Goal: Task Accomplishment & Management: Manage account settings

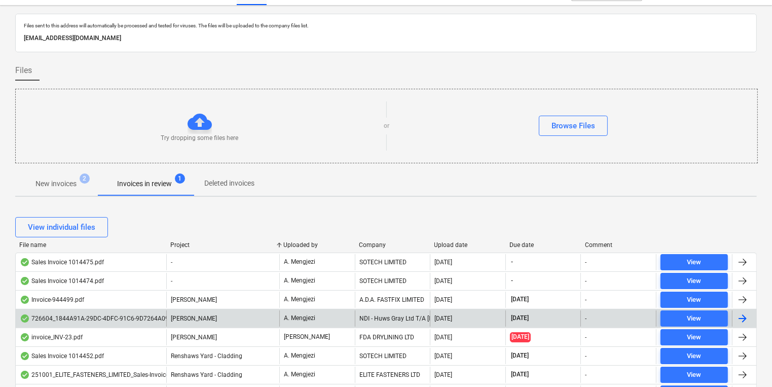
scroll to position [61, 0]
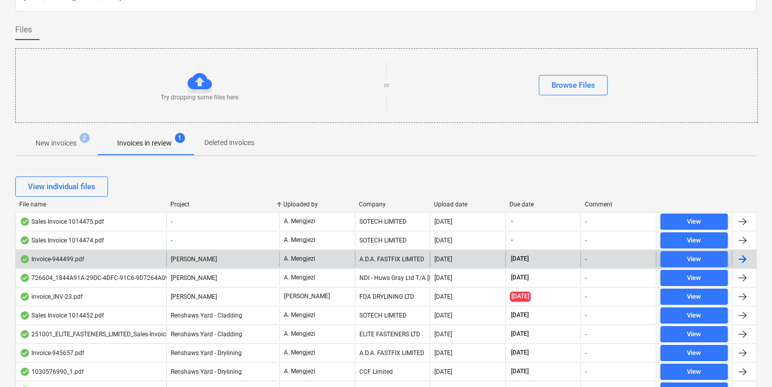
click at [160, 264] on div "Invoice-944499.pdf" at bounding box center [91, 259] width 151 height 16
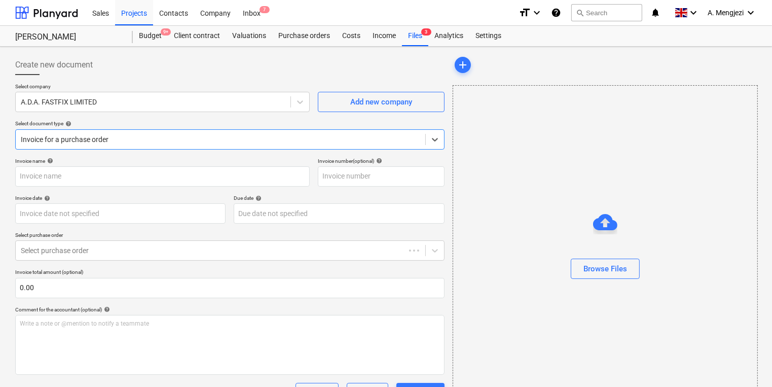
type input "944499"
type input "[DATE]"
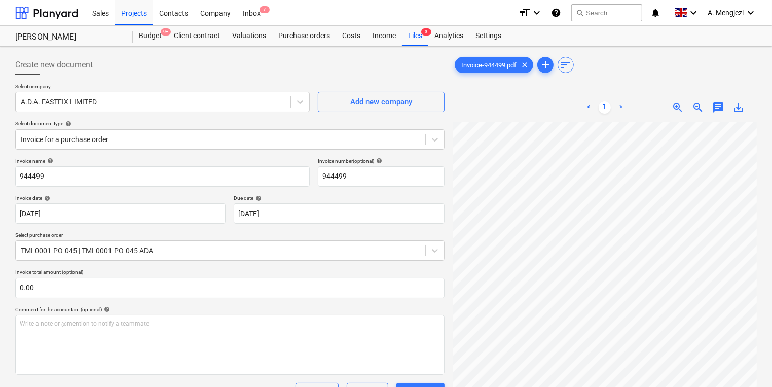
click at [627, 57] on div "Invoice-944499.pdf clear add sort" at bounding box center [605, 65] width 304 height 20
click at [272, 15] on div "Sales Projects Contacts Company Inbox 6" at bounding box center [298, 12] width 424 height 25
click at [267, 15] on div "Sales Projects Contacts Company Inbox 6" at bounding box center [298, 12] width 424 height 25
click at [270, 13] on div "Sales Projects Contacts Company Inbox 6" at bounding box center [298, 12] width 424 height 25
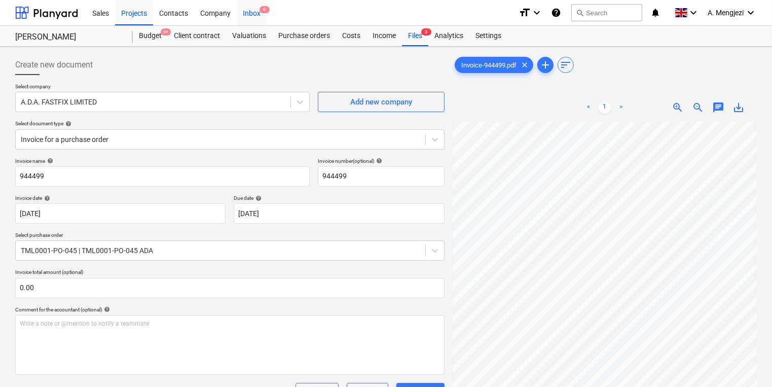
click at [264, 13] on span "6" at bounding box center [264, 9] width 10 height 7
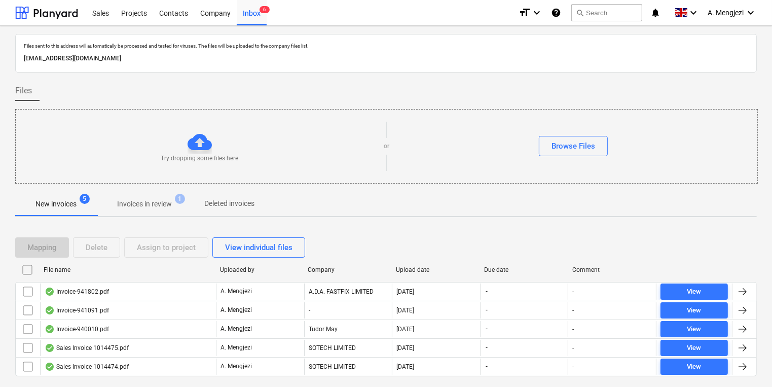
click at [132, 206] on p "Invoices in review" at bounding box center [144, 204] width 55 height 11
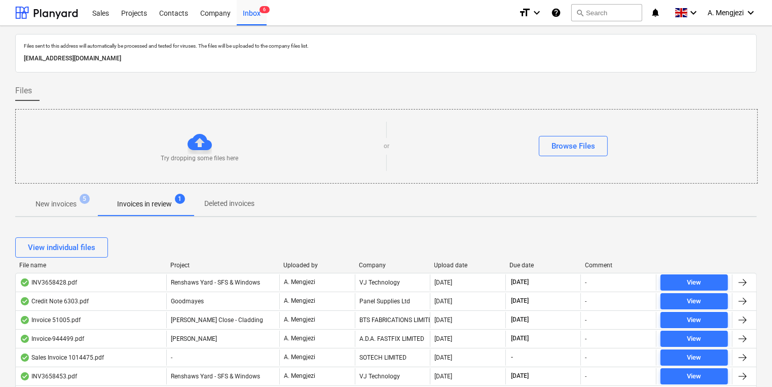
click at [375, 237] on div "View individual files" at bounding box center [385, 247] width 741 height 20
click at [375, 243] on div "View individual files" at bounding box center [385, 247] width 741 height 20
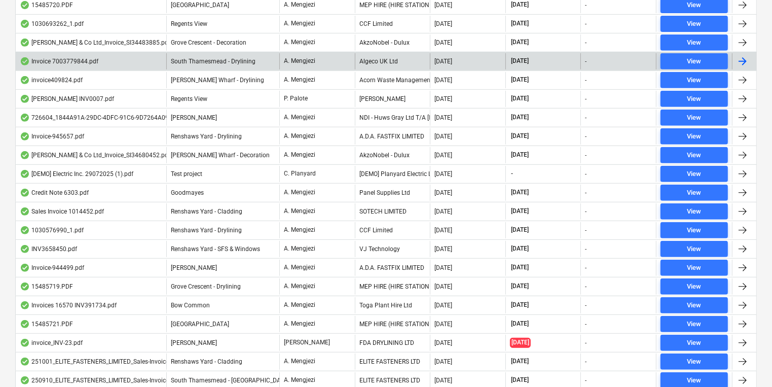
scroll to position [481, 0]
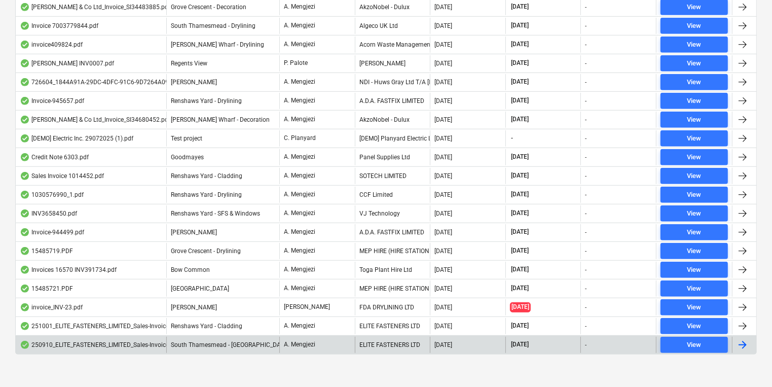
click at [186, 341] on span "South Thamesmead - [GEOGRAPHIC_DATA]" at bounding box center [230, 344] width 119 height 7
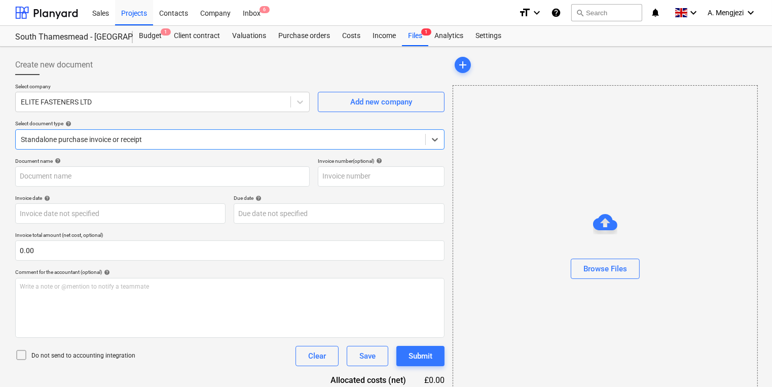
type input "79615"
type input "[DATE]"
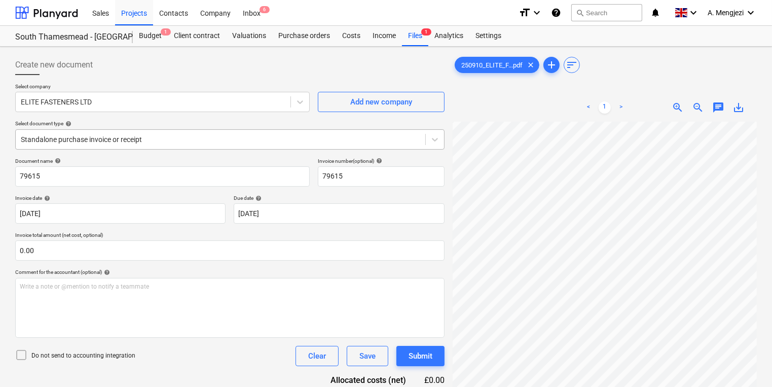
scroll to position [57, 121]
click at [386, 120] on div "Create new document Select company ELITE FASTENERS LTD Add new company Select d…" at bounding box center [385, 267] width 749 height 433
click at [417, 43] on div "Files 1" at bounding box center [415, 36] width 26 height 20
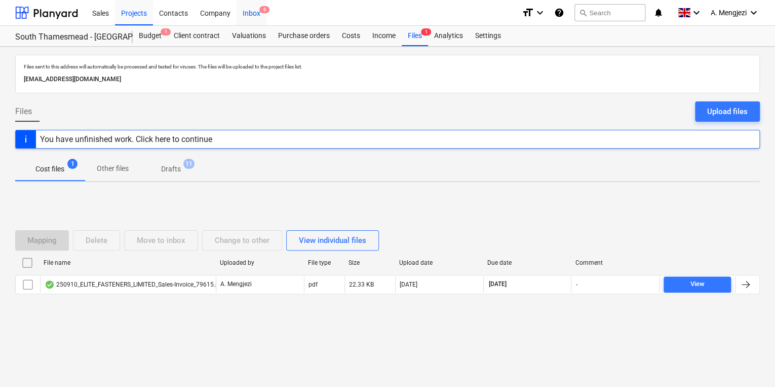
click at [261, 17] on div "Inbox 6" at bounding box center [252, 12] width 30 height 26
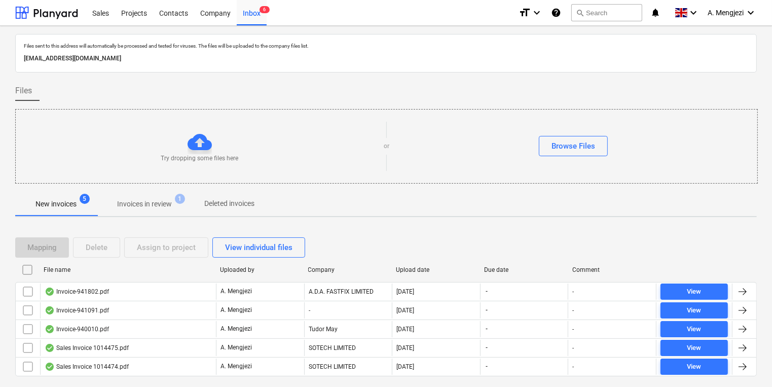
click at [326, 271] on div "Company" at bounding box center [348, 269] width 80 height 7
checkbox input "false"
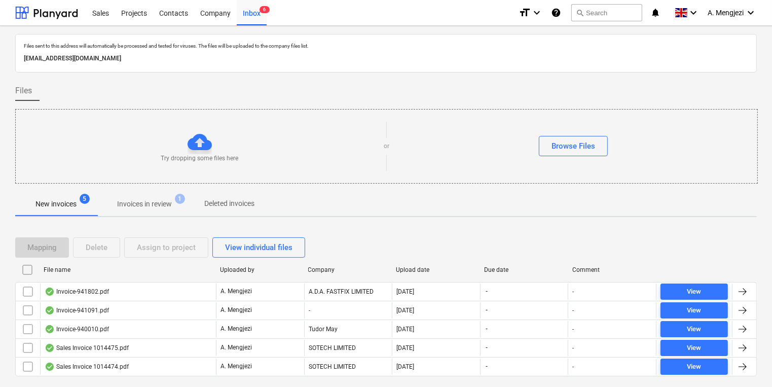
checkbox input "false"
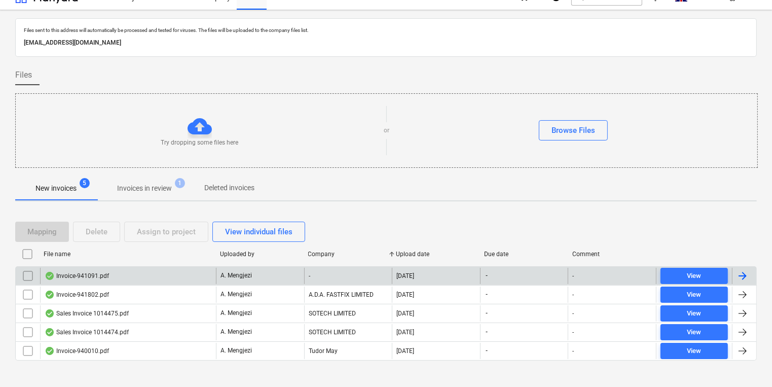
scroll to position [24, 0]
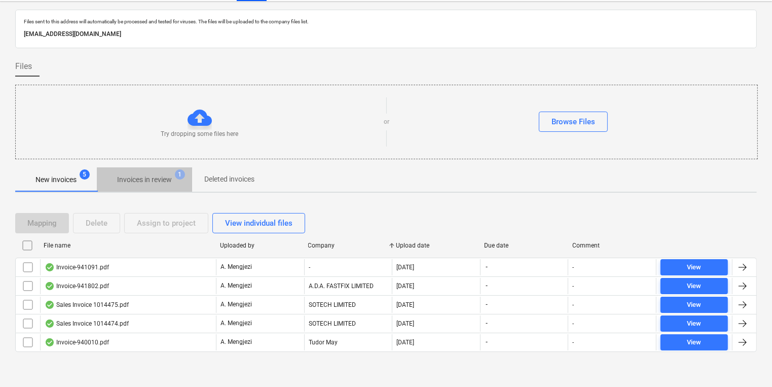
click at [164, 179] on p "Invoices in review" at bounding box center [144, 179] width 55 height 11
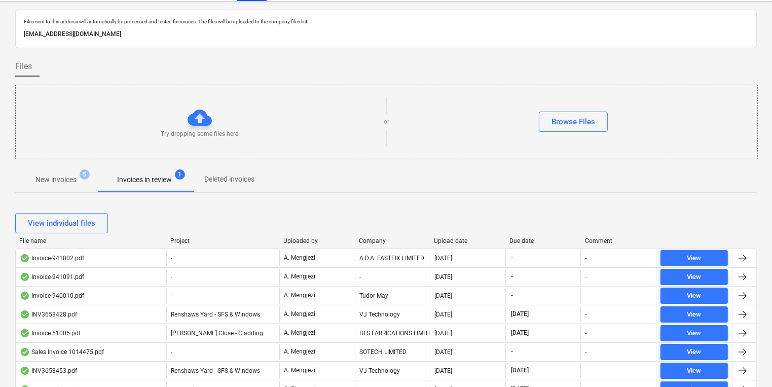
click at [369, 237] on div "Company" at bounding box center [392, 240] width 67 height 7
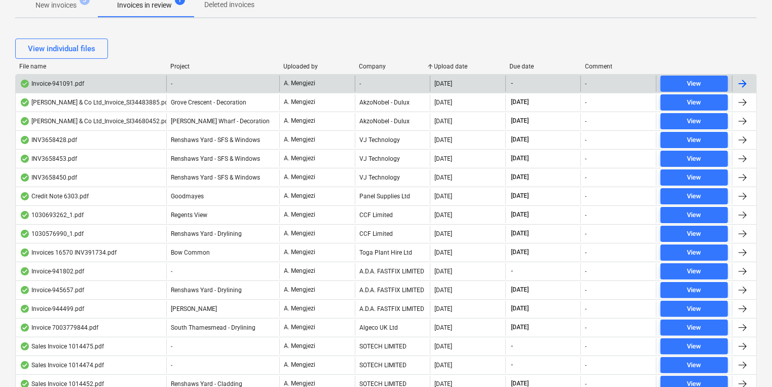
scroll to position [198, 0]
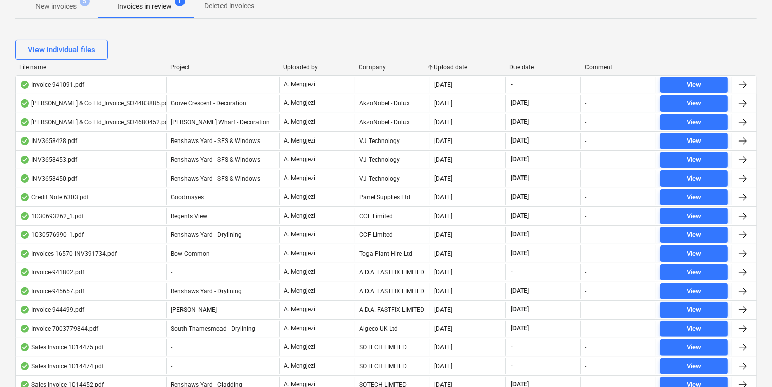
click at [187, 66] on div "Project" at bounding box center [222, 67] width 105 height 7
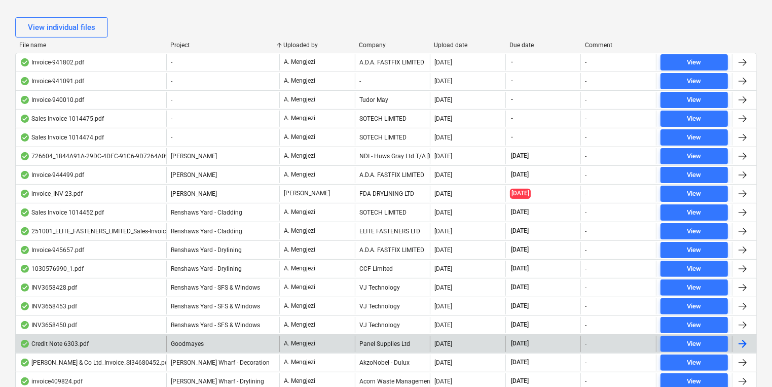
scroll to position [238, 0]
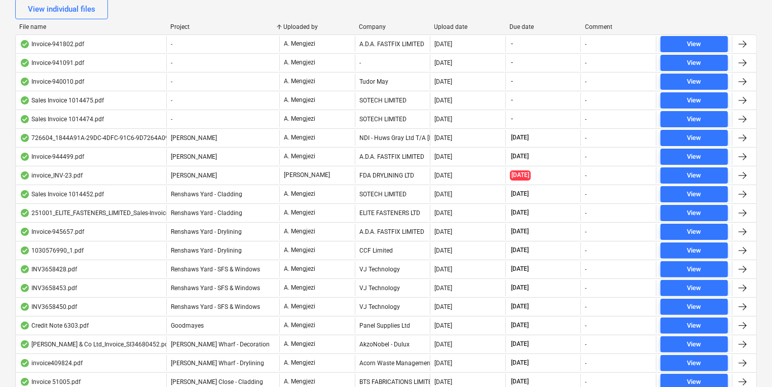
click at [297, 17] on div "View individual files" at bounding box center [385, 9] width 741 height 20
click at [366, 17] on div "View individual files" at bounding box center [385, 9] width 741 height 20
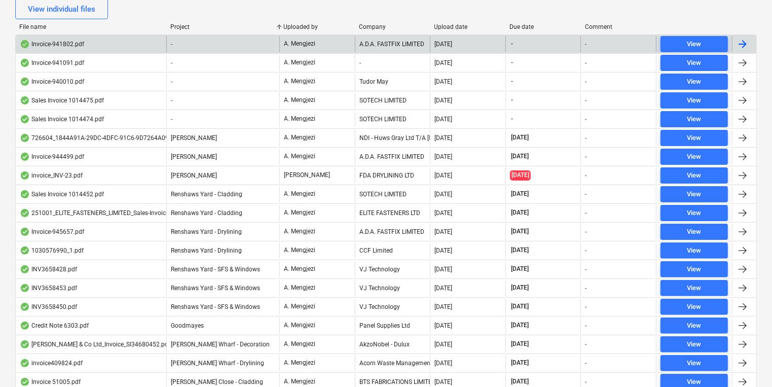
click at [370, 43] on div "A.D.A. FASTFIX LIMITED" at bounding box center [393, 44] width 76 height 16
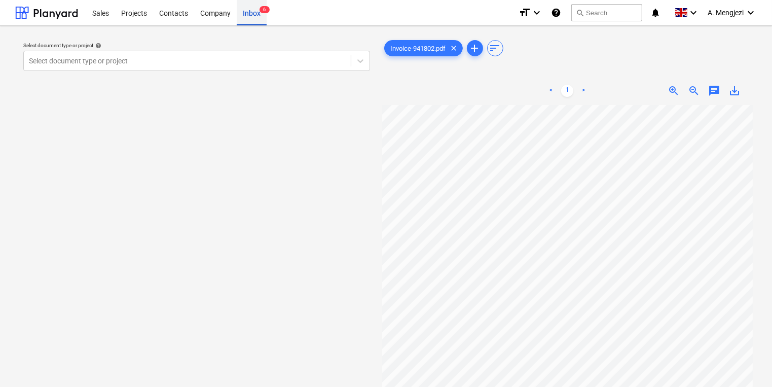
click at [261, 10] on span "6" at bounding box center [264, 9] width 10 height 7
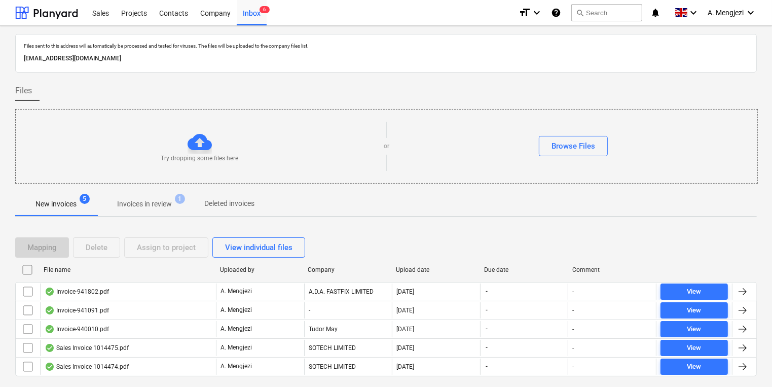
click at [422, 232] on div "Mapping Delete Assign to project View individual files File name Uploaded by Co…" at bounding box center [385, 310] width 741 height 171
click at [137, 202] on p "Invoices in review" at bounding box center [144, 204] width 55 height 11
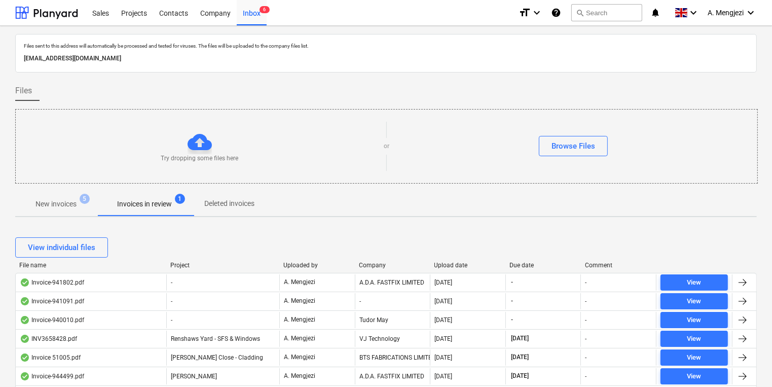
click at [180, 261] on div "Project" at bounding box center [222, 264] width 105 height 7
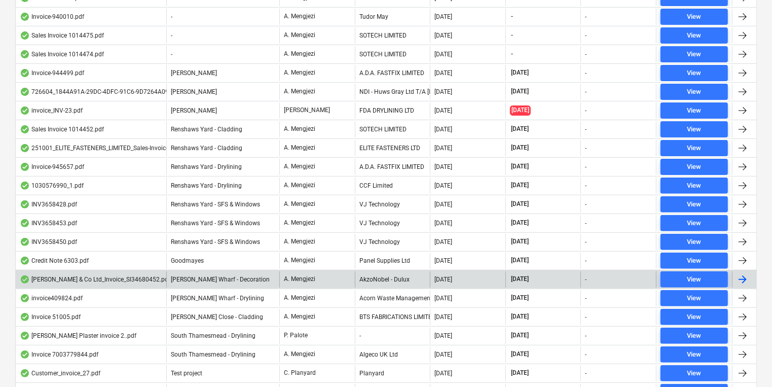
scroll to position [324, 0]
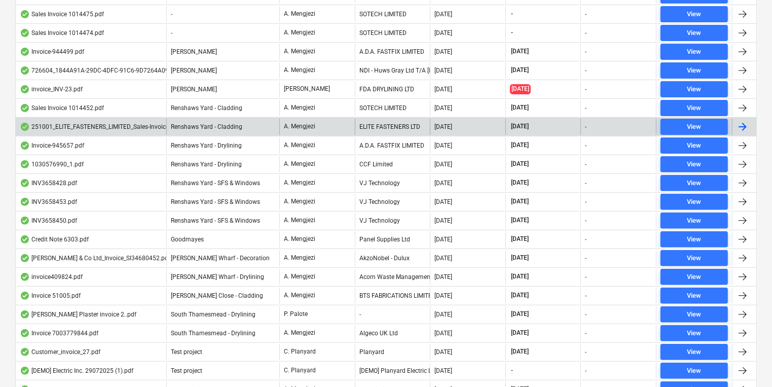
click at [371, 127] on div "ELITE FASTENERS LTD" at bounding box center [393, 127] width 76 height 16
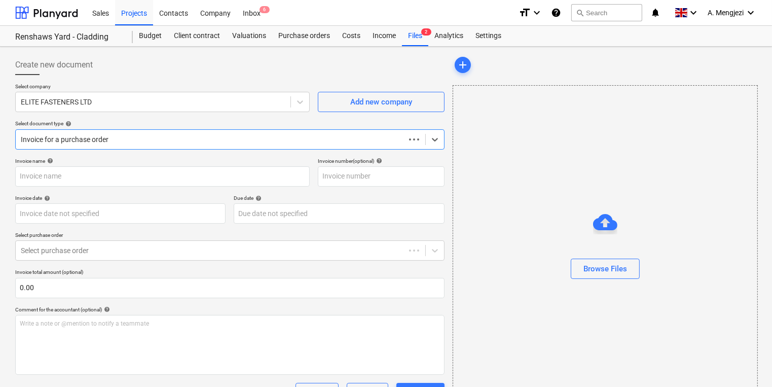
type input "80068"
type input "[DATE]"
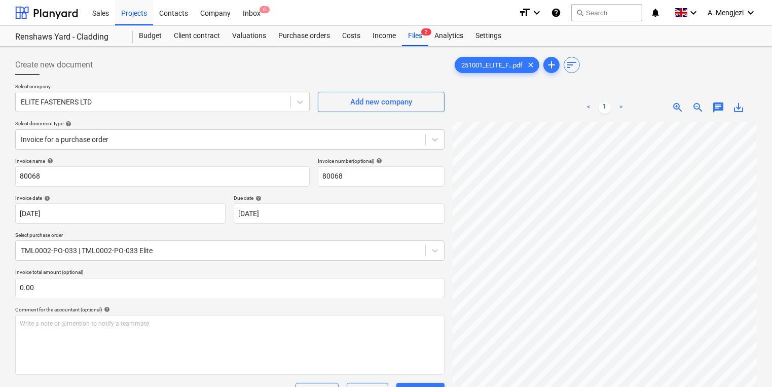
scroll to position [44, 87]
click at [370, 107] on div "Create new document Select company ELITE FASTENERS LTD Add new company Select d…" at bounding box center [385, 351] width 749 height 601
click at [247, 132] on div "Invoice for a purchase order" at bounding box center [220, 139] width 409 height 14
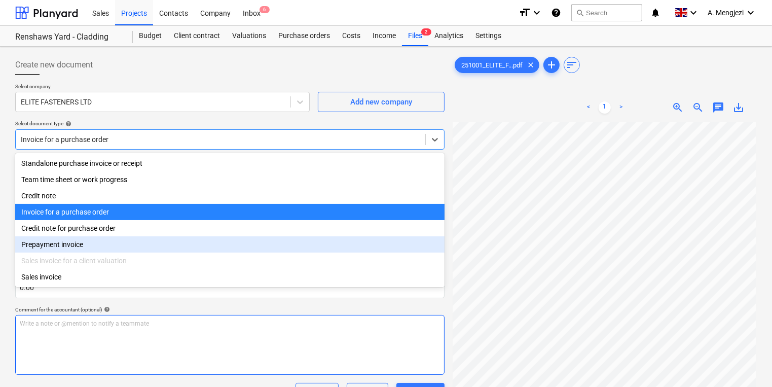
click at [271, 332] on div "Write a note or @mention to notify a teammate [PERSON_NAME]" at bounding box center [229, 345] width 429 height 60
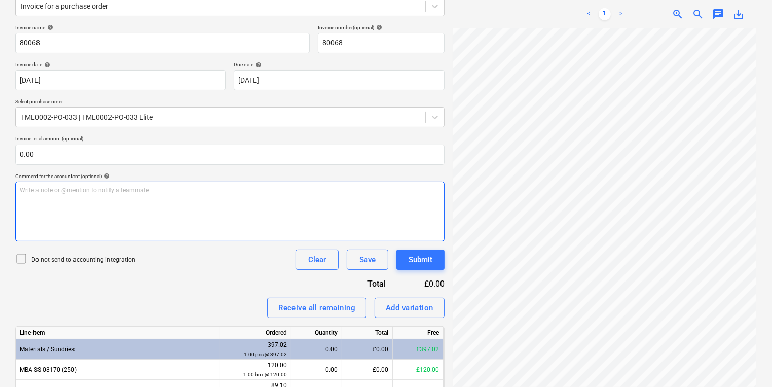
scroll to position [268, 0]
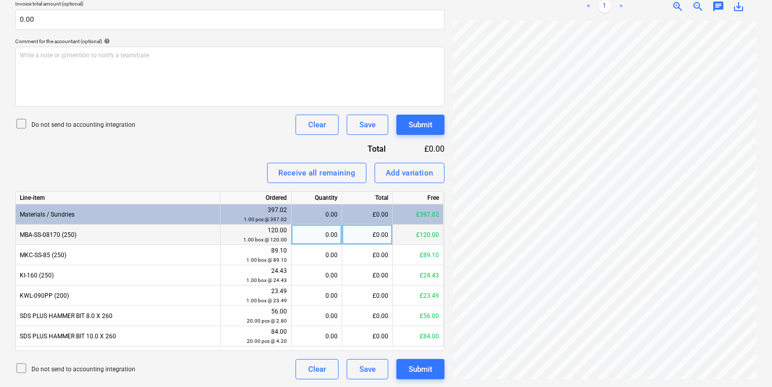
click at [313, 239] on div "0.00" at bounding box center [316, 234] width 42 height 20
type input "1"
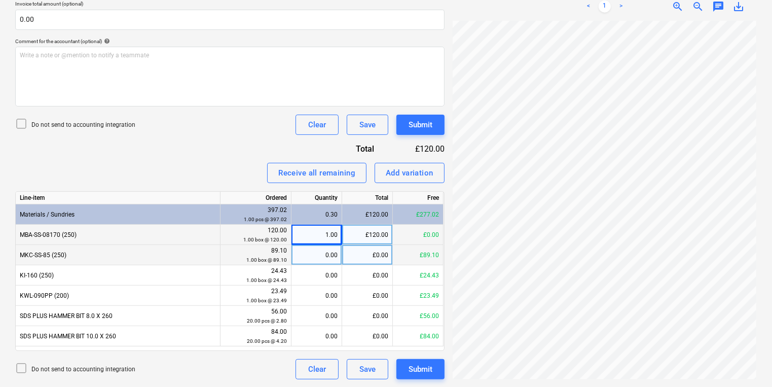
click at [328, 257] on div "0.00" at bounding box center [316, 255] width 42 height 20
type input "1"
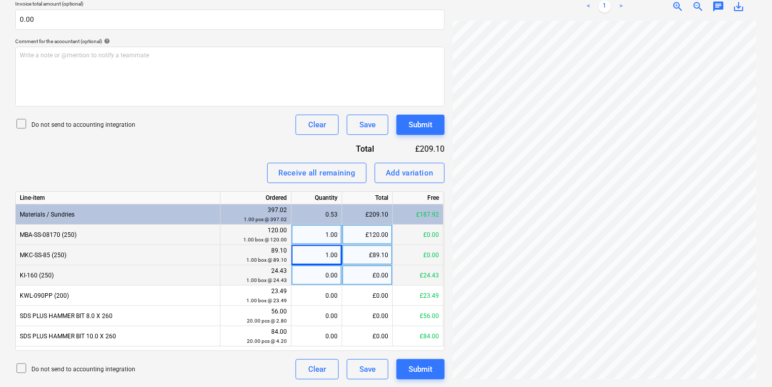
click at [316, 271] on div "0.00" at bounding box center [316, 275] width 42 height 20
type input "1"
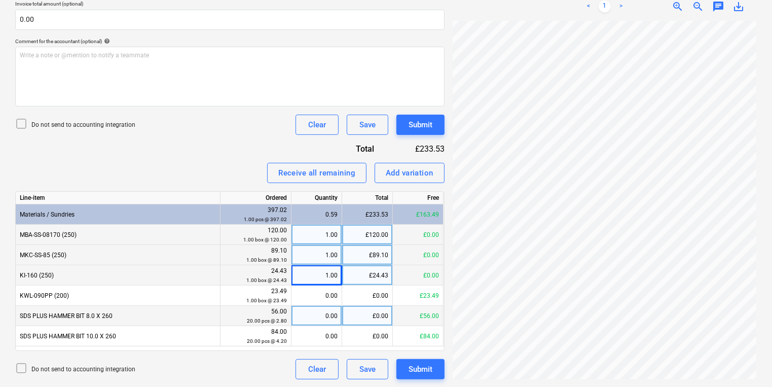
click at [316, 313] on div "0.00" at bounding box center [316, 316] width 42 height 20
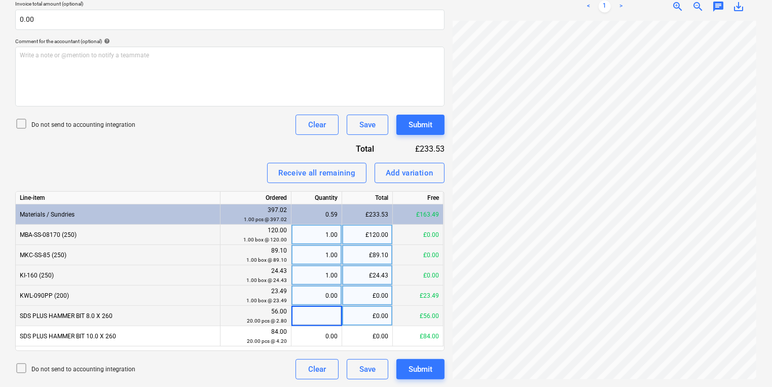
click at [316, 298] on div "0.00" at bounding box center [316, 295] width 42 height 20
type input "1"
click at [324, 308] on div "0.00" at bounding box center [316, 316] width 42 height 20
type input "20"
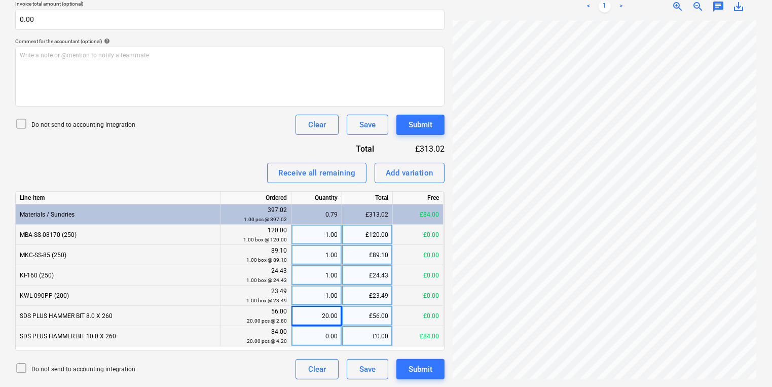
click at [326, 331] on div "0.00" at bounding box center [316, 336] width 42 height 20
type input "20"
click at [381, 295] on div "£23.49" at bounding box center [367, 295] width 51 height 20
click at [339, 294] on div "1.00" at bounding box center [316, 295] width 51 height 20
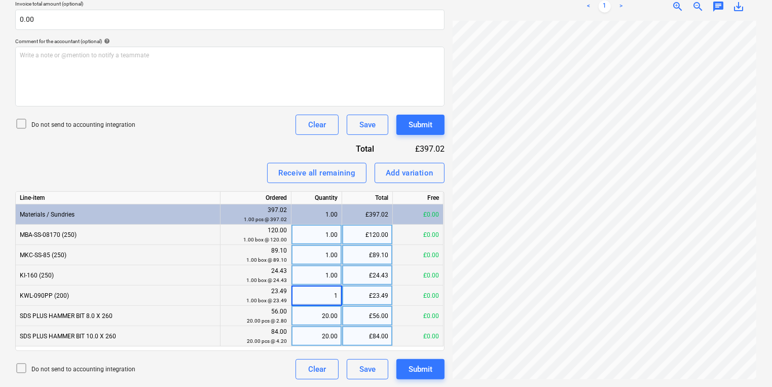
type input "0"
click at [426, 126] on div "Submit" at bounding box center [420, 124] width 24 height 13
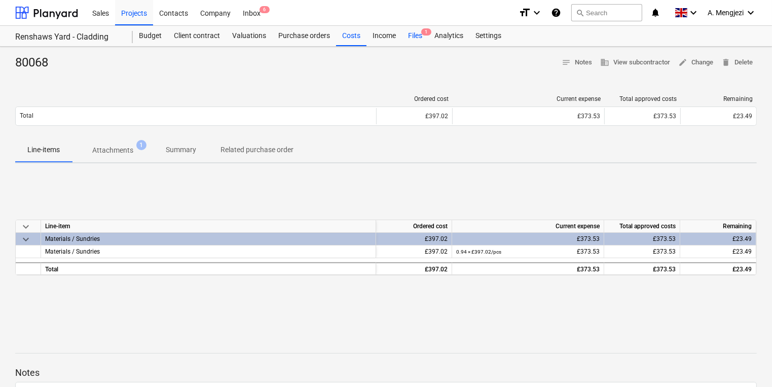
click at [425, 34] on span "1" at bounding box center [426, 31] width 10 height 7
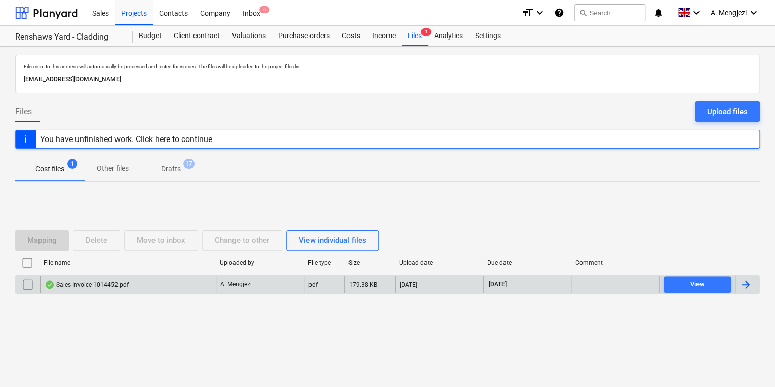
click at [222, 287] on p "A. Mengjezi" at bounding box center [235, 284] width 31 height 9
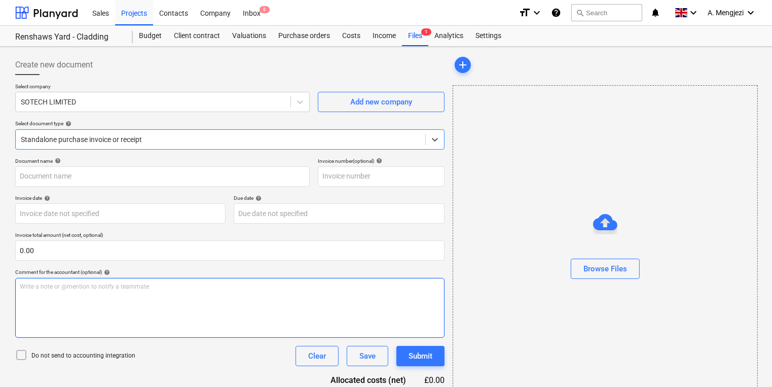
type input "1014452"
type input "[DATE]"
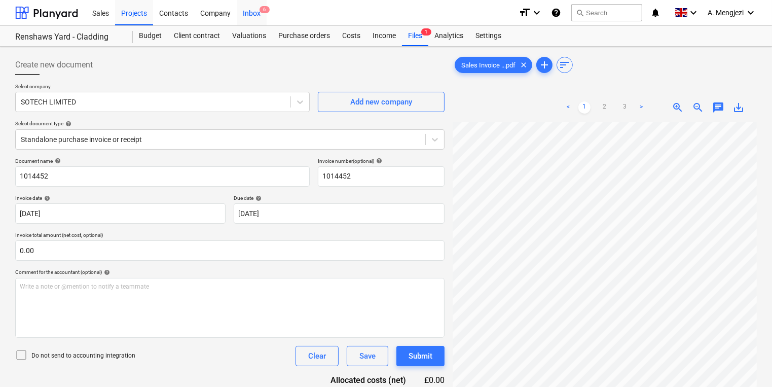
click at [255, 9] on div "Inbox 6" at bounding box center [252, 12] width 30 height 26
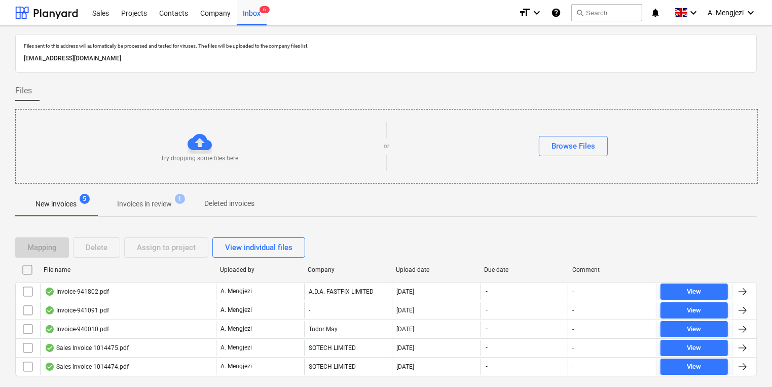
click at [156, 196] on span "Invoices in review 1" at bounding box center [144, 204] width 95 height 18
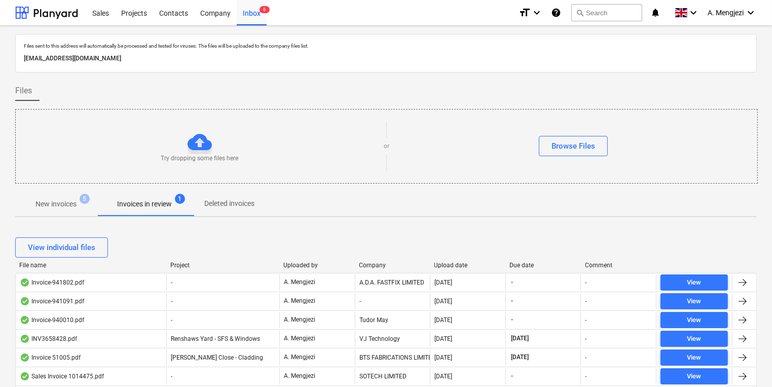
click at [184, 260] on div "View individual files" at bounding box center [385, 247] width 741 height 28
click at [178, 260] on div "View individual files" at bounding box center [385, 247] width 741 height 28
click at [178, 261] on div "Project" at bounding box center [222, 264] width 105 height 7
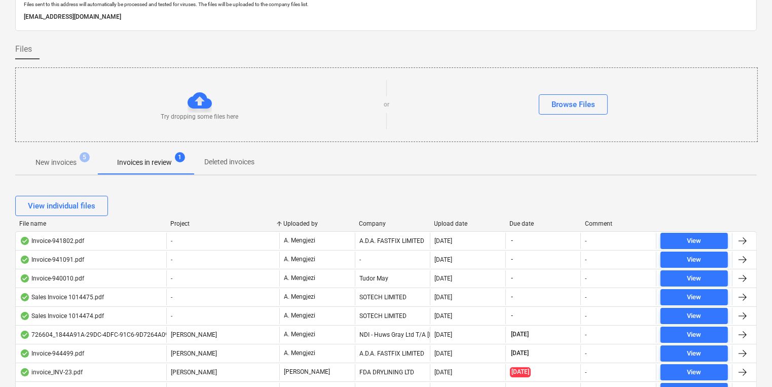
scroll to position [203, 0]
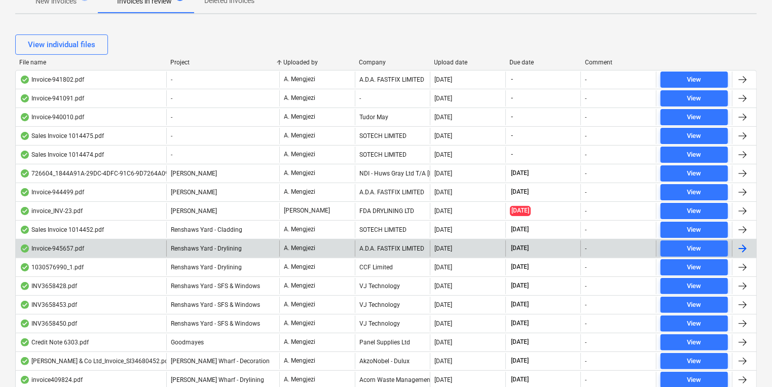
click at [403, 244] on div "A.D.A. FASTFIX LIMITED" at bounding box center [393, 248] width 76 height 16
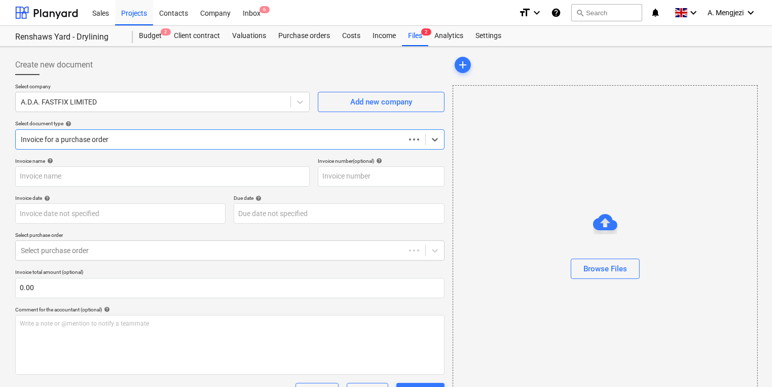
type input "945657"
type input "[DATE]"
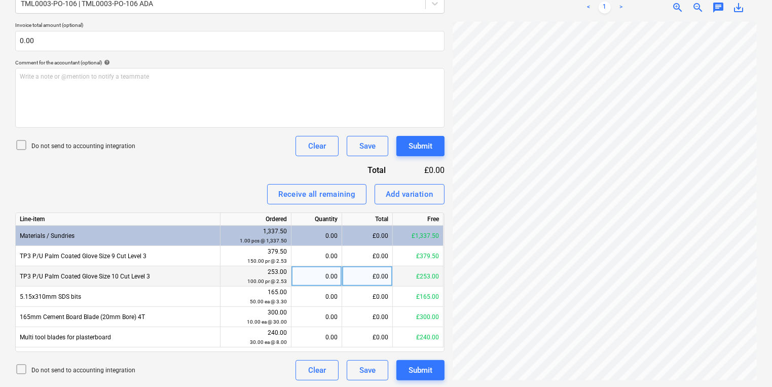
scroll to position [248, 0]
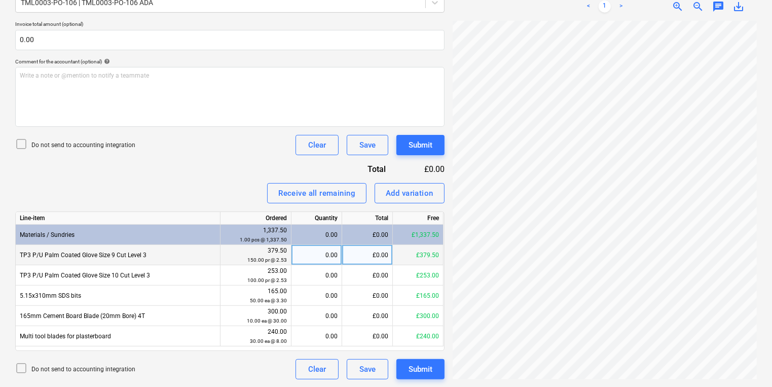
click at [324, 249] on div "0.00" at bounding box center [316, 255] width 42 height 20
type input "150"
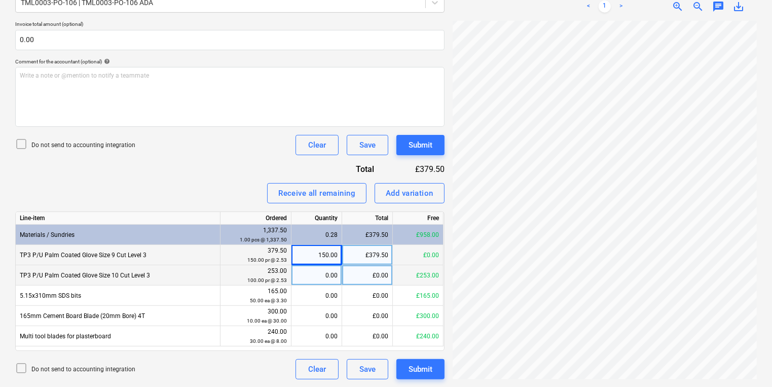
click at [312, 282] on div "0.00" at bounding box center [316, 275] width 42 height 20
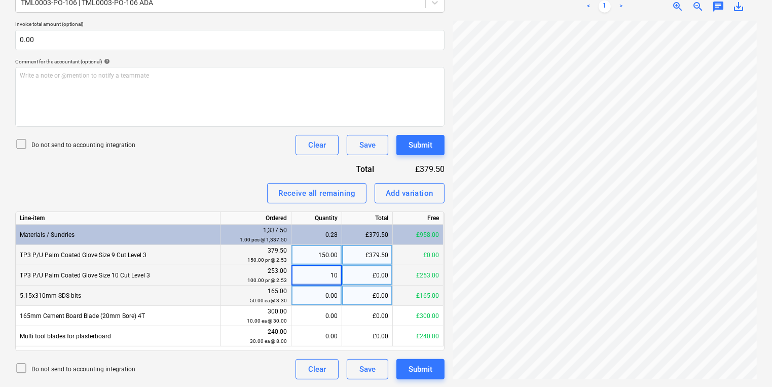
type input "100"
click at [328, 297] on div "0.00" at bounding box center [316, 295] width 42 height 20
type input "50"
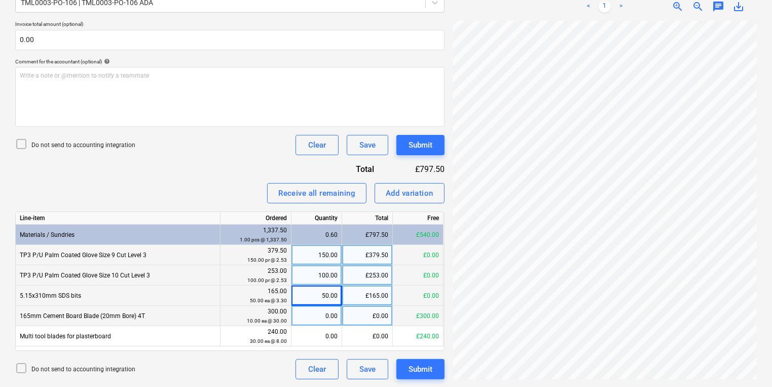
click at [316, 310] on div "0.00" at bounding box center [316, 316] width 42 height 20
type input "10"
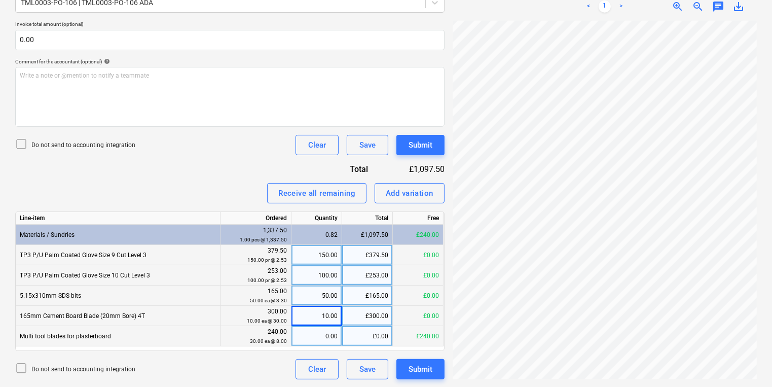
click at [313, 326] on div "0.00" at bounding box center [316, 336] width 42 height 20
type input "30"
click at [429, 242] on div "Create new document Select company A.D.A. FASTFIX LIMITED Add new company Selec…" at bounding box center [385, 93] width 749 height 580
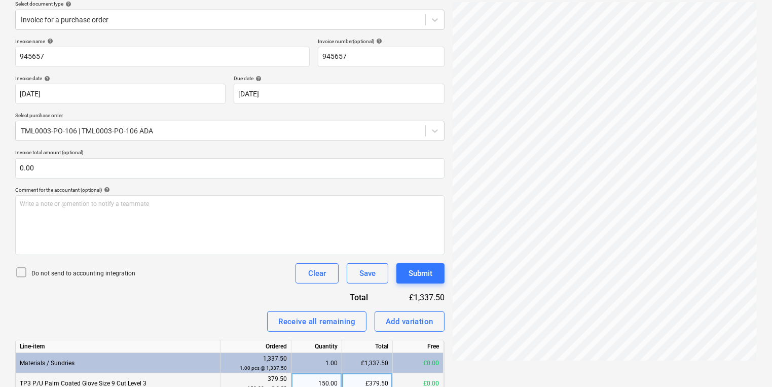
scroll to position [0, 0]
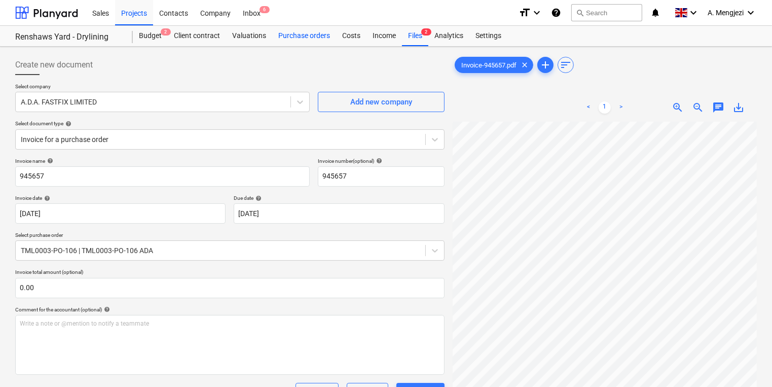
click at [312, 37] on div "Purchase orders" at bounding box center [304, 36] width 64 height 20
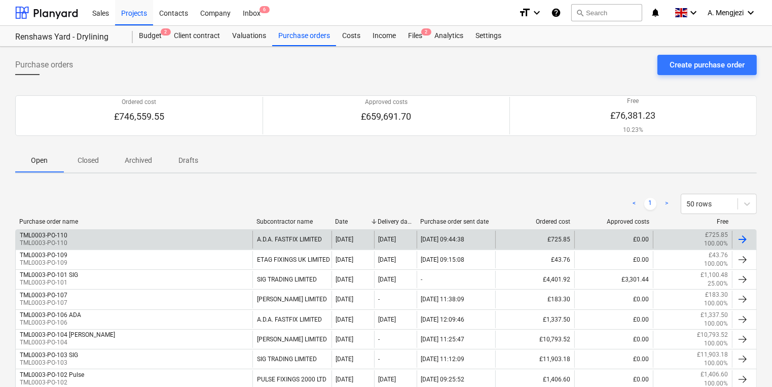
scroll to position [162, 0]
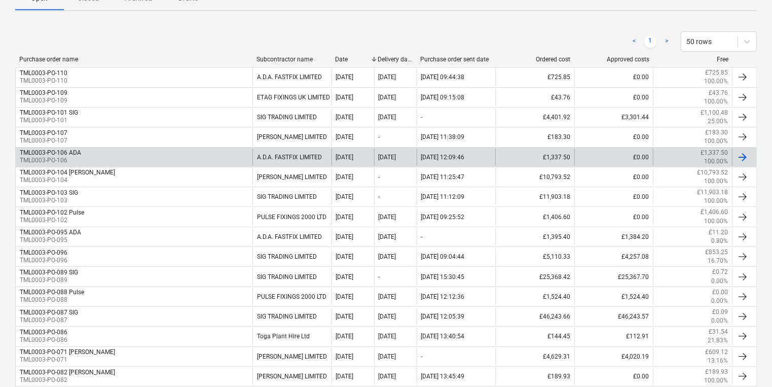
click at [153, 156] on div "TML0003-PO-106 ADA TML0003-PO-106" at bounding box center [134, 156] width 237 height 17
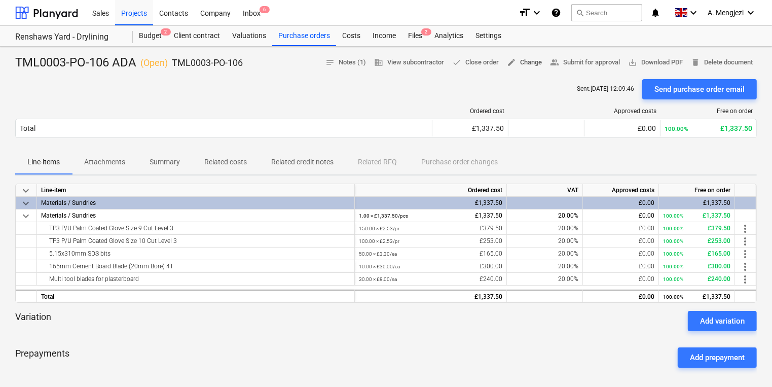
click at [523, 63] on span "edit Change" at bounding box center [524, 63] width 35 height 12
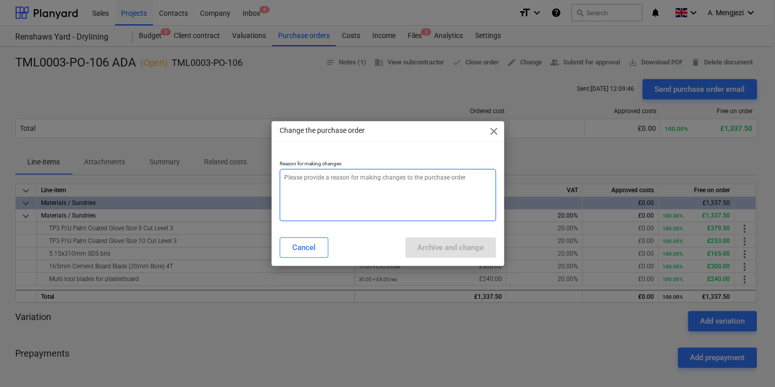
click at [378, 201] on textarea at bounding box center [388, 195] width 216 height 52
type textarea "x"
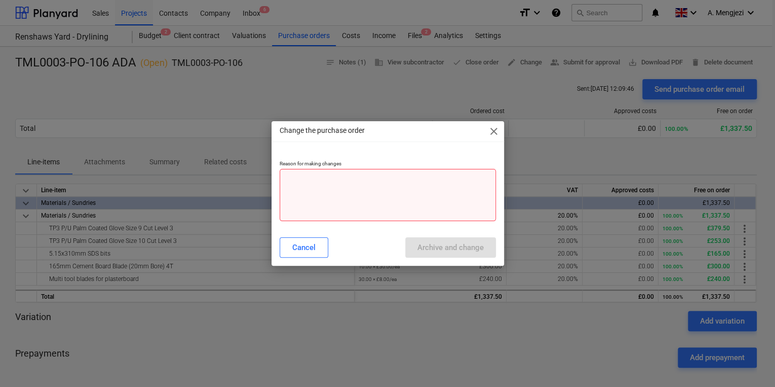
type textarea "x"
type textarea "p"
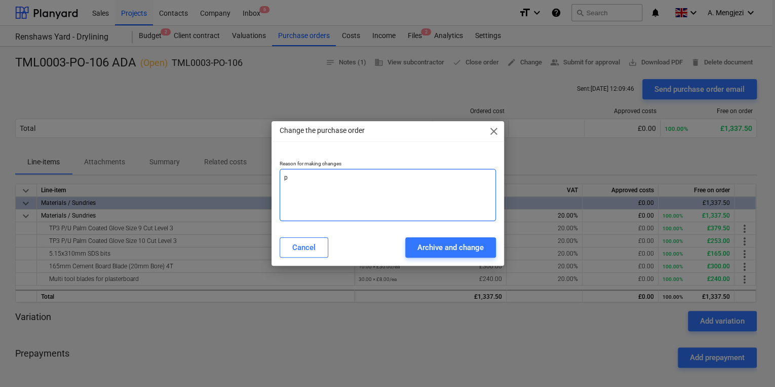
type textarea "x"
type textarea "pr"
type textarea "x"
type textarea "pri"
type textarea "x"
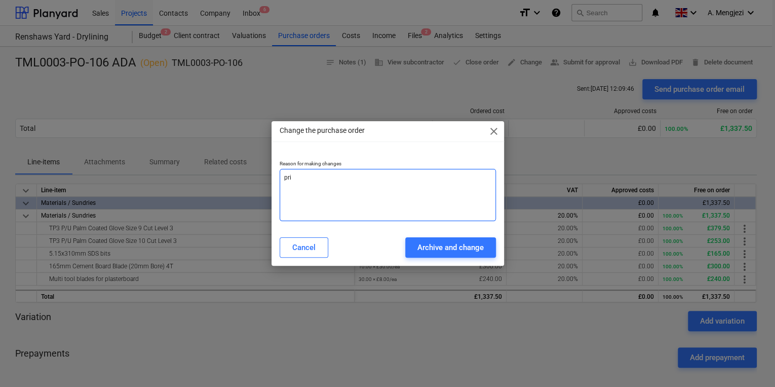
type textarea "pric"
type textarea "x"
type textarea "price"
type textarea "x"
type textarea "price"
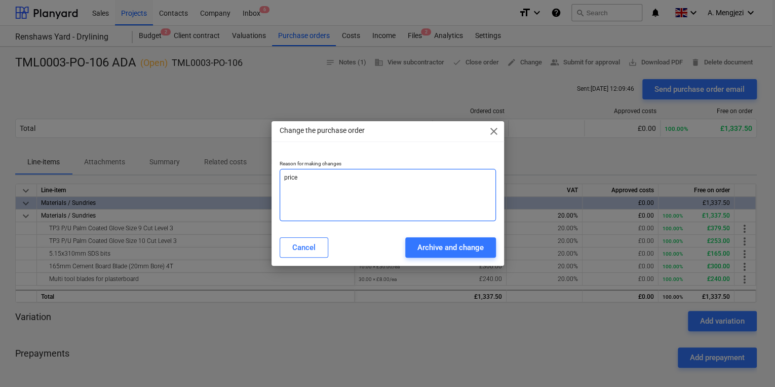
type textarea "x"
type textarea "price c"
type textarea "x"
type textarea "price ch"
type textarea "x"
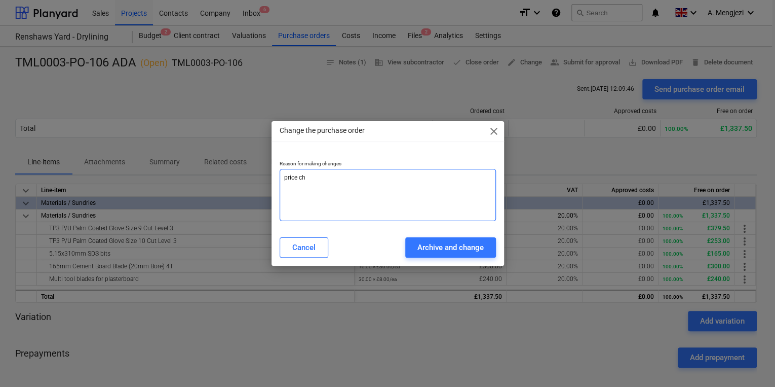
type textarea "price cha"
type textarea "x"
type textarea "price chan"
type textarea "x"
type textarea "[PERSON_NAME]"
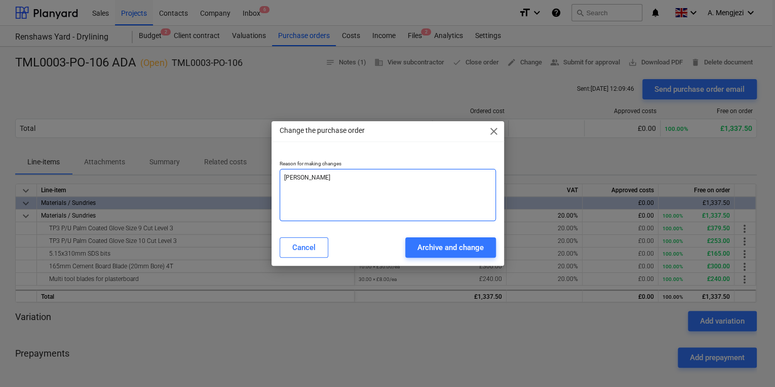
type textarea "x"
type textarea "price change"
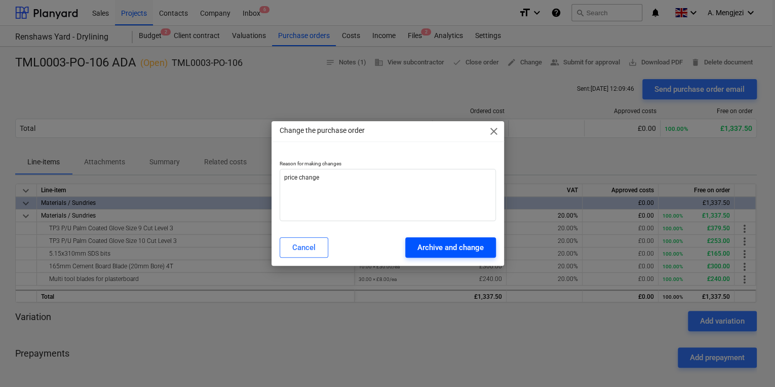
click at [457, 241] on div "Archive and change" at bounding box center [451, 247] width 66 height 13
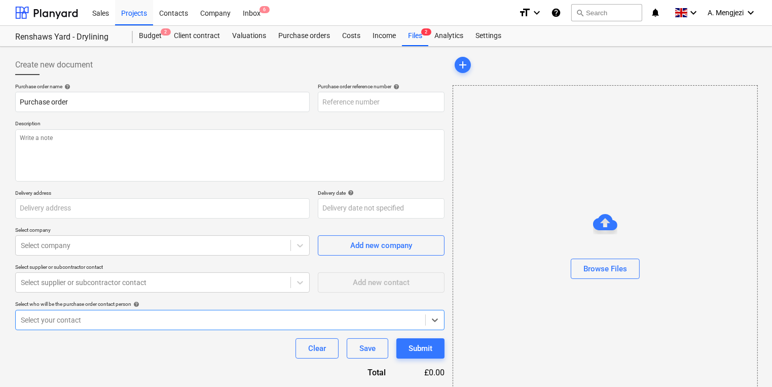
type textarea "x"
type input "TML0003-PO-111"
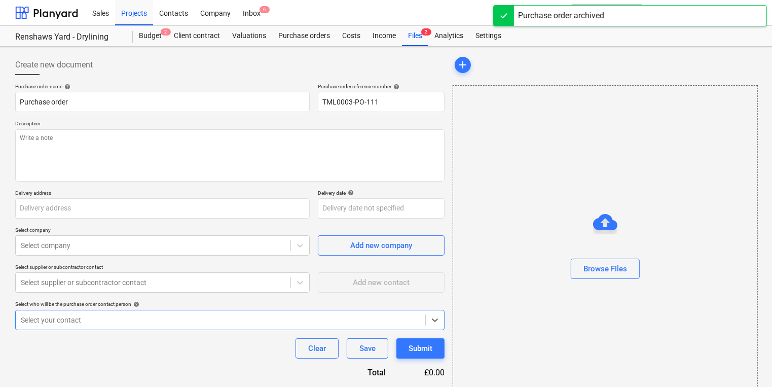
type textarea "x"
type input "TML0003-PO-106 ADA"
type input "TML0003-PO-106"
type textarea "Site contact [PERSON_NAME] [PHONE_NUMBER]"
type input "Dandara Living, [STREET_ADDRESS][PERSON_NAME]"
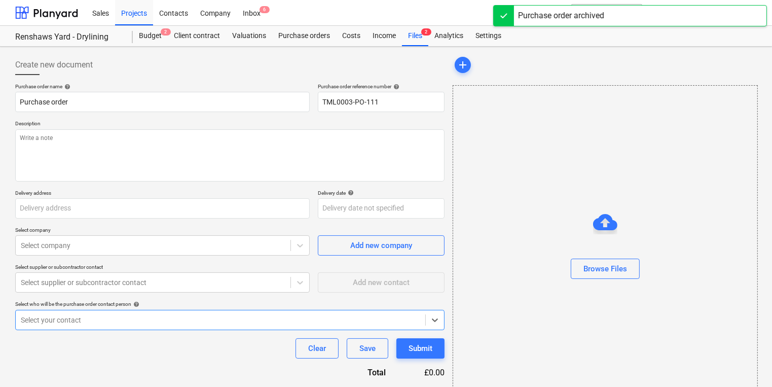
type input "[DATE]"
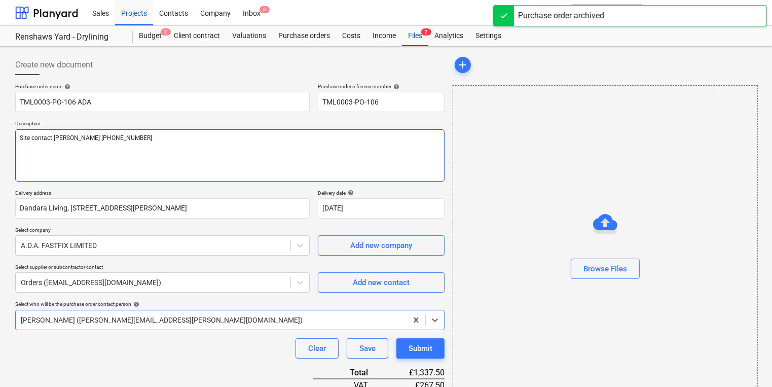
type textarea "x"
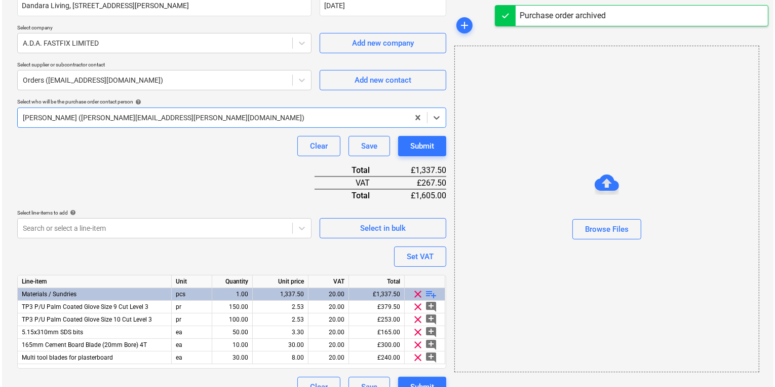
scroll to position [219, 0]
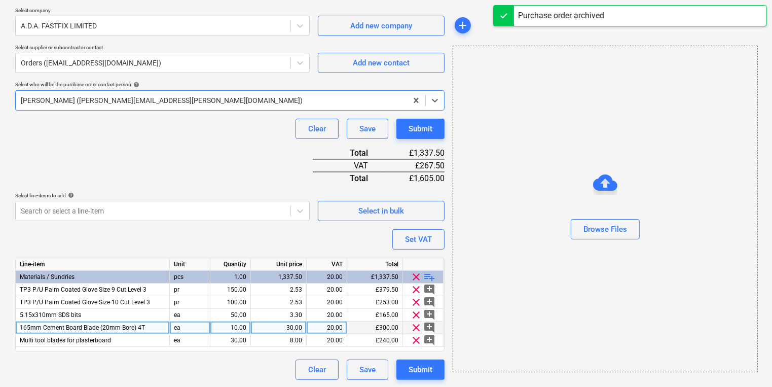
click at [278, 327] on div "30.00" at bounding box center [278, 327] width 47 height 13
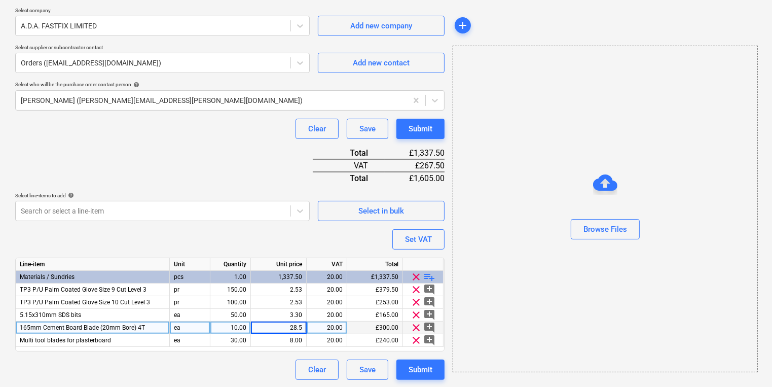
type input "28.57"
type textarea "x"
click at [290, 354] on div "Purchase order name help TML0003-PO-106 ADA Purchase order reference number hel…" at bounding box center [229, 122] width 429 height 516
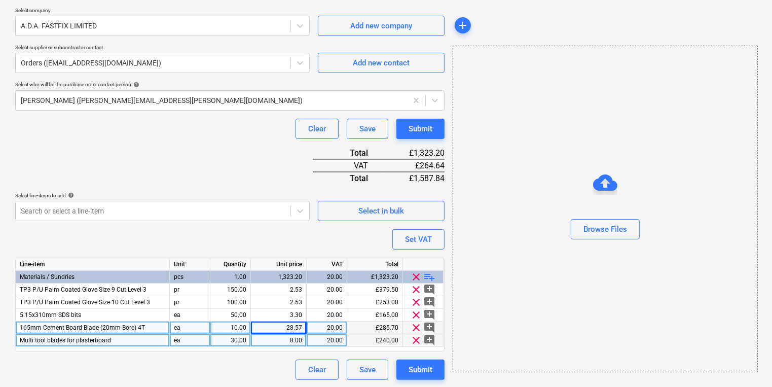
click at [290, 336] on div "8.00" at bounding box center [278, 340] width 47 height 13
type input "8.73"
type textarea "x"
type input "8.73"
click at [582, 380] on div "add Browse Files" at bounding box center [604, 107] width 312 height 552
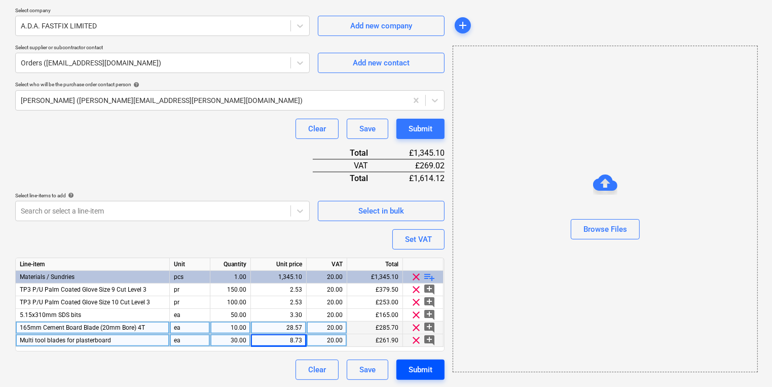
click at [426, 372] on div "Submit" at bounding box center [420, 369] width 24 height 13
type textarea "x"
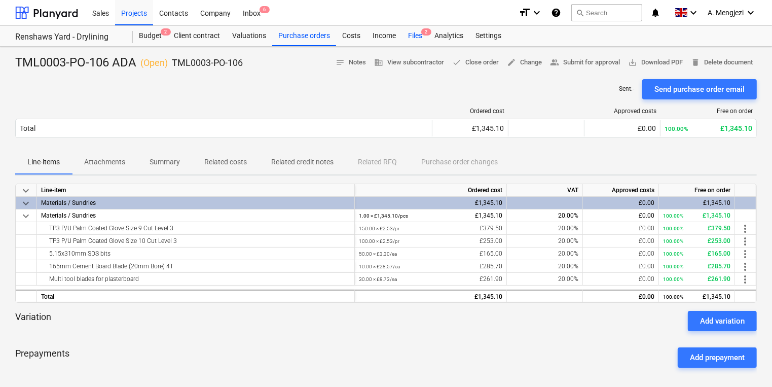
click at [418, 27] on div "Files 2" at bounding box center [415, 36] width 26 height 20
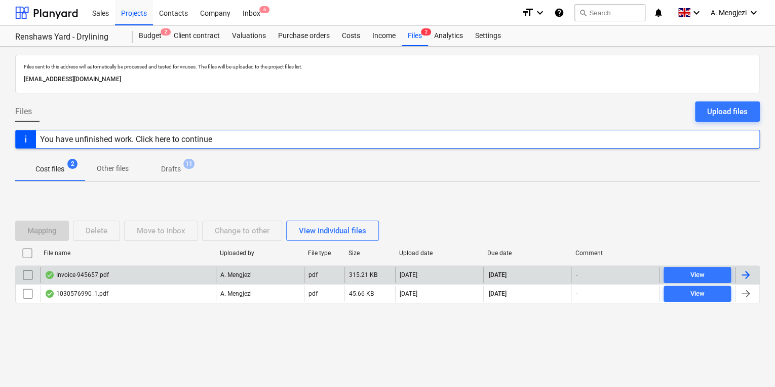
click at [127, 273] on div "Invoice-945657.pdf" at bounding box center [128, 275] width 176 height 16
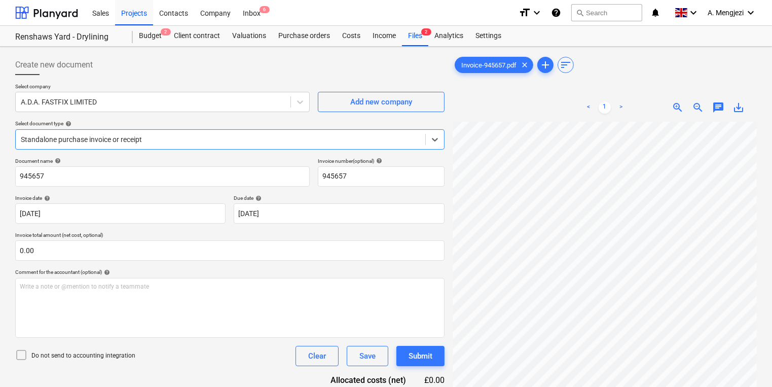
click at [278, 136] on div at bounding box center [220, 139] width 399 height 10
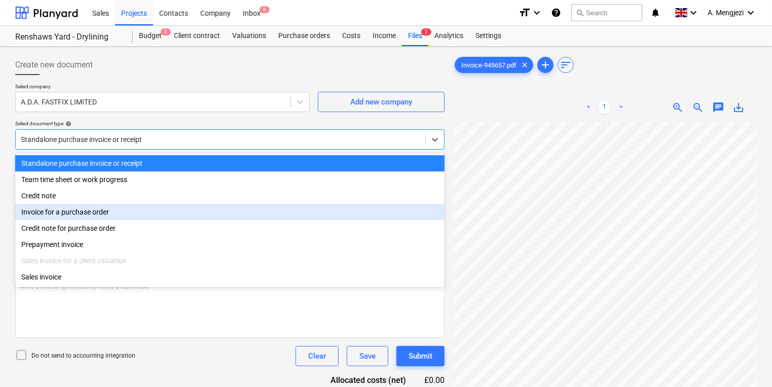
click at [226, 214] on div "Invoice for a purchase order" at bounding box center [229, 212] width 429 height 16
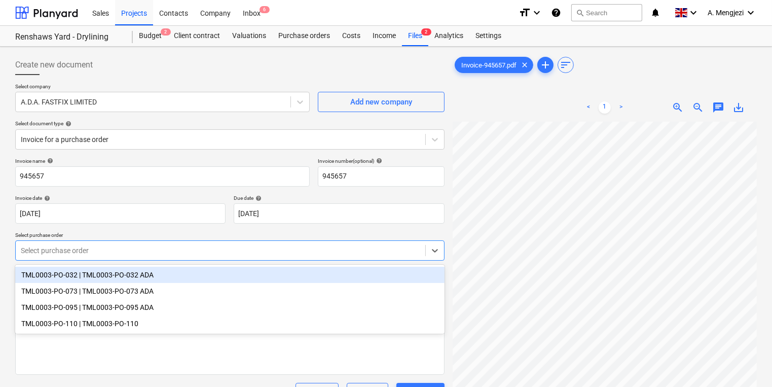
click at [221, 241] on div "Select purchase order" at bounding box center [229, 250] width 429 height 20
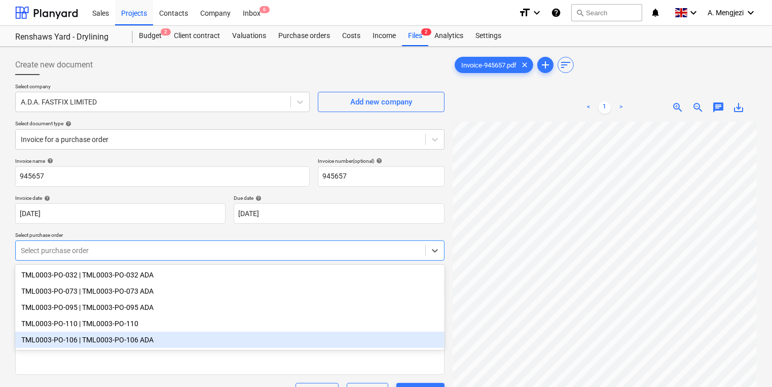
click at [229, 347] on div "TML0003-PO-106 | TML0003-PO-106 ADA" at bounding box center [229, 339] width 429 height 16
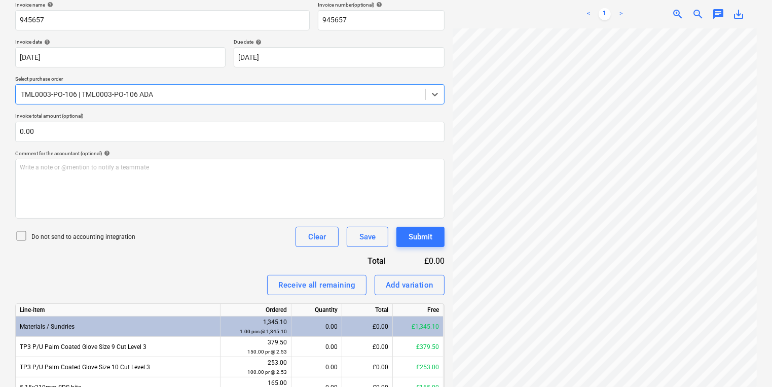
scroll to position [248, 0]
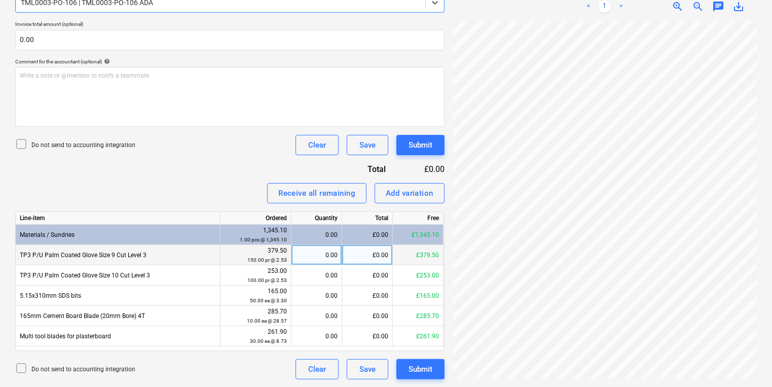
click at [301, 260] on div "0.00" at bounding box center [316, 255] width 42 height 20
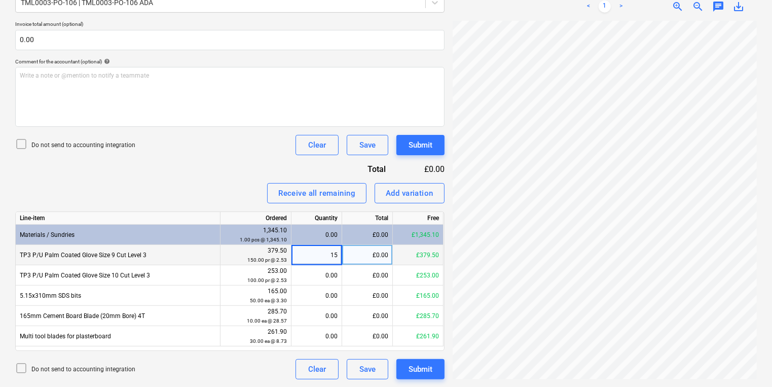
type input "150"
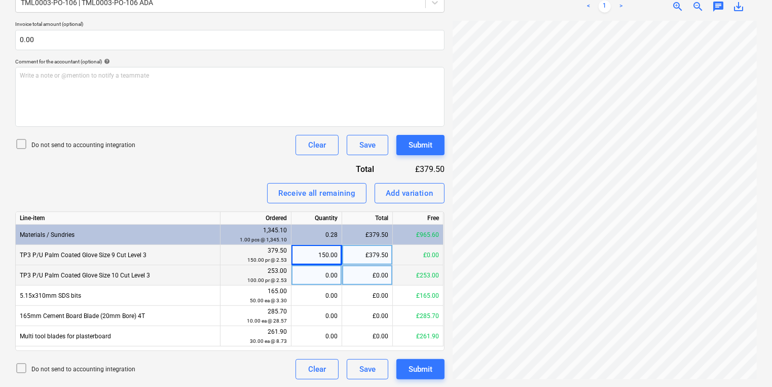
click at [310, 268] on div "0.00" at bounding box center [316, 275] width 42 height 20
type input "100"
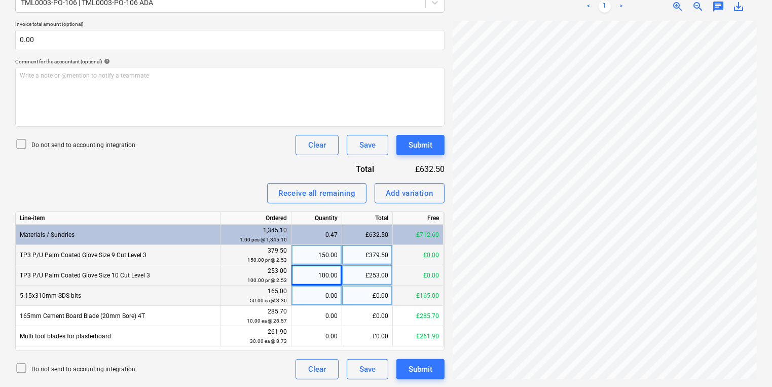
click at [300, 290] on div "0.00" at bounding box center [316, 295] width 42 height 20
type input "50"
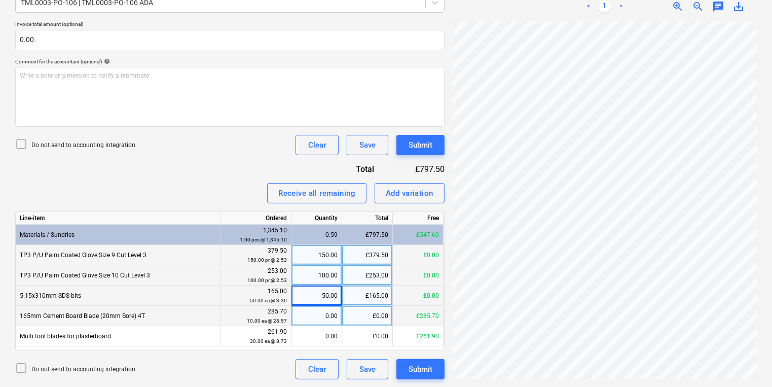
click at [324, 312] on div "0.00" at bounding box center [316, 316] width 42 height 20
type input "10"
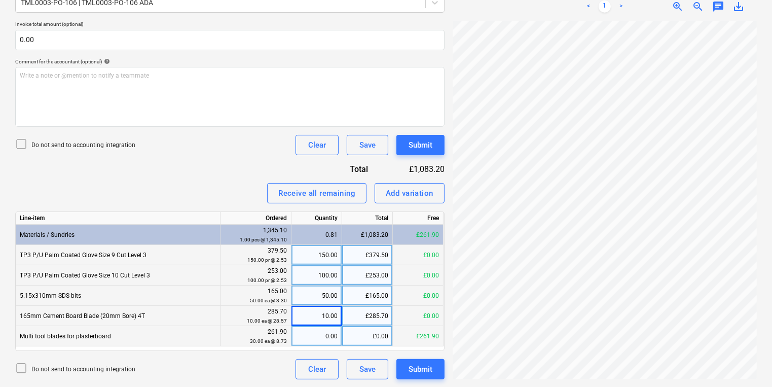
click at [329, 332] on div "0.00" at bounding box center [316, 336] width 42 height 20
type input "30"
click at [417, 141] on div "Submit" at bounding box center [420, 144] width 24 height 13
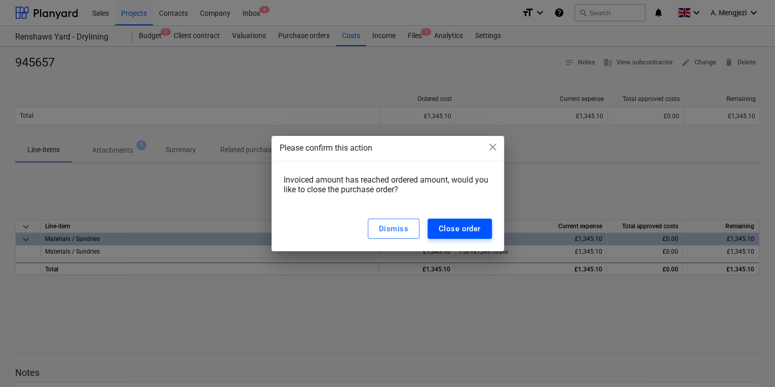
click at [446, 225] on div "Close order" at bounding box center [460, 228] width 42 height 13
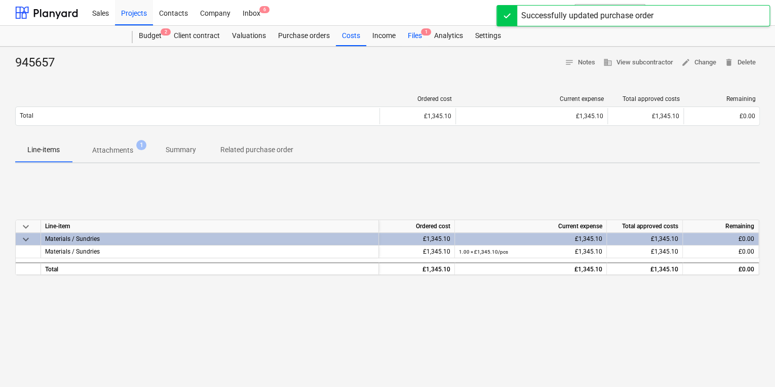
click at [417, 36] on div "Files 1" at bounding box center [415, 36] width 26 height 20
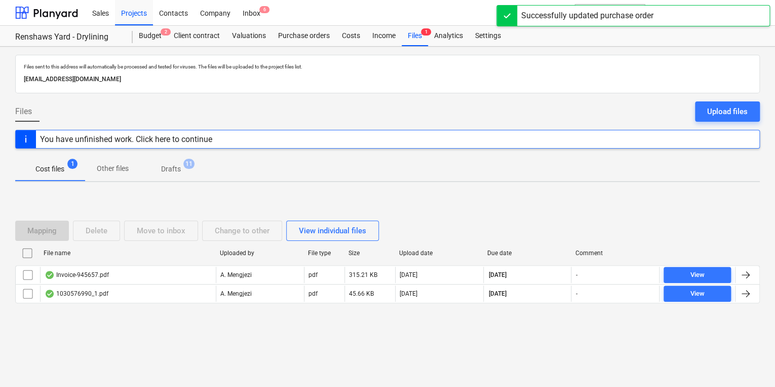
click at [218, 309] on div at bounding box center [387, 311] width 745 height 8
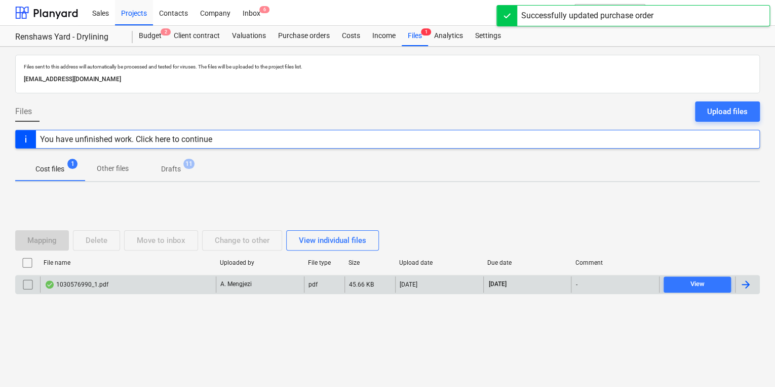
click at [201, 288] on div "1030576990_1.pdf" at bounding box center [128, 284] width 176 height 16
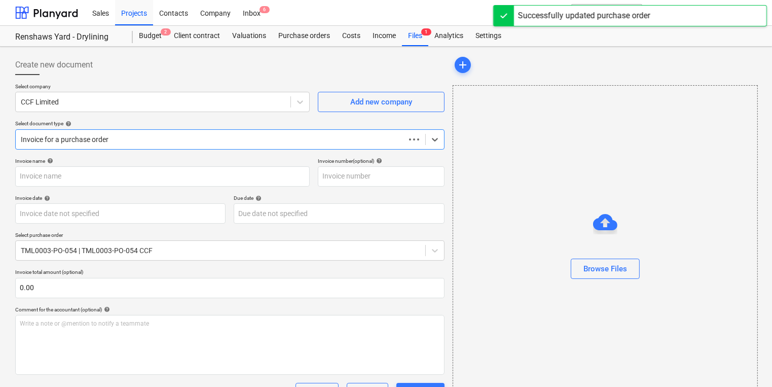
type input "1030576990"
type input "[DATE]"
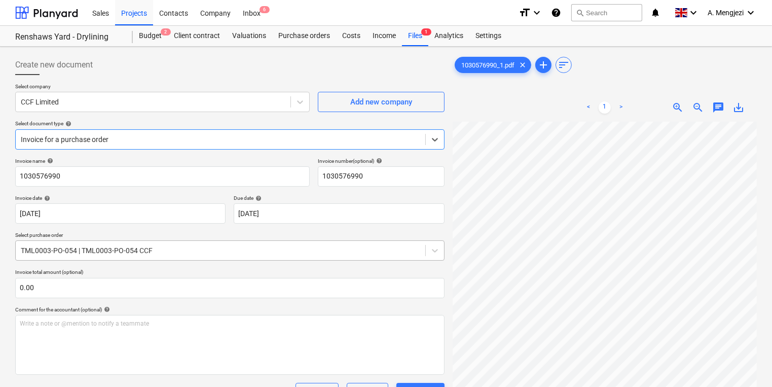
scroll to position [36, 154]
click at [382, 182] on div "Create new document Select company CCF Limited Add new company Select document …" at bounding box center [385, 351] width 749 height 601
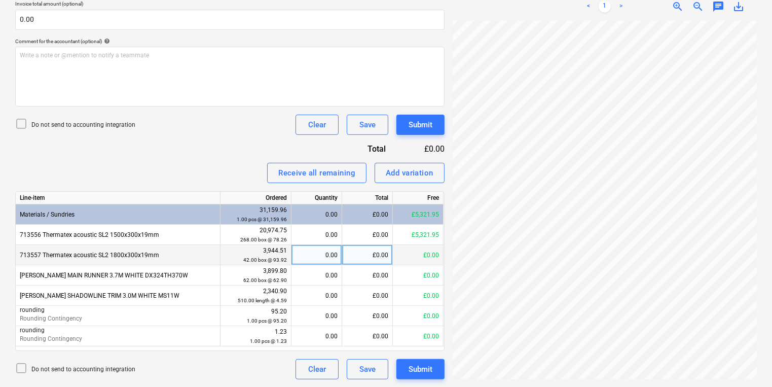
scroll to position [74, 131]
click at [434, 249] on div "Create new document Select company CCF Limited Add new company Select document …" at bounding box center [385, 83] width 749 height 601
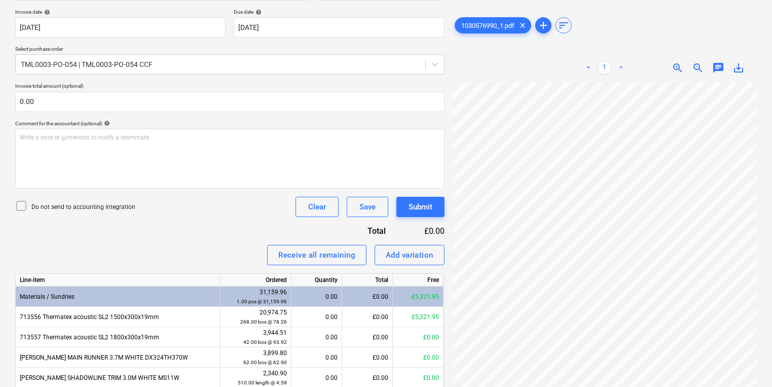
scroll to position [106, 0]
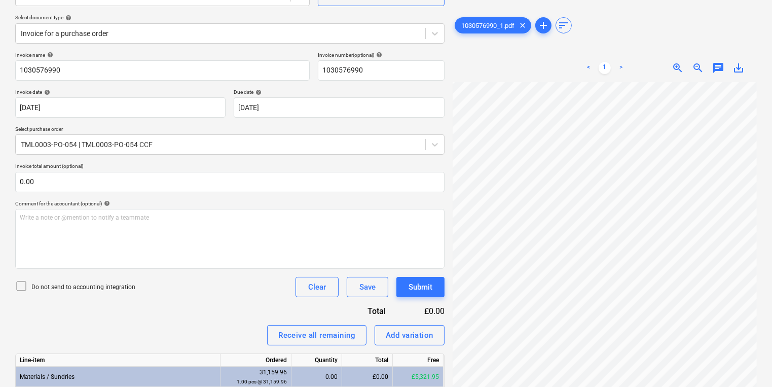
click at [373, 161] on div "Invoice name help 1030576990 Invoice number (optional) help 1030576990 Invoice …" at bounding box center [229, 297] width 429 height 490
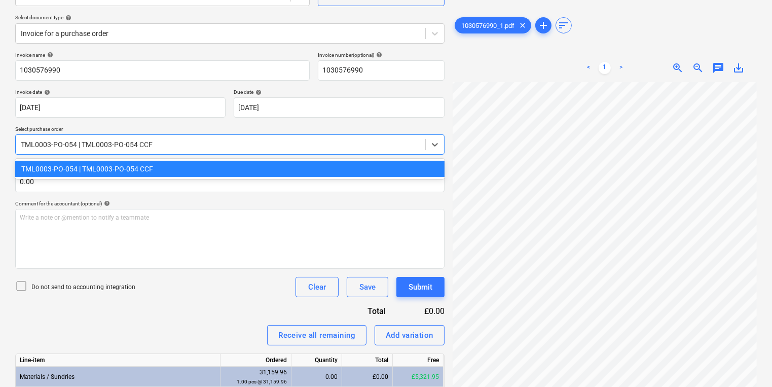
click at [366, 139] on div at bounding box center [220, 144] width 399 height 10
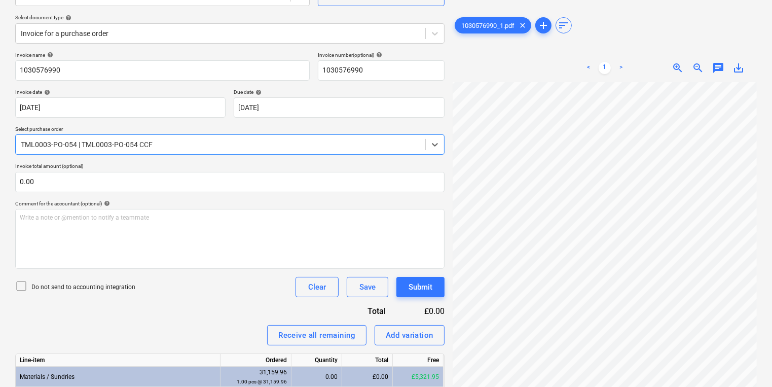
click at [367, 139] on div at bounding box center [220, 144] width 399 height 10
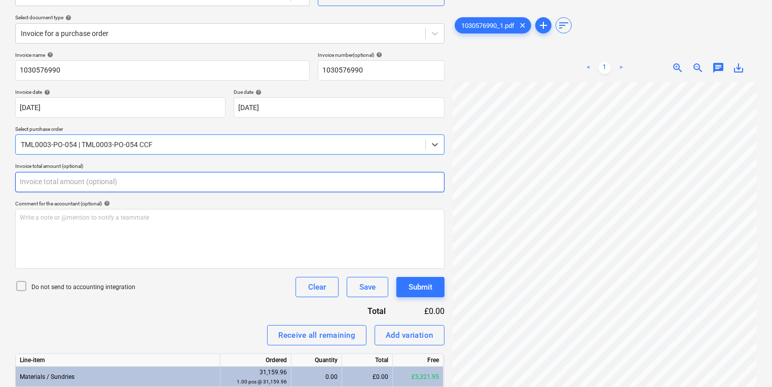
click at [387, 190] on input "text" at bounding box center [229, 182] width 429 height 20
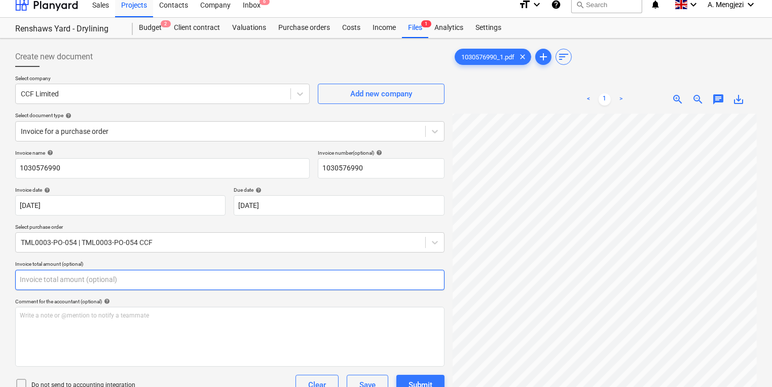
scroll to position [0, 0]
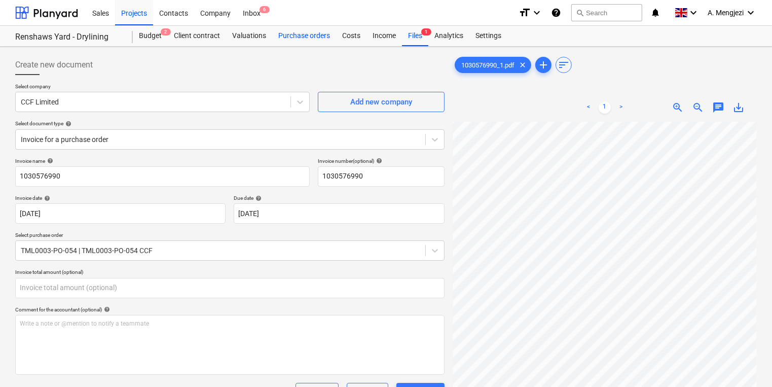
type input "0.00"
click at [303, 39] on div "Purchase orders" at bounding box center [304, 36] width 64 height 20
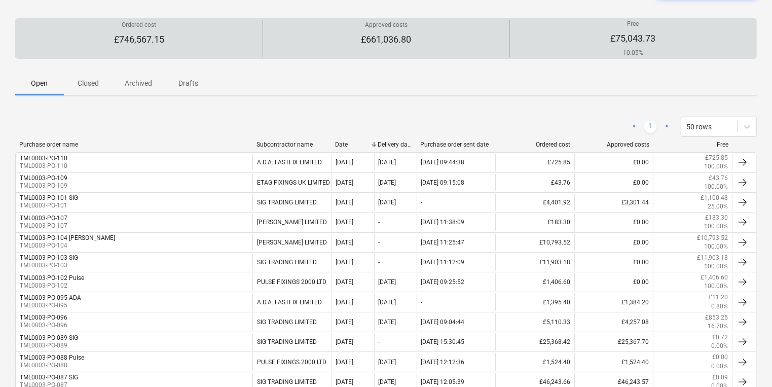
scroll to position [5, 0]
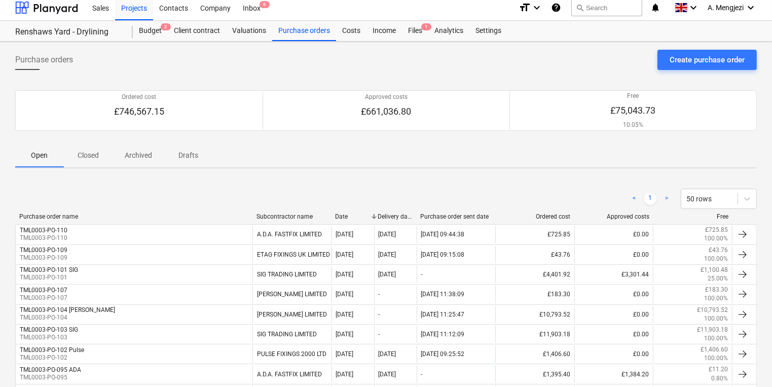
click at [90, 160] on span "Closed" at bounding box center [88, 155] width 49 height 17
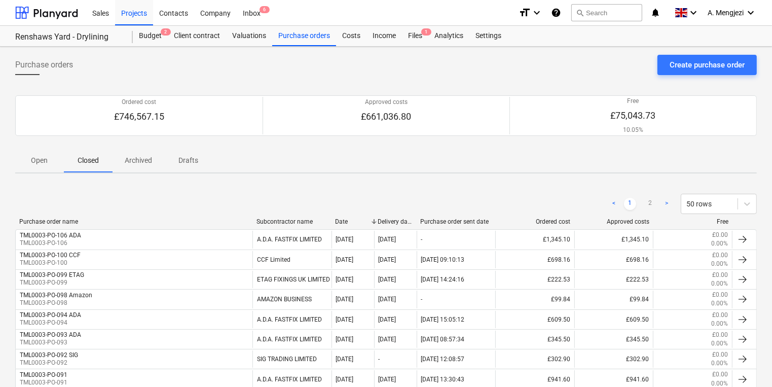
click at [154, 166] on span "Archived" at bounding box center [138, 160] width 52 height 17
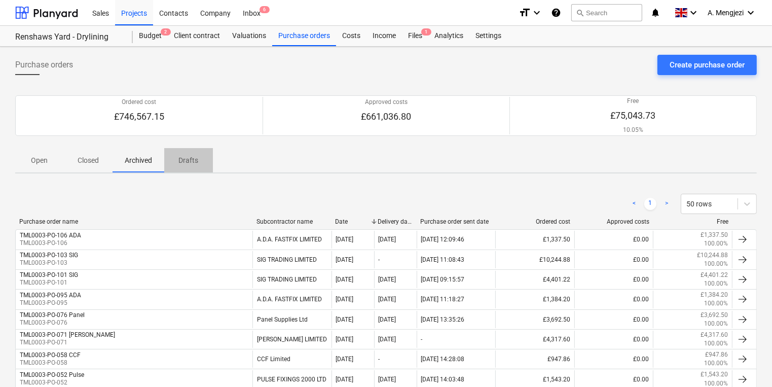
click at [192, 158] on p "Drafts" at bounding box center [188, 160] width 24 height 11
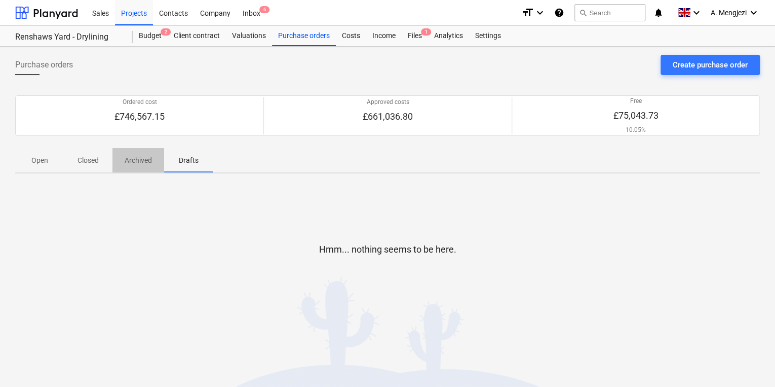
click at [137, 160] on p "Archived" at bounding box center [138, 160] width 27 height 11
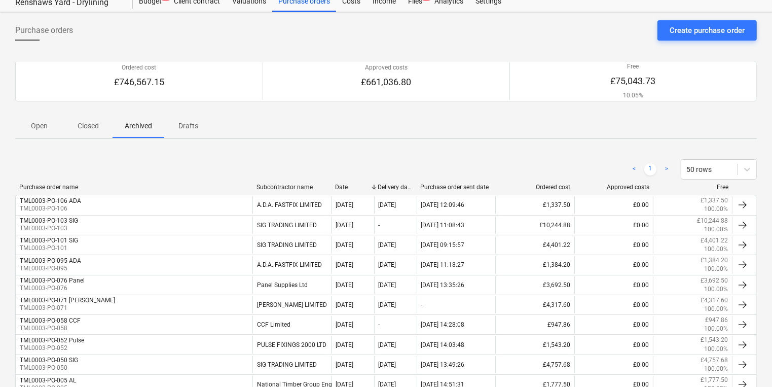
scroll to position [97, 0]
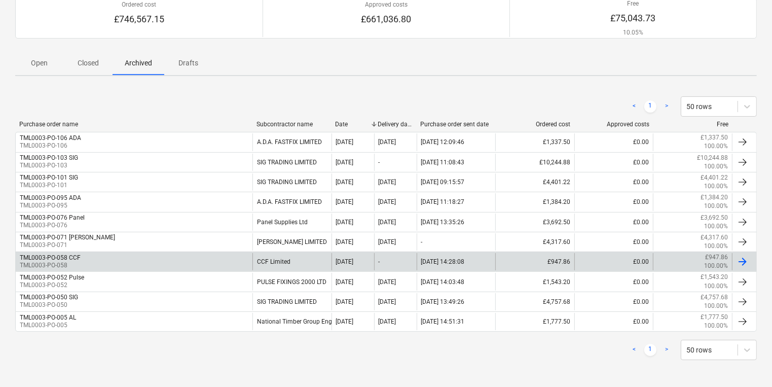
click at [138, 258] on div "TML0003-PO-058 CCF TML0003-PO-058" at bounding box center [134, 261] width 237 height 17
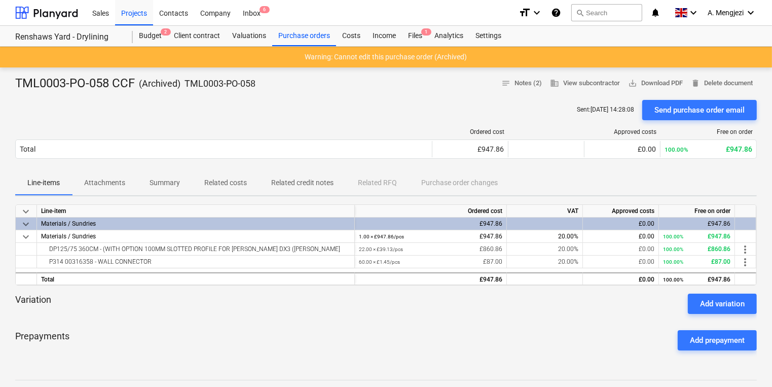
click at [451, 114] on div "Sent : [DATE] 14:28:08 Send purchase order email" at bounding box center [385, 110] width 741 height 20
click at [524, 297] on div "Variation Add variation" at bounding box center [385, 303] width 741 height 20
click at [519, 296] on div "Variation Add variation" at bounding box center [385, 303] width 741 height 20
drag, startPoint x: 499, startPoint y: 91, endPoint x: 505, endPoint y: 90, distance: 5.8
click at [500, 92] on div at bounding box center [385, 96] width 741 height 8
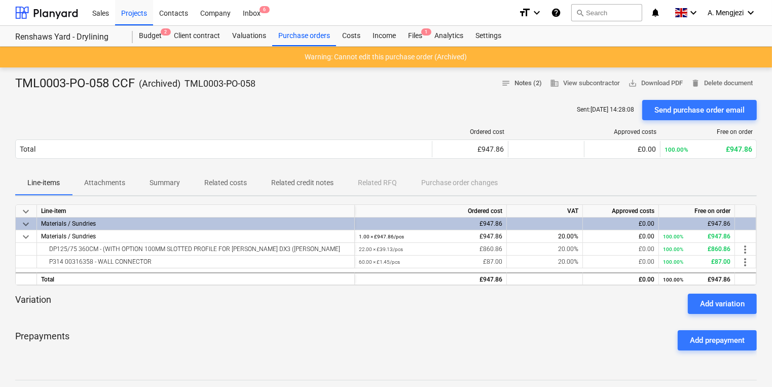
click at [507, 89] on span "notes Notes (2)" at bounding box center [521, 84] width 41 height 12
click at [511, 306] on div "Variation Add variation" at bounding box center [385, 303] width 741 height 20
click at [438, 100] on div "Sent : [DATE] 14:28:08 Send purchase order email" at bounding box center [385, 110] width 741 height 20
click at [137, 8] on div "Projects" at bounding box center [134, 12] width 38 height 26
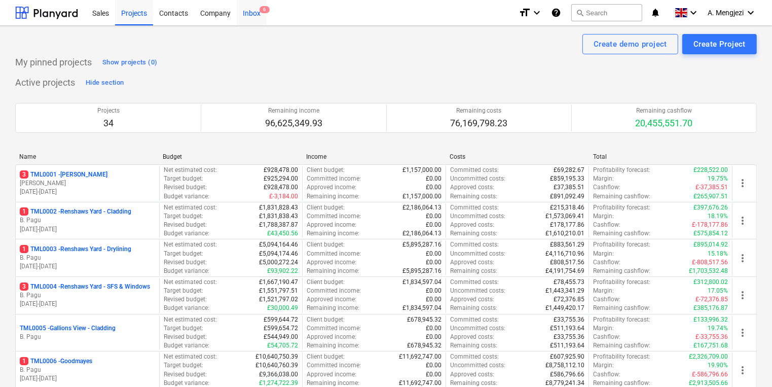
click at [255, 6] on div "Inbox 6" at bounding box center [252, 12] width 30 height 26
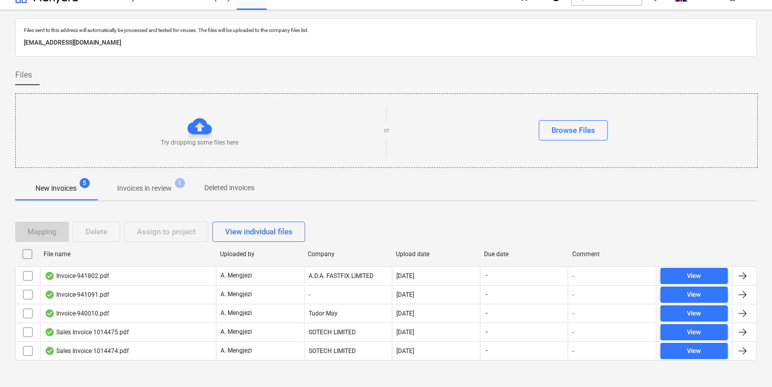
scroll to position [24, 0]
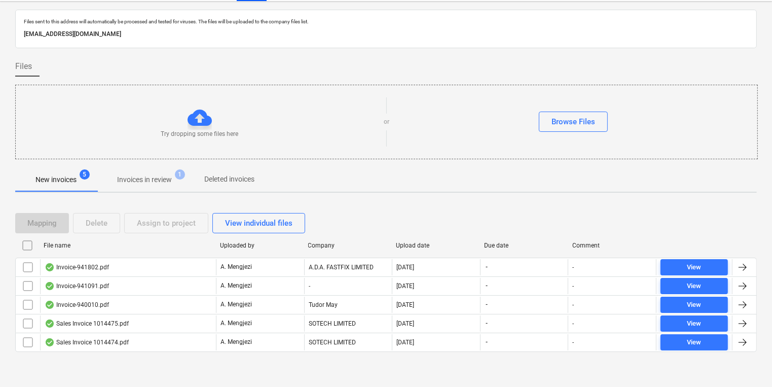
click at [290, 255] on div "File name Uploaded by Company Upload date Due date Comment" at bounding box center [385, 247] width 741 height 20
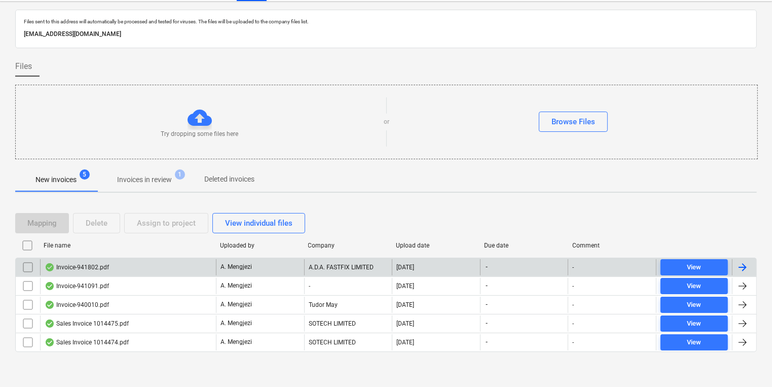
click at [293, 264] on div "A. Mengjezi" at bounding box center [260, 267] width 88 height 16
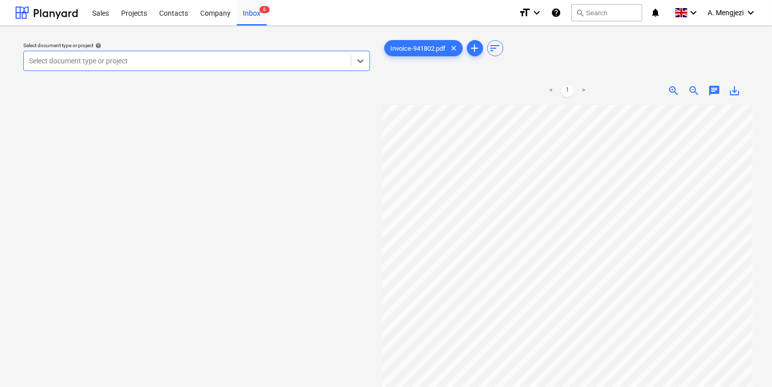
click at [233, 53] on div "Select document type or project" at bounding box center [196, 61] width 347 height 20
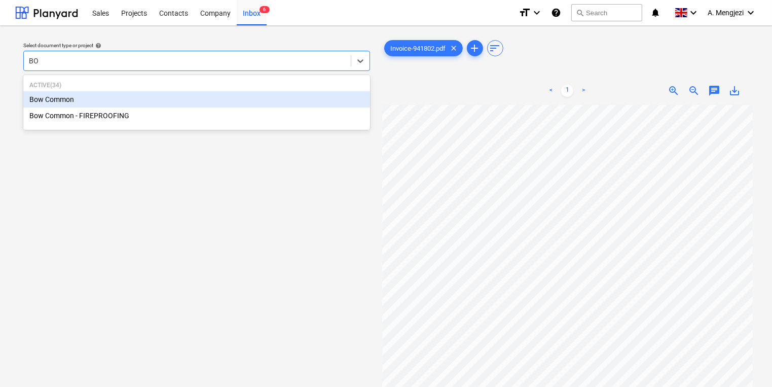
type input "BOW"
click at [227, 97] on div "Bow Common" at bounding box center [196, 99] width 347 height 16
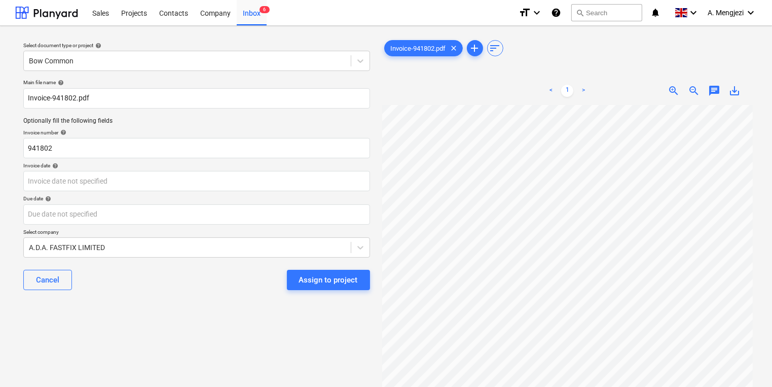
scroll to position [33, 63]
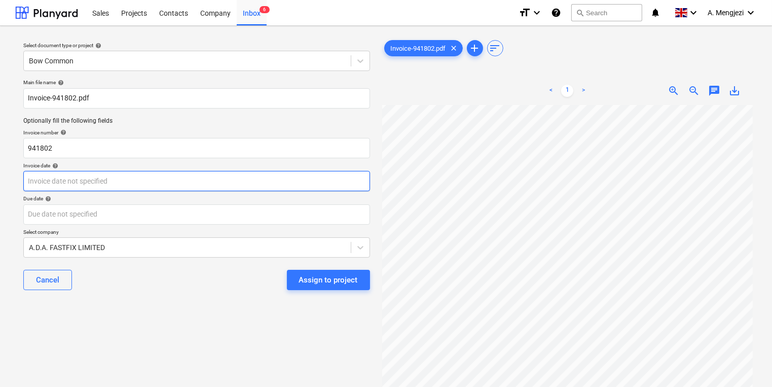
click at [141, 184] on body "Sales Projects Contacts Company Inbox 6 format_size keyboard_arrow_down help se…" at bounding box center [386, 193] width 772 height 387
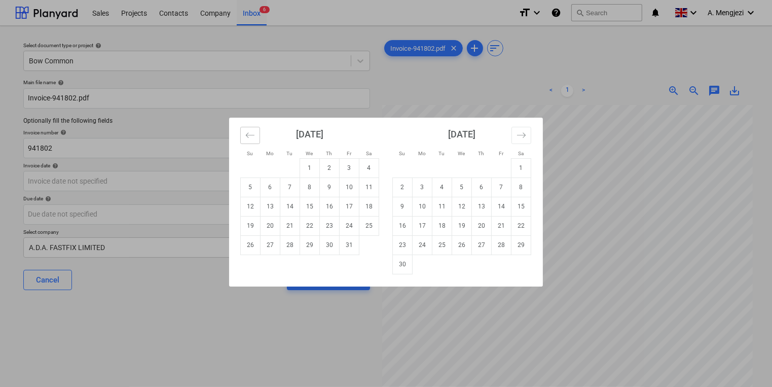
click at [245, 132] on icon "Move backward to switch to the previous month." at bounding box center [250, 135] width 10 height 10
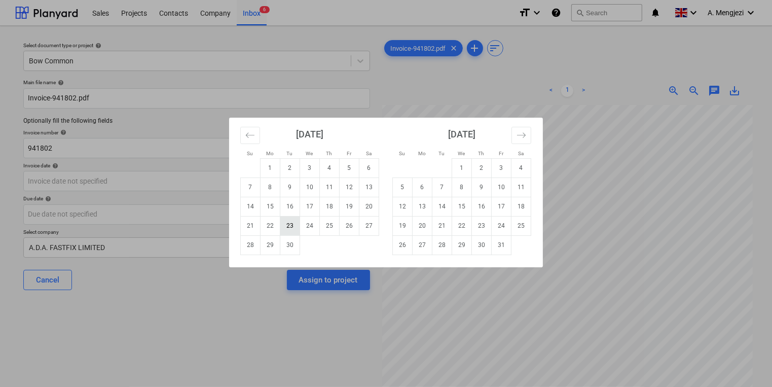
click at [291, 222] on td "23" at bounding box center [290, 225] width 20 height 19
type input "[DATE]"
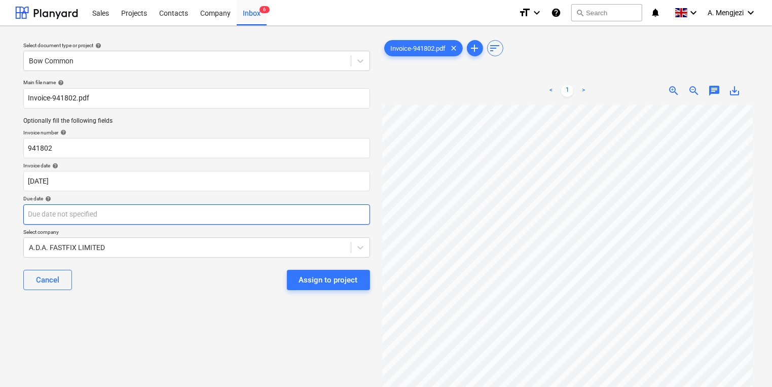
click at [278, 214] on body "Sales Projects Contacts Company Inbox 6 format_size keyboard_arrow_down help se…" at bounding box center [386, 193] width 772 height 387
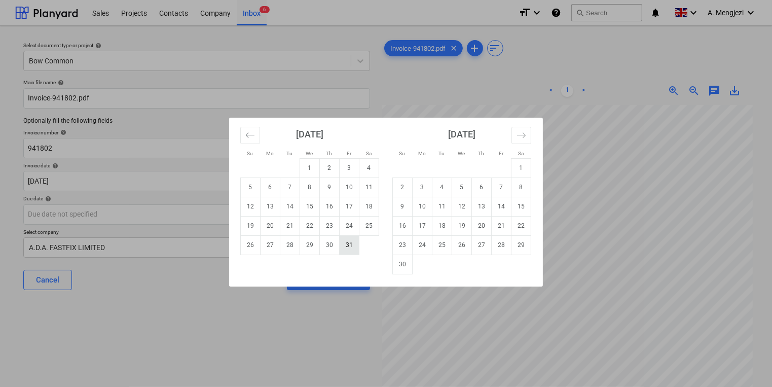
click at [357, 248] on td "31" at bounding box center [350, 244] width 20 height 19
type input "[DATE]"
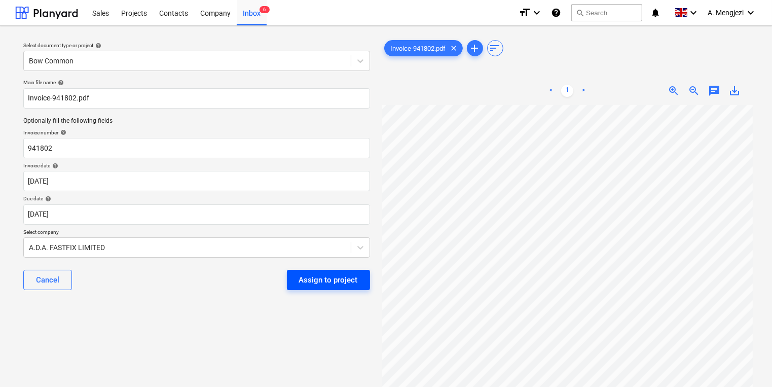
click at [365, 275] on button "Assign to project" at bounding box center [328, 280] width 83 height 20
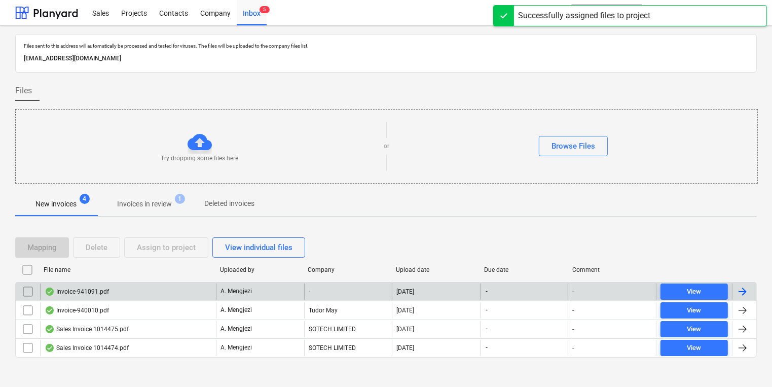
click at [314, 283] on div "-" at bounding box center [348, 291] width 88 height 16
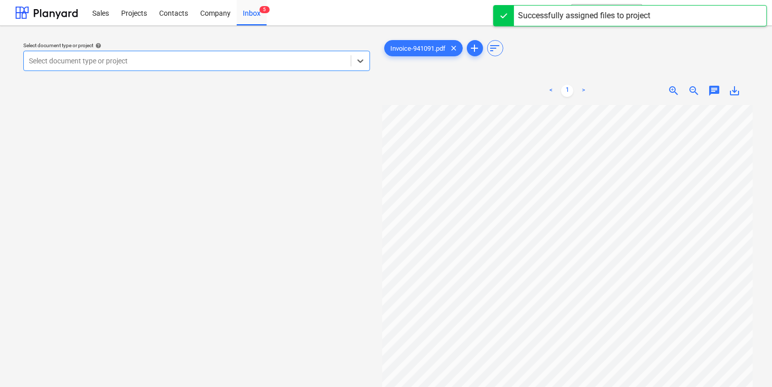
click at [146, 81] on div "Select document type or project help Select is focused ,type to refine list, pr…" at bounding box center [196, 250] width 363 height 433
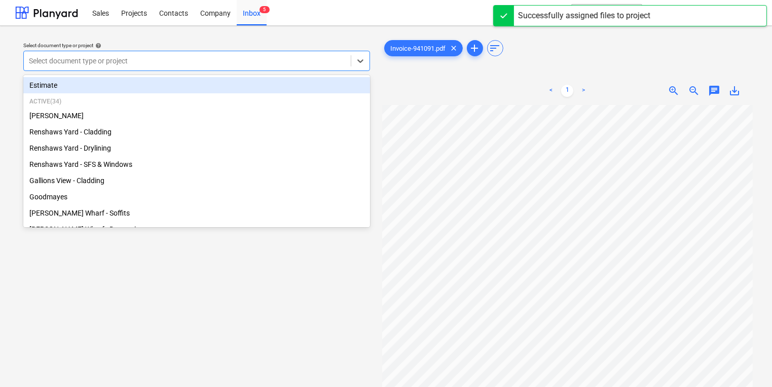
click at [144, 68] on div "Select document type or project" at bounding box center [187, 61] width 327 height 14
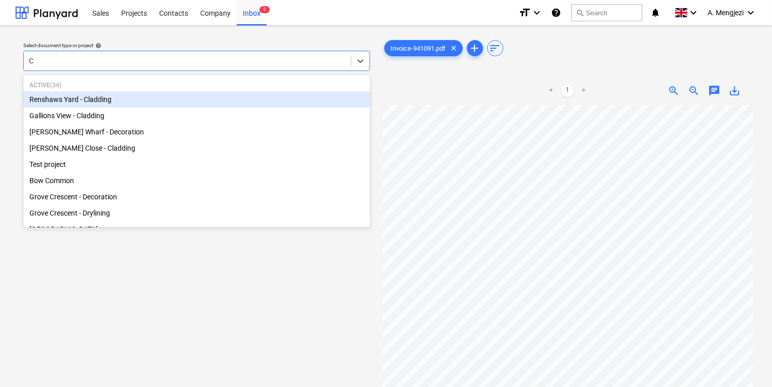
type input "CA"
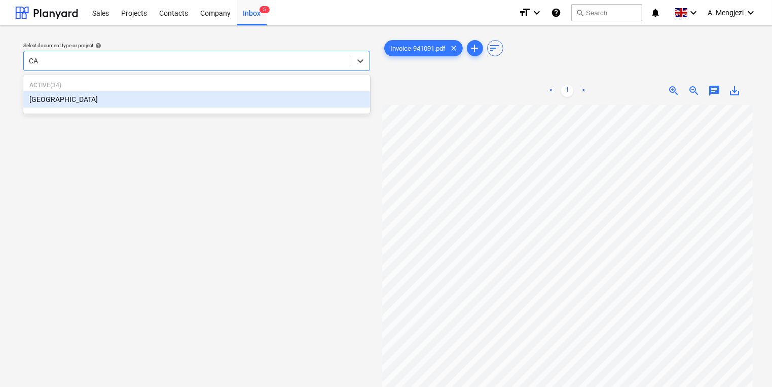
click at [205, 94] on div "[GEOGRAPHIC_DATA]" at bounding box center [196, 99] width 347 height 16
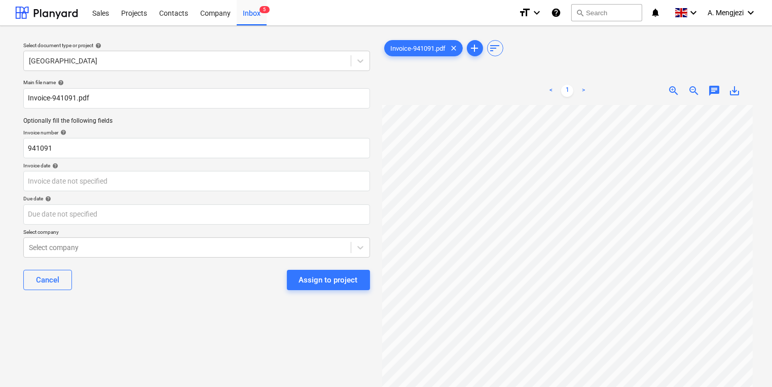
scroll to position [26, 59]
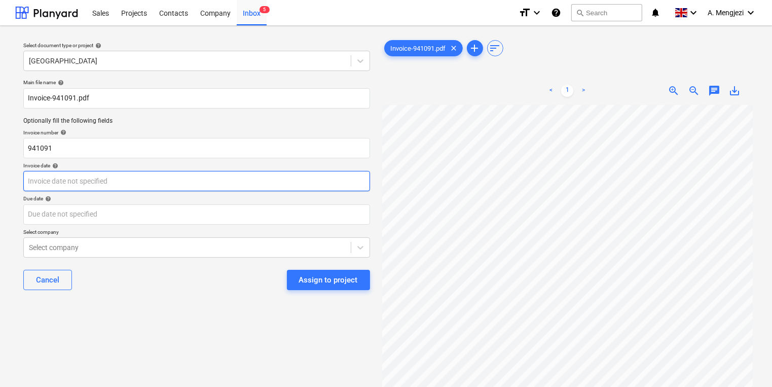
click at [313, 190] on body "Sales Projects Contacts Company Inbox 5 format_size keyboard_arrow_down help se…" at bounding box center [386, 193] width 772 height 387
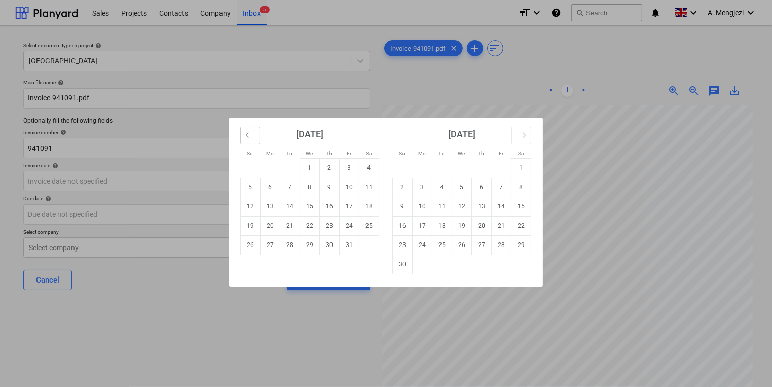
click at [240, 137] on button "Move backward to switch to the previous month." at bounding box center [250, 135] width 20 height 17
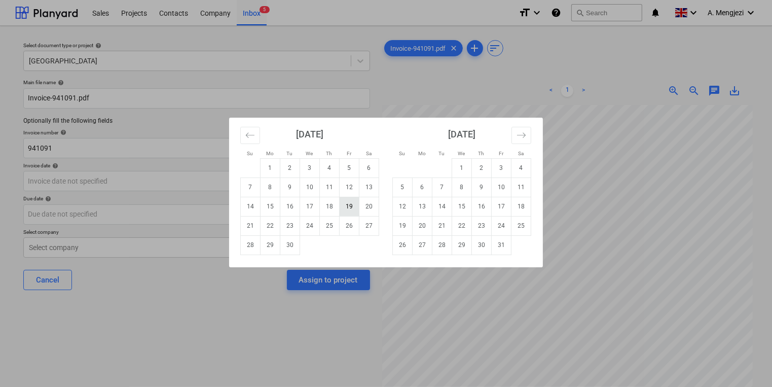
click at [347, 204] on td "19" at bounding box center [350, 206] width 20 height 19
type input "[DATE]"
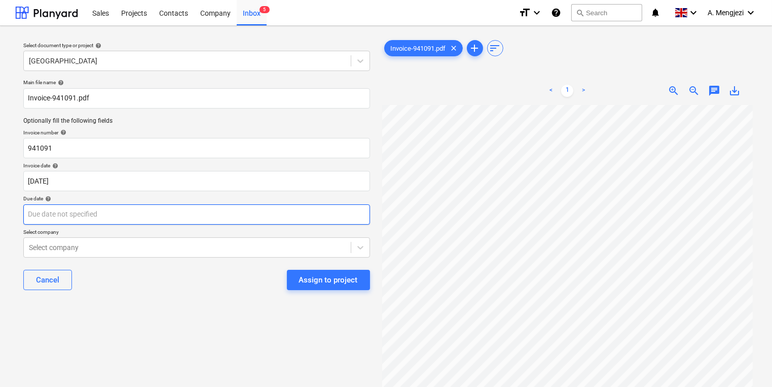
click at [347, 204] on body "Sales Projects Contacts Company Inbox 5 format_size keyboard_arrow_down help se…" at bounding box center [386, 193] width 772 height 387
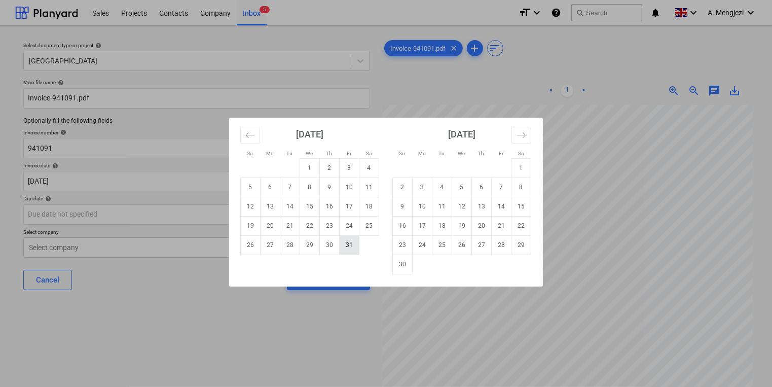
click at [350, 248] on td "31" at bounding box center [350, 244] width 20 height 19
type input "[DATE]"
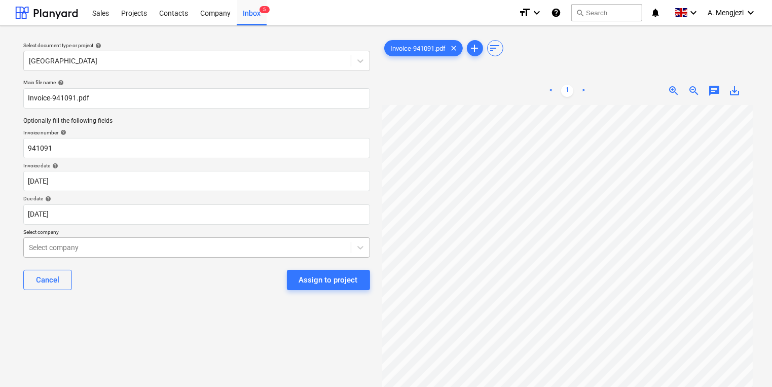
click at [328, 243] on body "Sales Projects Contacts Company Inbox 5 format_size keyboard_arrow_down help se…" at bounding box center [386, 193] width 772 height 387
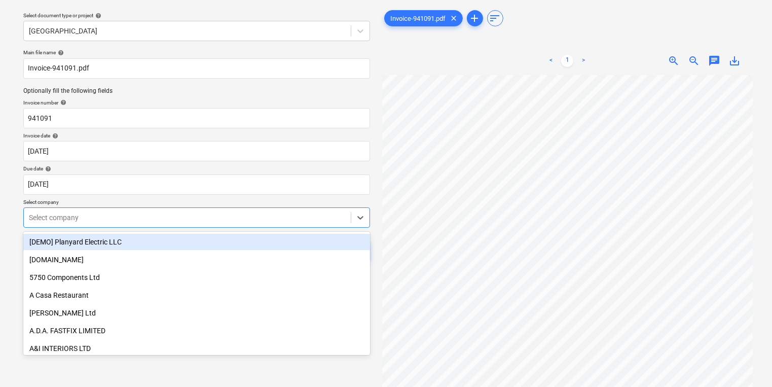
scroll to position [32, 0]
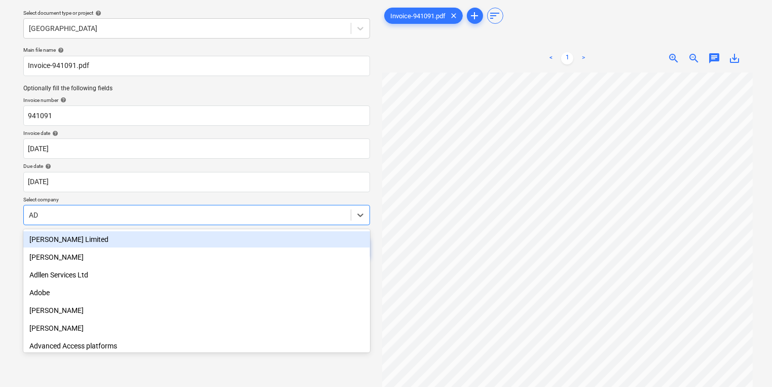
type input "A"
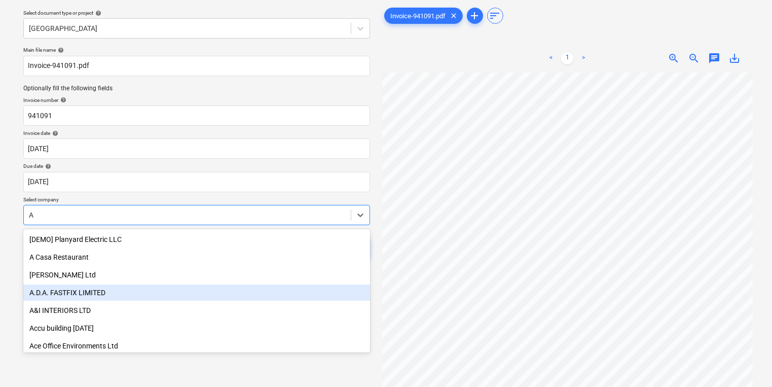
click at [114, 294] on div "A.D.A. FASTFIX LIMITED" at bounding box center [196, 292] width 347 height 16
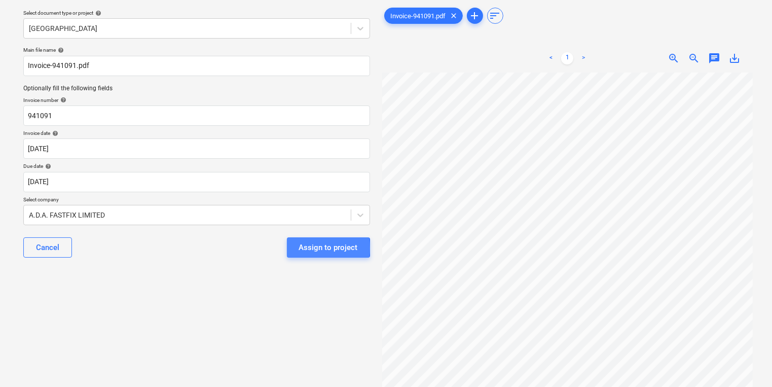
click at [296, 247] on button "Assign to project" at bounding box center [328, 247] width 83 height 20
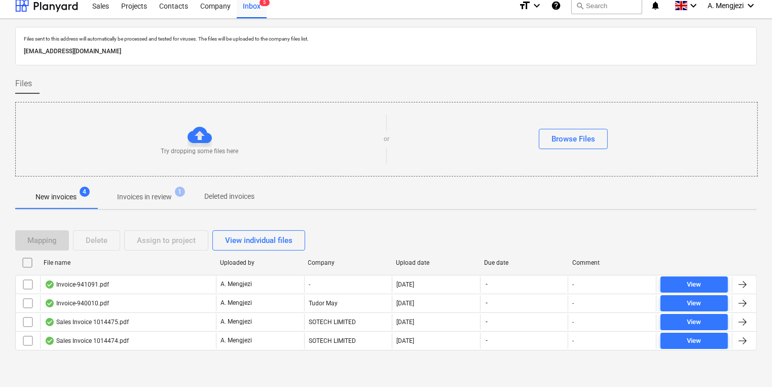
scroll to position [6, 0]
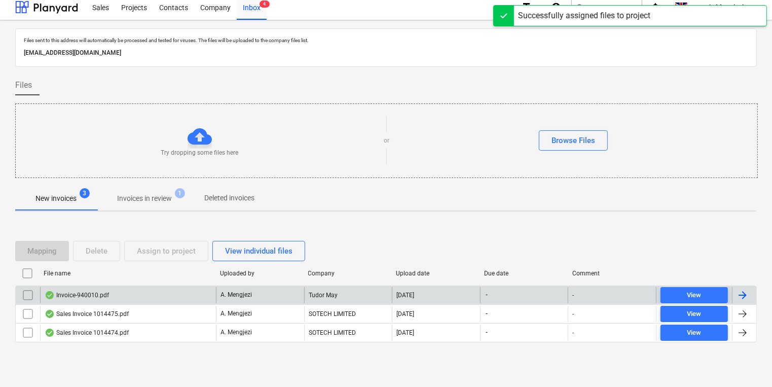
click at [356, 298] on div "Tudor May" at bounding box center [348, 295] width 88 height 16
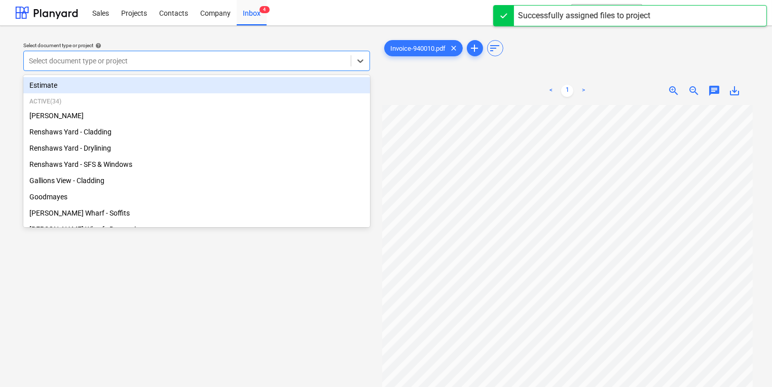
click at [251, 56] on div at bounding box center [187, 61] width 317 height 10
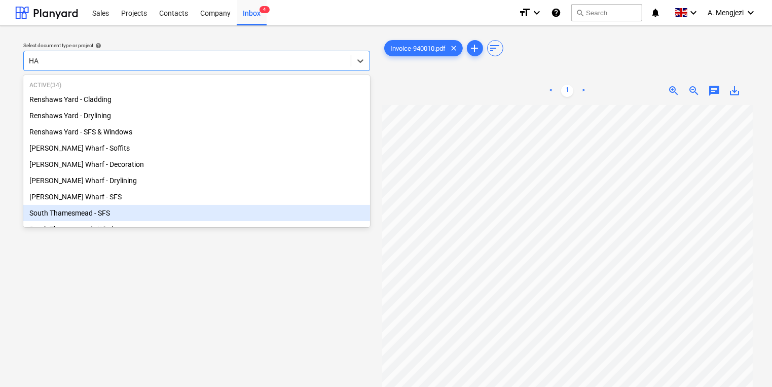
type input "HAM"
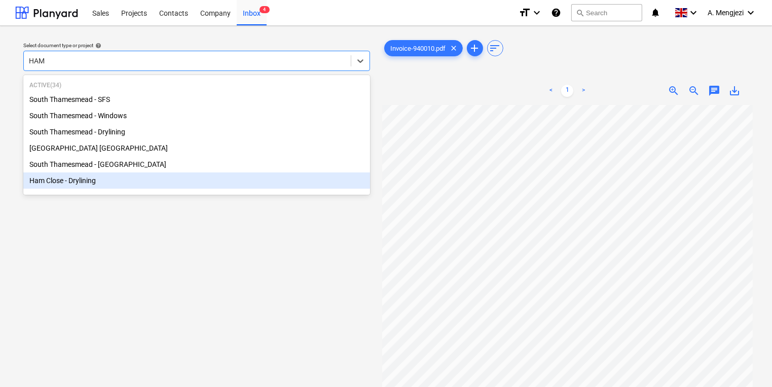
click at [229, 188] on div "Ham Close - Drylining" at bounding box center [196, 180] width 347 height 16
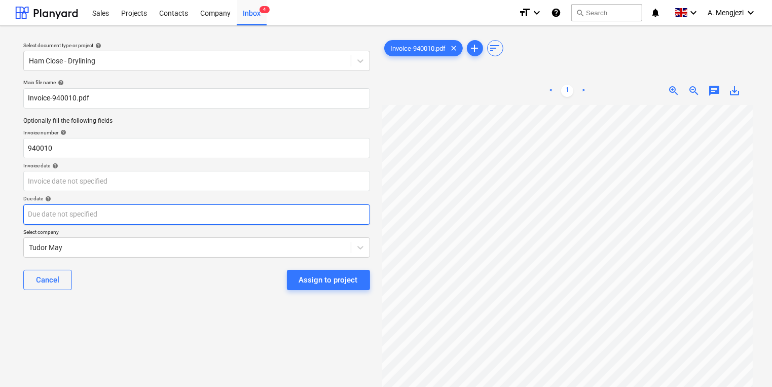
scroll to position [22, 40]
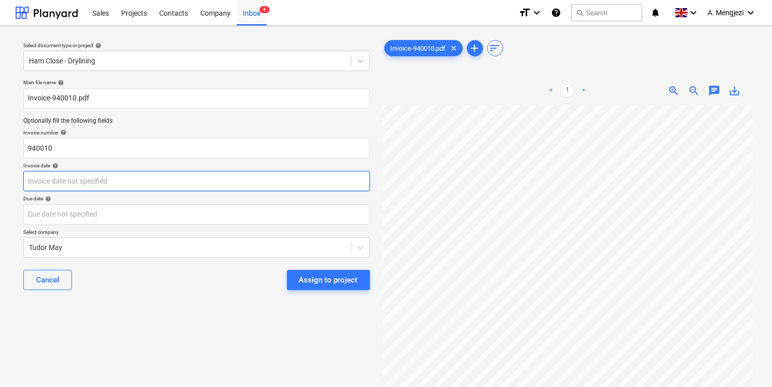
click at [234, 184] on body "Sales Projects Contacts Company Inbox 4 format_size keyboard_arrow_down help se…" at bounding box center [386, 193] width 772 height 387
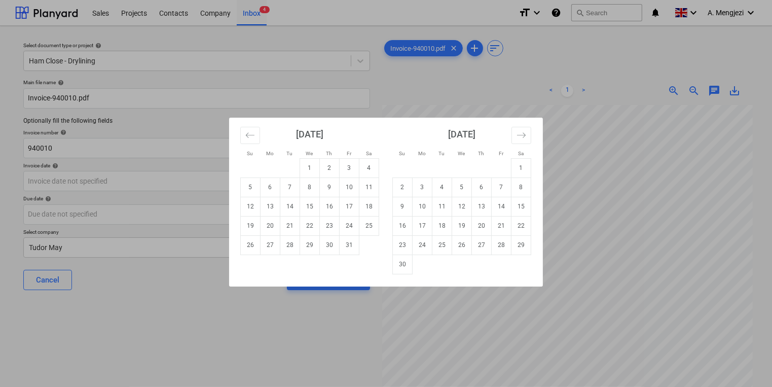
click at [247, 125] on div "[DATE]" at bounding box center [309, 138] width 139 height 41
click at [244, 136] on button "Move backward to switch to the previous month." at bounding box center [250, 135] width 20 height 17
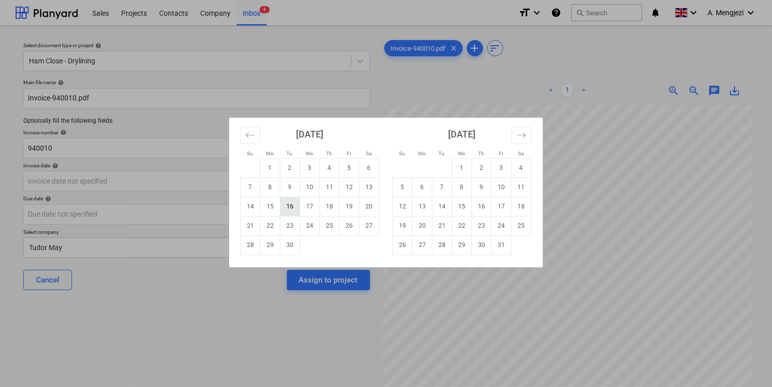
click at [288, 207] on td "16" at bounding box center [290, 206] width 20 height 19
type input "[DATE]"
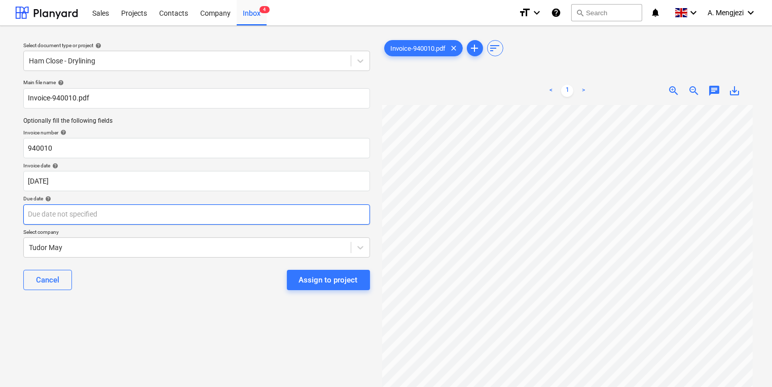
click at [288, 207] on body "Sales Projects Contacts Company Inbox 4 format_size keyboard_arrow_down help se…" at bounding box center [386, 193] width 772 height 387
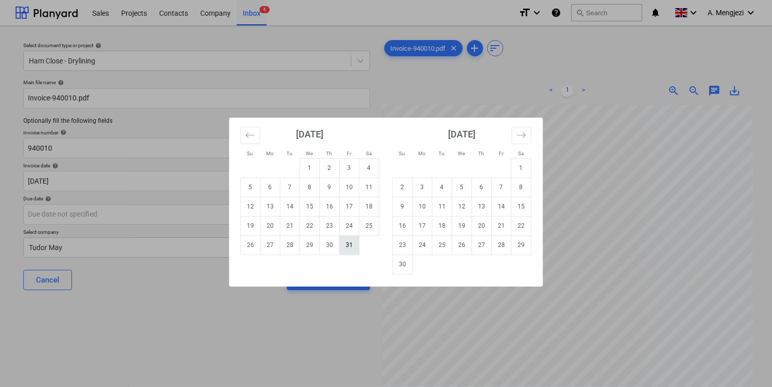
click at [347, 240] on td "31" at bounding box center [350, 244] width 20 height 19
type input "[DATE]"
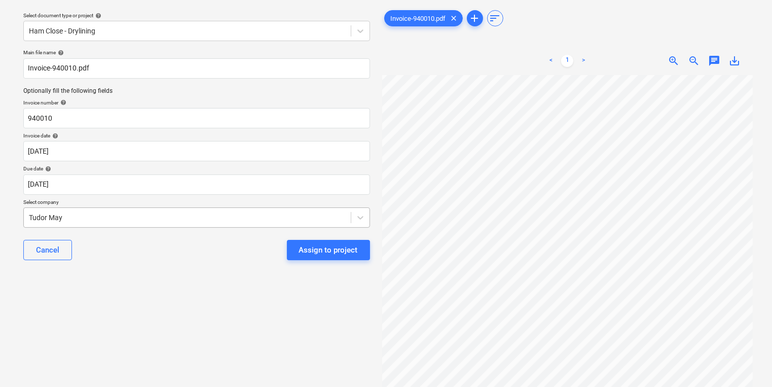
click at [316, 246] on body "Sales Projects Contacts Company Inbox 4 format_size keyboard_arrow_down help se…" at bounding box center [386, 163] width 772 height 387
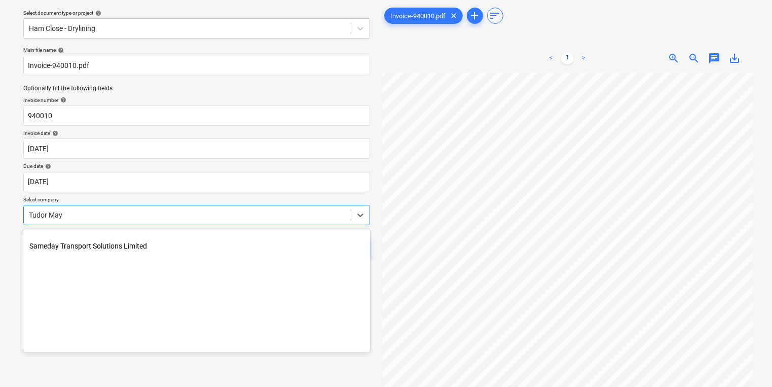
scroll to position [7427, 0]
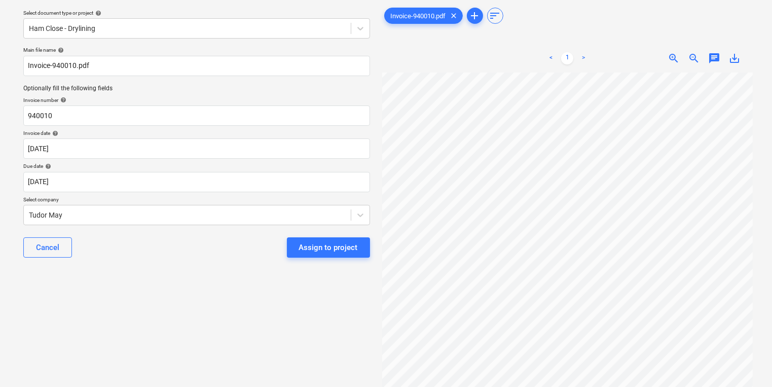
drag, startPoint x: 370, startPoint y: 324, endPoint x: 372, endPoint y: 280, distance: 44.1
click at [372, 280] on div "Select document type or project help Ham Close - Drylining Main file name help …" at bounding box center [196, 218] width 363 height 433
click at [333, 215] on div at bounding box center [187, 215] width 317 height 10
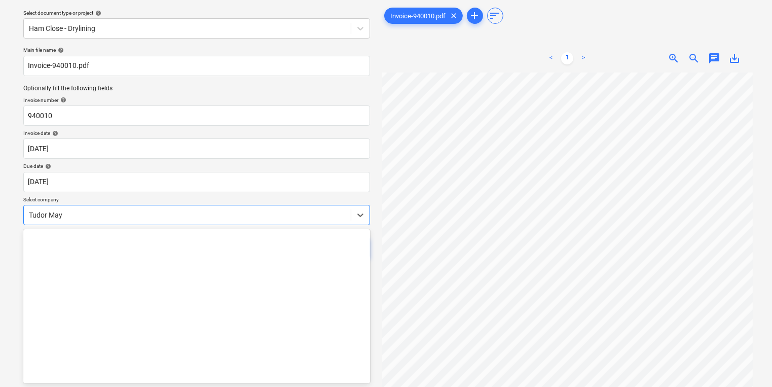
scroll to position [0, 0]
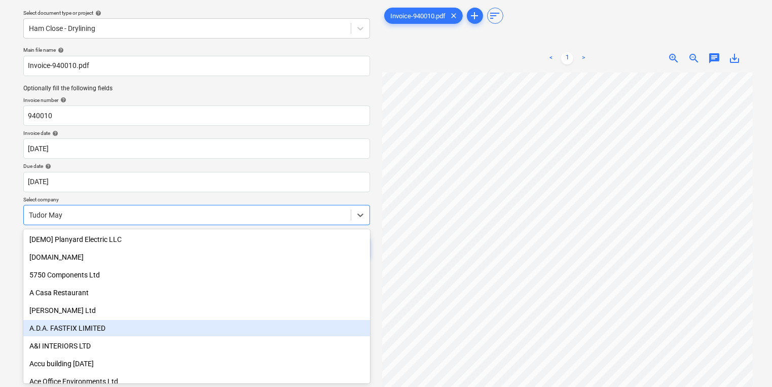
click at [96, 320] on div "A.D.A. FASTFIX LIMITED" at bounding box center [196, 328] width 347 height 16
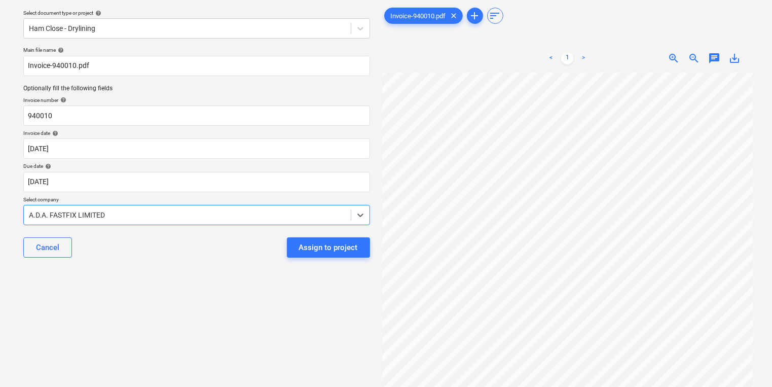
click at [153, 326] on div "Select document type or project help Ham Close - Drylining Main file name help …" at bounding box center [196, 218] width 363 height 433
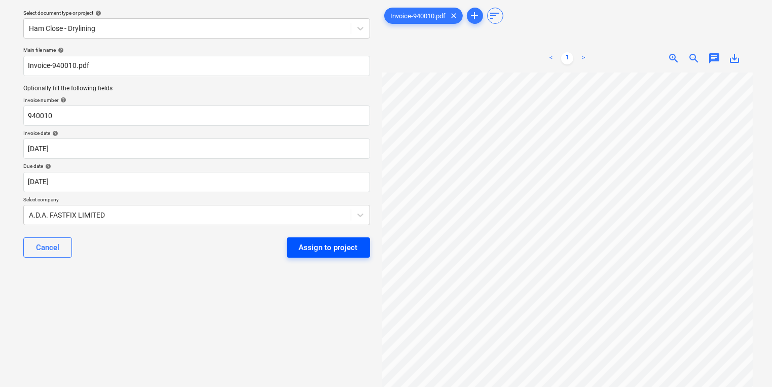
click at [338, 249] on div "Assign to project" at bounding box center [328, 247] width 59 height 13
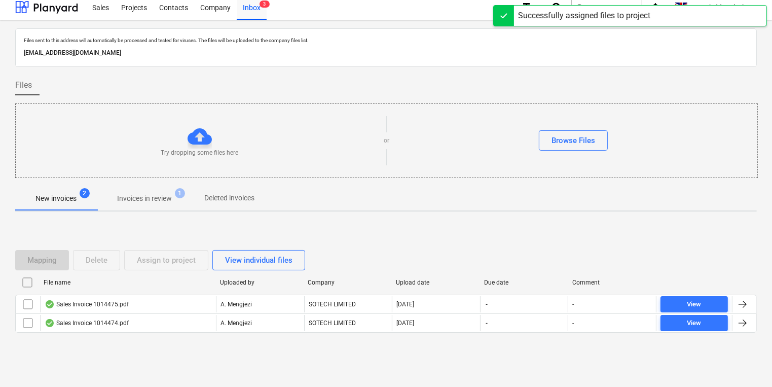
click at [177, 208] on button "Invoices in review 1" at bounding box center [144, 198] width 95 height 24
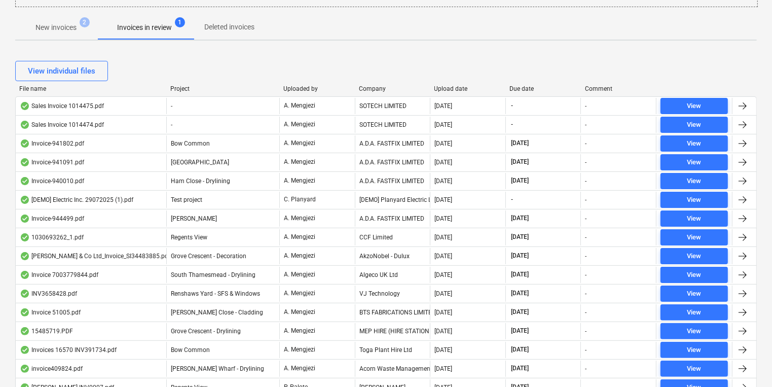
scroll to position [208, 0]
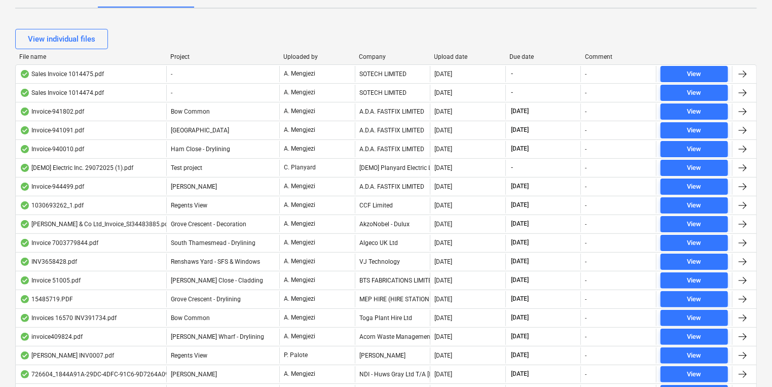
click at [201, 116] on div "Bow Common" at bounding box center [222, 111] width 113 height 16
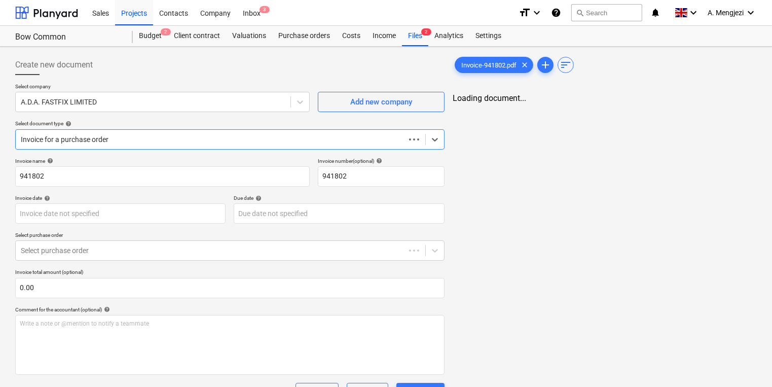
type input "[DATE]"
click at [381, 237] on p "Select purchase order" at bounding box center [229, 236] width 429 height 9
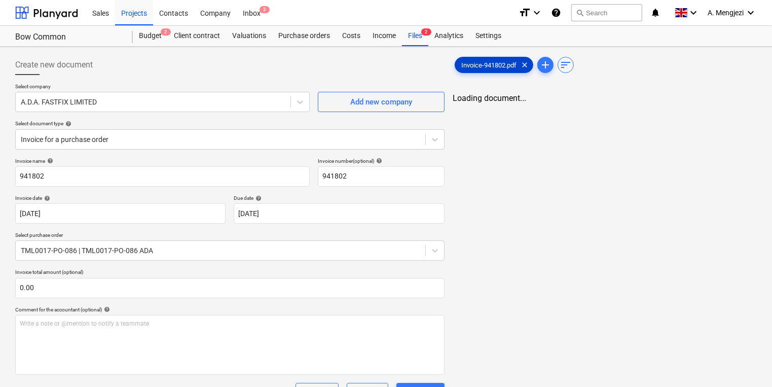
click at [506, 66] on span "Invoice-941802.pdf" at bounding box center [488, 65] width 67 height 8
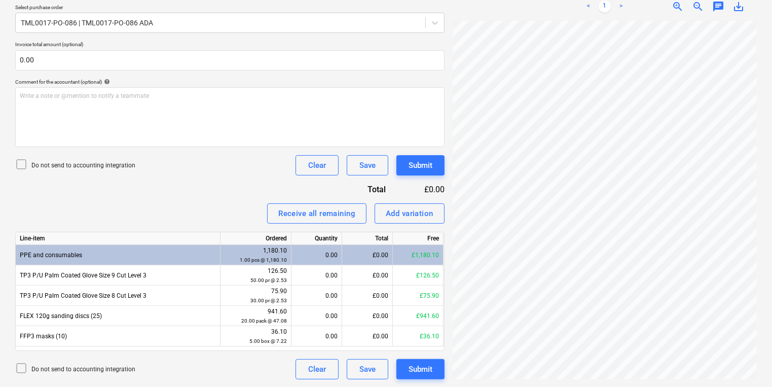
scroll to position [81, 0]
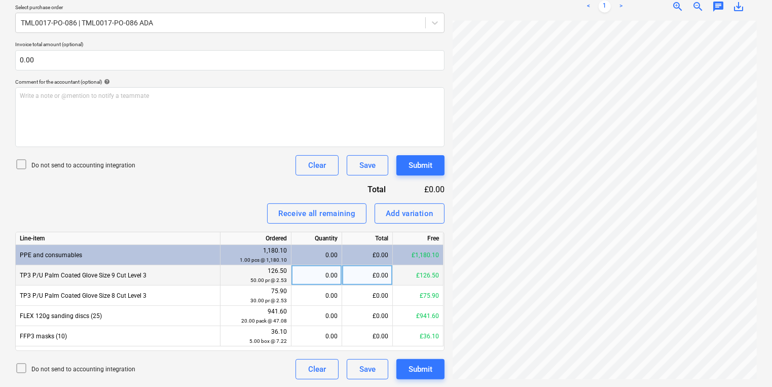
click at [329, 272] on div "0.00" at bounding box center [316, 275] width 42 height 20
type input "50"
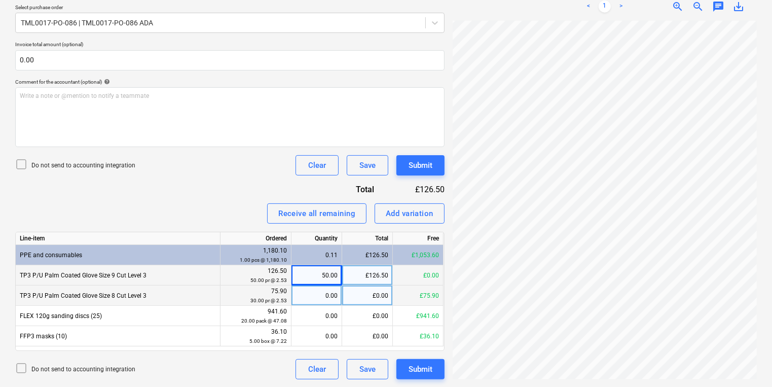
click at [314, 300] on div "0.00" at bounding box center [316, 295] width 42 height 20
type input "30"
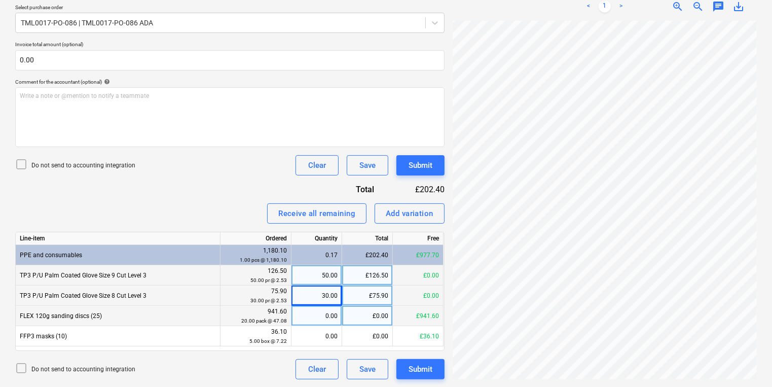
click at [316, 316] on div "0.00" at bounding box center [316, 316] width 42 height 20
type input "20"
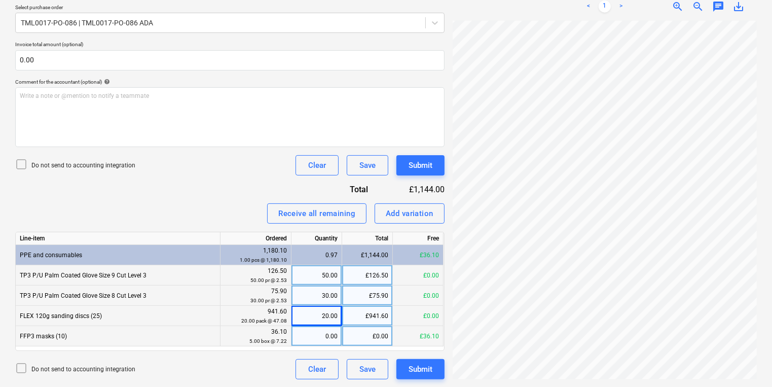
click at [309, 337] on div "0.00" at bounding box center [316, 336] width 42 height 20
type input "5"
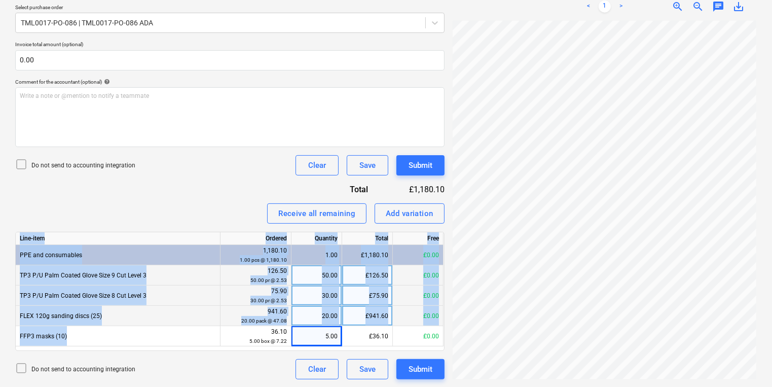
drag, startPoint x: 93, startPoint y: 330, endPoint x: 13, endPoint y: 335, distance: 80.7
click at [13, 335] on div "Create new document Select company A.D.A. FASTFIX LIMITED Add new company Selec…" at bounding box center [229, 103] width 437 height 560
drag, startPoint x: 13, startPoint y: 335, endPoint x: 68, endPoint y: 336, distance: 55.3
click at [68, 336] on div "FFP3 masks (10)" at bounding box center [118, 336] width 205 height 20
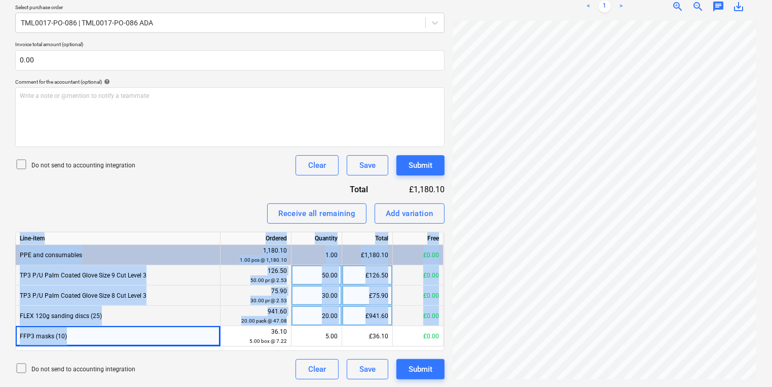
drag, startPoint x: 77, startPoint y: 333, endPoint x: 12, endPoint y: 334, distance: 65.4
click at [12, 334] on div "Create new document Select company A.D.A. FASTFIX LIMITED Add new company Selec…" at bounding box center [229, 103] width 437 height 560
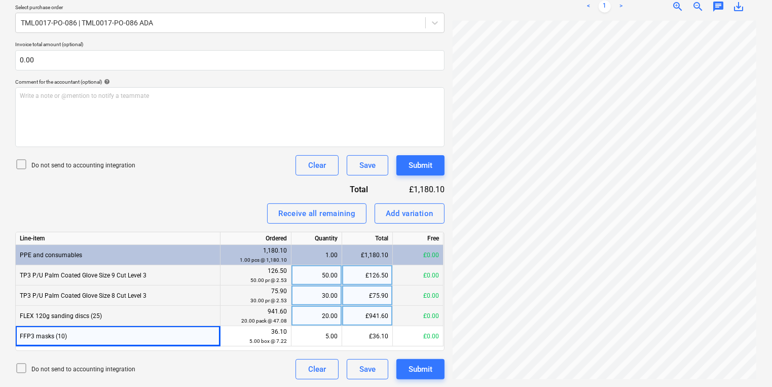
drag, startPoint x: 12, startPoint y: 334, endPoint x: 130, endPoint y: 219, distance: 164.8
click at [130, 219] on div "Receive all remaining Add variation" at bounding box center [229, 213] width 429 height 20
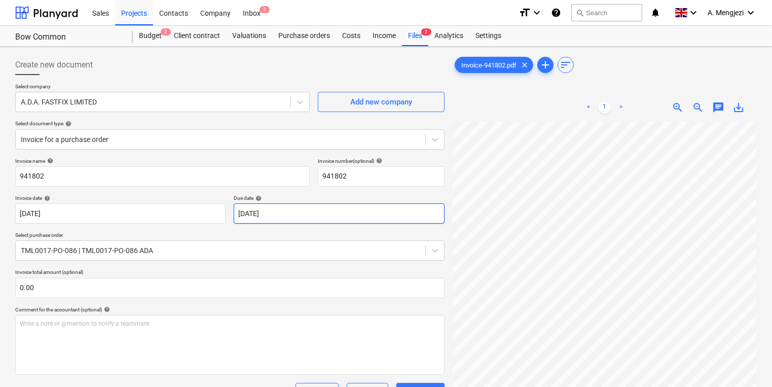
scroll to position [0, 0]
click at [313, 35] on div "Purchase orders" at bounding box center [304, 36] width 64 height 20
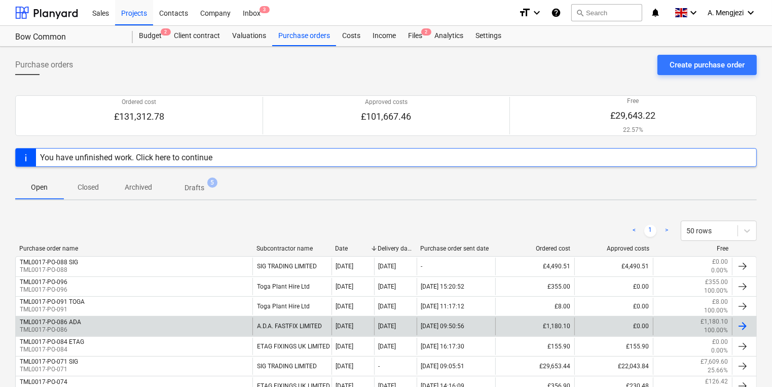
click at [174, 317] on div "TML0017-PO-086 ADA TML0017-PO-086" at bounding box center [134, 325] width 237 height 17
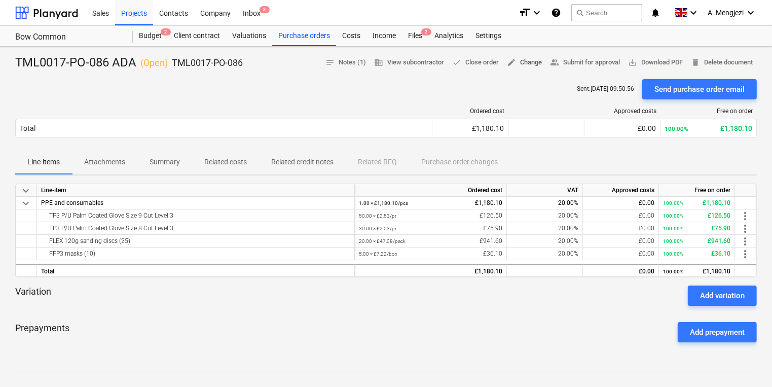
click at [509, 67] on span "edit Change" at bounding box center [524, 63] width 35 height 12
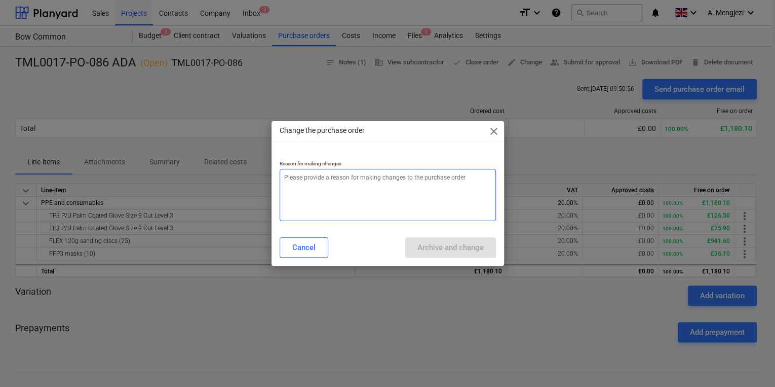
click at [406, 184] on textarea at bounding box center [388, 195] width 216 height 52
type textarea "x"
type textarea "P"
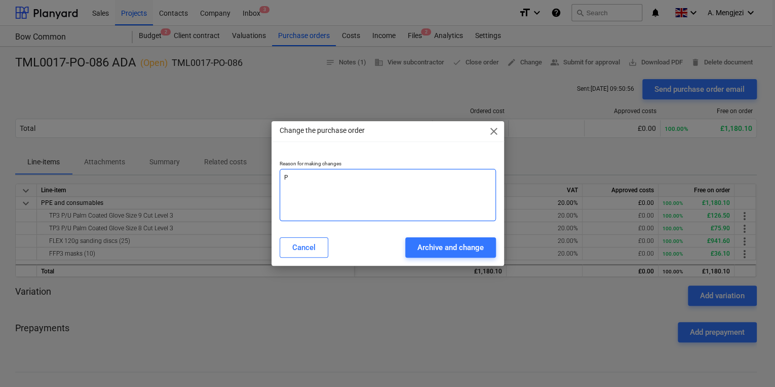
type textarea "x"
type textarea "PR"
type textarea "x"
type textarea "PRI"
type textarea "x"
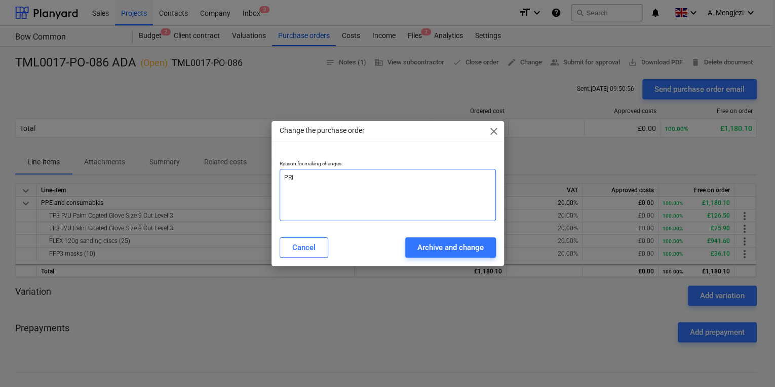
type textarea "PRIC"
type textarea "x"
type textarea "PRICE"
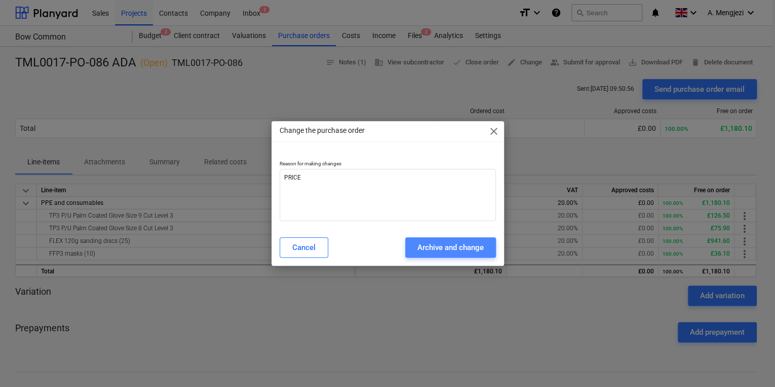
click at [443, 256] on button "Archive and change" at bounding box center [450, 247] width 91 height 20
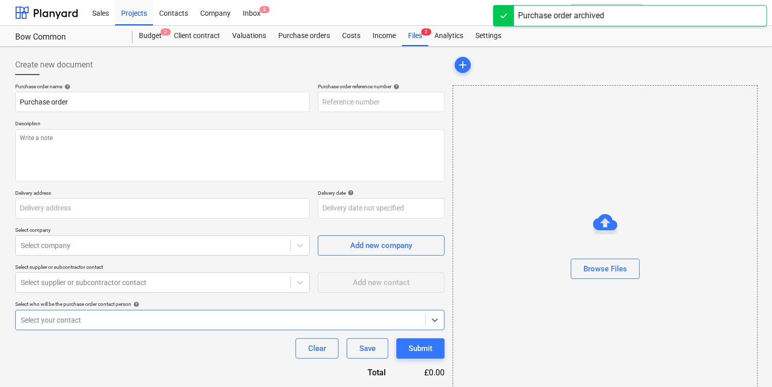
type textarea "x"
type input "TML0017-PO-102"
type textarea "x"
type input "TML0017-PO-086 ADA"
type input "TML0017-PO-086"
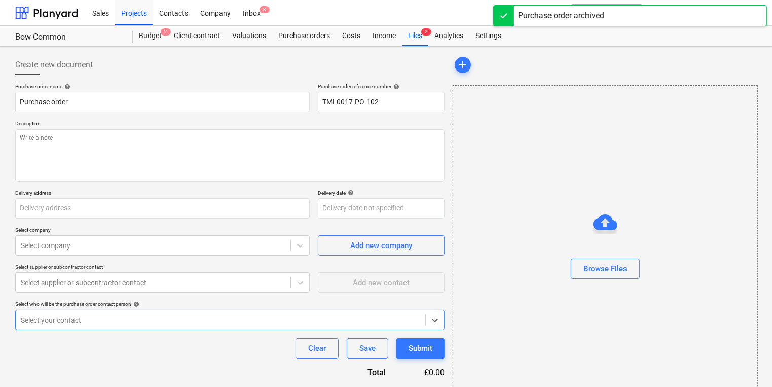
type textarea "Site contact [PERSON_NAME] [PHONE_NUMBER]"
type input "[GEOGRAPHIC_DATA][PERSON_NAME], [GEOGRAPHIC_DATA], Former Gasworks, [STREET_ADD…"
type input "[DATE]"
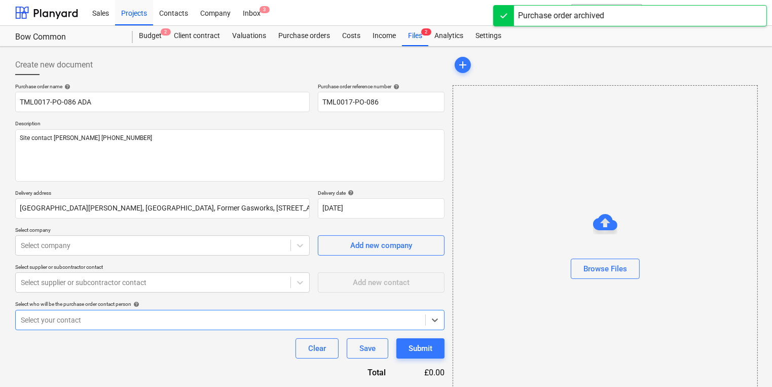
type textarea "x"
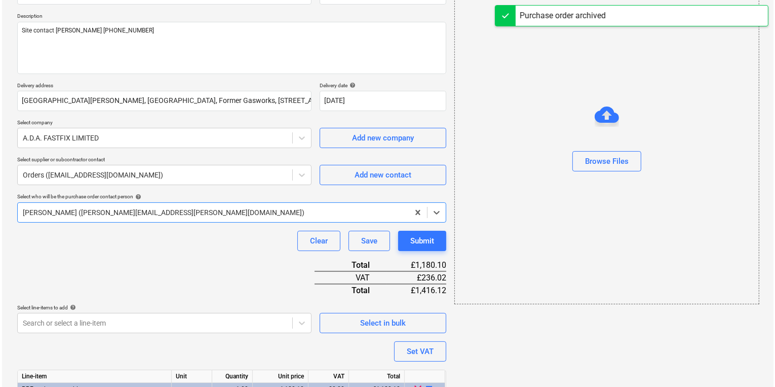
scroll to position [207, 0]
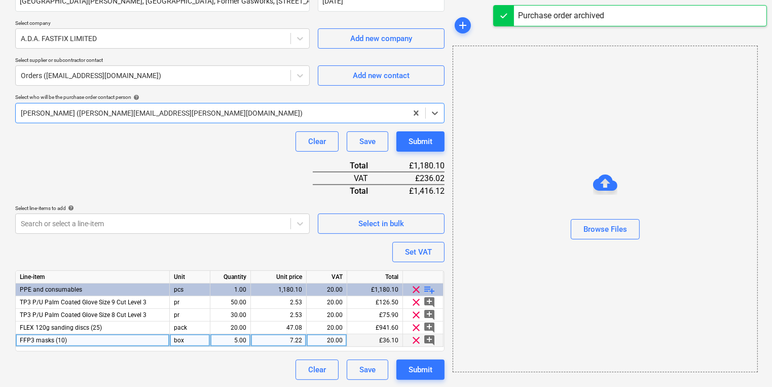
click at [291, 334] on div "7.22" at bounding box center [278, 340] width 47 height 13
type input "7.20"
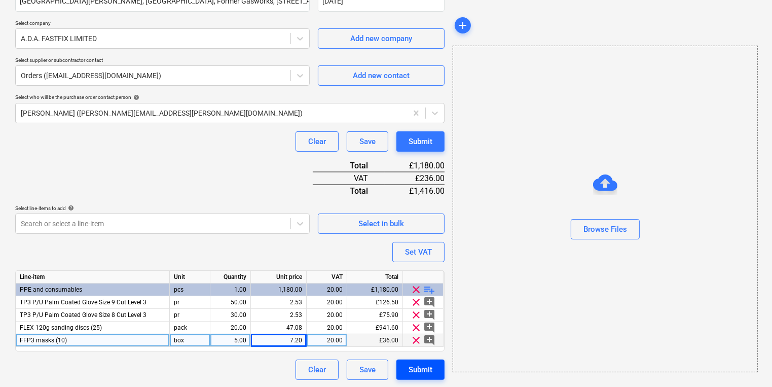
click at [430, 367] on div "Submit" at bounding box center [420, 369] width 24 height 13
type textarea "x"
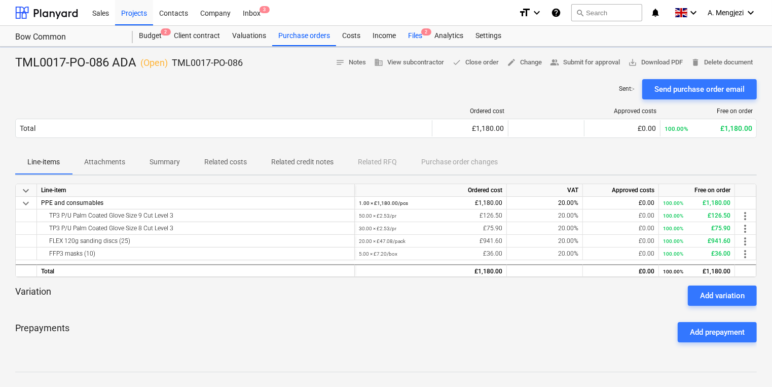
click at [423, 40] on div "Files 2" at bounding box center [415, 36] width 26 height 20
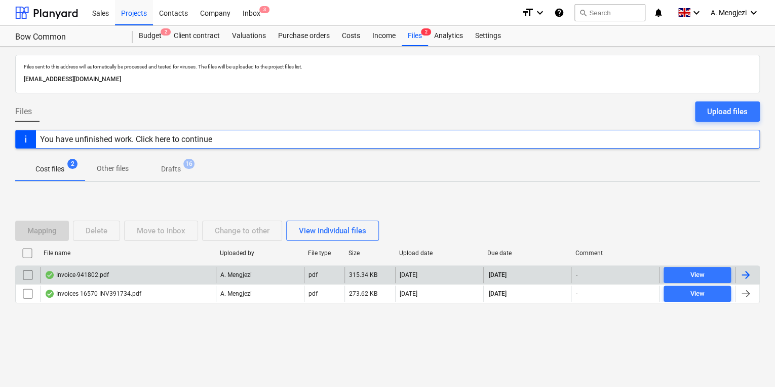
click at [127, 278] on div "Invoice-941802.pdf" at bounding box center [128, 275] width 176 height 16
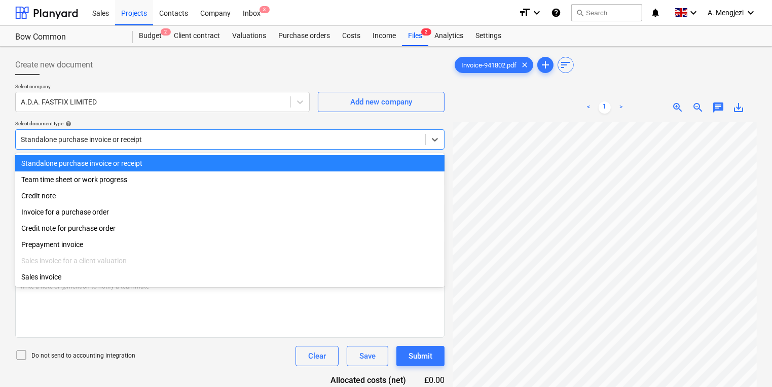
click at [206, 136] on div at bounding box center [220, 139] width 399 height 10
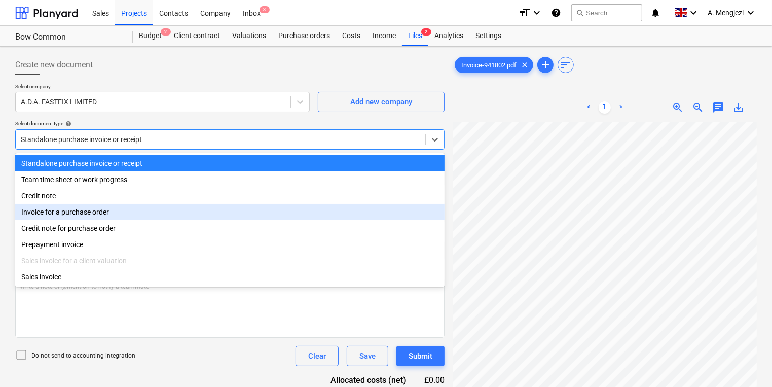
click at [161, 215] on div "Invoice for a purchase order" at bounding box center [229, 212] width 429 height 16
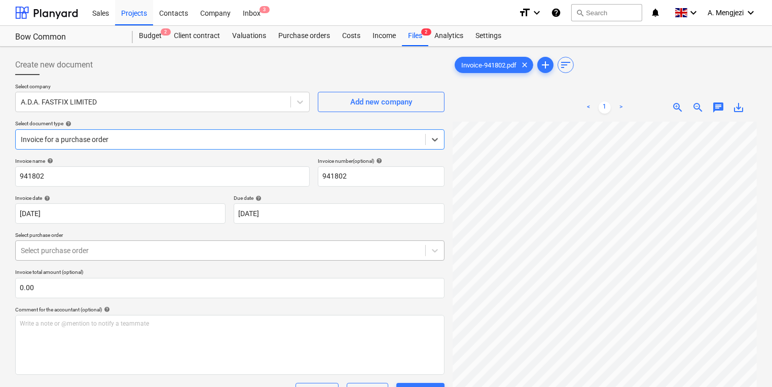
click at [161, 254] on div at bounding box center [220, 250] width 399 height 10
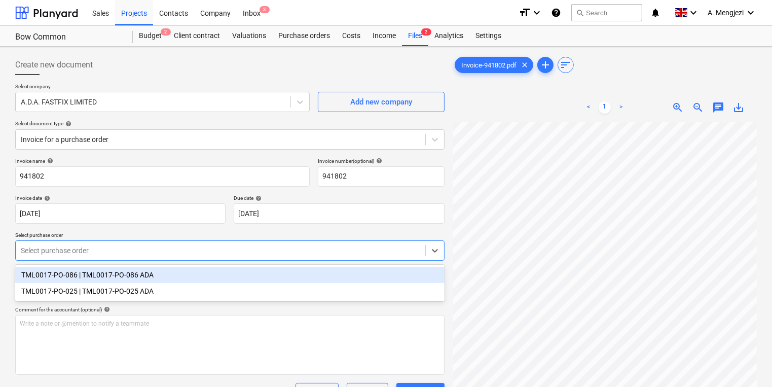
click at [153, 271] on div "TML0017-PO-086 | TML0017-PO-086 ADA" at bounding box center [229, 275] width 429 height 16
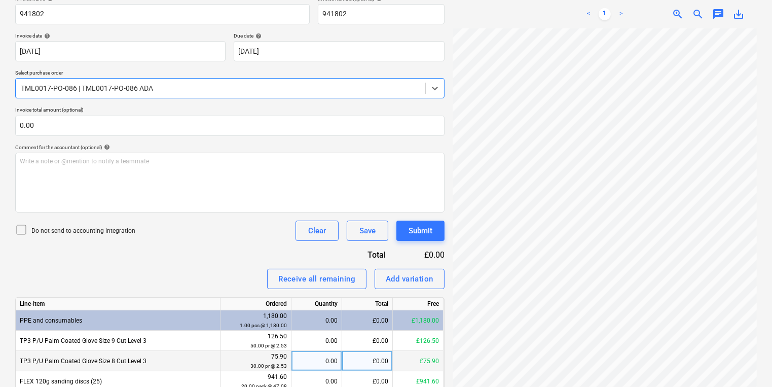
scroll to position [228, 0]
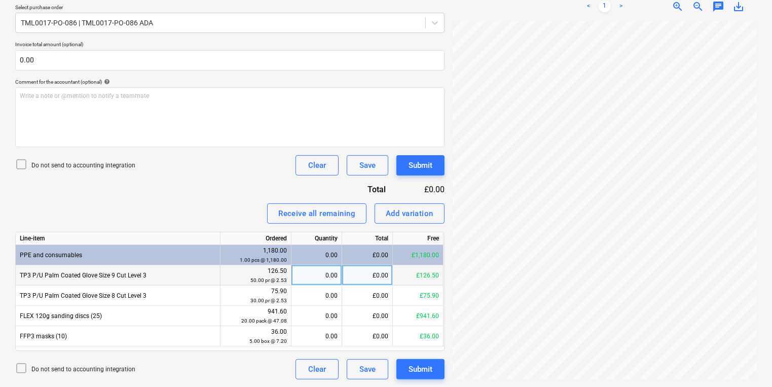
click at [316, 272] on div "0.00" at bounding box center [316, 275] width 42 height 20
type input "50"
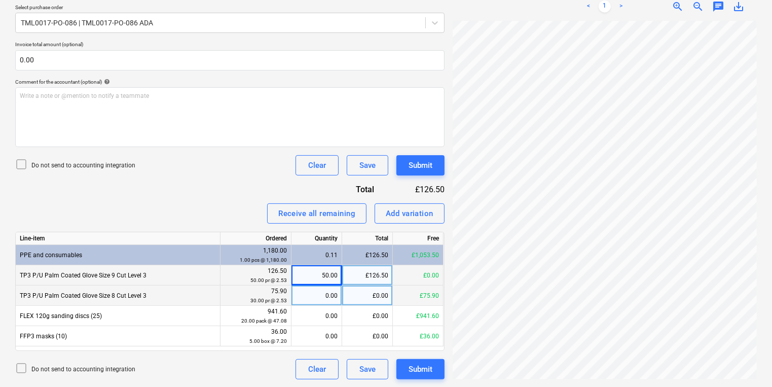
click at [308, 294] on div "0.00" at bounding box center [316, 295] width 42 height 20
type input "30"
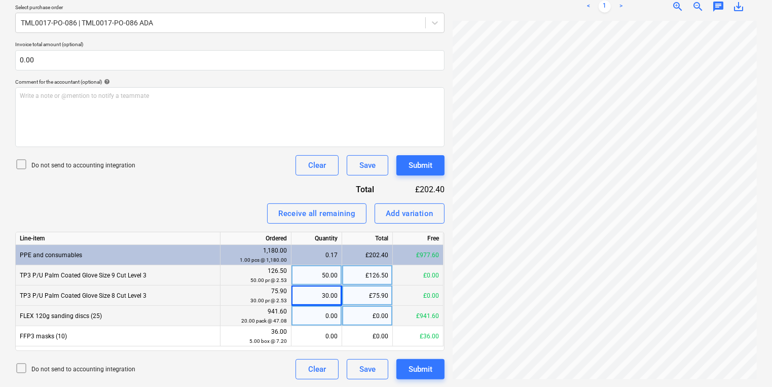
click at [304, 311] on div "0.00" at bounding box center [316, 316] width 42 height 20
type input "20"
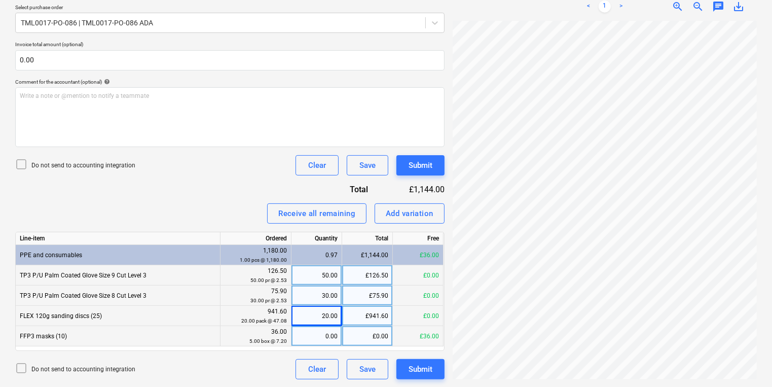
click at [310, 334] on div "0.00" at bounding box center [316, 336] width 42 height 20
type input "5"
click at [408, 148] on div "Invoice name help 941802 Invoice number (optional) help 941802 Invoice date hel…" at bounding box center [229, 154] width 429 height 449
click at [418, 164] on div "Submit" at bounding box center [420, 165] width 24 height 13
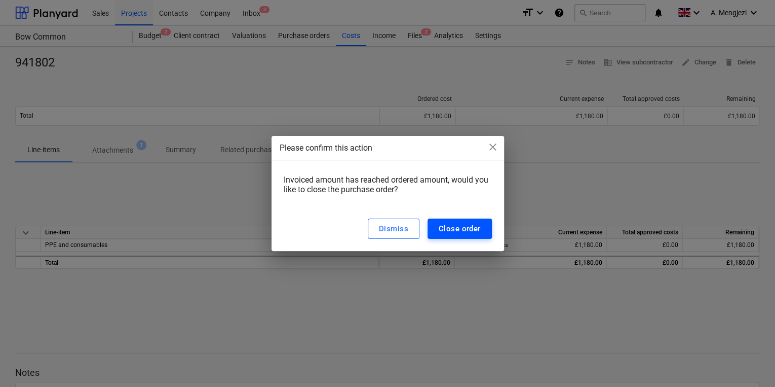
click at [466, 232] on div "Close order" at bounding box center [460, 228] width 42 height 13
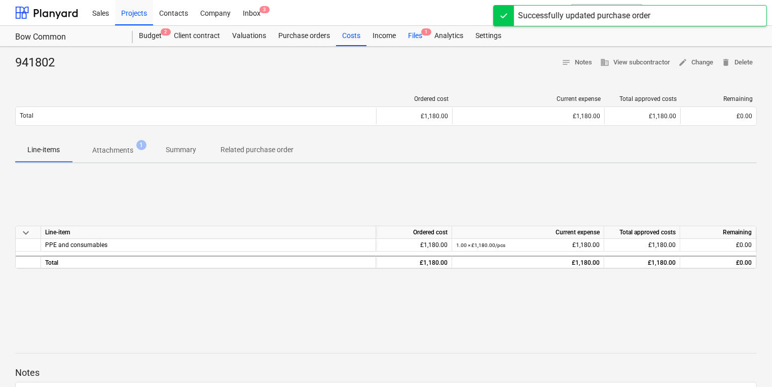
click at [413, 29] on div "Files 1" at bounding box center [415, 36] width 26 height 20
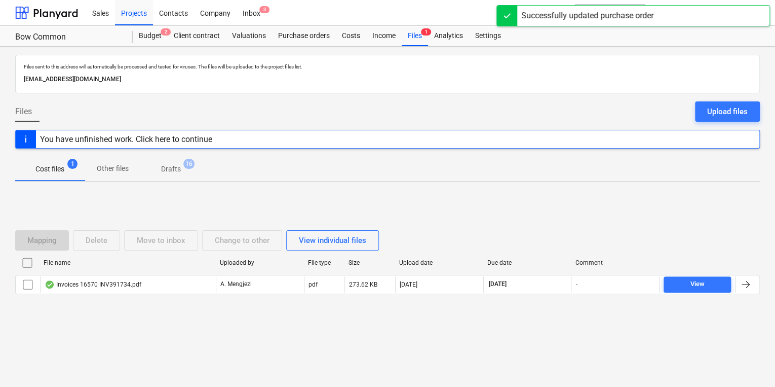
click at [259, 269] on div "Uploaded by" at bounding box center [260, 262] width 88 height 16
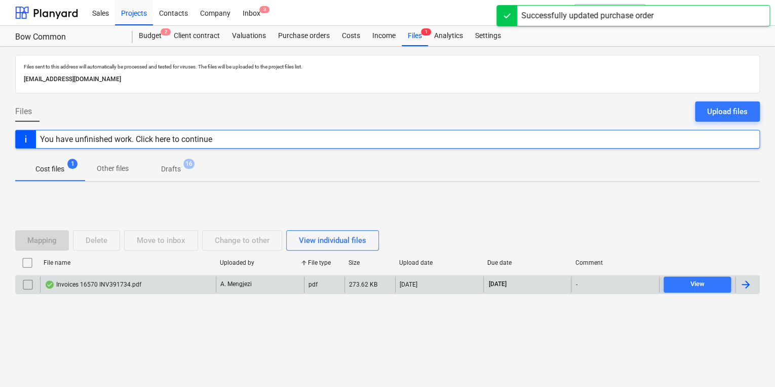
click at [266, 292] on div "Invoices 16570 INV391734.pdf A. Mengjezi pdf 273.62 KB [DATE] [DATE] - View" at bounding box center [387, 284] width 745 height 19
click at [267, 284] on div "A. Mengjezi" at bounding box center [260, 284] width 88 height 16
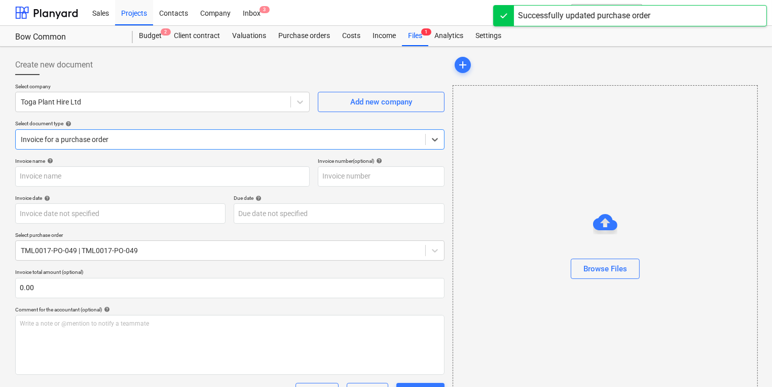
type input "INV391734"
type input "[DATE]"
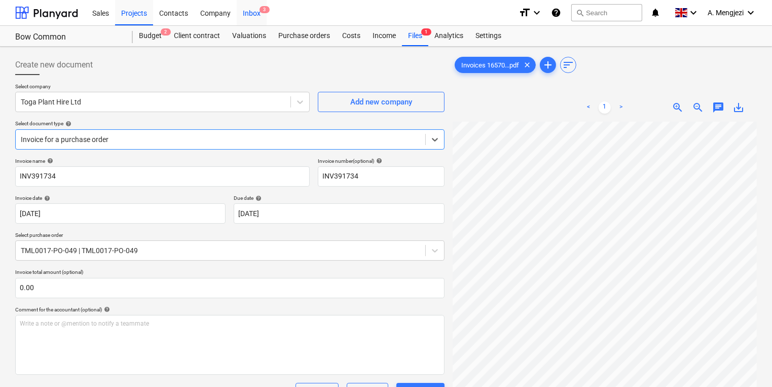
click at [265, 16] on div "Inbox 3" at bounding box center [252, 12] width 30 height 26
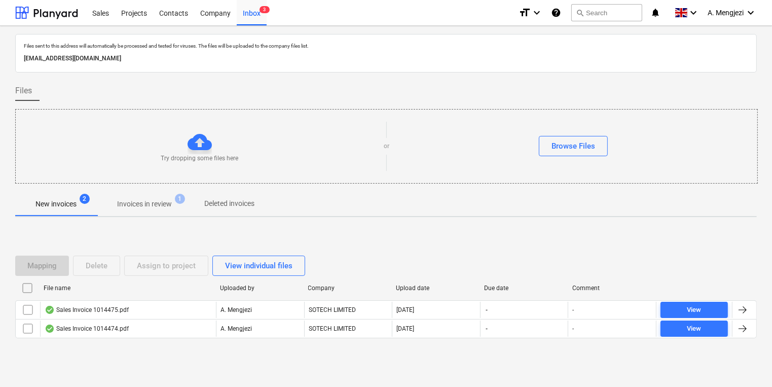
click at [180, 186] on div at bounding box center [385, 187] width 741 height 8
click at [182, 197] on span "1" at bounding box center [180, 199] width 10 height 10
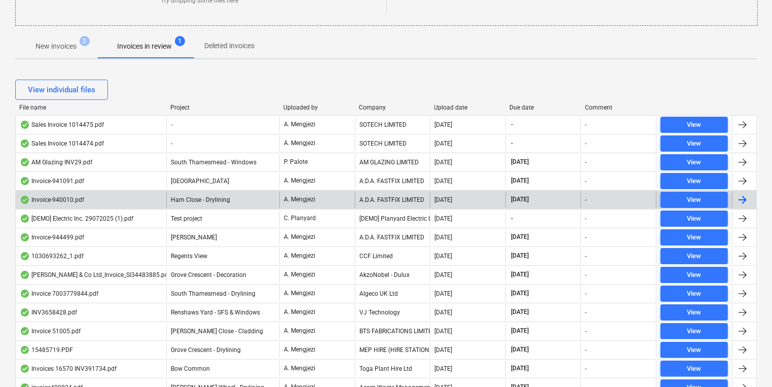
scroll to position [162, 0]
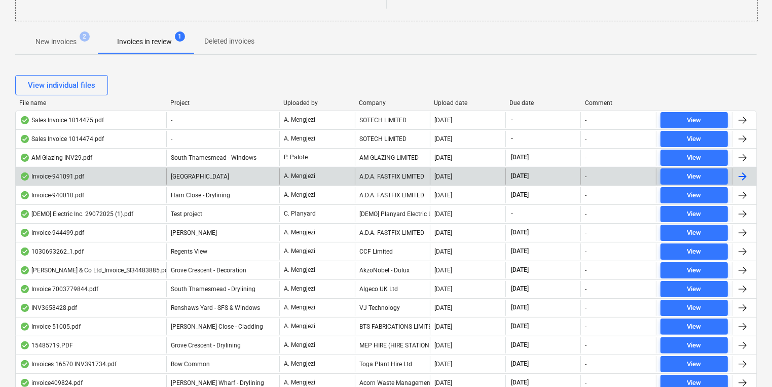
click at [329, 176] on div "A. Mengjezi" at bounding box center [317, 176] width 76 height 16
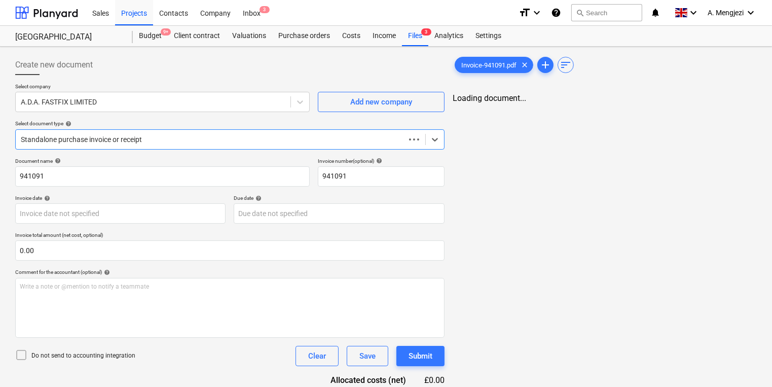
type input "[DATE]"
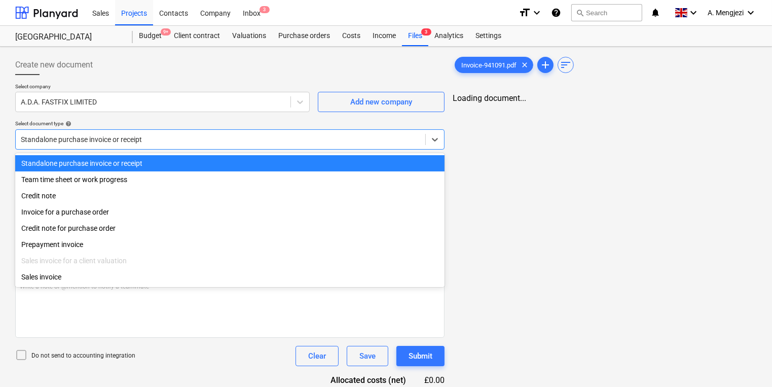
click at [315, 130] on div "Standalone purchase invoice or receipt" at bounding box center [229, 139] width 429 height 20
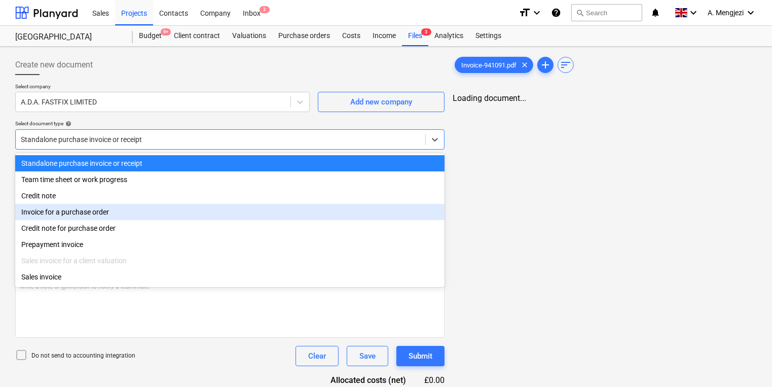
click at [304, 210] on div "Invoice for a purchase order" at bounding box center [229, 212] width 429 height 16
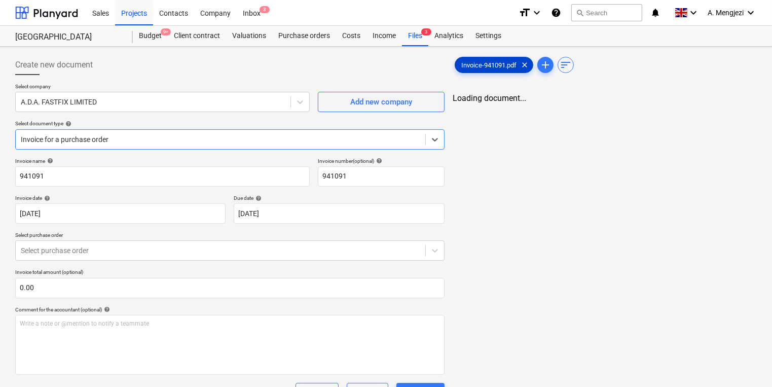
click at [503, 63] on span "Invoice-941091.pdf" at bounding box center [488, 65] width 67 height 8
click at [229, 233] on p "Select purchase order" at bounding box center [229, 236] width 429 height 9
click at [231, 239] on p "Select purchase order" at bounding box center [229, 236] width 429 height 9
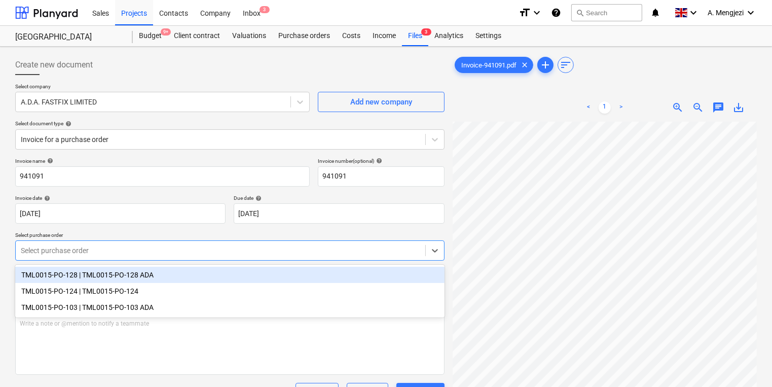
click at [231, 248] on div at bounding box center [220, 250] width 399 height 10
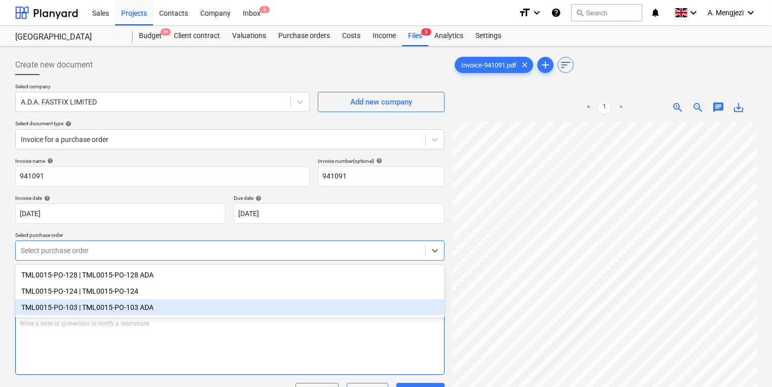
click at [239, 328] on div "Write a note or @mention to notify a teammate [PERSON_NAME]" at bounding box center [229, 345] width 429 height 60
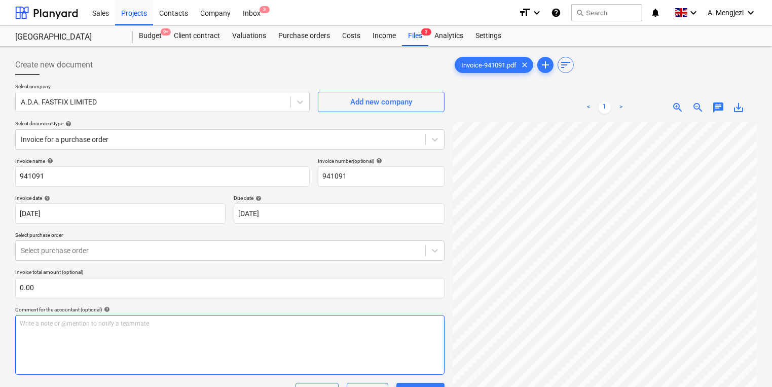
scroll to position [162, 0]
click at [303, 43] on div "Purchase orders" at bounding box center [304, 36] width 64 height 20
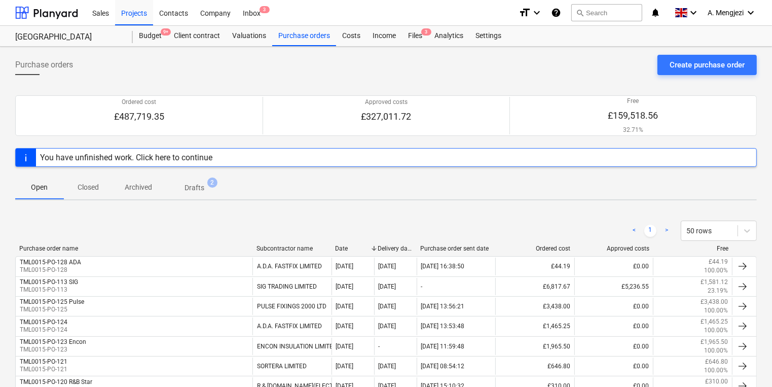
click at [87, 184] on p "Closed" at bounding box center [88, 187] width 24 height 11
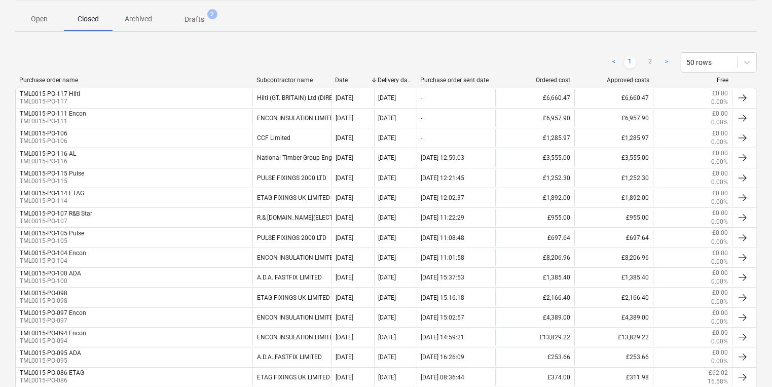
scroll to position [203, 0]
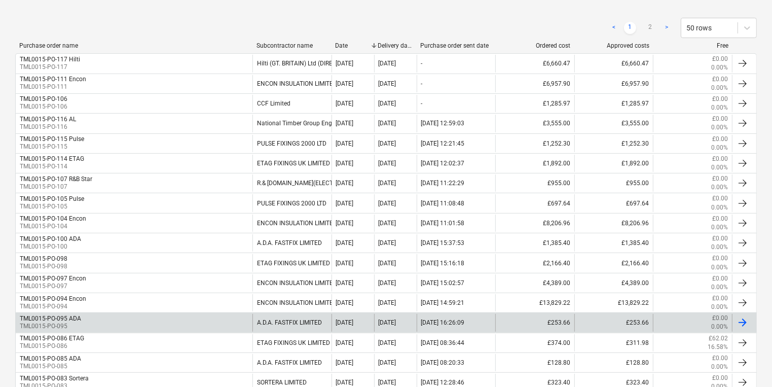
click at [96, 319] on div "TML0015-PO-095 ADA TML0015-PO-095" at bounding box center [134, 322] width 237 height 17
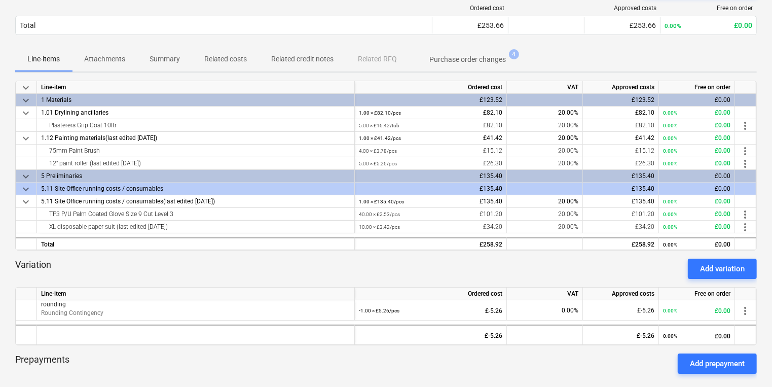
scroll to position [122, 0]
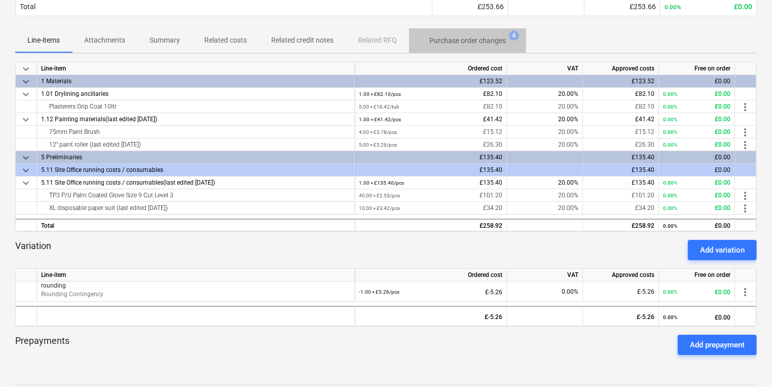
click at [464, 43] on p "Purchase order changes" at bounding box center [467, 40] width 77 height 11
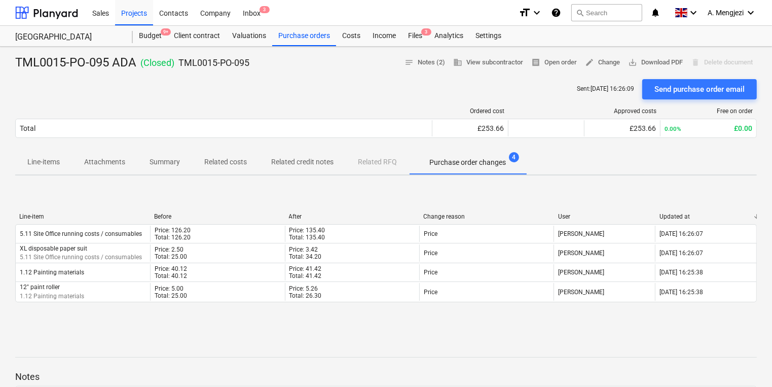
click at [46, 164] on p "Line-items" at bounding box center [43, 162] width 32 height 11
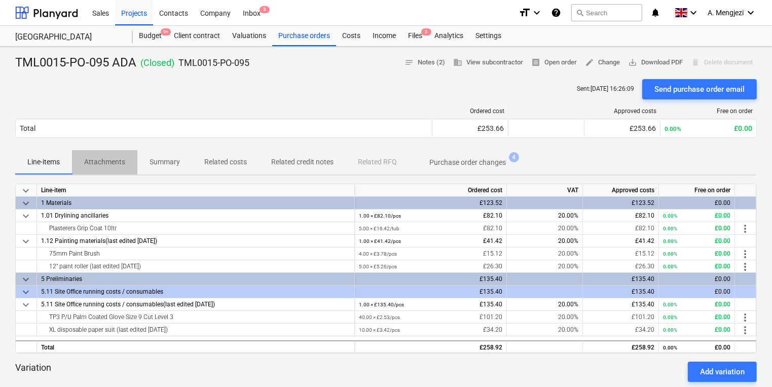
click at [115, 162] on p "Attachments" at bounding box center [104, 162] width 41 height 11
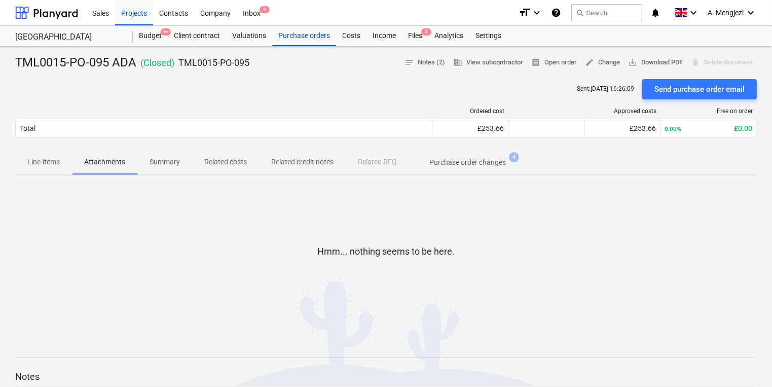
click at [178, 163] on p "Summary" at bounding box center [164, 162] width 30 height 11
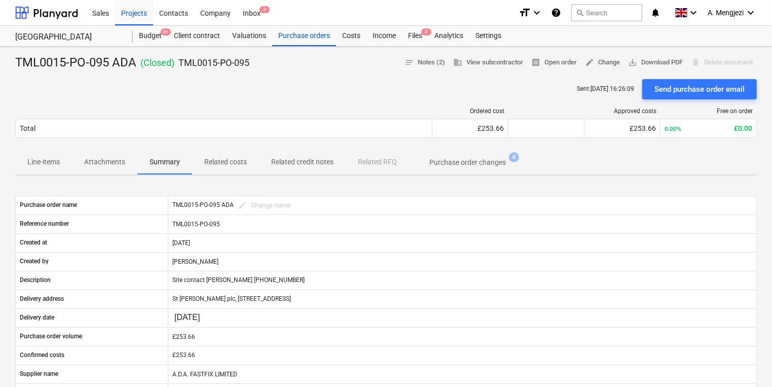
click at [47, 163] on p "Line-items" at bounding box center [43, 162] width 32 height 11
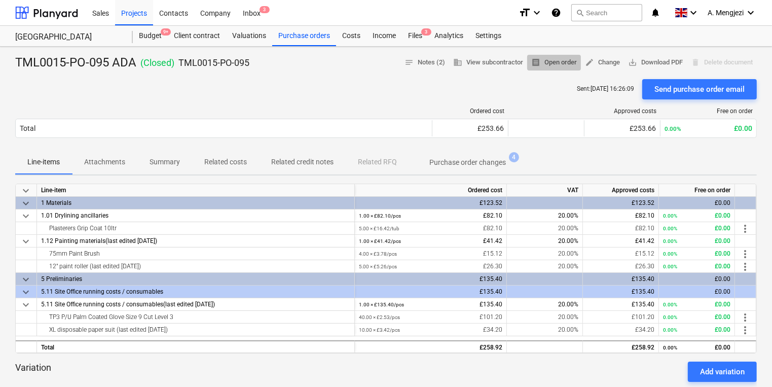
click at [569, 61] on span "receipt Open order" at bounding box center [554, 63] width 46 height 12
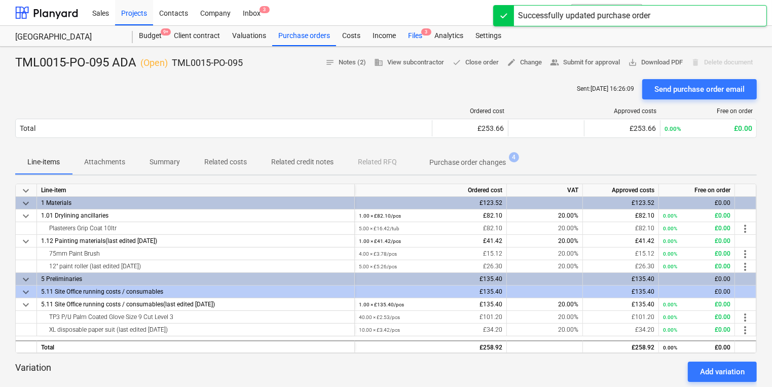
click at [418, 32] on div "Files 3" at bounding box center [415, 36] width 26 height 20
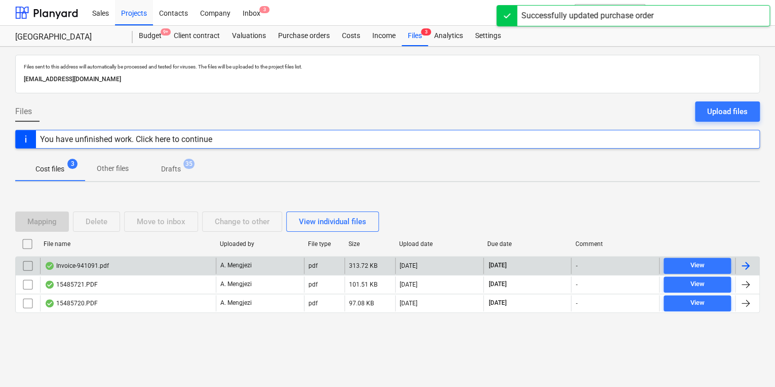
click at [169, 270] on div "Invoice-941091.pdf" at bounding box center [128, 265] width 176 height 16
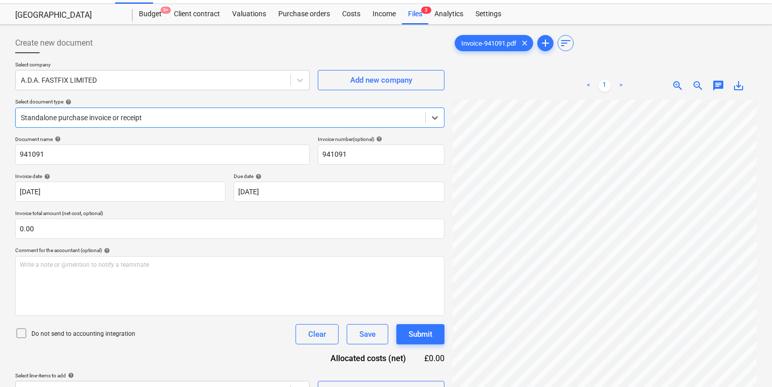
scroll to position [41, 0]
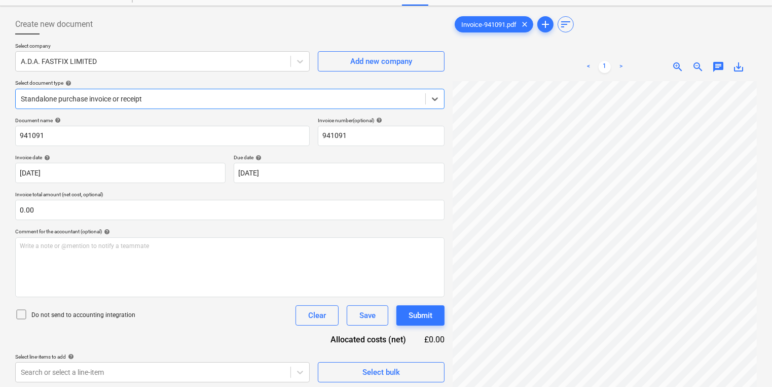
click at [222, 94] on div at bounding box center [220, 99] width 399 height 10
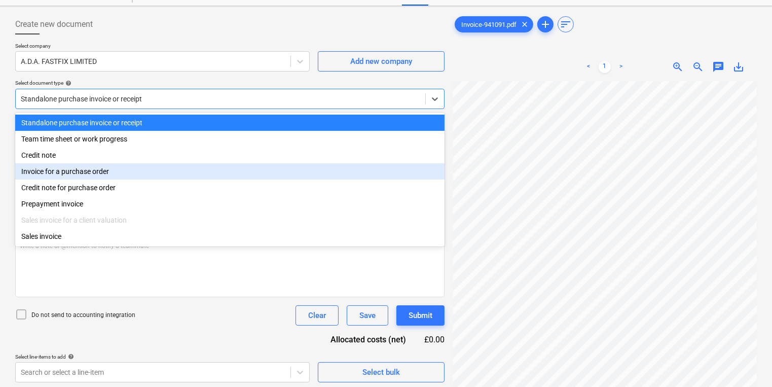
click at [176, 177] on div "Invoice for a purchase order" at bounding box center [229, 171] width 429 height 16
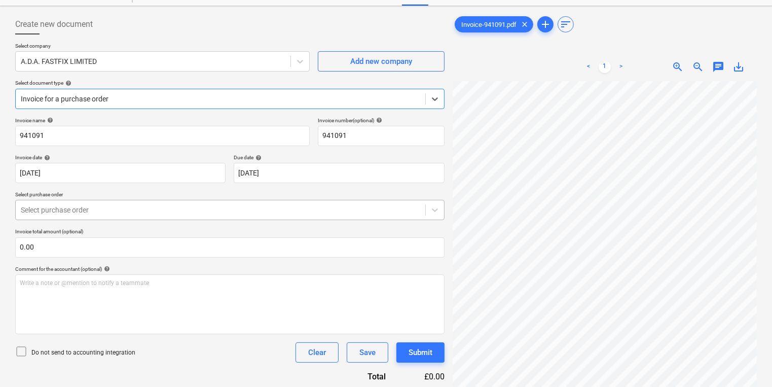
click at [165, 212] on div at bounding box center [220, 210] width 399 height 10
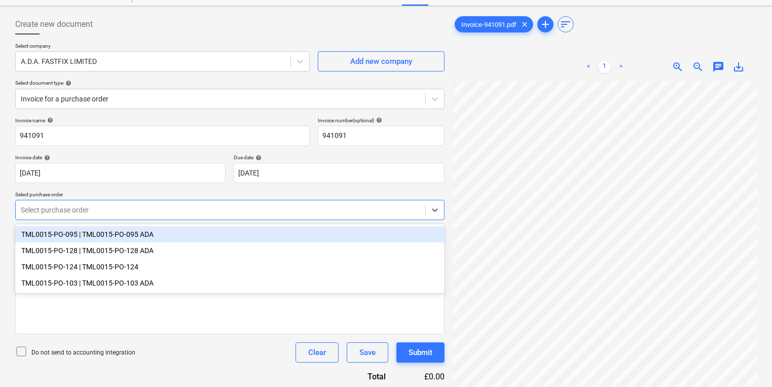
click at [165, 232] on div "TML0015-PO-095 | TML0015-PO-095 ADA" at bounding box center [229, 234] width 429 height 16
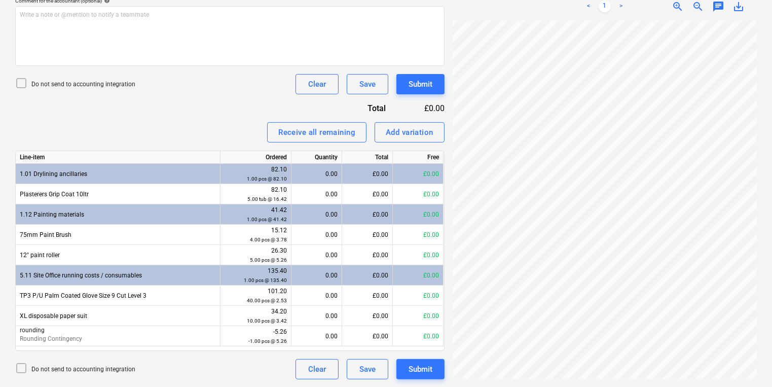
scroll to position [60, 31]
click at [397, 130] on div "Add variation" at bounding box center [410, 132] width 48 height 13
type textarea "x"
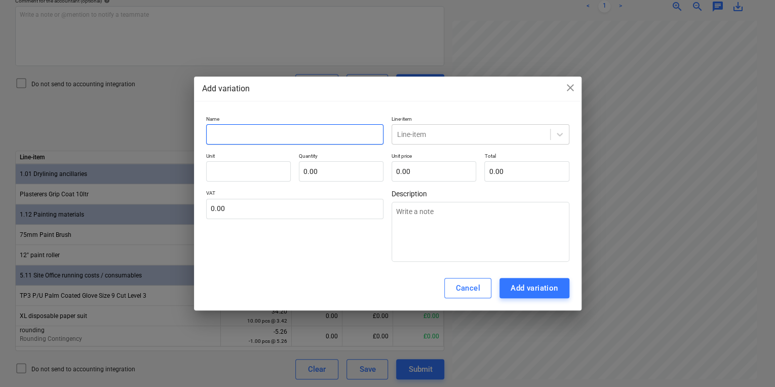
click at [271, 140] on input "text" at bounding box center [295, 134] width 178 height 20
type input "1"
type textarea "x"
type input "12"
type textarea "x"
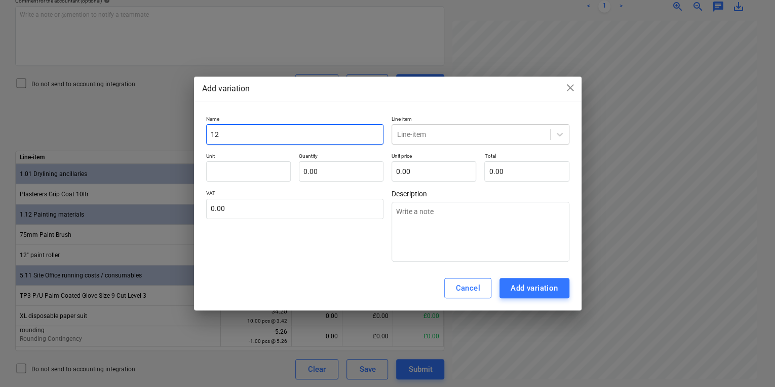
type input "12"
type textarea "x"
type input "12 ""
type textarea "x"
type input "12"
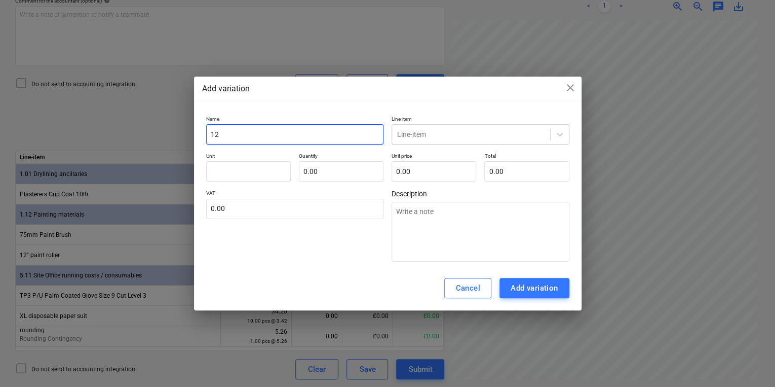
type textarea "x"
type input "12"
type textarea "x"
type input "12""
type textarea "x"
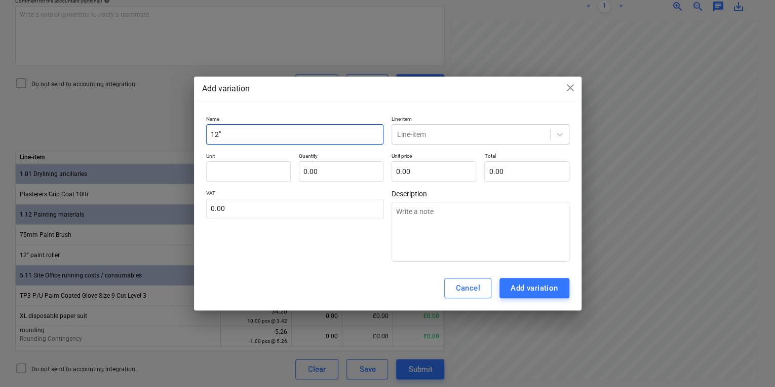
type input "12""
type textarea "x"
type input "12" H"
type textarea "x"
type input "12""
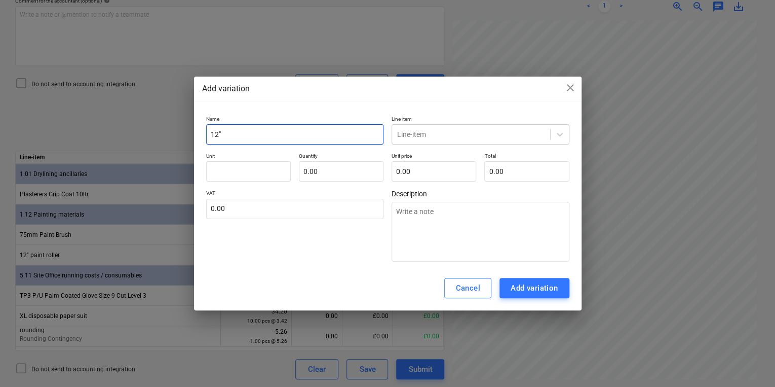
type textarea "x"
type input "12" R"
type textarea "x"
type input "12" RO"
type textarea "x"
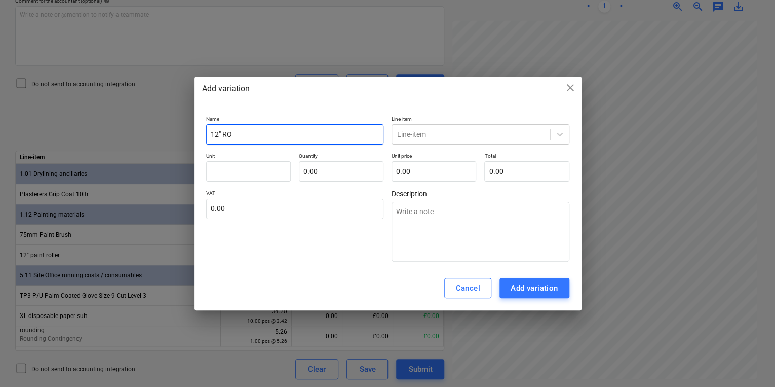
type input "12" ROL"
type textarea "x"
type input "12" ROLL"
type textarea "x"
type input "12" [PERSON_NAME]"
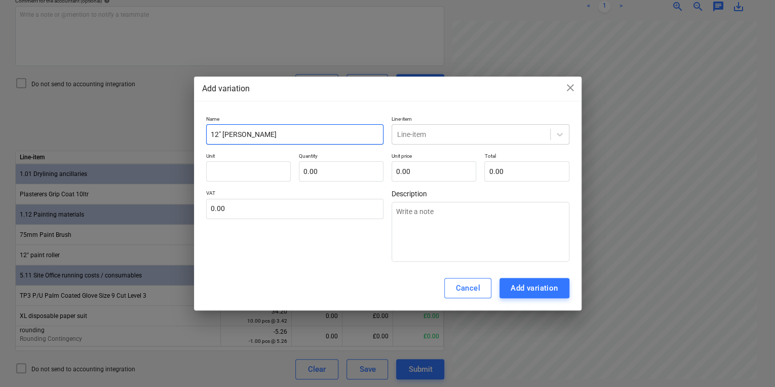
type textarea "x"
type input "12" ROLLER"
type textarea "x"
type input "12" ROLLER"
type textarea "x"
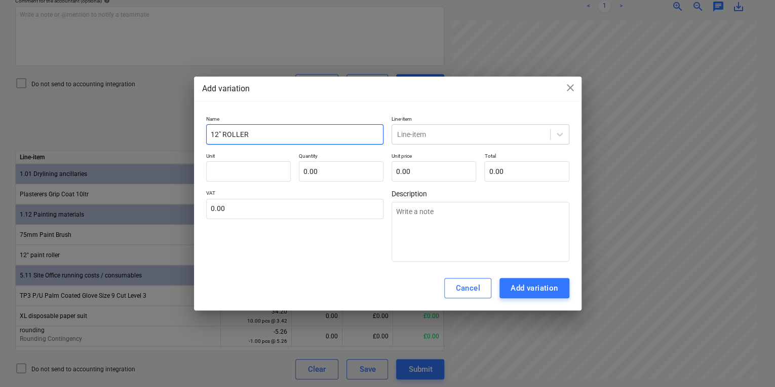
type input "12" ROLLER F"
type textarea "x"
type input "12" ROLLER FO"
type textarea "x"
type input "12" ROLLER F"
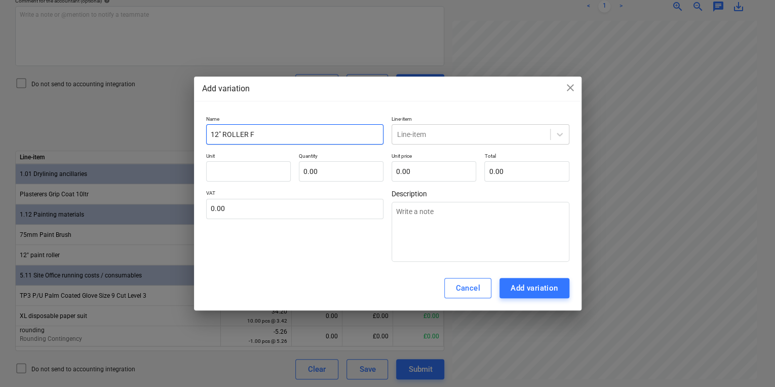
type textarea "x"
type input "12" ROLLER"
type textarea "x"
type input "12" ROLLER"
type textarea "x"
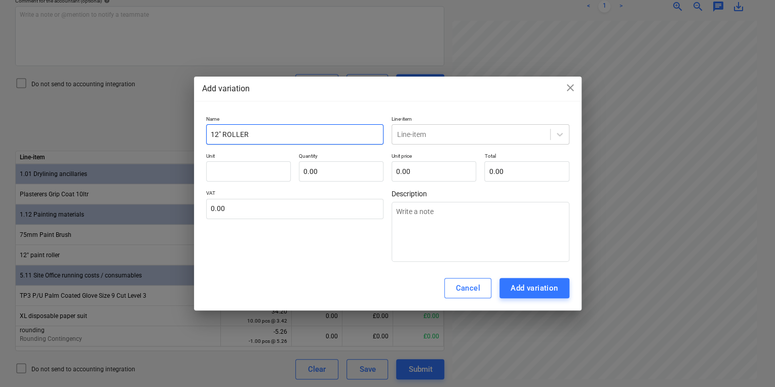
type input "12" [PERSON_NAME]"
type textarea "x"
type input "12" ROLL"
type textarea "x"
type input "12" ROL"
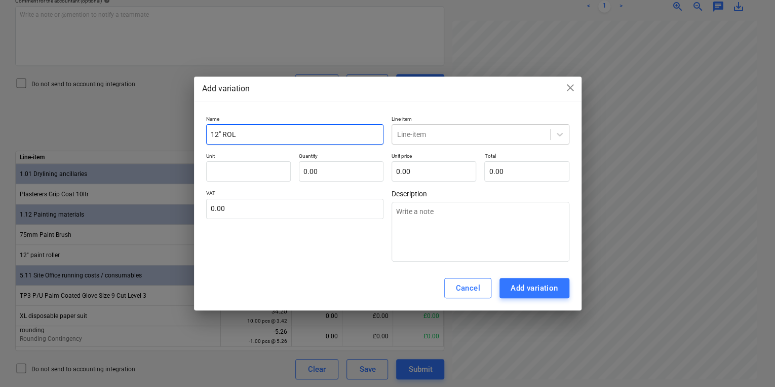
type textarea "x"
type input "12" RO"
type textarea "x"
type input "12" R"
type textarea "x"
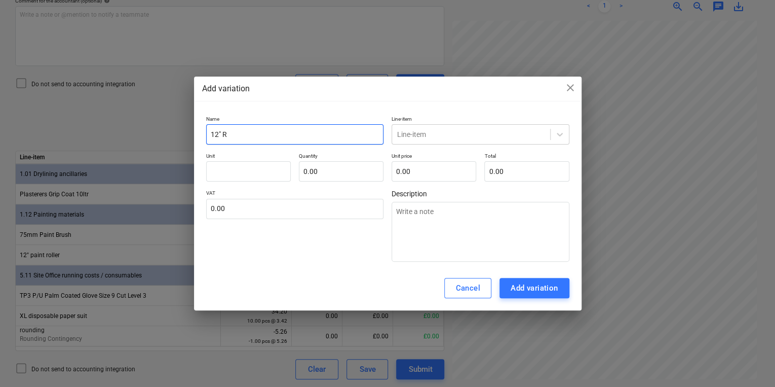
type input "12""
type textarea "x"
type input "12" r"
type textarea "x"
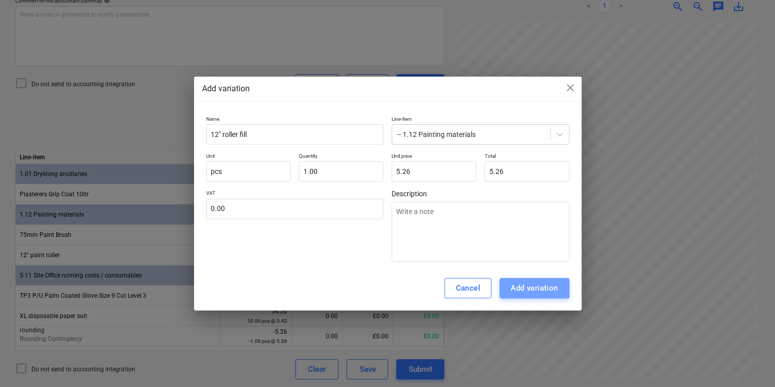
click at [519, 288] on div "Add variation" at bounding box center [535, 287] width 48 height 13
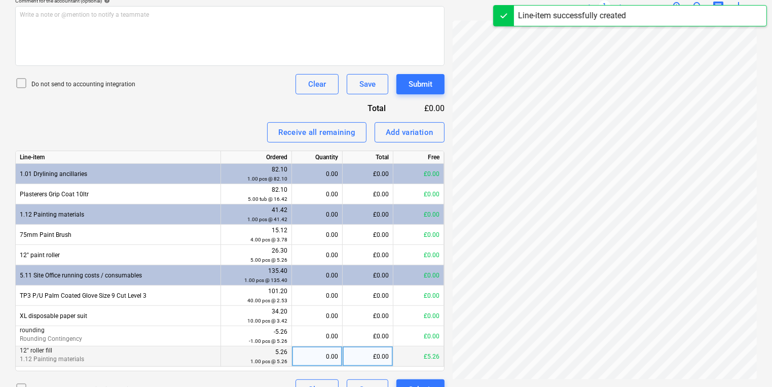
click at [270, 359] on small "1.00 pcs @ 5.26" at bounding box center [268, 361] width 37 height 6
click at [320, 357] on div "0.00" at bounding box center [317, 356] width 42 height 20
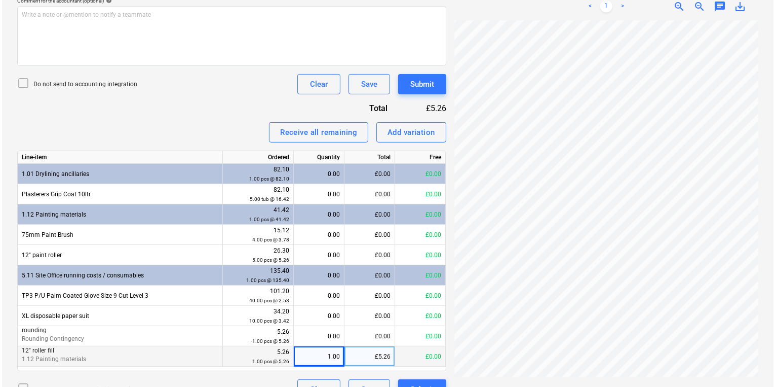
scroll to position [286, 154]
click at [402, 87] on button "Submit" at bounding box center [420, 84] width 48 height 20
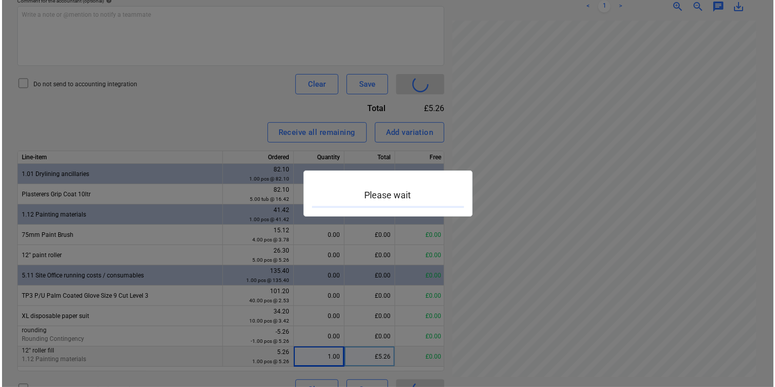
scroll to position [286, 153]
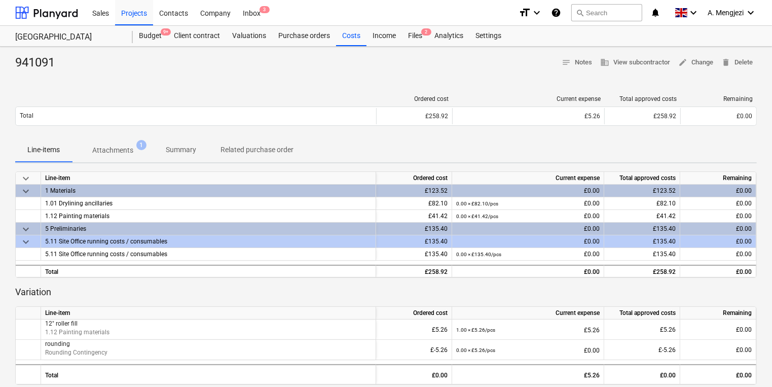
click at [697, 81] on div "941091 notes Notes business View subcontractor edit Change delete Delete Ordere…" at bounding box center [386, 295] width 772 height 497
click at [298, 36] on div "Purchase orders" at bounding box center [304, 36] width 64 height 20
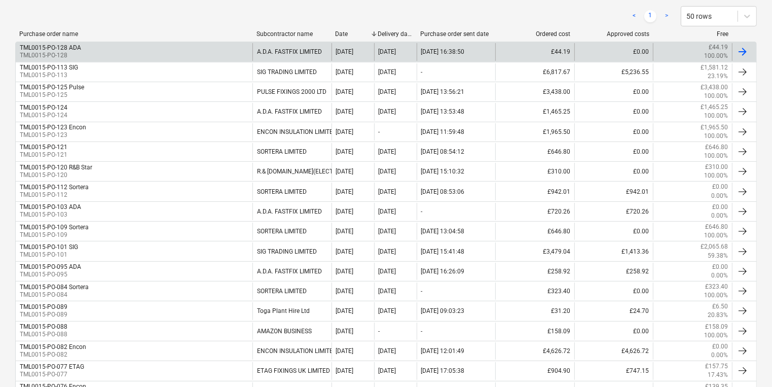
scroll to position [243, 0]
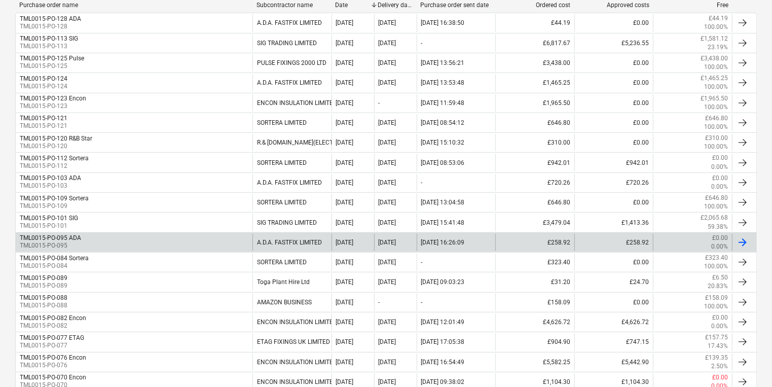
click at [178, 239] on div "TML0015-PO-095 ADA TML0015-PO-095" at bounding box center [134, 242] width 237 height 17
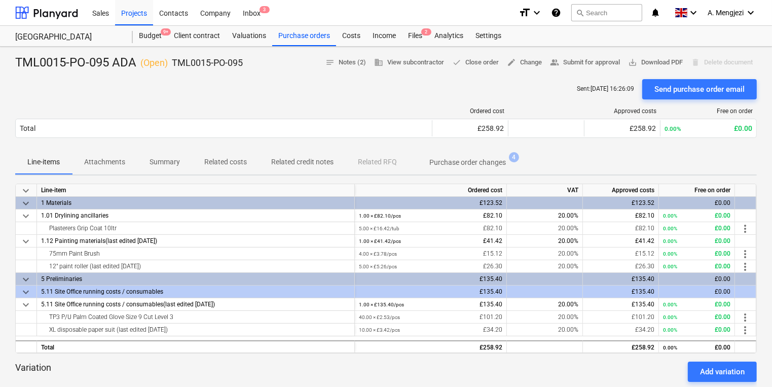
click at [477, 70] on div "TML0015-PO-095 ADA ( Open ) TML0015-PO-095 notes Notes (2) business View subcon…" at bounding box center [385, 63] width 741 height 16
click at [472, 65] on span "done Close order" at bounding box center [475, 63] width 47 height 12
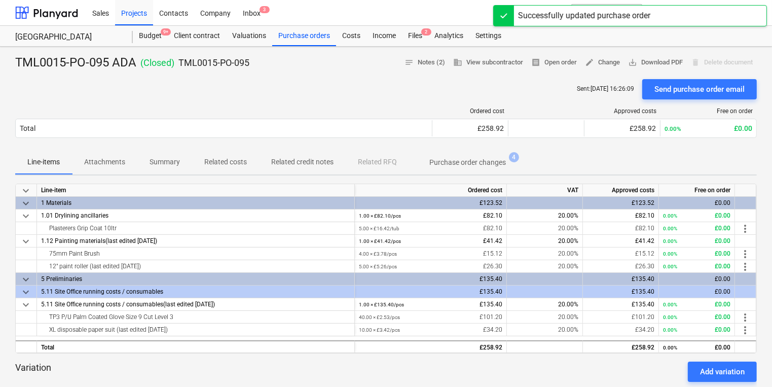
click at [239, 105] on div "Ordered cost Approved costs Free on order Total £258.92 £258.92 0.00% £0.00 Ple…" at bounding box center [385, 124] width 741 height 51
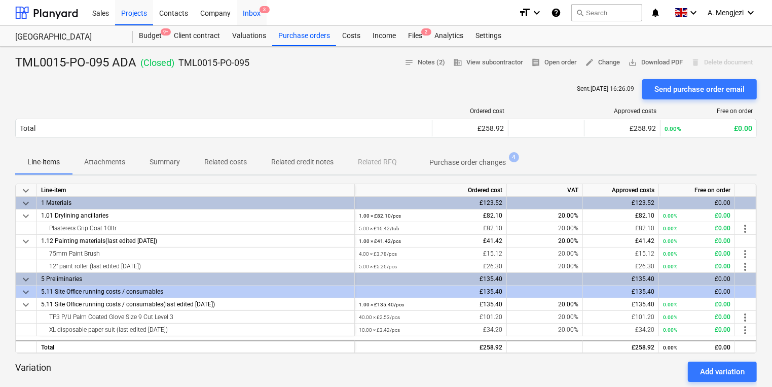
click at [259, 14] on div "Inbox 3" at bounding box center [252, 12] width 30 height 26
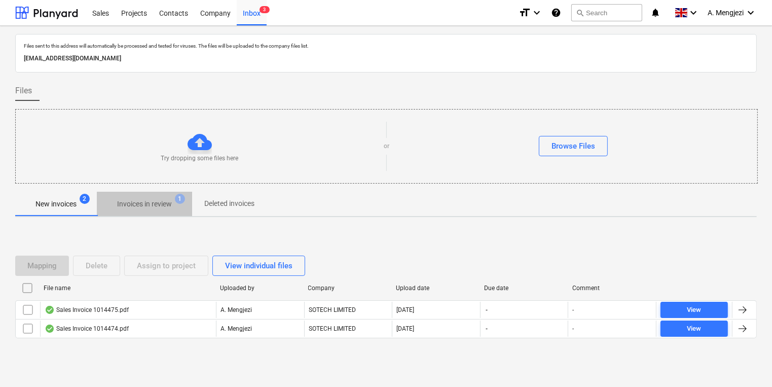
click at [164, 202] on p "Invoices in review" at bounding box center [144, 204] width 55 height 11
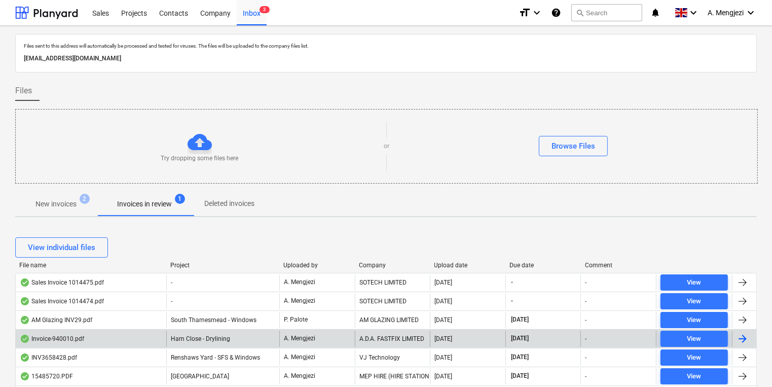
click at [335, 338] on div "A. Mengjezi" at bounding box center [317, 338] width 76 height 16
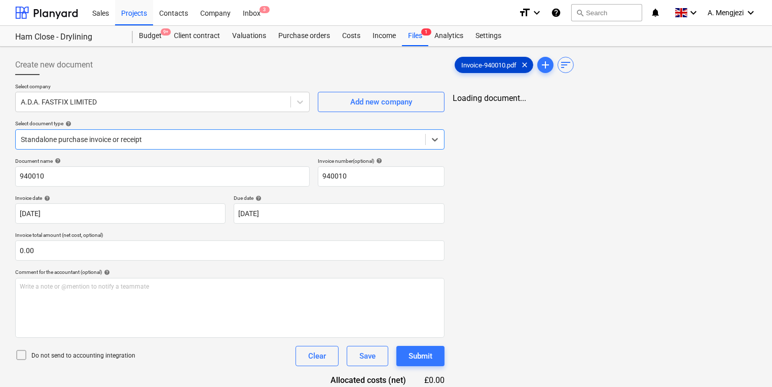
click at [493, 61] on span "Invoice-940010.pdf" at bounding box center [488, 65] width 67 height 8
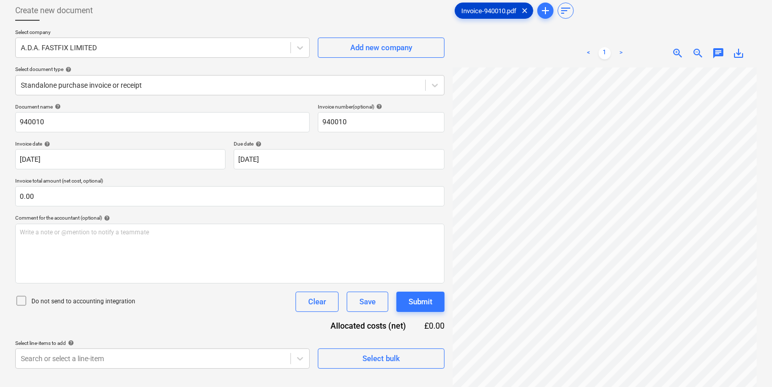
scroll to position [101, 0]
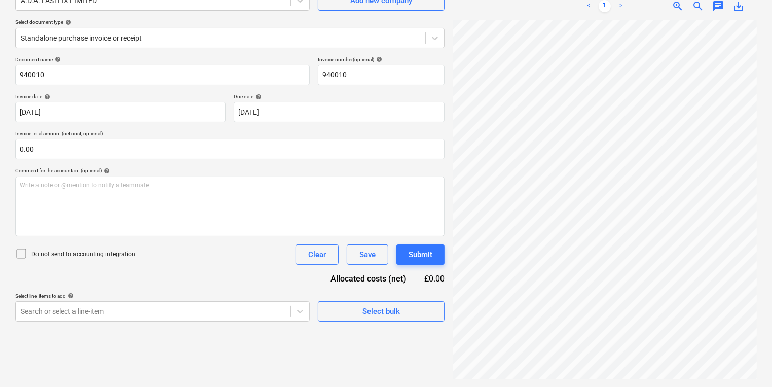
click at [258, 48] on div "Select company A.D.A. FASTFIX LIMITED Add new company Select document type help…" at bounding box center [229, 19] width 429 height 74
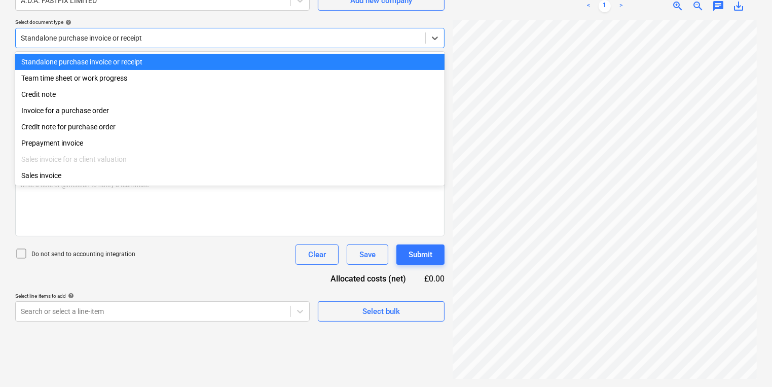
click at [247, 42] on div at bounding box center [220, 38] width 399 height 10
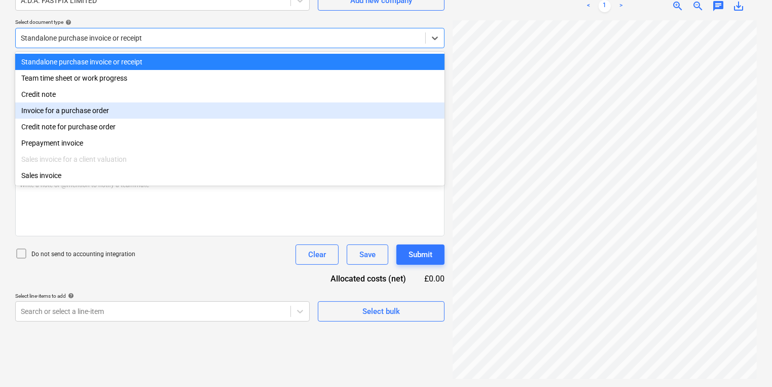
click at [161, 111] on div "Invoice for a purchase order" at bounding box center [229, 110] width 429 height 16
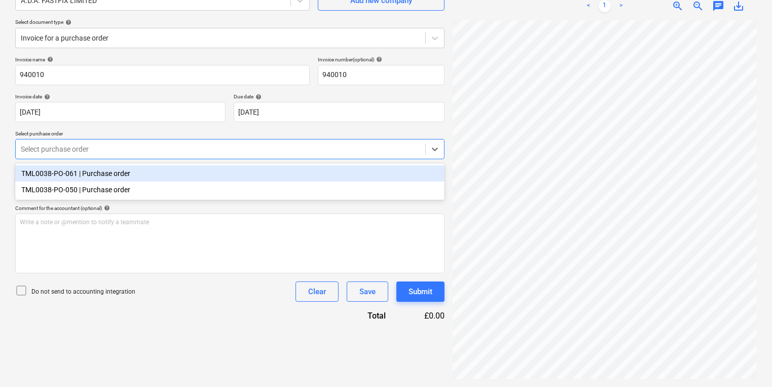
click at [160, 145] on div at bounding box center [220, 149] width 399 height 10
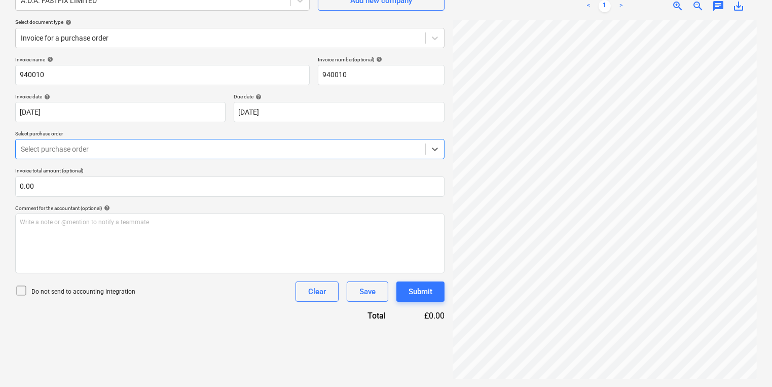
click at [160, 144] on div at bounding box center [220, 149] width 399 height 10
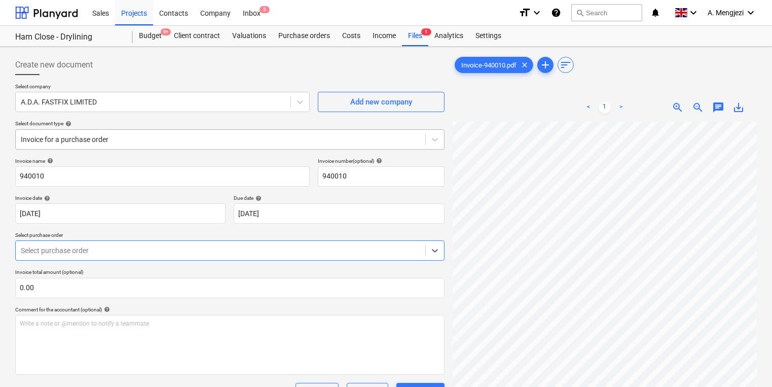
scroll to position [122, 0]
click at [292, 32] on div "Purchase orders" at bounding box center [304, 36] width 64 height 20
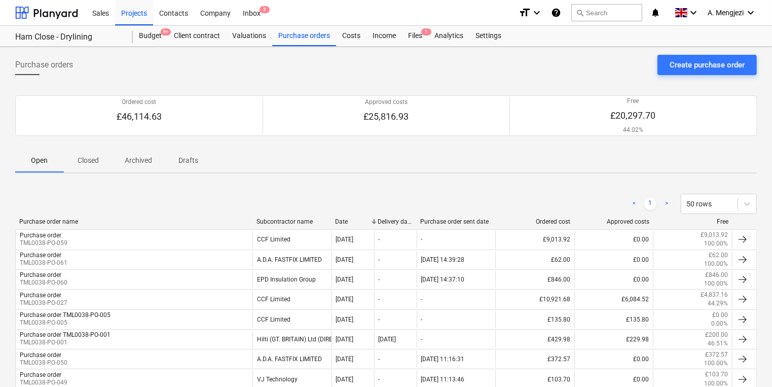
click at [199, 222] on div "Purchase order name" at bounding box center [133, 221] width 229 height 7
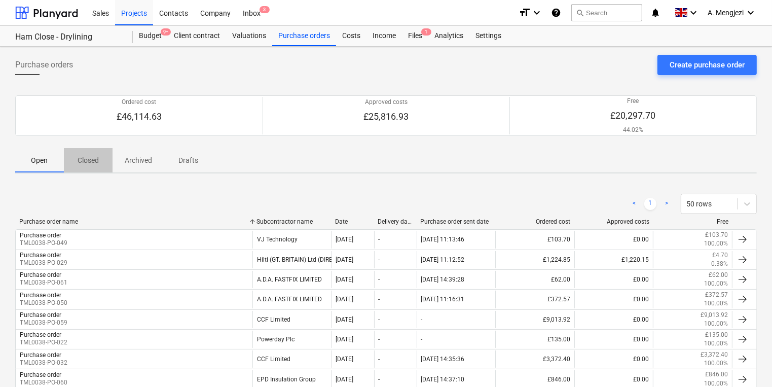
click at [82, 159] on p "Closed" at bounding box center [88, 160] width 24 height 11
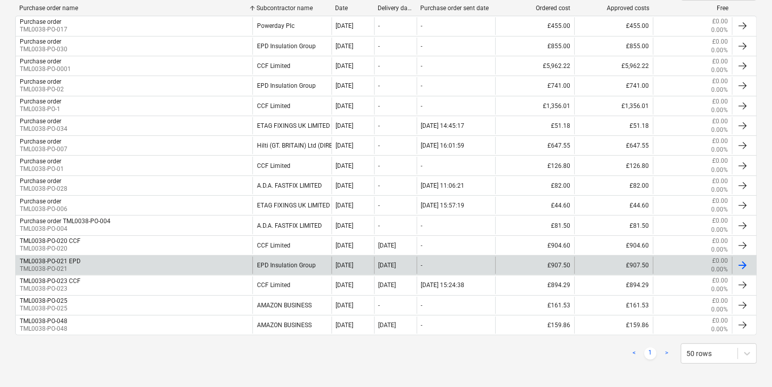
scroll to position [216, 0]
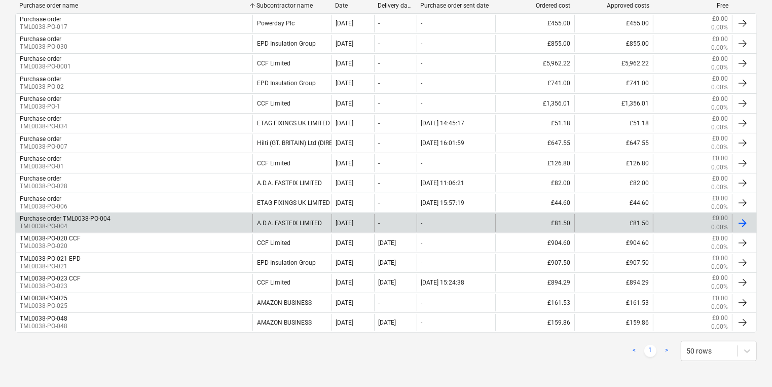
click at [88, 223] on p "TML0038-PO-004" at bounding box center [65, 226] width 91 height 9
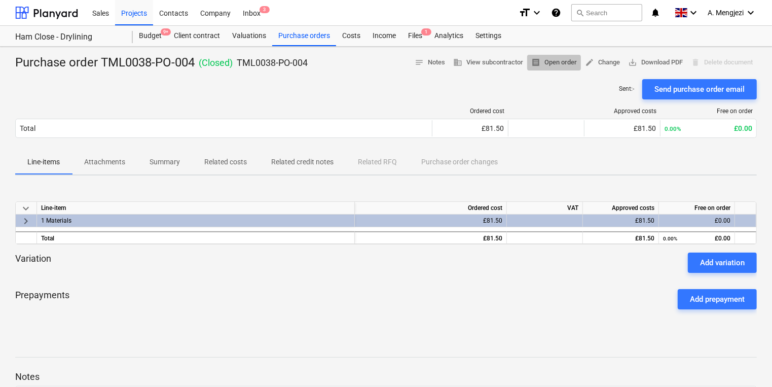
click at [532, 69] on button "receipt Open order" at bounding box center [554, 63] width 54 height 16
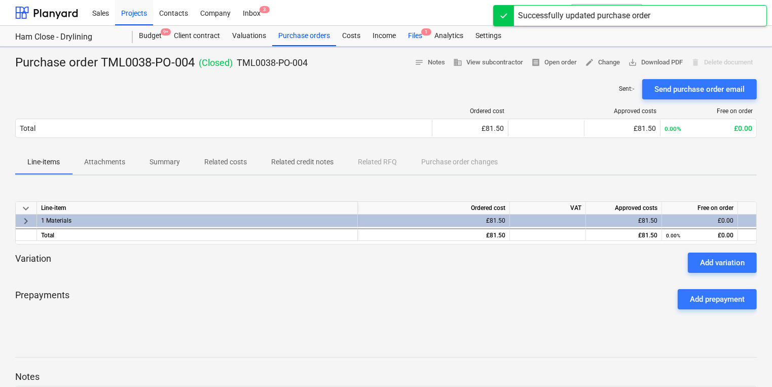
click at [423, 41] on div "Files 1" at bounding box center [415, 36] width 26 height 20
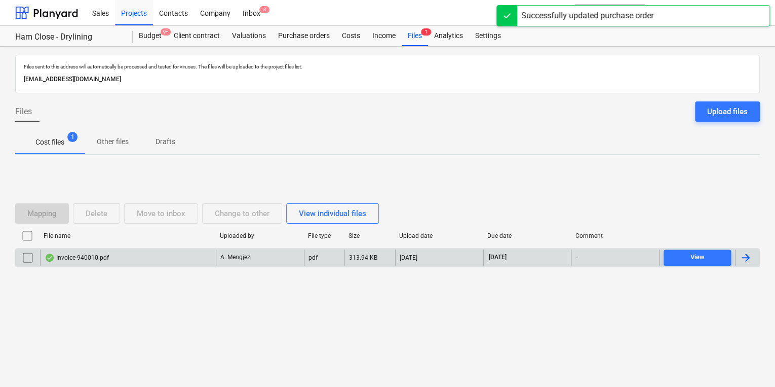
click at [147, 250] on div "Invoice-940010.pdf" at bounding box center [128, 257] width 176 height 16
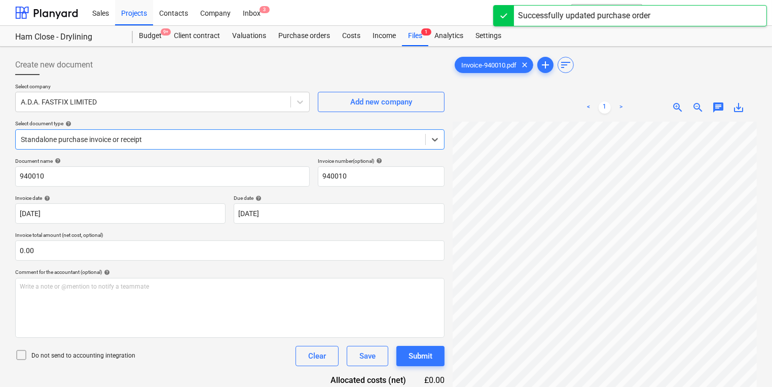
click at [329, 152] on div "Select company A.D.A. FASTFIX LIMITED Add new company Select document type help…" at bounding box center [229, 120] width 429 height 74
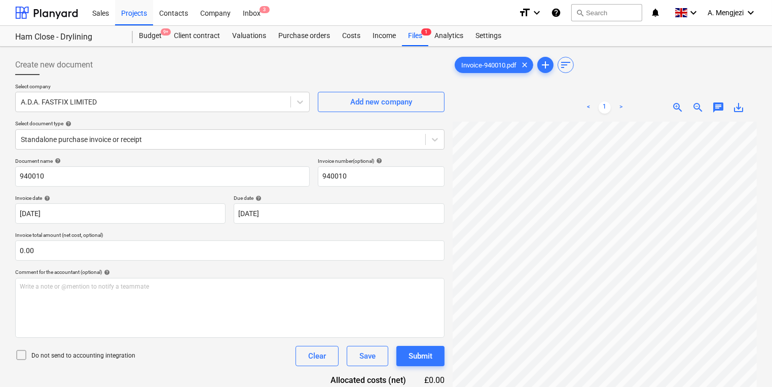
click at [330, 149] on div "Select company A.D.A. FASTFIX LIMITED Add new company Select document type help…" at bounding box center [229, 120] width 429 height 74
click at [271, 133] on div "Standalone purchase invoice or receipt" at bounding box center [220, 139] width 409 height 14
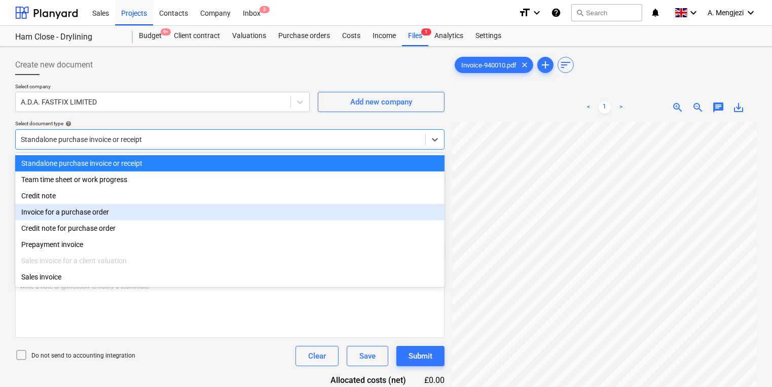
click at [222, 211] on div "Invoice for a purchase order" at bounding box center [229, 212] width 429 height 16
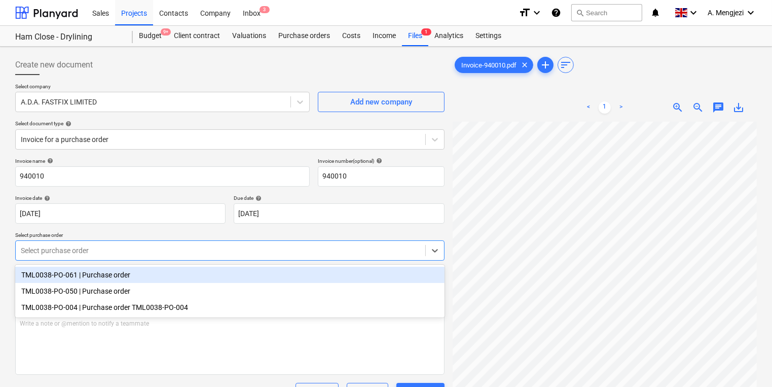
click at [207, 252] on div at bounding box center [220, 250] width 399 height 10
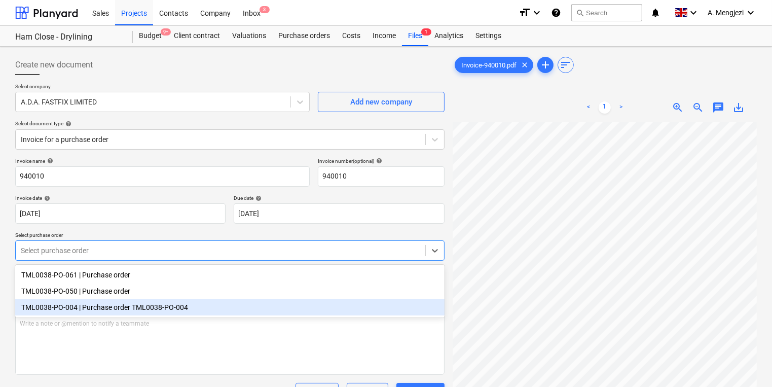
click at [178, 317] on div "TML0038-PO-061 | Purchase order TML0038-PO-050 | Purchase order TML0038-PO-004 …" at bounding box center [229, 291] width 429 height 53
click at [168, 310] on div "TML0038-PO-004 | Purchase order TML0038-PO-004" at bounding box center [229, 307] width 429 height 16
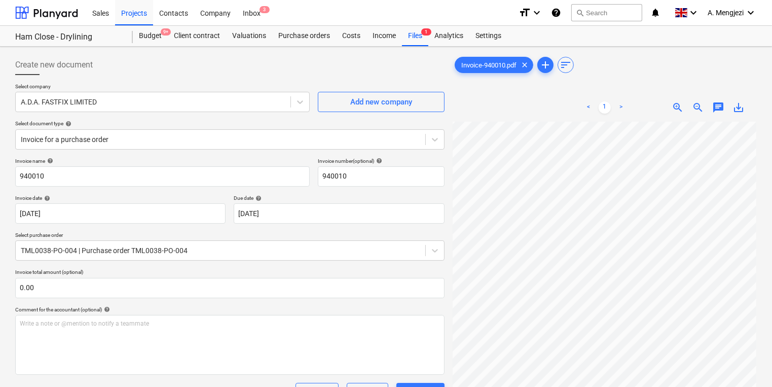
click at [299, 61] on div "Create new document" at bounding box center [229, 65] width 429 height 20
click at [260, 16] on div "Inbox 3" at bounding box center [252, 12] width 30 height 26
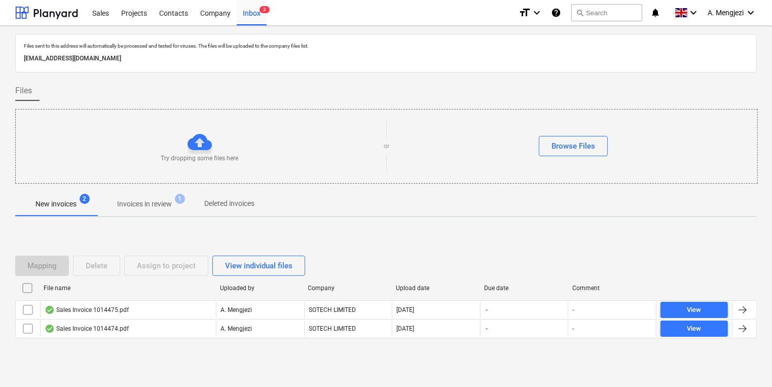
click at [148, 193] on button "Invoices in review 1" at bounding box center [144, 204] width 95 height 24
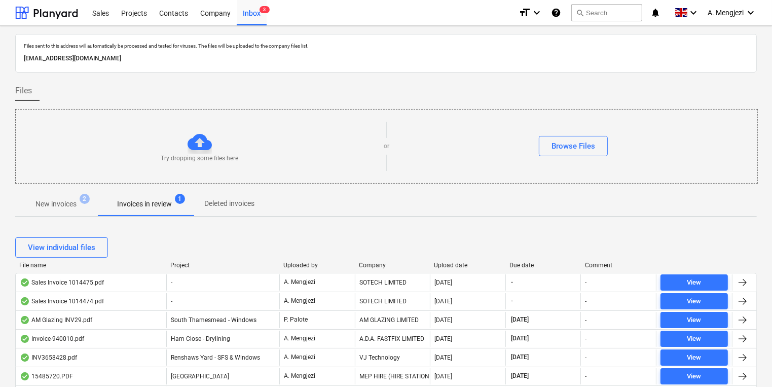
click at [178, 261] on div "Project" at bounding box center [222, 264] width 105 height 7
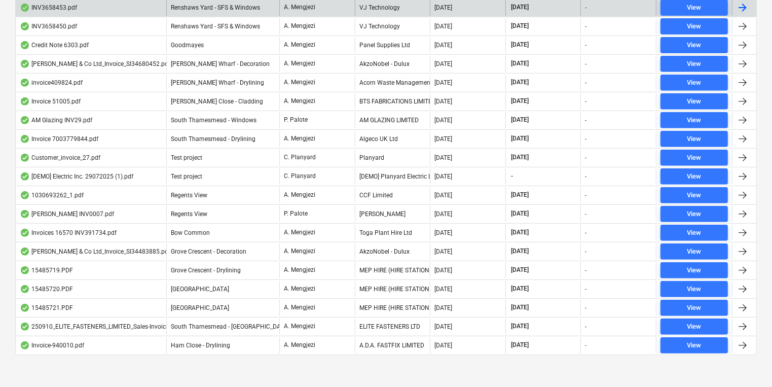
scroll to position [426, 0]
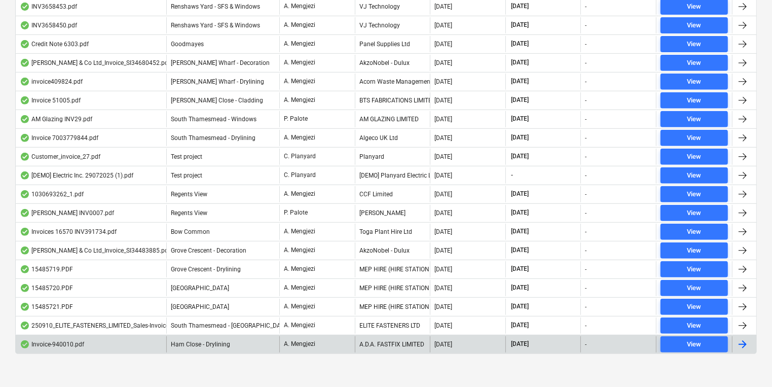
click at [320, 339] on div "A. Mengjezi" at bounding box center [317, 344] width 76 height 16
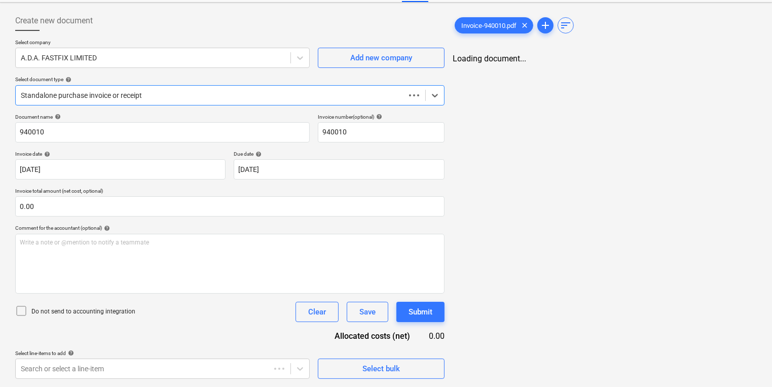
scroll to position [44, 0]
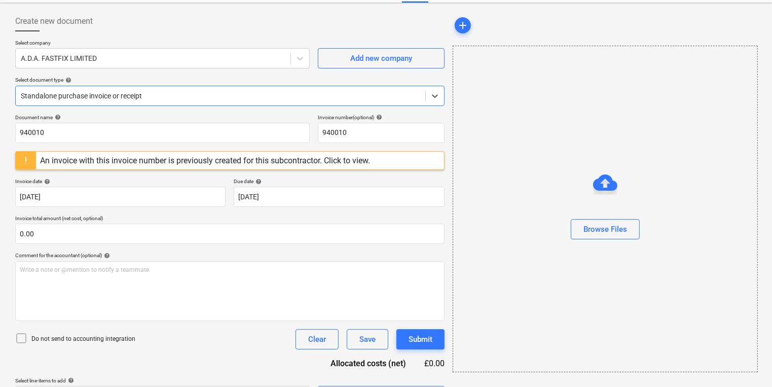
click at [427, 166] on div "An invoice with this invoice number is previously created for this subcontracto…" at bounding box center [229, 160] width 429 height 19
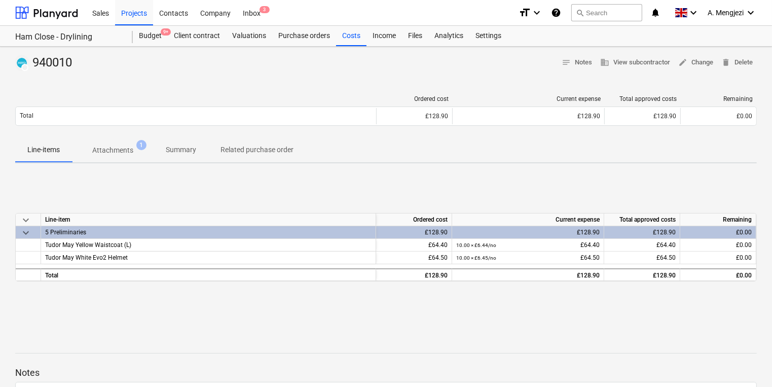
click at [346, 305] on div "keyboard_arrow_down Line-item Ordered cost Current expense Total approved costs…" at bounding box center [385, 247] width 741 height 152
click at [138, 10] on div "Projects" at bounding box center [134, 12] width 38 height 26
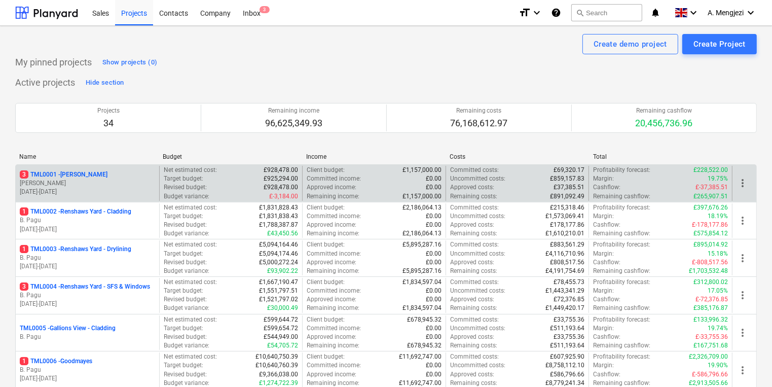
click at [111, 187] on p "[DATE] - [DATE]" at bounding box center [87, 191] width 135 height 9
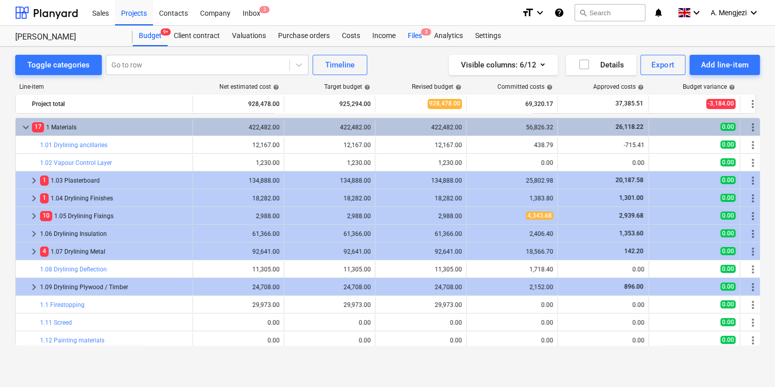
click at [420, 34] on div "Files 3" at bounding box center [415, 36] width 26 height 20
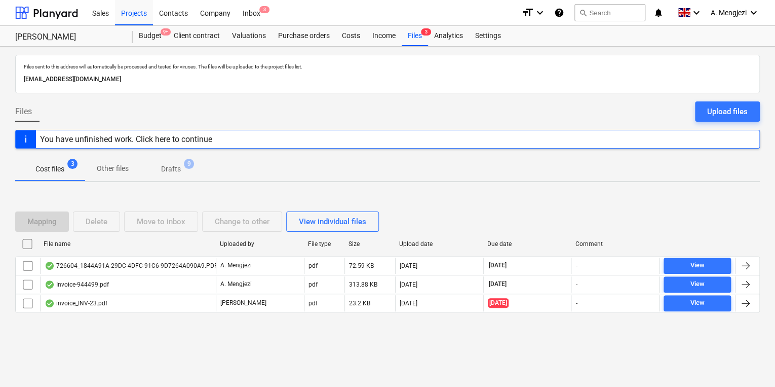
click at [226, 330] on div "Mapping Delete Move to inbox Change to other View individual files File name Up…" at bounding box center [387, 266] width 745 height 134
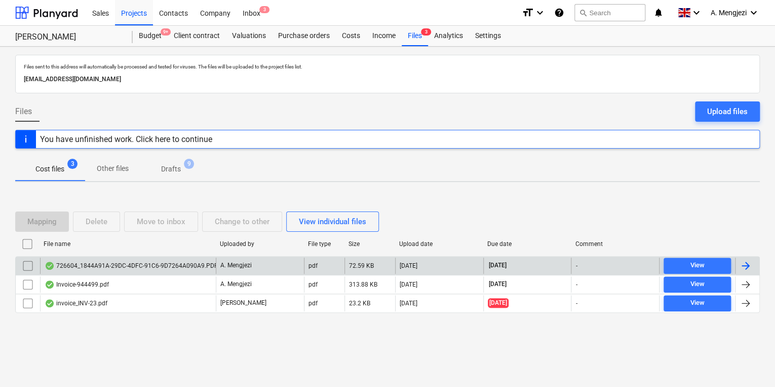
click at [264, 268] on div "A. Mengjezi" at bounding box center [260, 265] width 88 height 16
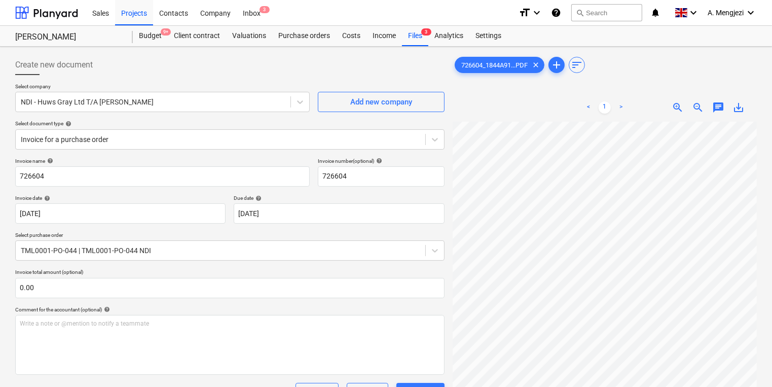
click at [448, 339] on div "726604_1844A91...PDF clear add sort < 1 > zoom_in zoom_out chat 0 save_alt" at bounding box center [604, 321] width 312 height 540
click at [257, 10] on div "Inbox 3" at bounding box center [252, 12] width 30 height 26
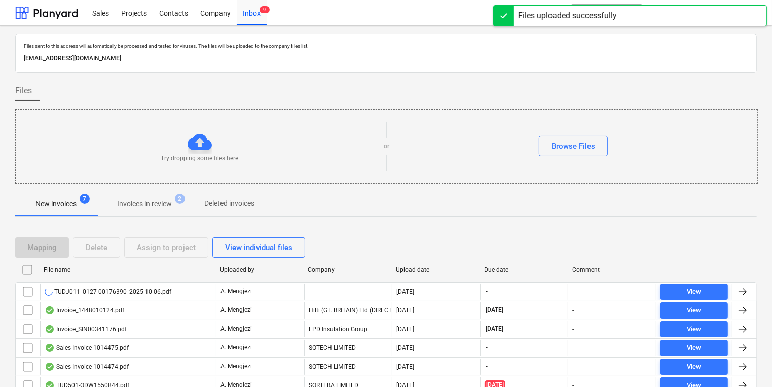
drag, startPoint x: 116, startPoint y: 125, endPoint x: 187, endPoint y: 122, distance: 71.5
click at [187, 122] on div "Try dropping some files here or Browse Files" at bounding box center [386, 146] width 741 height 57
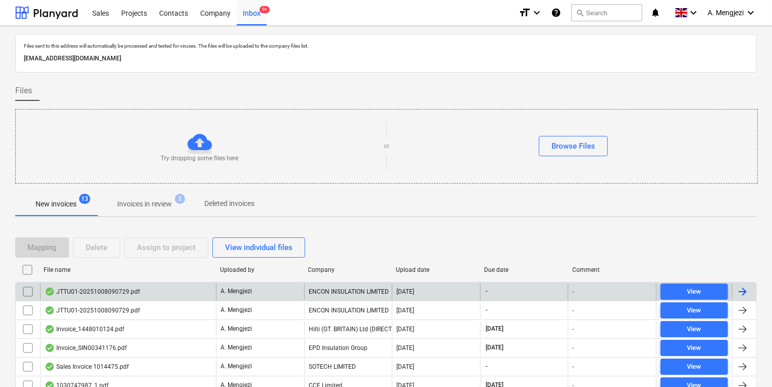
click at [157, 290] on div "JTTU01-20251008090729.pdf" at bounding box center [128, 291] width 176 height 16
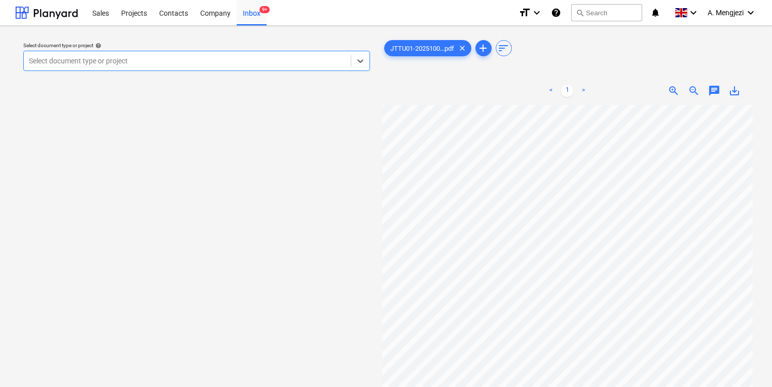
scroll to position [81, 0]
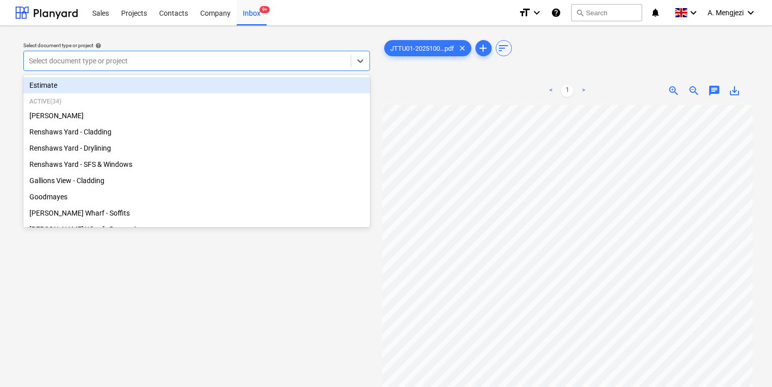
click at [259, 55] on div "Select document type or project" at bounding box center [187, 61] width 327 height 14
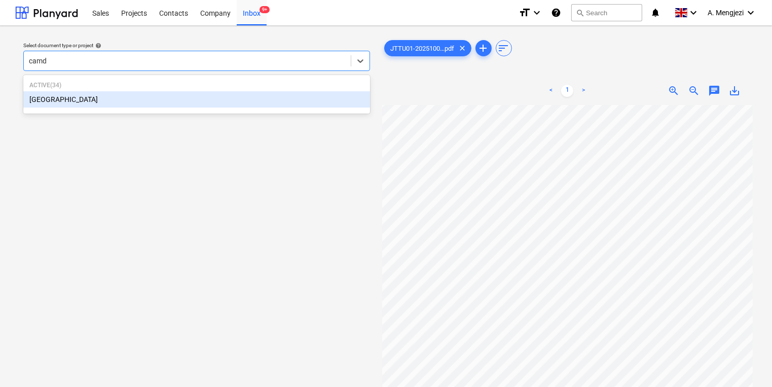
click at [311, 99] on div "[GEOGRAPHIC_DATA]" at bounding box center [196, 99] width 347 height 16
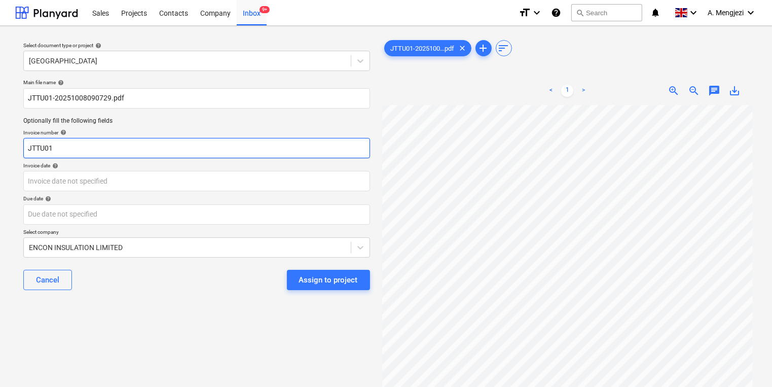
scroll to position [107, 87]
click at [173, 146] on input "JTTU01" at bounding box center [196, 148] width 347 height 20
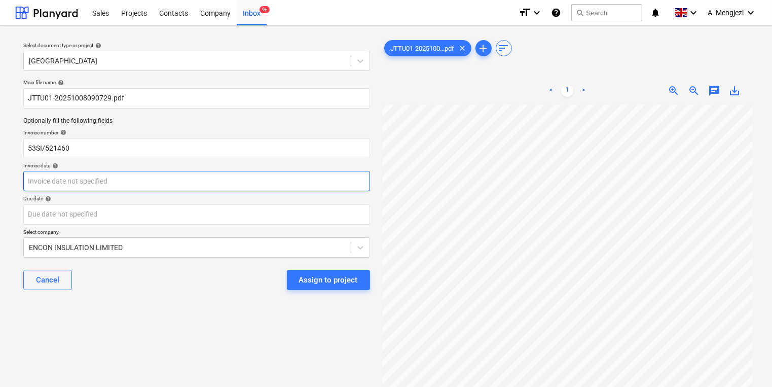
click at [128, 181] on body "Sales Projects Contacts Company Inbox 9+ format_size keyboard_arrow_down help s…" at bounding box center [386, 193] width 772 height 387
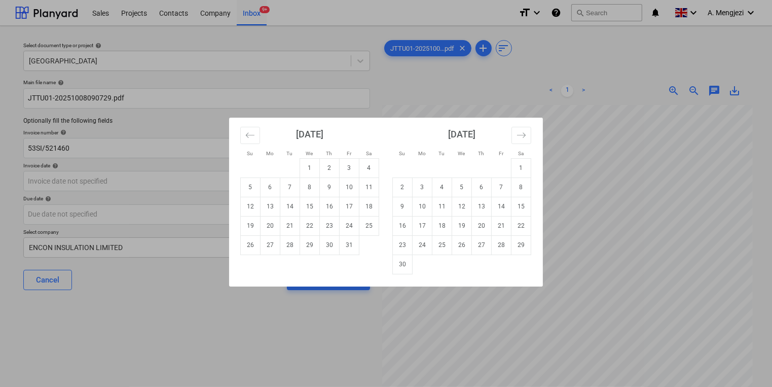
click at [119, 180] on div "Su Mo Tu We Th Fr Sa Su Mo Tu We Th Fr Sa [DATE] 1 2 3 4 5 6 7 8 9 10 11 12 13 …" at bounding box center [386, 193] width 772 height 387
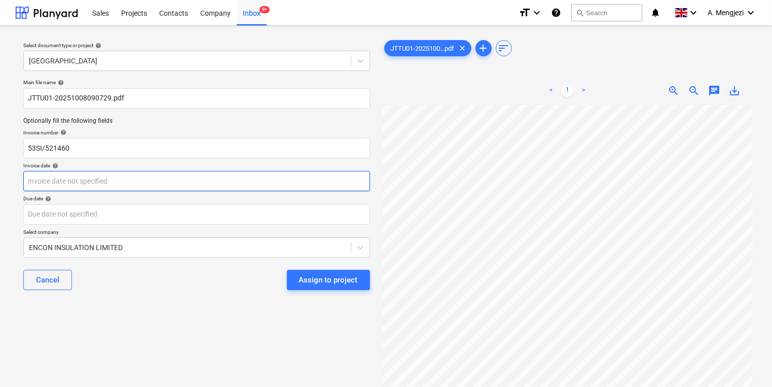
click at [119, 180] on body "Sales Projects Contacts Company Inbox 9+ format_size keyboard_arrow_down help s…" at bounding box center [386, 193] width 772 height 387
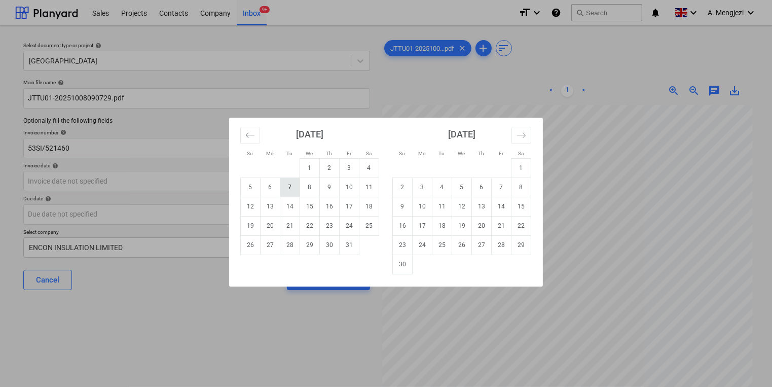
click at [296, 196] on td "7" at bounding box center [290, 186] width 20 height 19
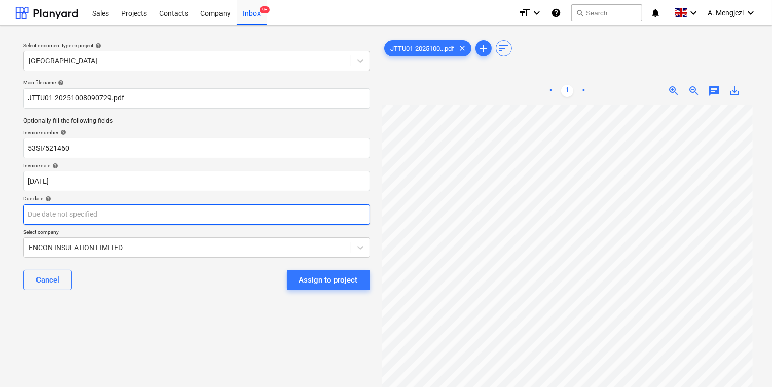
click at [294, 216] on body "Sales Projects Contacts Company Inbox 9+ format_size keyboard_arrow_down help s…" at bounding box center [386, 193] width 772 height 387
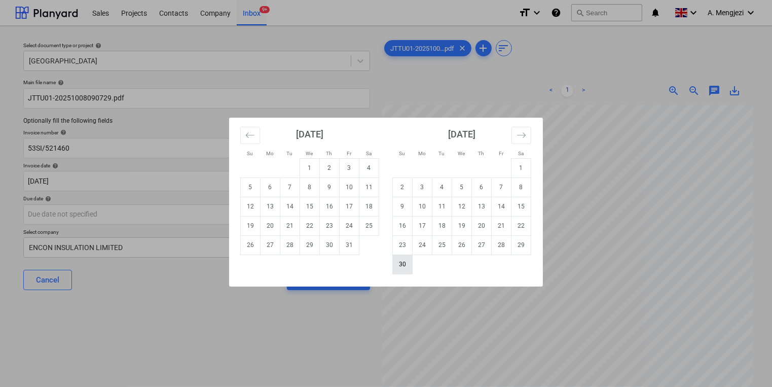
click at [408, 273] on td "30" at bounding box center [403, 263] width 20 height 19
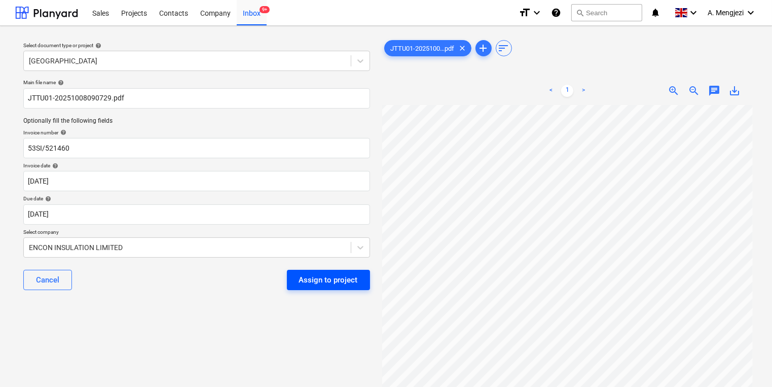
click at [359, 283] on button "Assign to project" at bounding box center [328, 280] width 83 height 20
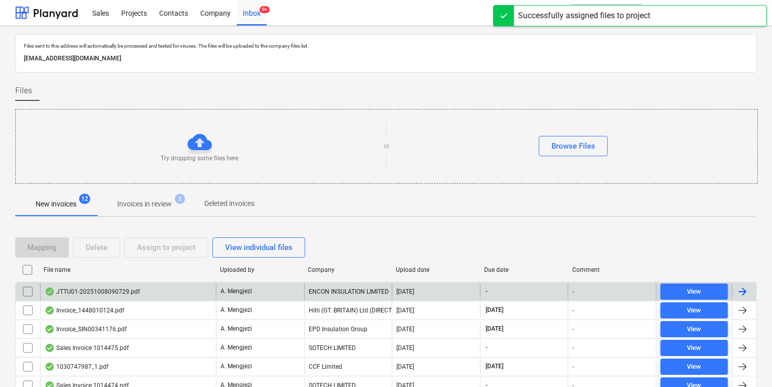
click at [217, 296] on div "A. Mengjezi" at bounding box center [260, 291] width 88 height 16
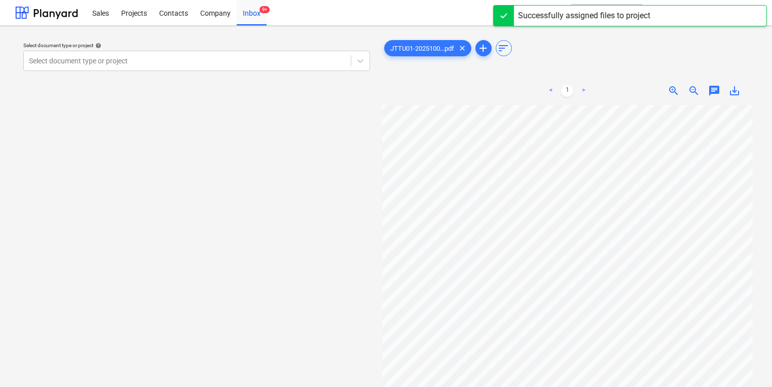
scroll to position [11, 21]
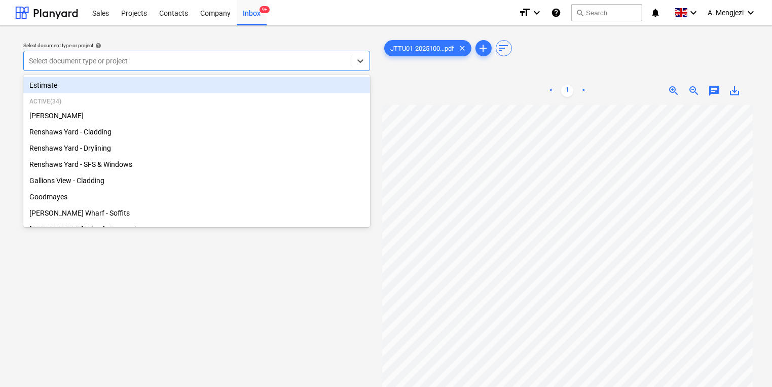
click at [264, 67] on div "Select document type or project" at bounding box center [187, 61] width 327 height 14
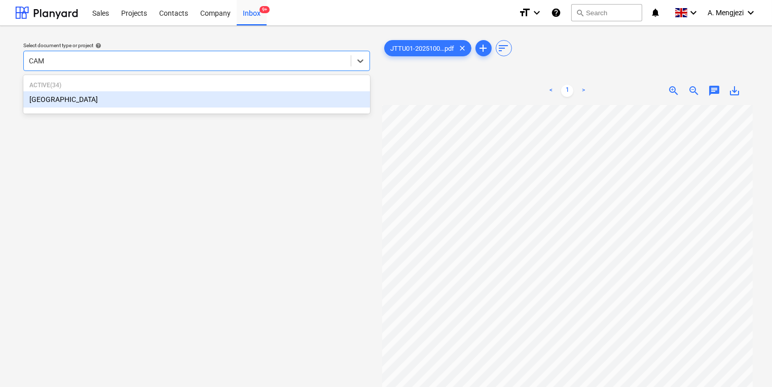
click at [147, 99] on div "[GEOGRAPHIC_DATA]" at bounding box center [196, 99] width 347 height 16
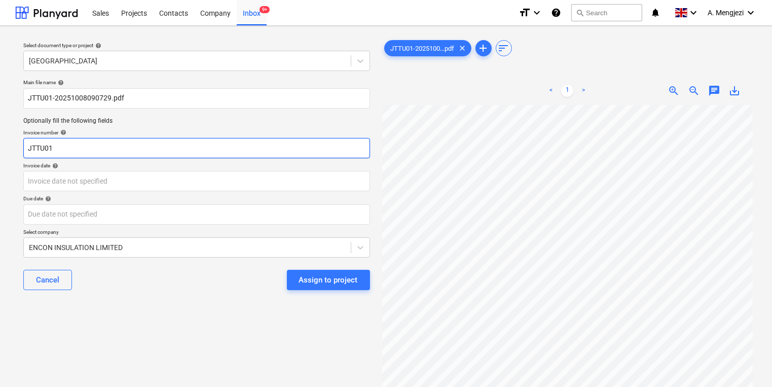
drag, startPoint x: 146, startPoint y: 144, endPoint x: -178, endPoint y: 168, distance: 325.7
click at [0, 168] on html "Sales Projects Contacts Company Inbox 9+ format_size keyboard_arrow_down help s…" at bounding box center [386, 193] width 772 height 387
click at [210, 148] on input "53SI/" at bounding box center [196, 148] width 347 height 20
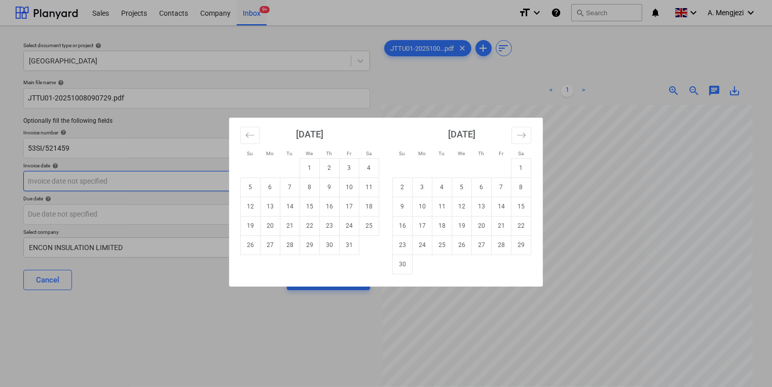
click at [173, 176] on body "Sales Projects Contacts Company Inbox 9+ format_size keyboard_arrow_down help s…" at bounding box center [386, 193] width 772 height 387
click at [287, 189] on td "7" at bounding box center [290, 186] width 20 height 19
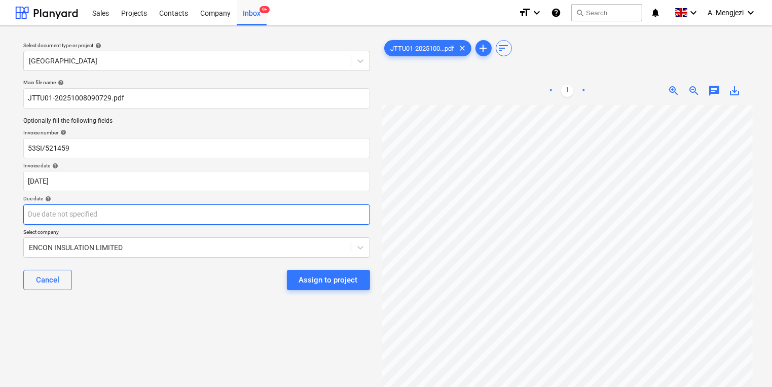
click at [272, 222] on body "Sales Projects Contacts Company Inbox 9+ format_size keyboard_arrow_down help s…" at bounding box center [386, 193] width 772 height 387
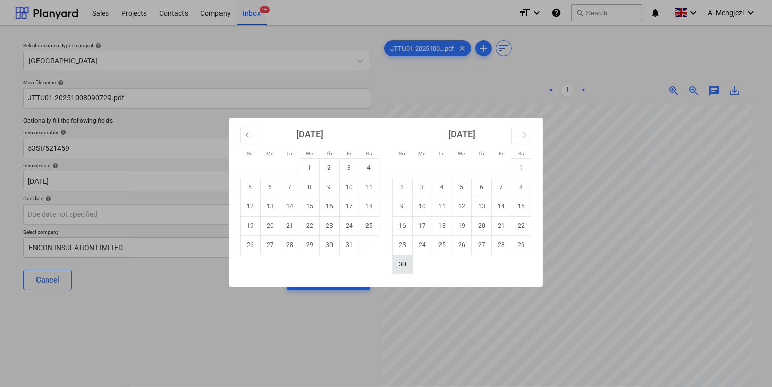
click at [408, 267] on td "30" at bounding box center [403, 263] width 20 height 19
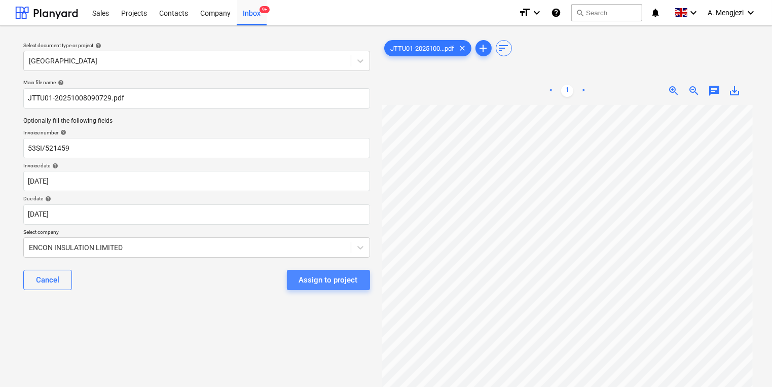
click at [339, 271] on button "Assign to project" at bounding box center [328, 280] width 83 height 20
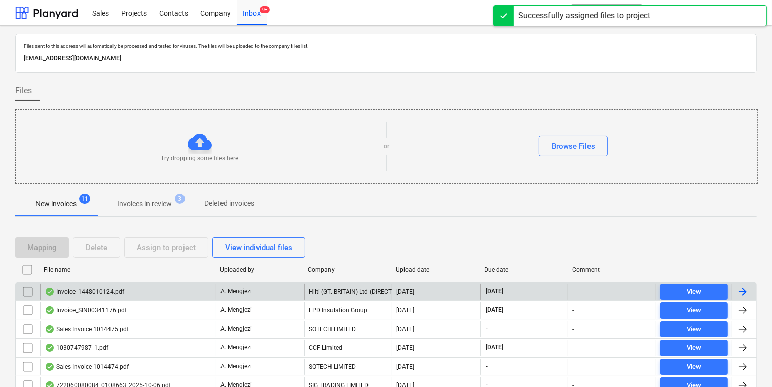
click at [284, 296] on div "A. Mengjezi" at bounding box center [260, 291] width 88 height 16
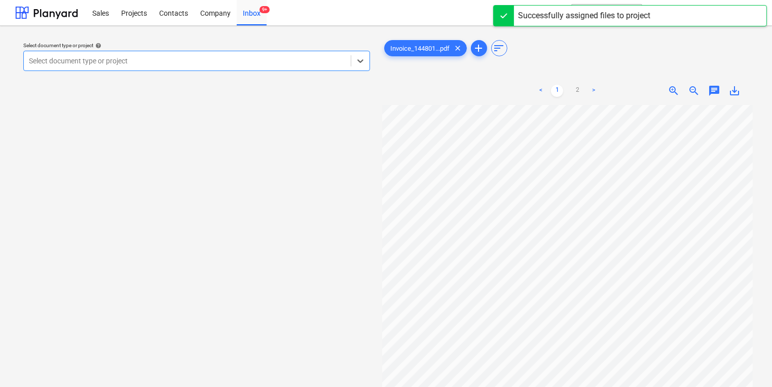
click at [177, 59] on div at bounding box center [187, 61] width 317 height 10
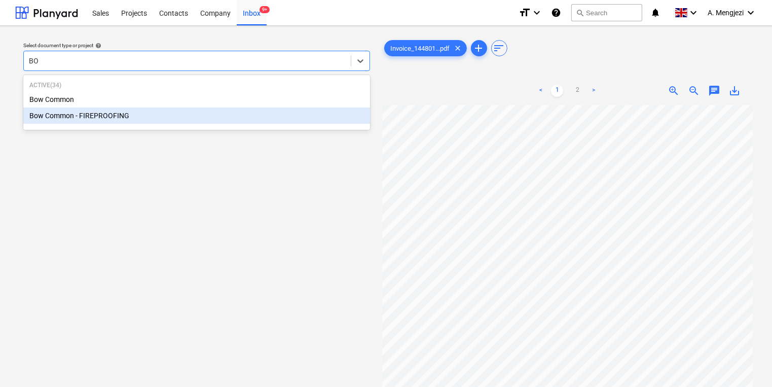
click at [245, 119] on div "Bow Common - FIREPROOFING" at bounding box center [196, 115] width 347 height 16
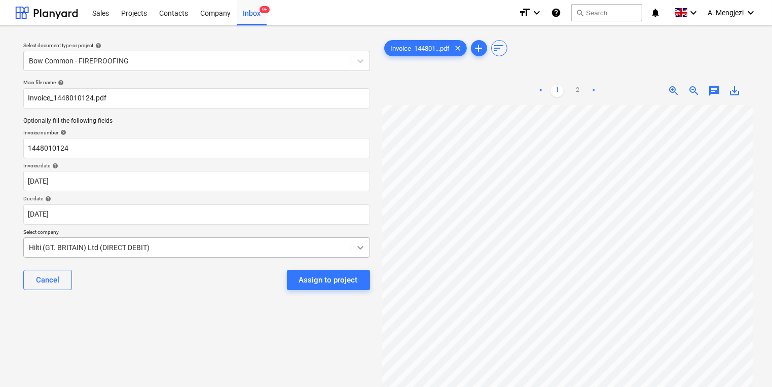
scroll to position [130, 22]
click at [317, 280] on div "Assign to project" at bounding box center [328, 279] width 59 height 13
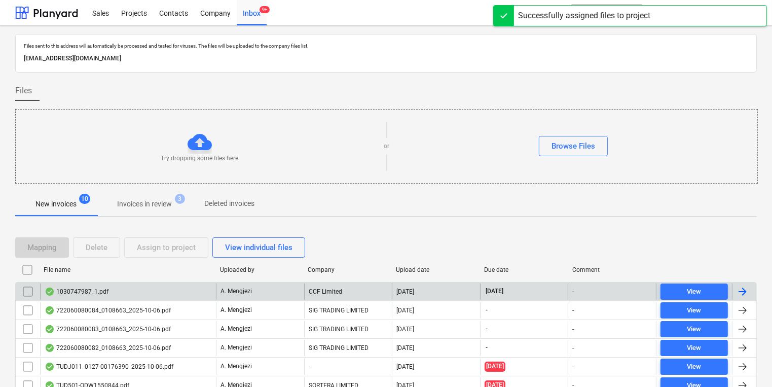
click at [269, 297] on div "A. Mengjezi" at bounding box center [260, 291] width 88 height 16
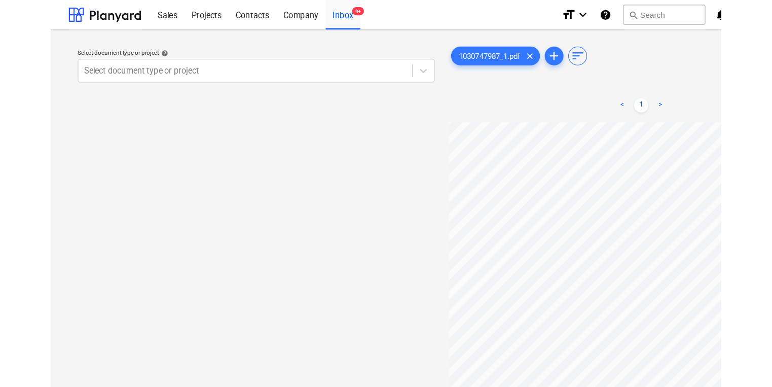
scroll to position [81, 0]
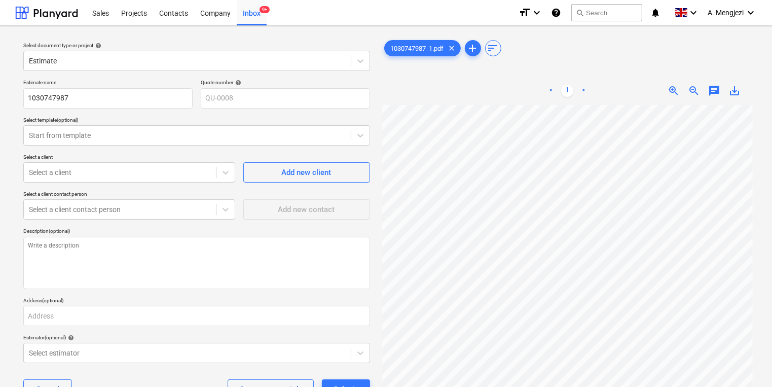
scroll to position [164, 87]
click at [252, 0] on div "Inbox 9+" at bounding box center [252, 12] width 30 height 26
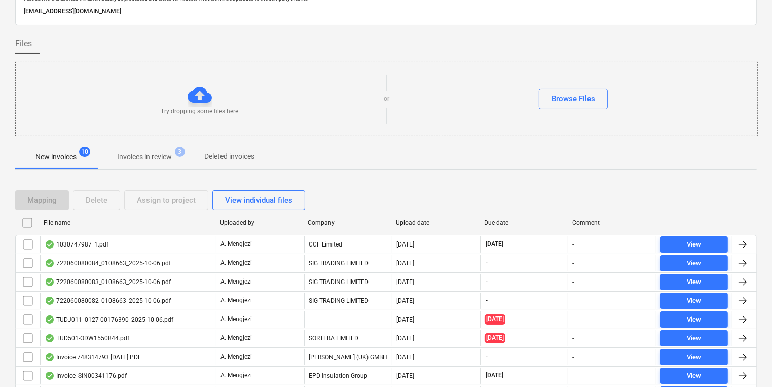
scroll to position [118, 0]
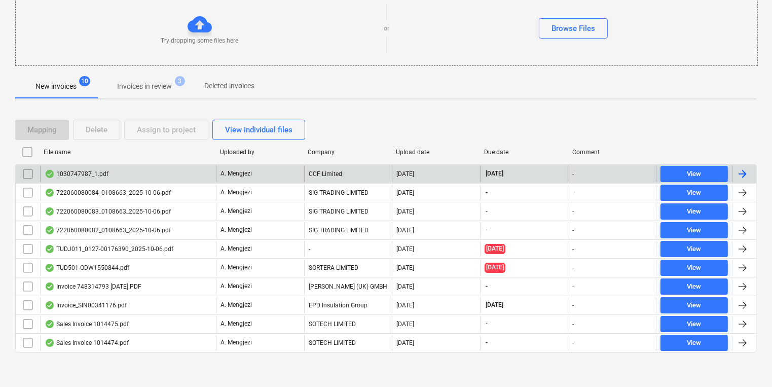
click at [313, 168] on div "CCF Limited" at bounding box center [348, 174] width 88 height 16
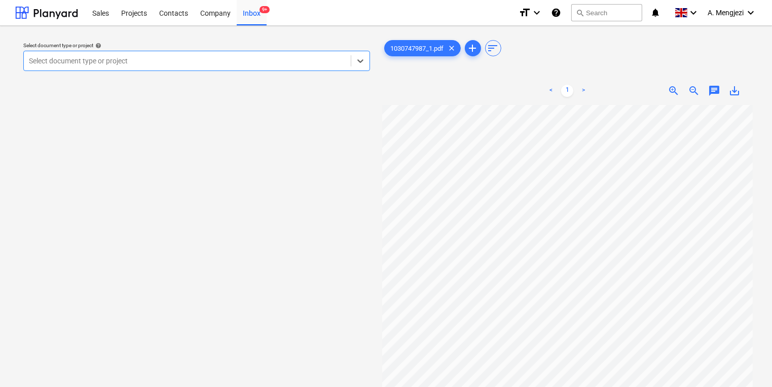
scroll to position [0, 87]
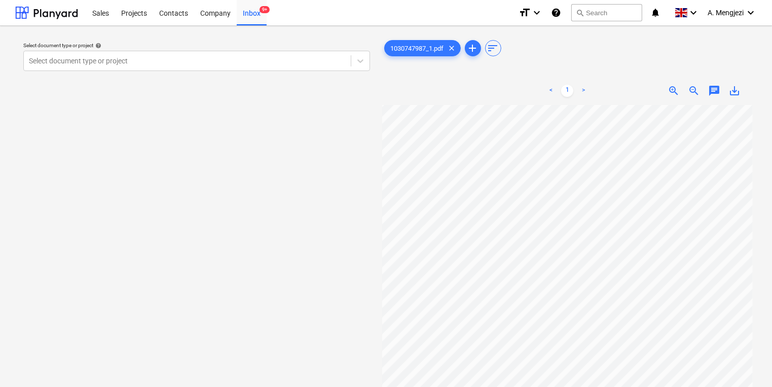
click at [277, 72] on div "Select document type or project help Select document type or project" at bounding box center [196, 56] width 355 height 37
click at [269, 63] on div at bounding box center [187, 61] width 317 height 10
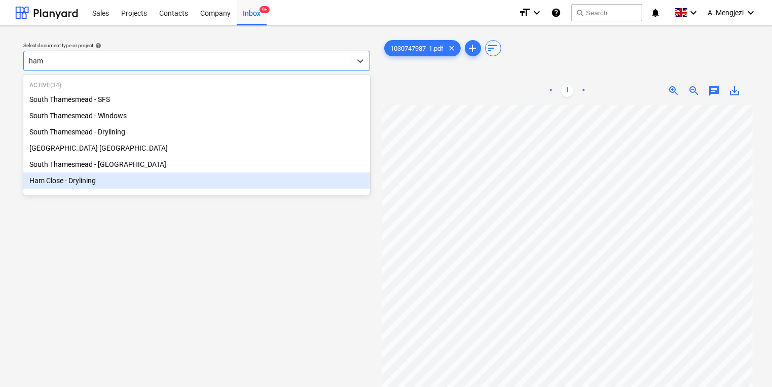
click at [146, 186] on div "Ham Close - Drylining" at bounding box center [196, 180] width 347 height 16
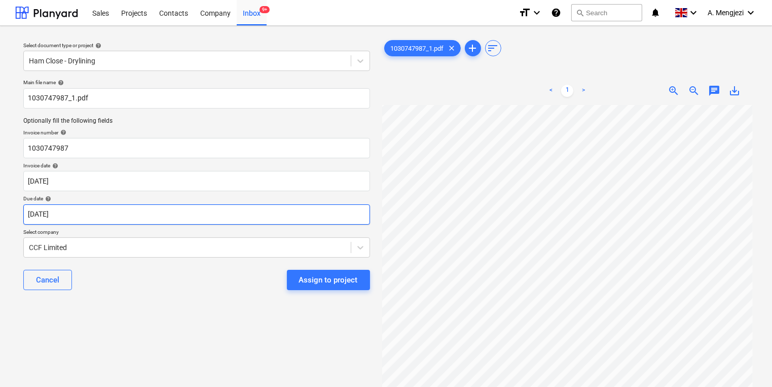
click at [287, 209] on body "Sales Projects Contacts Company Inbox 9+ format_size keyboard_arrow_down help s…" at bounding box center [386, 193] width 772 height 387
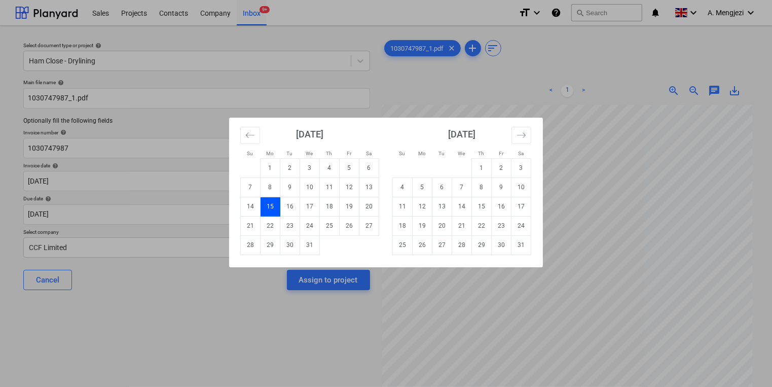
click at [332, 87] on div "Su Mo Tu We Th Fr Sa Su Mo Tu We Th Fr Sa [DATE] 1 2 3 4 5 6 7 8 9 10 11 12 13 …" at bounding box center [386, 193] width 772 height 387
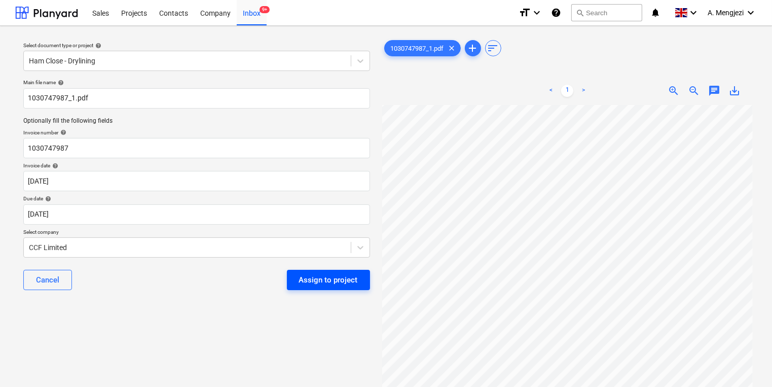
click at [312, 282] on div "Assign to project" at bounding box center [328, 279] width 59 height 13
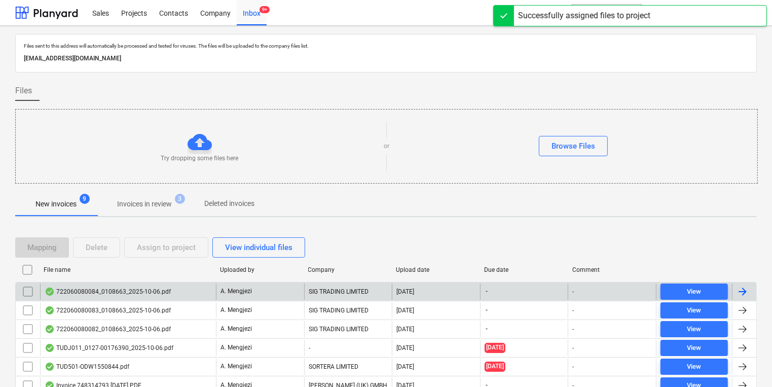
click at [341, 294] on div "SIG TRADING LIMITED" at bounding box center [348, 291] width 88 height 16
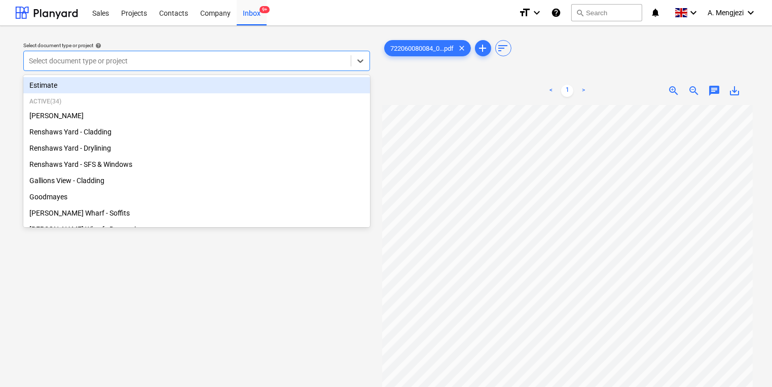
click at [243, 69] on div "Select document type or project" at bounding box center [196, 61] width 347 height 20
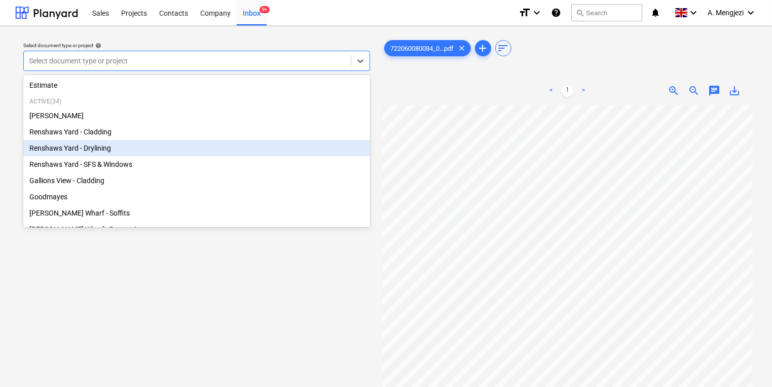
click at [240, 156] on div "Renshaws Yard - Drylining" at bounding box center [196, 148] width 347 height 16
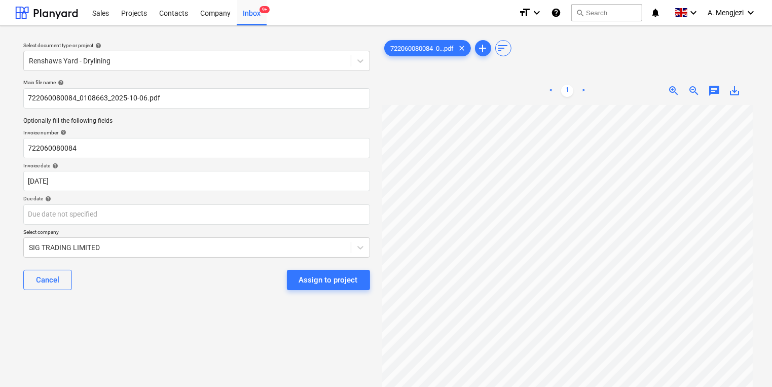
scroll to position [25, 87]
click at [321, 199] on div "Select document type or project help Renshaws Yard - Drylining Main file name h…" at bounding box center [385, 250] width 741 height 433
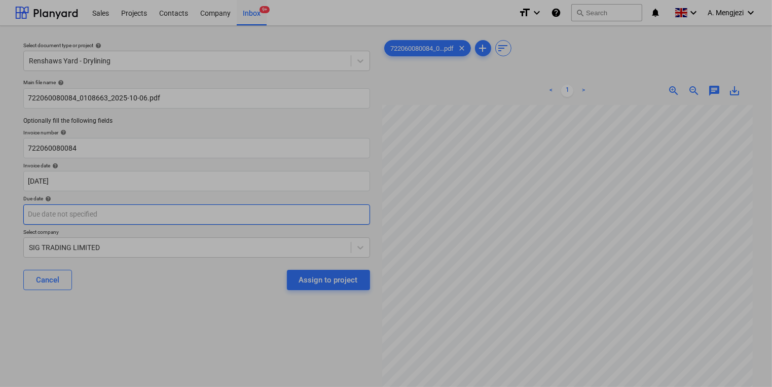
click at [270, 211] on body "Sales Projects Contacts Company Inbox 9+ format_size keyboard_arrow_down help s…" at bounding box center [386, 193] width 772 height 387
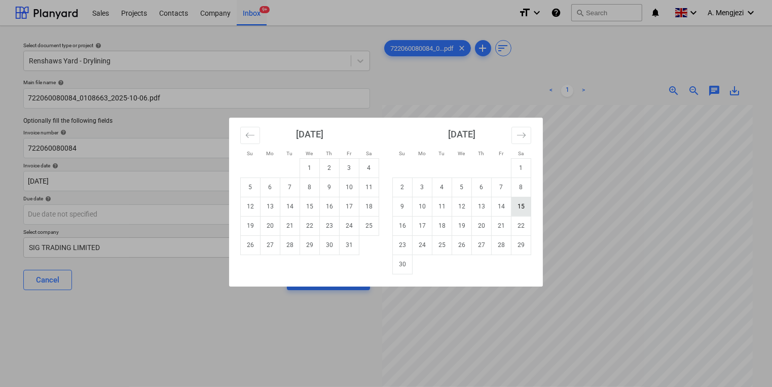
click at [527, 211] on td "15" at bounding box center [521, 206] width 20 height 19
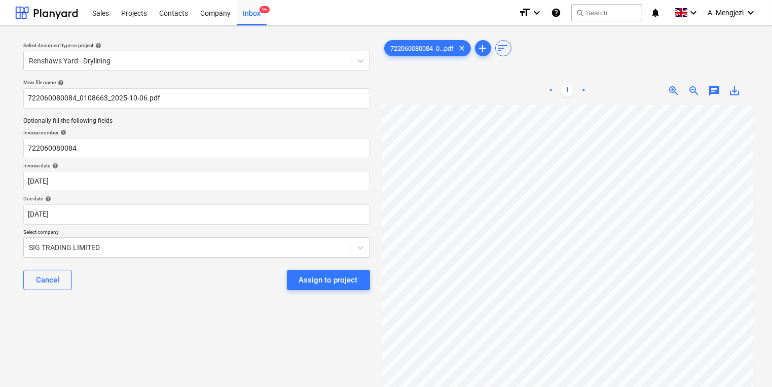
click at [245, 328] on div "Select document type or project help Renshaws Yard - Drylining Main file name h…" at bounding box center [196, 250] width 363 height 433
click at [341, 267] on div "Cancel Assign to project" at bounding box center [196, 279] width 347 height 36
click at [351, 277] on div "Assign to project" at bounding box center [328, 279] width 59 height 13
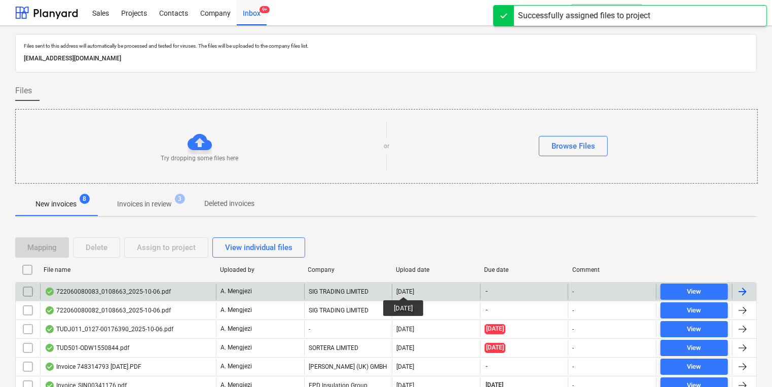
click at [410, 288] on div "[DATE]" at bounding box center [405, 291] width 18 height 7
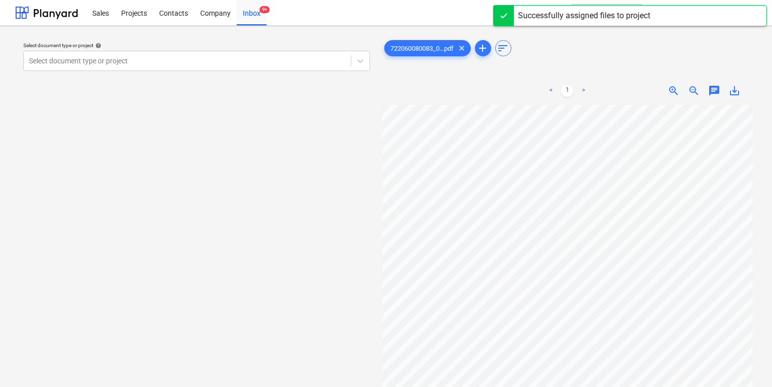
scroll to position [0, 87]
click at [121, 69] on div "Select document type or project" at bounding box center [196, 61] width 347 height 20
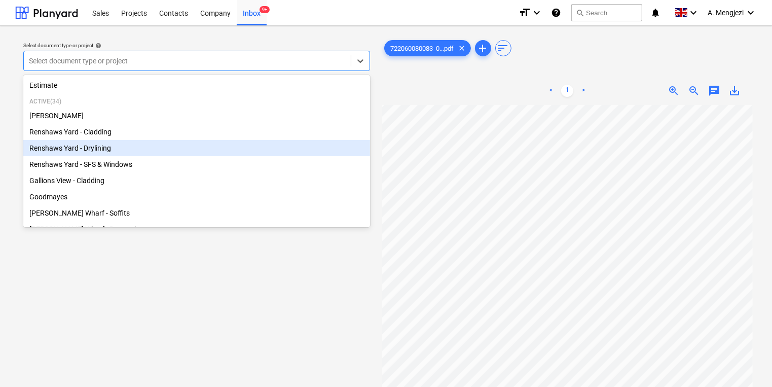
click at [129, 154] on div "Renshaws Yard - Drylining" at bounding box center [196, 148] width 347 height 16
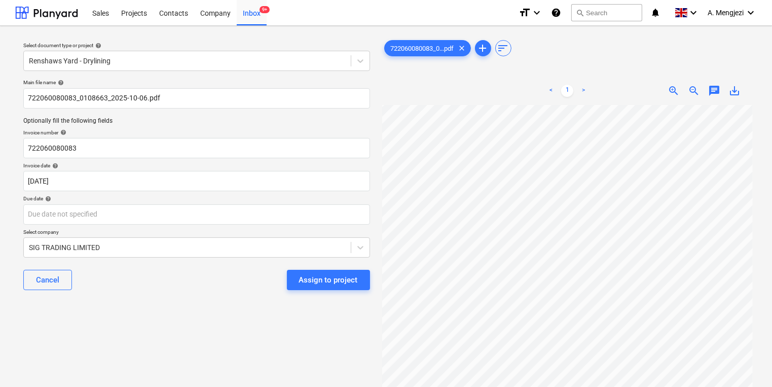
click at [145, 277] on div "Cancel Assign to project" at bounding box center [196, 279] width 347 height 36
click at [245, 225] on div "Main file name help 722060080083_0108663_2025-10-06.pdf Optionally fill the fol…" at bounding box center [196, 188] width 355 height 227
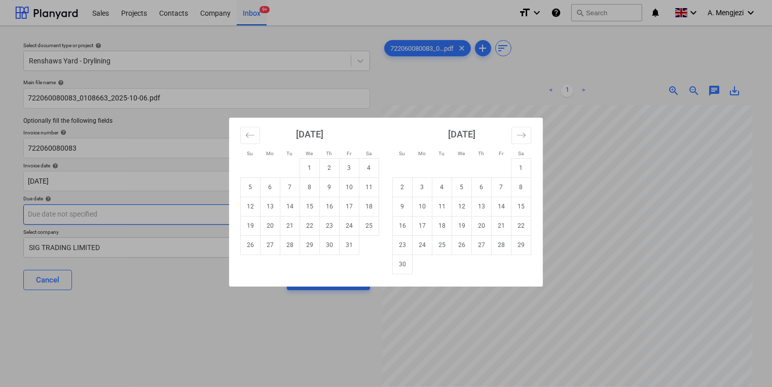
click at [241, 218] on body "Sales Projects Contacts Company Inbox 9+ format_size keyboard_arrow_down help s…" at bounding box center [386, 193] width 772 height 387
click at [526, 210] on td "15" at bounding box center [521, 206] width 20 height 19
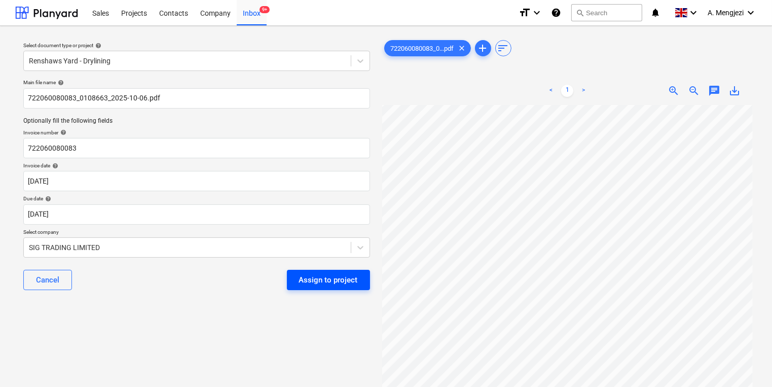
click at [330, 278] on div "Assign to project" at bounding box center [328, 279] width 59 height 13
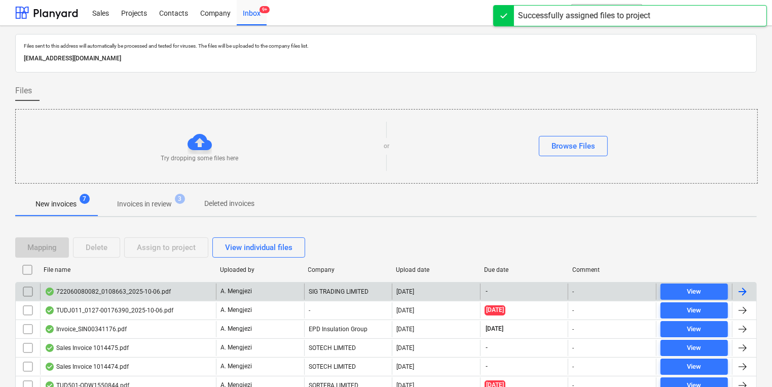
click at [333, 287] on div "SIG TRADING LIMITED" at bounding box center [348, 291] width 88 height 16
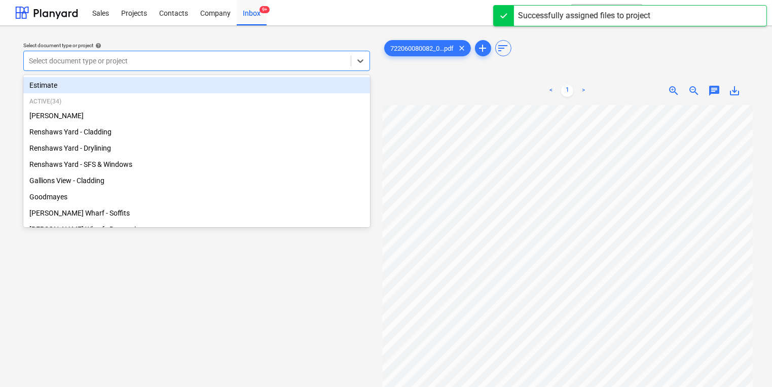
click at [174, 65] on div at bounding box center [187, 61] width 317 height 10
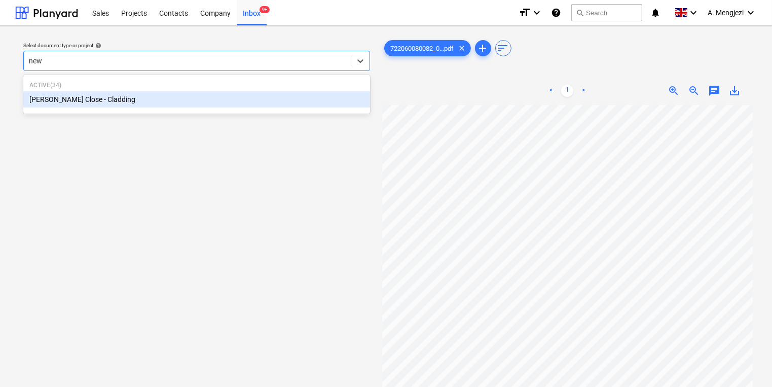
click at [151, 97] on div "[PERSON_NAME] Close - Cladding" at bounding box center [196, 99] width 347 height 16
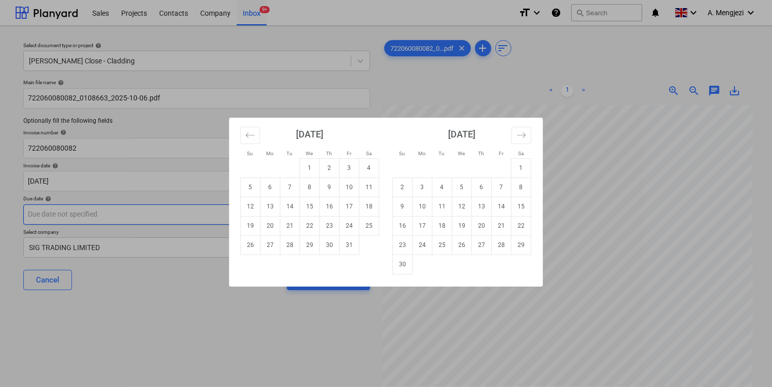
click at [209, 223] on body "Sales Projects Contacts Company Inbox 9+ format_size keyboard_arrow_down help s…" at bounding box center [386, 193] width 772 height 387
click at [197, 203] on div "Su Mo Tu We Th Fr Sa Su Mo Tu We Th Fr Sa [DATE] 1 2 3 4 5 6 7 8 9 10 11 12 13 …" at bounding box center [386, 193] width 772 height 387
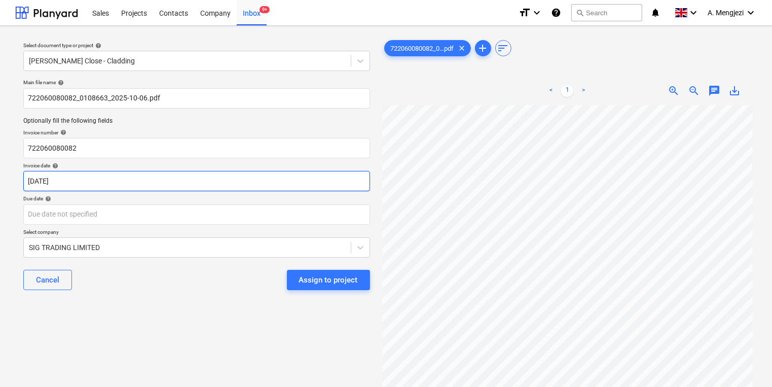
click at [191, 187] on body "Sales Projects Contacts Company Inbox 9+ format_size keyboard_arrow_down help s…" at bounding box center [386, 193] width 772 height 387
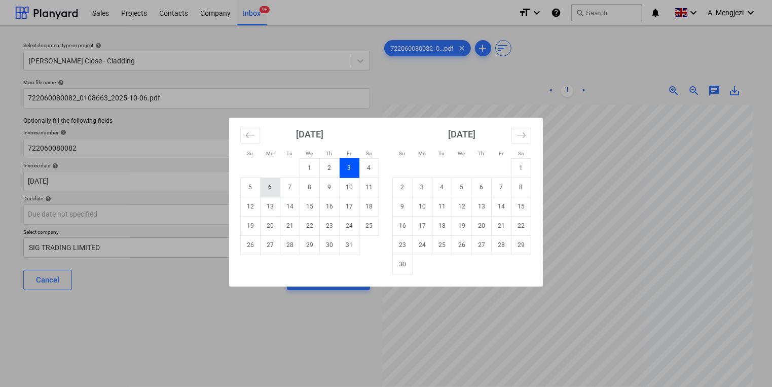
click at [274, 195] on td "6" at bounding box center [270, 186] width 20 height 19
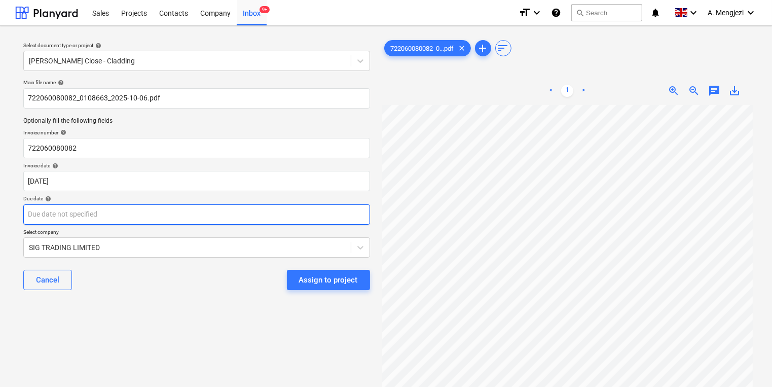
click at [292, 219] on body "Sales Projects Contacts Company Inbox 9+ format_size keyboard_arrow_down help s…" at bounding box center [386, 193] width 772 height 387
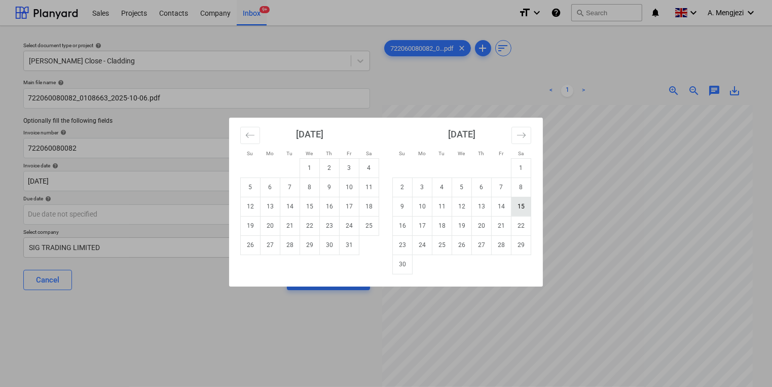
click at [516, 200] on td "15" at bounding box center [521, 206] width 20 height 19
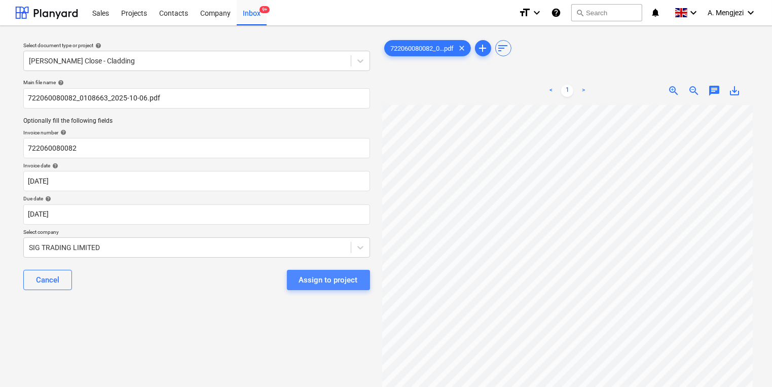
click at [326, 286] on button "Assign to project" at bounding box center [328, 280] width 83 height 20
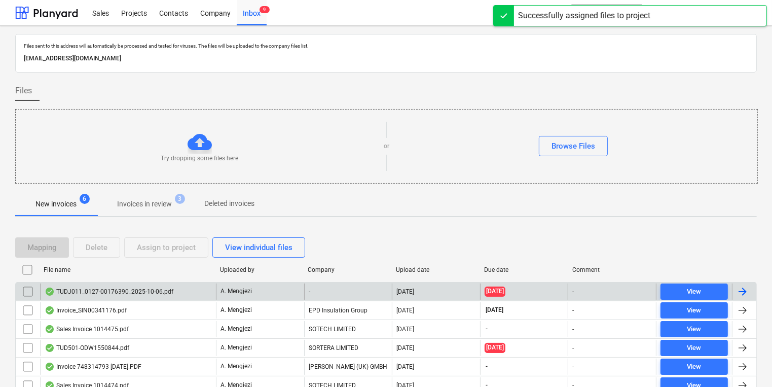
click at [276, 299] on div "TUDJ011_0127-00176390_2025-10-06.pdf A. Mengjezi - [DATE] [DATE] - View" at bounding box center [385, 291] width 741 height 19
click at [274, 292] on div "A. Mengjezi" at bounding box center [260, 291] width 88 height 16
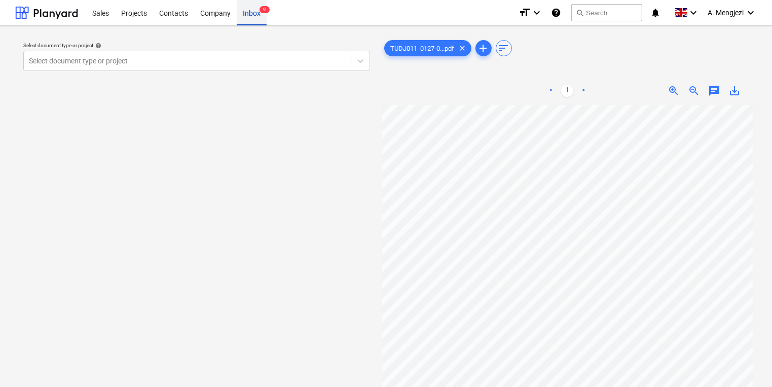
click at [264, 16] on div "Inbox 9" at bounding box center [252, 12] width 30 height 26
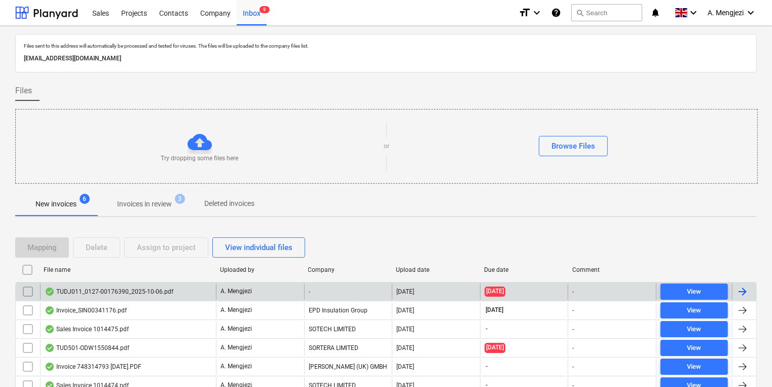
click at [21, 290] on input "checkbox" at bounding box center [28, 291] width 16 height 16
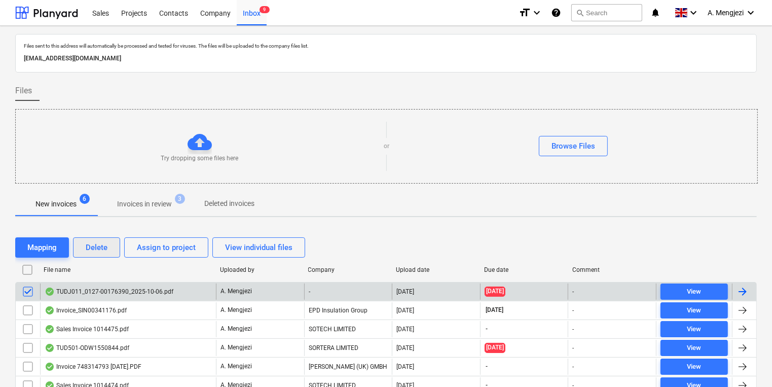
click at [95, 248] on div "Delete" at bounding box center [97, 247] width 22 height 13
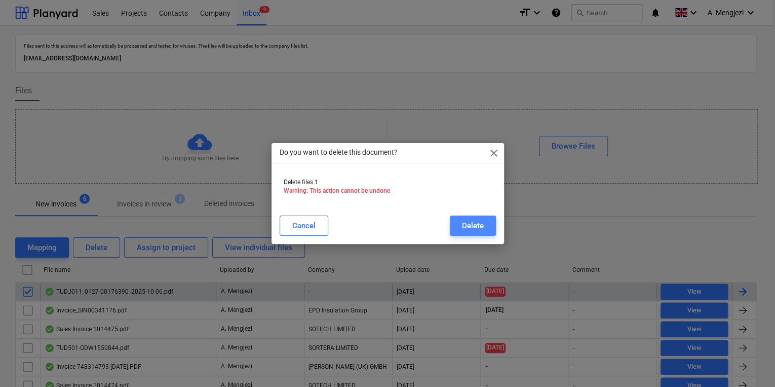
click at [480, 223] on div "Delete" at bounding box center [473, 225] width 22 height 13
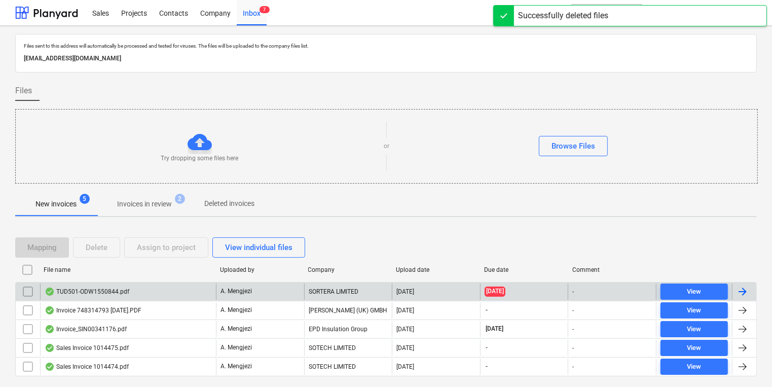
click at [257, 291] on div "A. Mengjezi" at bounding box center [260, 291] width 88 height 16
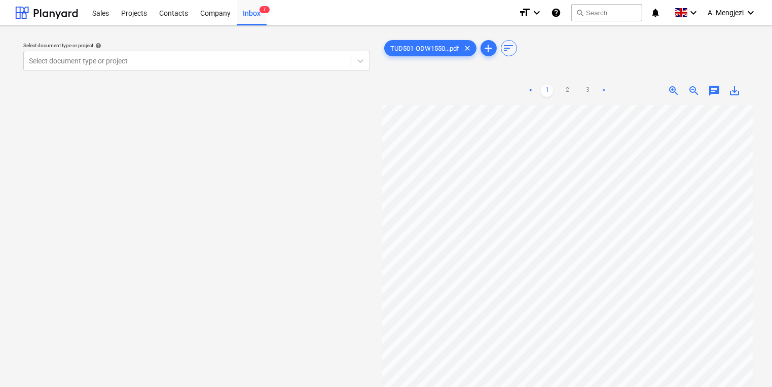
scroll to position [30, 49]
click at [235, 69] on div "Select document type or project" at bounding box center [196, 61] width 347 height 20
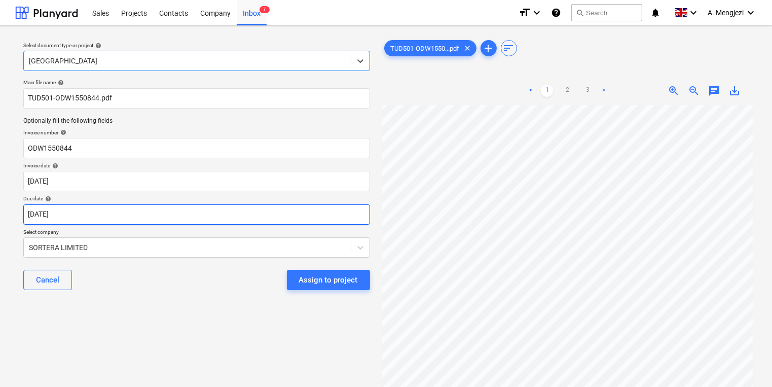
click at [183, 209] on body "Sales Projects Contacts Company Inbox 7 format_size keyboard_arrow_down help se…" at bounding box center [386, 193] width 772 height 387
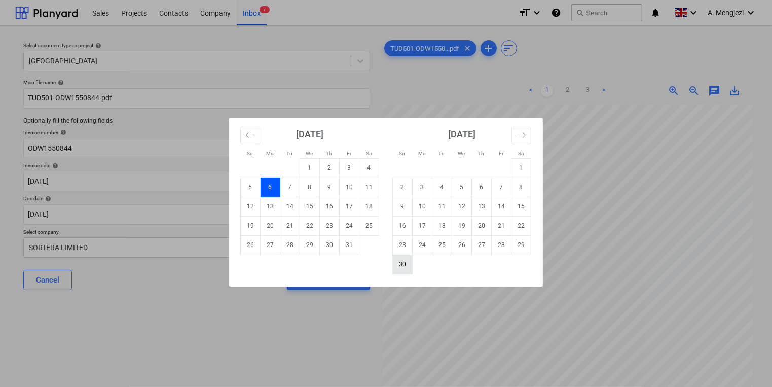
click at [406, 265] on td "30" at bounding box center [403, 263] width 20 height 19
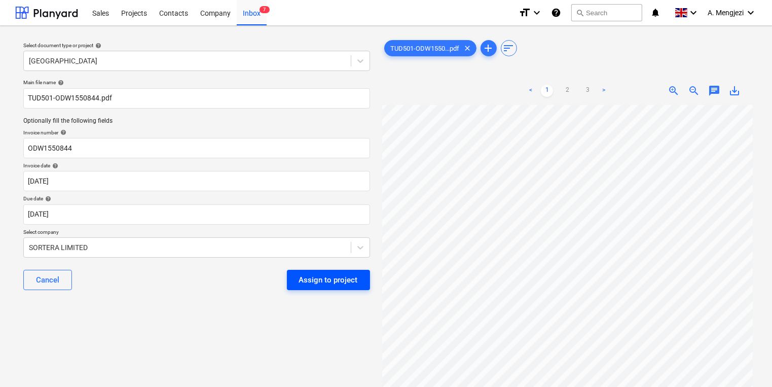
click at [366, 282] on button "Assign to project" at bounding box center [328, 280] width 83 height 20
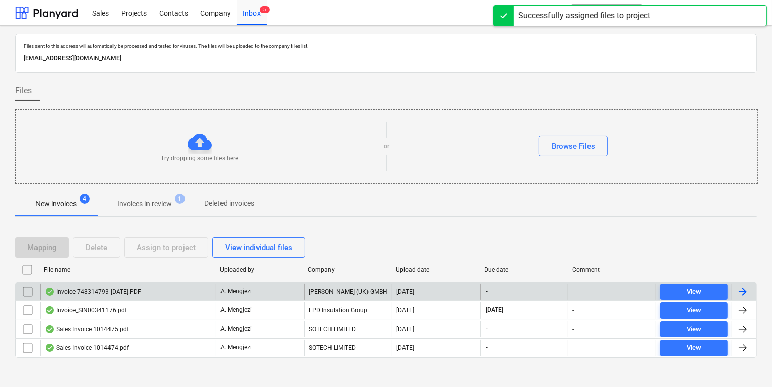
click at [361, 286] on div "[PERSON_NAME] (UK) GMBH" at bounding box center [348, 291] width 88 height 16
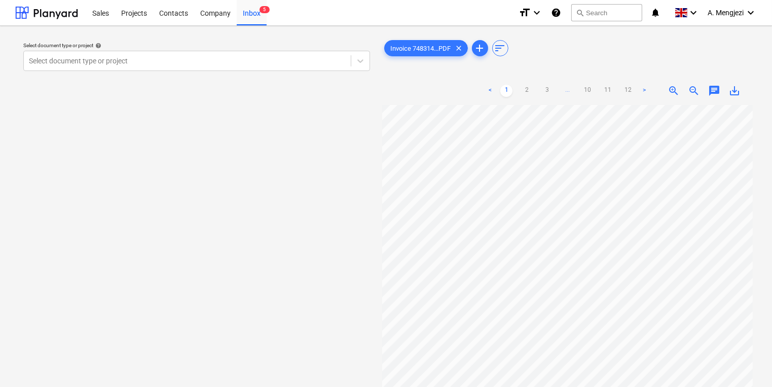
scroll to position [7, 185]
click at [229, 136] on div "Select document type or project help Select document type or project" at bounding box center [196, 250] width 363 height 433
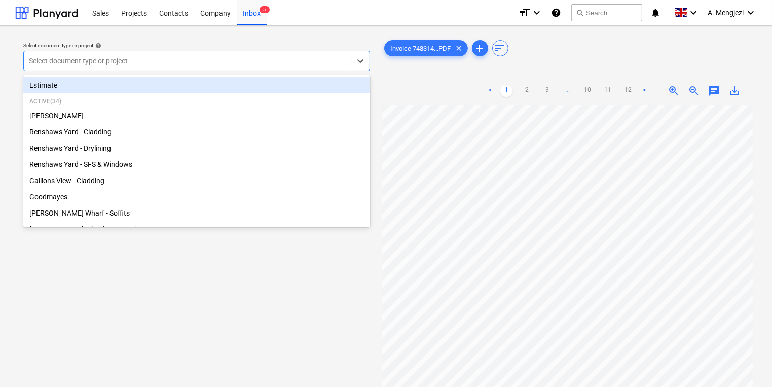
click at [143, 63] on div at bounding box center [187, 61] width 317 height 10
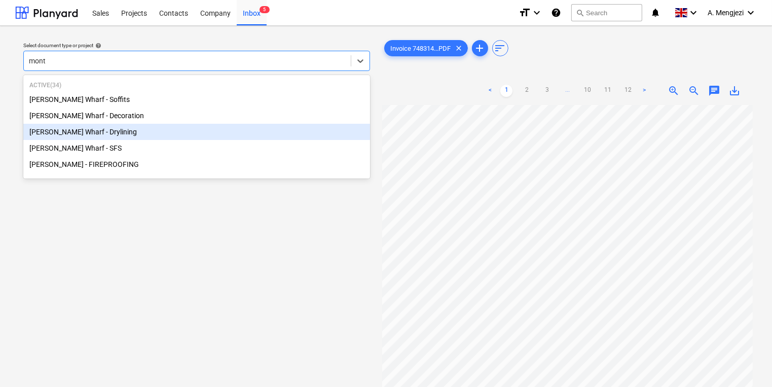
click at [142, 129] on div "[PERSON_NAME] Wharf - Drylining" at bounding box center [196, 132] width 347 height 16
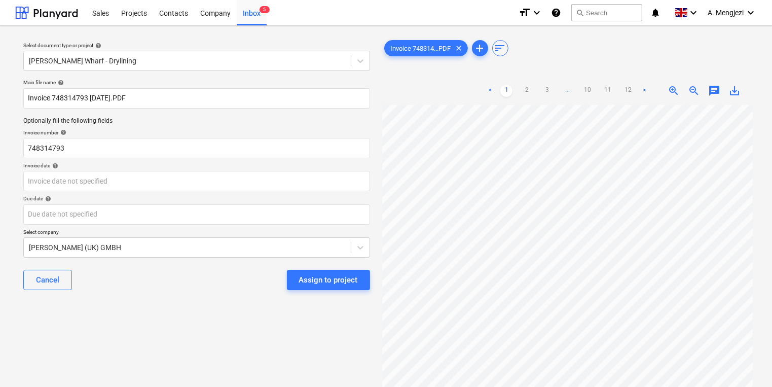
click at [264, 191] on div "Main file name help Invoice 748314793 [DATE].PDF Optionally fill the following …" at bounding box center [196, 188] width 355 height 227
click at [248, 169] on p "Invoice date help" at bounding box center [196, 166] width 347 height 9
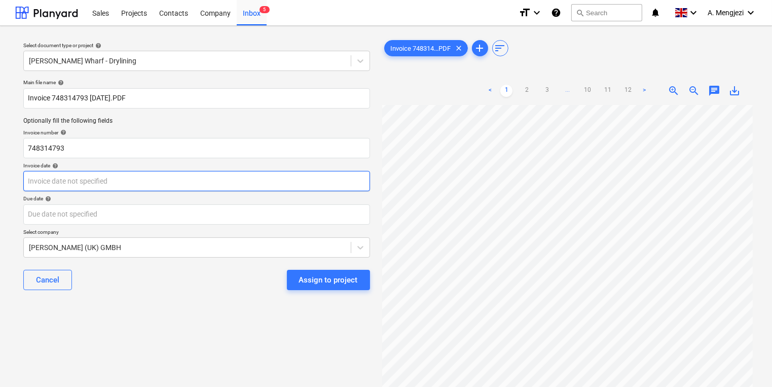
click at [249, 177] on body "Sales Projects Contacts Company Inbox 5 format_size keyboard_arrow_down help se…" at bounding box center [386, 193] width 772 height 387
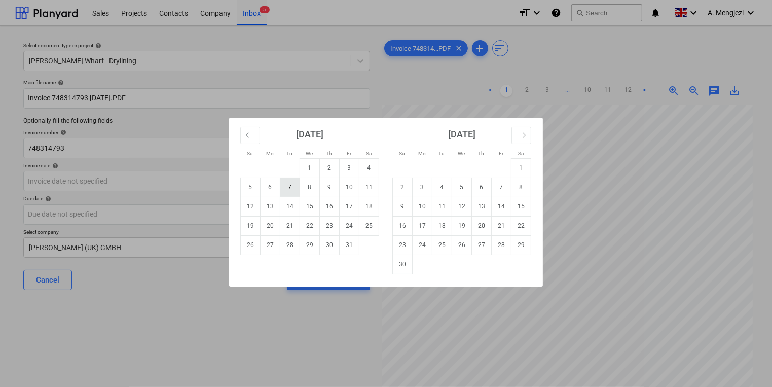
click at [296, 180] on td "7" at bounding box center [290, 186] width 20 height 19
click at [292, 214] on body "Sales Projects Contacts Company Inbox 5 format_size keyboard_arrow_down help se…" at bounding box center [386, 193] width 772 height 387
click at [579, 186] on div "Su Mo Tu We Th Fr Sa Su Mo Tu We Th Fr Sa [DATE] 1 2 3 4 5 6 7 8 9 10 11 12 13 …" at bounding box center [386, 193] width 772 height 387
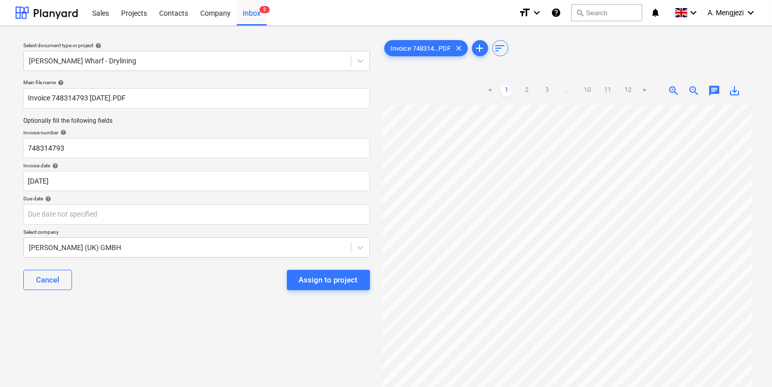
scroll to position [19, 0]
click at [771, 204] on html "Sales Projects Contacts Company Inbox 5 format_size keyboard_arrow_down help se…" at bounding box center [386, 193] width 772 height 387
click at [628, 89] on link "12" at bounding box center [628, 91] width 12 height 12
click at [364, 212] on body "Sales Projects Contacts Company Inbox 5 format_size keyboard_arrow_down help se…" at bounding box center [386, 193] width 772 height 387
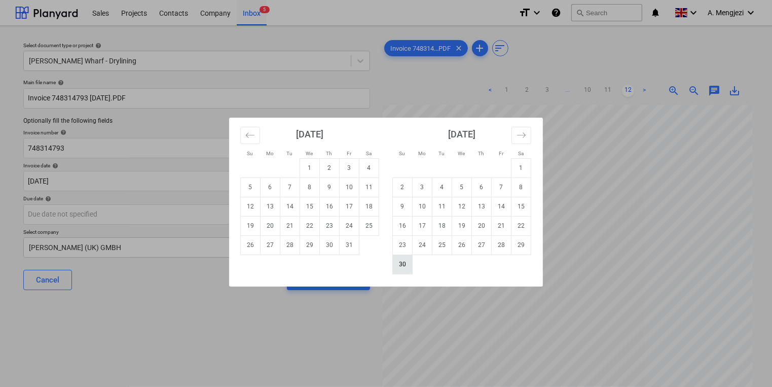
click at [406, 267] on td "30" at bounding box center [403, 263] width 20 height 19
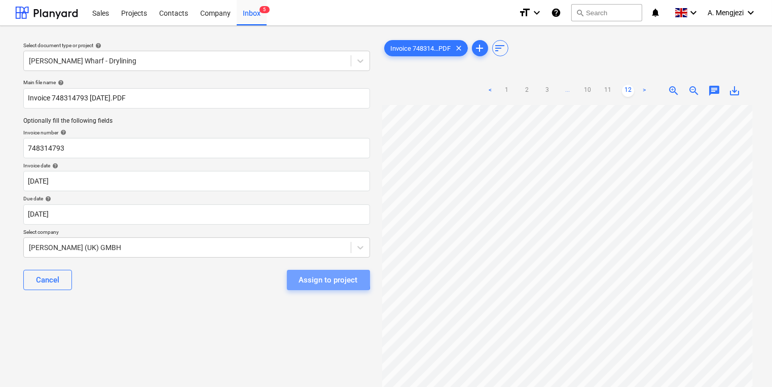
click at [315, 278] on div "Assign to project" at bounding box center [328, 279] width 59 height 13
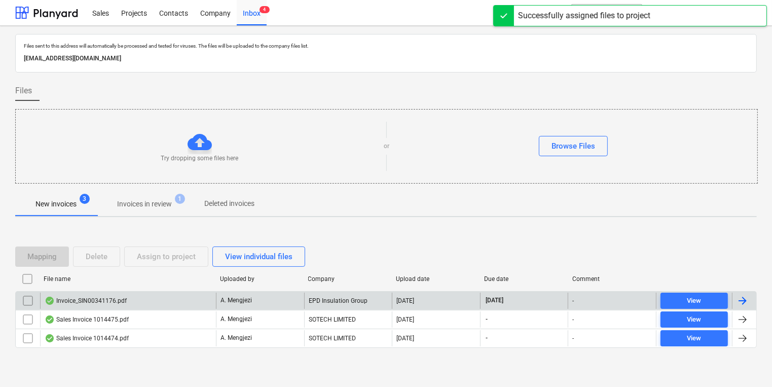
click at [229, 291] on div "Invoice_SIN00341176.pdf A. Mengjezi EPD Insulation Group [DATE] [DATE] - View" at bounding box center [385, 300] width 741 height 19
click at [231, 299] on p "A. Mengjezi" at bounding box center [235, 300] width 31 height 9
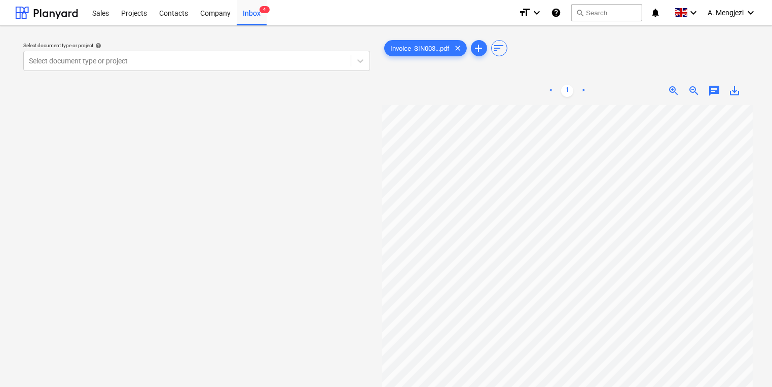
click at [297, 201] on div "Select document type or project help Select document type or project" at bounding box center [196, 250] width 363 height 433
click at [209, 69] on div "Select document type or project" at bounding box center [196, 61] width 347 height 20
click at [371, 240] on div "Select document type or project help Select document type or project Invoice_SI…" at bounding box center [385, 250] width 741 height 433
click at [283, 63] on div at bounding box center [187, 61] width 317 height 10
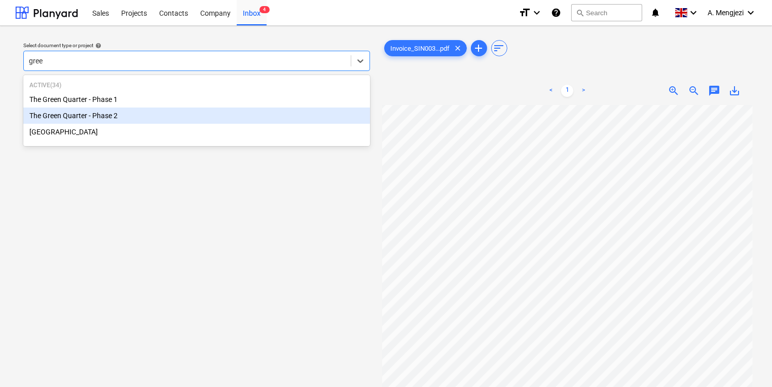
click at [141, 114] on div "The Green Quarter - Phase 2" at bounding box center [196, 115] width 347 height 16
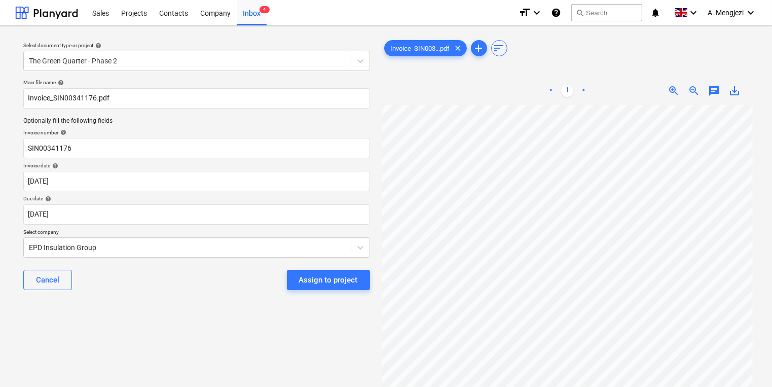
click at [186, 292] on div "Cancel Assign to project" at bounding box center [196, 279] width 347 height 36
click at [311, 280] on div "Assign to project" at bounding box center [328, 279] width 59 height 13
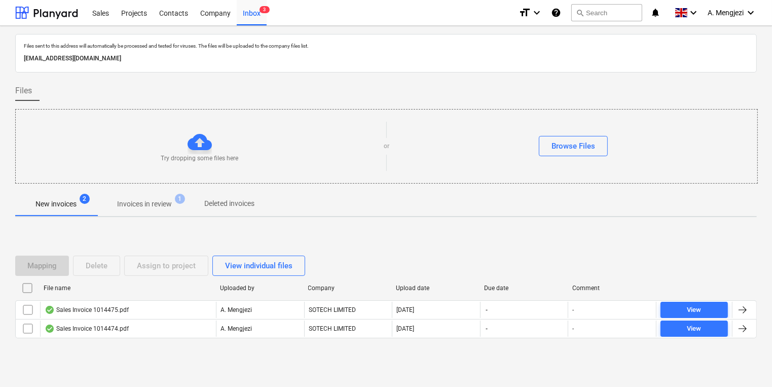
click at [143, 196] on span "Invoices in review 1" at bounding box center [144, 204] width 95 height 18
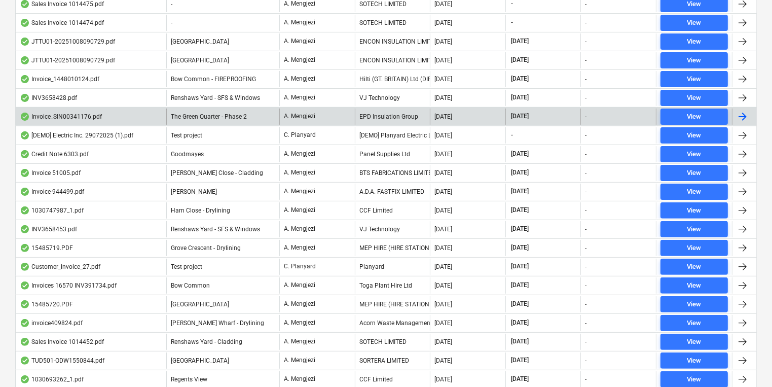
scroll to position [169, 0]
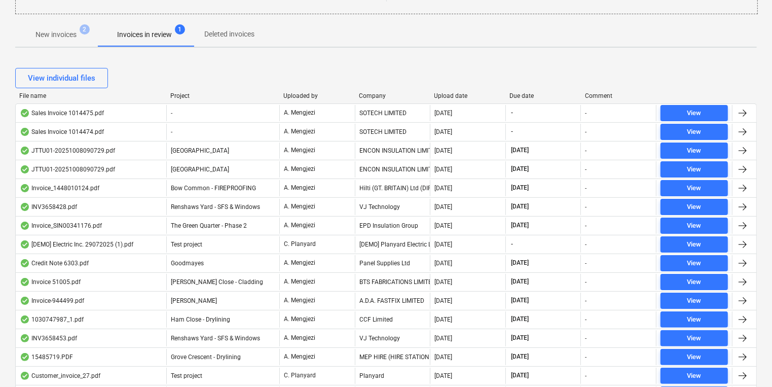
click at [363, 93] on div at bounding box center [355, 95] width 18 height 7
click at [366, 99] on div "File name Project Uploaded by Company Upload date Due date Comment" at bounding box center [385, 97] width 741 height 11
click at [365, 95] on div "Company" at bounding box center [392, 95] width 67 height 7
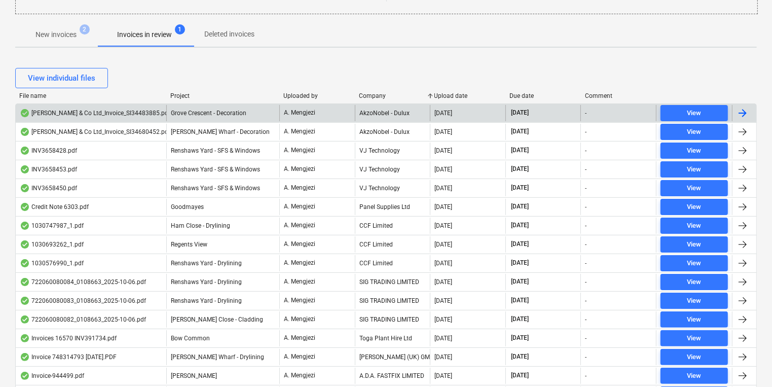
click at [366, 114] on div "AkzoNobel - Dulux" at bounding box center [393, 113] width 76 height 16
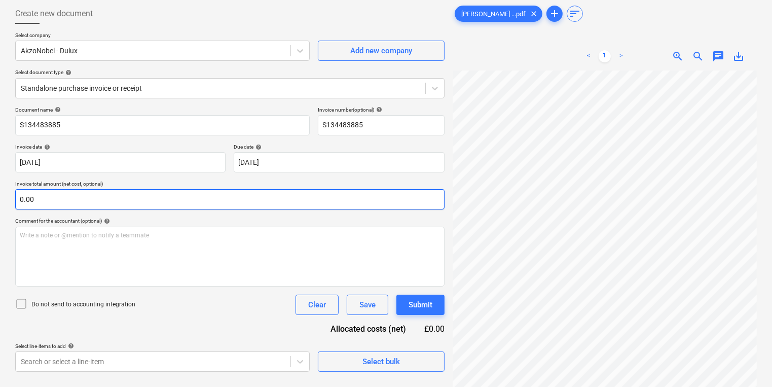
scroll to position [101, 0]
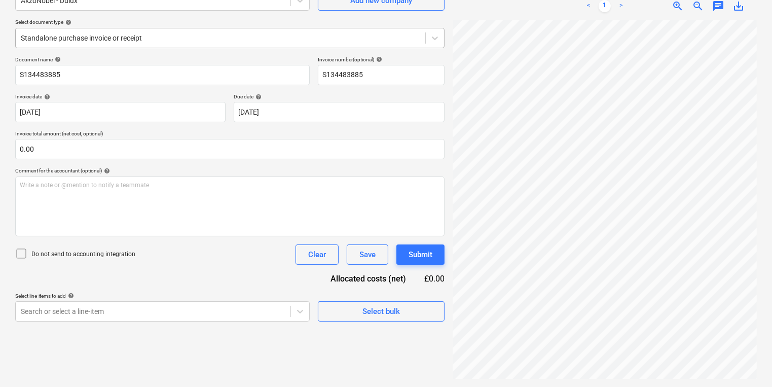
click at [171, 36] on div at bounding box center [220, 38] width 399 height 10
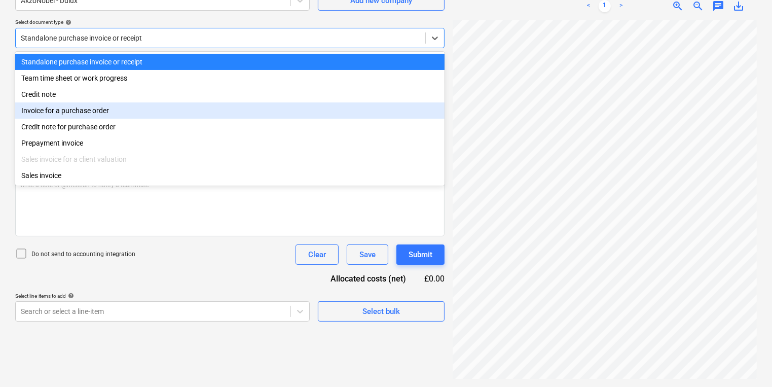
click at [138, 116] on div "Invoice for a purchase order" at bounding box center [229, 110] width 429 height 16
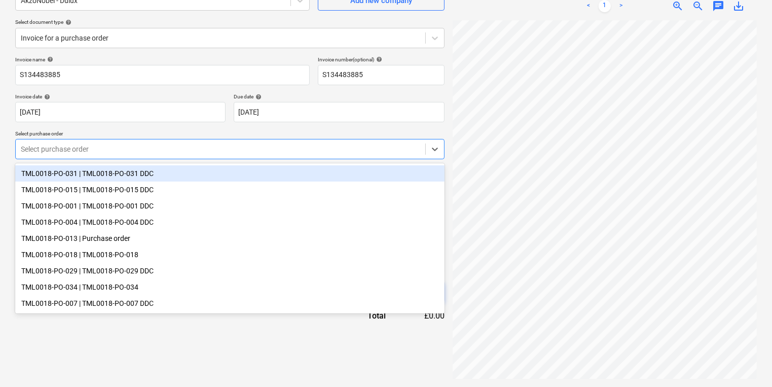
click at [126, 154] on div "Select purchase order" at bounding box center [220, 149] width 409 height 14
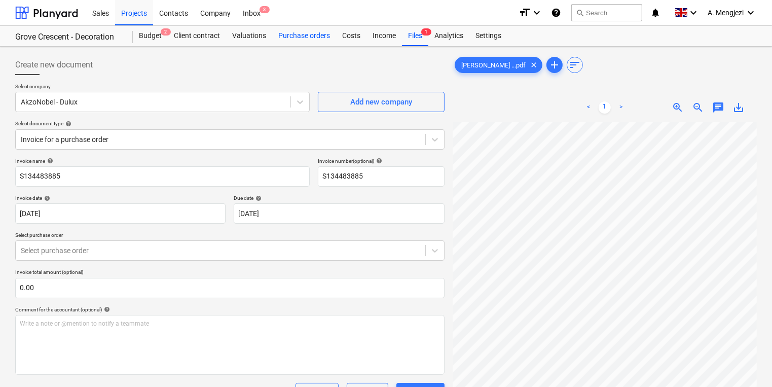
click at [315, 36] on div "Purchase orders" at bounding box center [304, 36] width 64 height 20
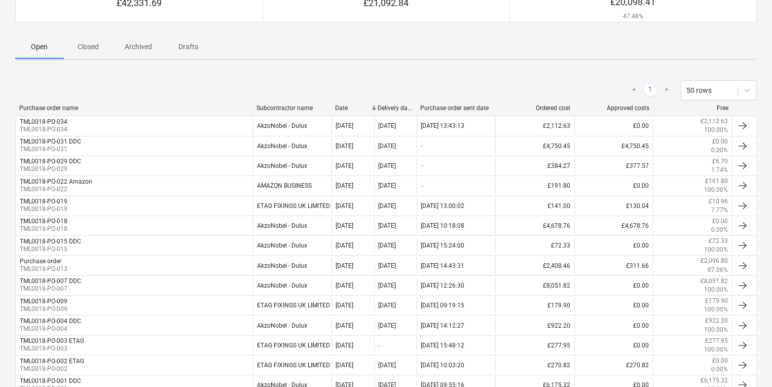
scroll to position [41, 0]
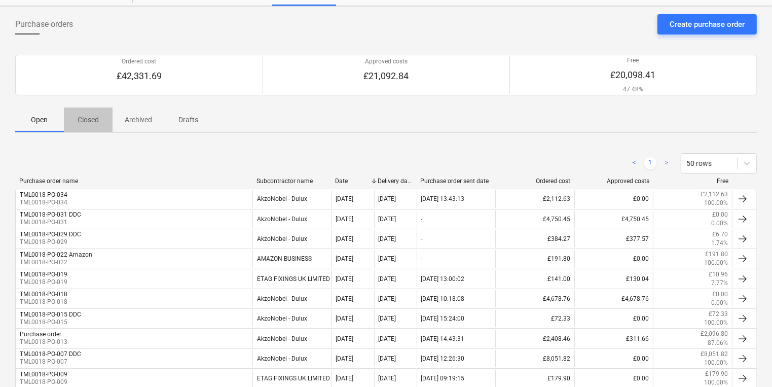
click at [93, 119] on p "Closed" at bounding box center [88, 120] width 24 height 11
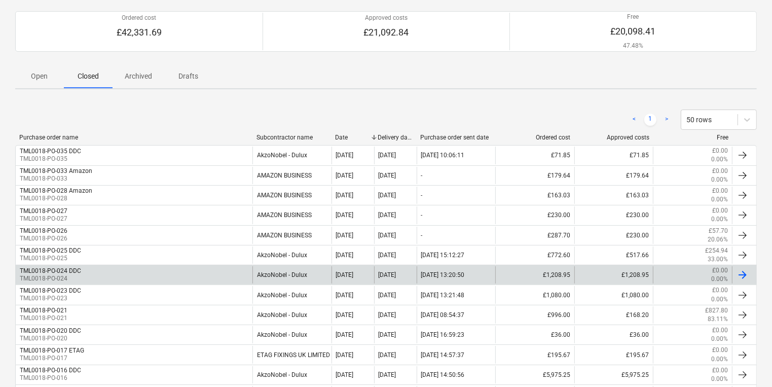
scroll to position [162, 0]
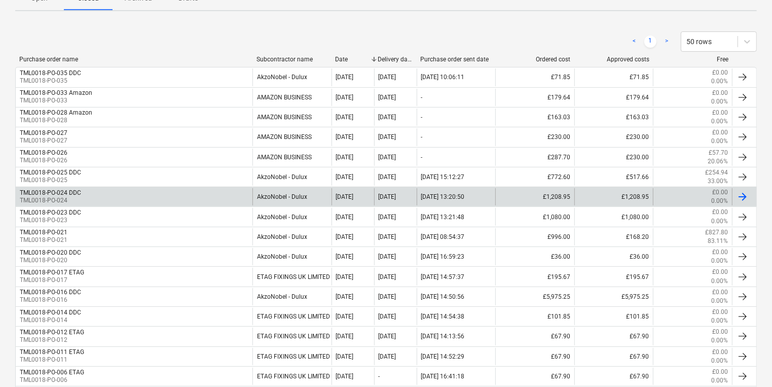
click at [170, 210] on div "TML0018-PO-023 DDC TML0018-PO-023" at bounding box center [134, 216] width 237 height 17
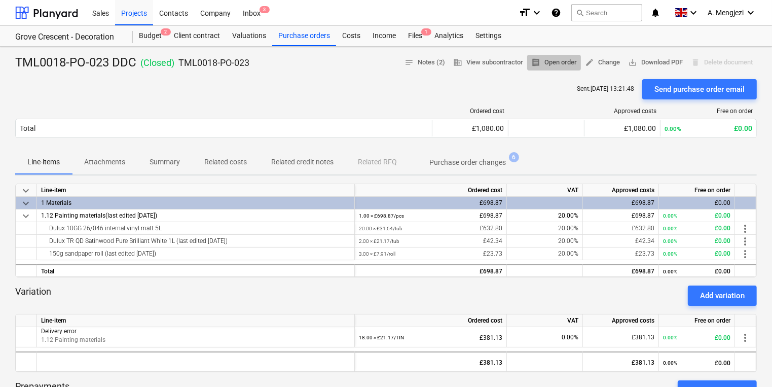
click at [549, 69] on button "receipt Open order" at bounding box center [554, 63] width 54 height 16
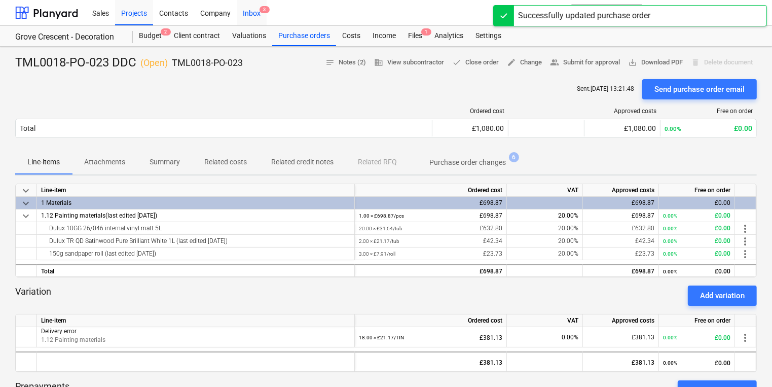
click at [255, 13] on div "Inbox 3" at bounding box center [252, 12] width 30 height 26
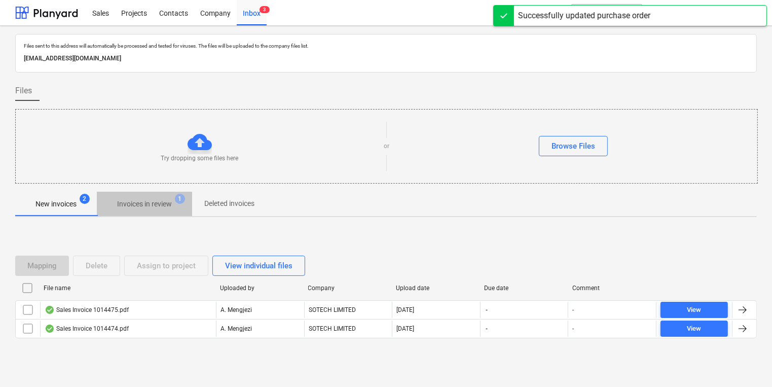
click at [152, 209] on p "Invoices in review" at bounding box center [144, 204] width 55 height 11
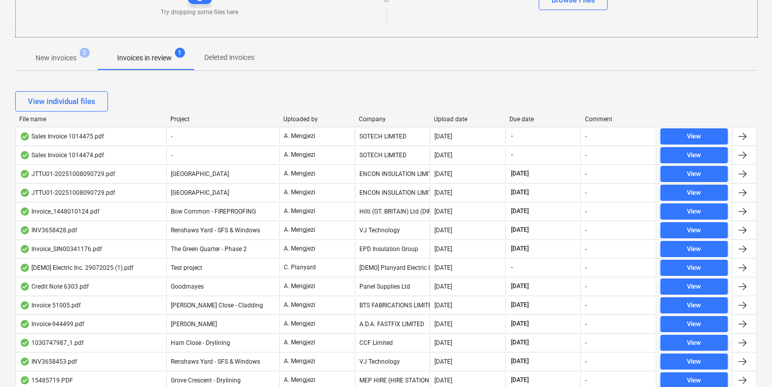
scroll to position [162, 0]
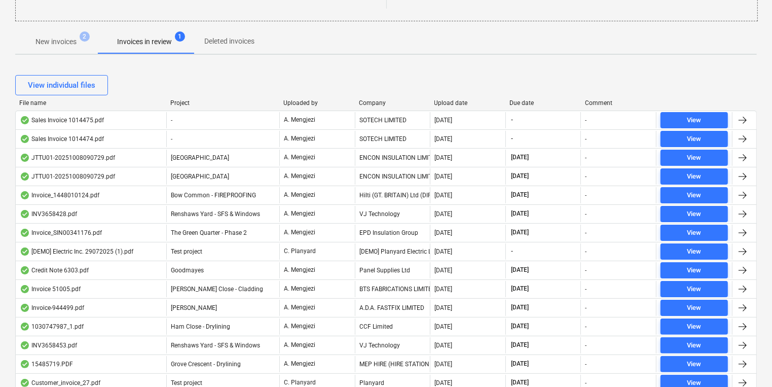
click at [380, 100] on div "Company" at bounding box center [392, 102] width 67 height 7
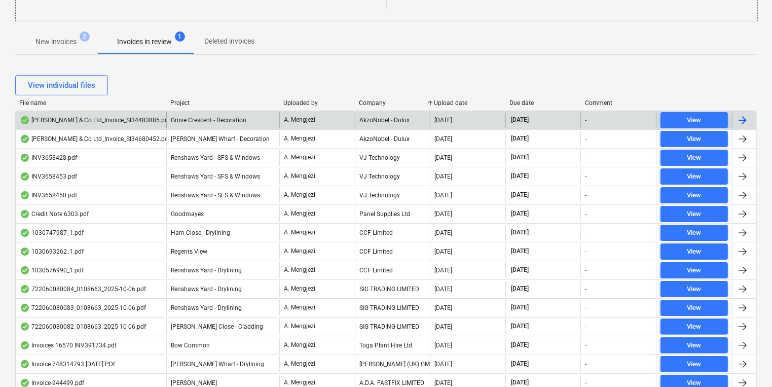
click at [381, 123] on div "AkzoNobel - Dulux" at bounding box center [393, 120] width 76 height 16
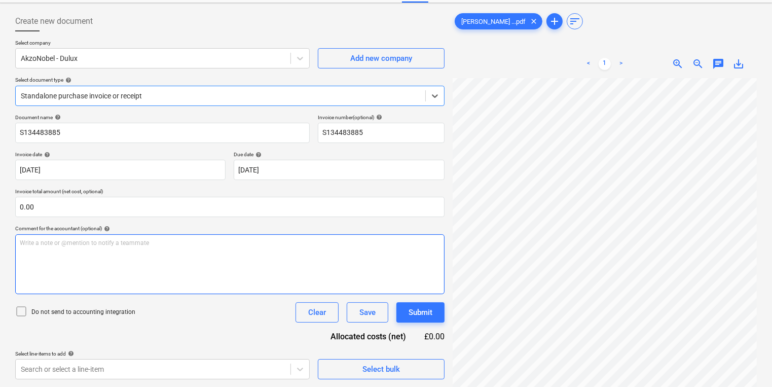
scroll to position [153, 125]
click at [382, 272] on div "Create new document Select company AkzoNobel - Dulux Add new company Select doc…" at bounding box center [385, 223] width 749 height 433
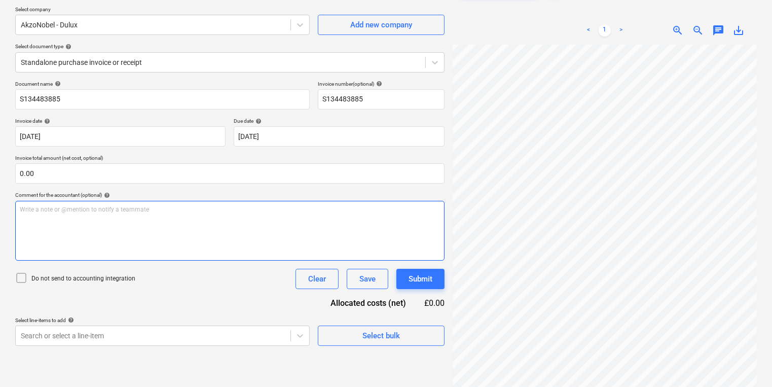
scroll to position [101, 0]
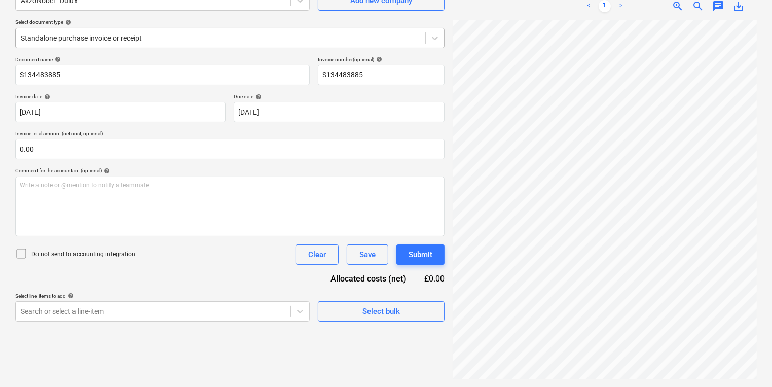
click at [292, 38] on div at bounding box center [220, 38] width 399 height 10
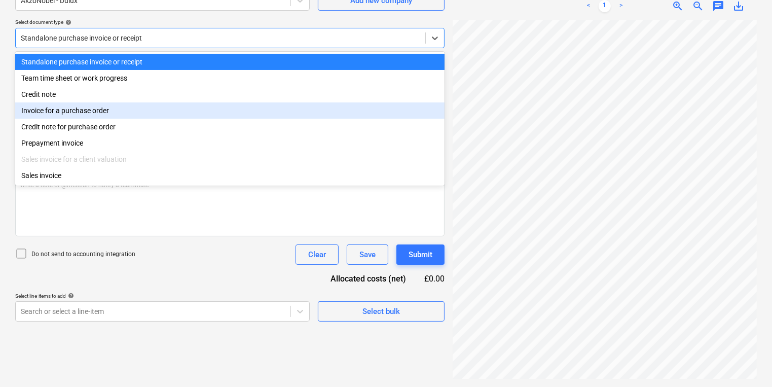
click at [271, 111] on div "Invoice for a purchase order" at bounding box center [229, 110] width 429 height 16
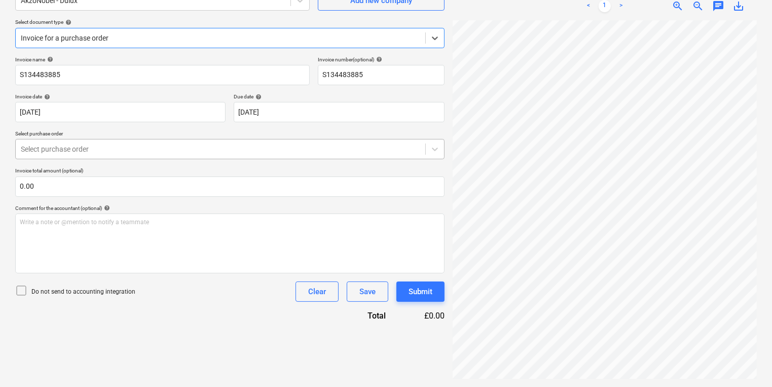
click at [125, 142] on div "Select purchase order" at bounding box center [220, 149] width 409 height 14
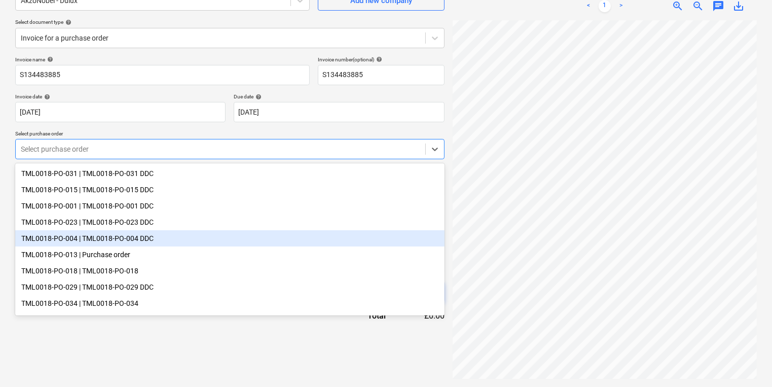
scroll to position [18, 0]
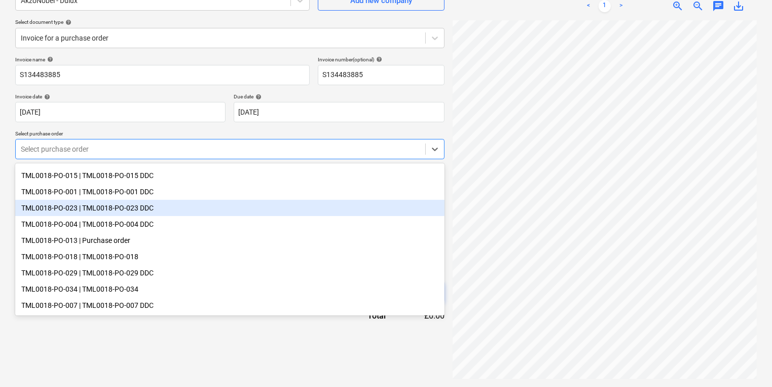
click at [126, 202] on div "TML0018-PO-023 | TML0018-PO-023 DDC" at bounding box center [229, 208] width 429 height 16
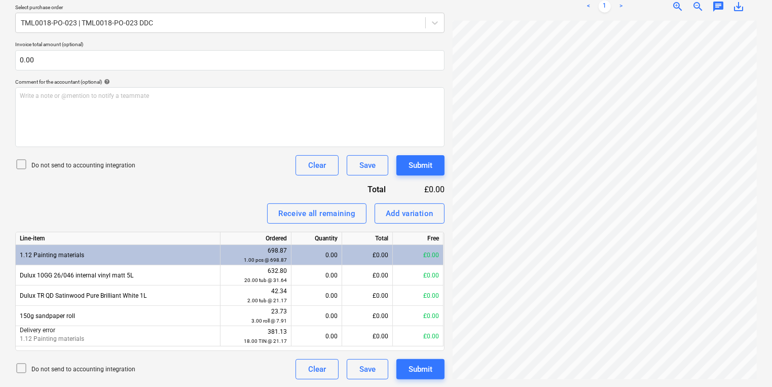
scroll to position [183, 146]
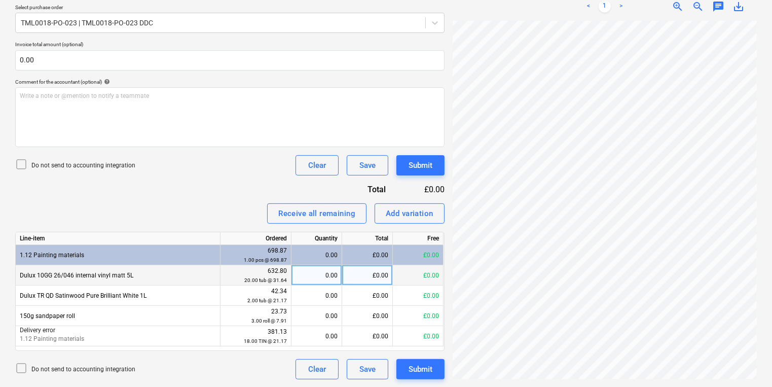
click at [310, 278] on div "0.00" at bounding box center [316, 275] width 42 height 20
click at [385, 272] on div "Create new document Select company AkzoNobel - Dulux Add new company Select doc…" at bounding box center [385, 103] width 749 height 560
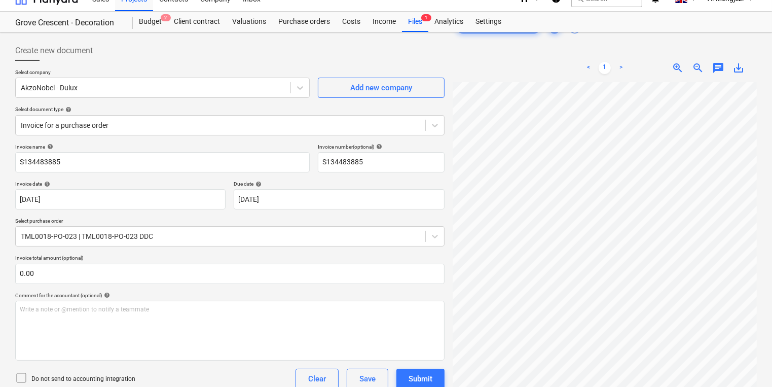
scroll to position [0, 0]
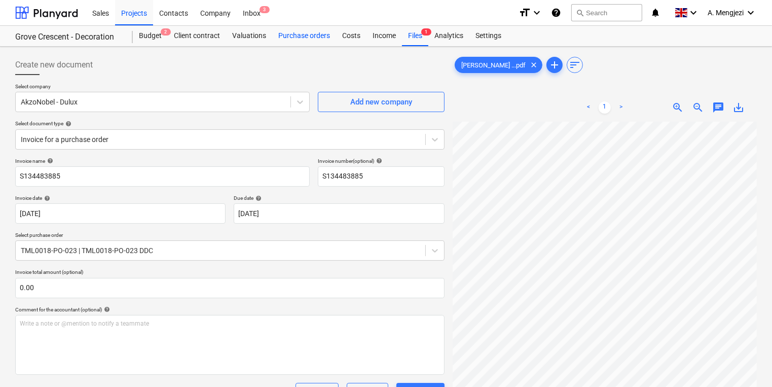
click at [315, 37] on div "Purchase orders" at bounding box center [304, 36] width 64 height 20
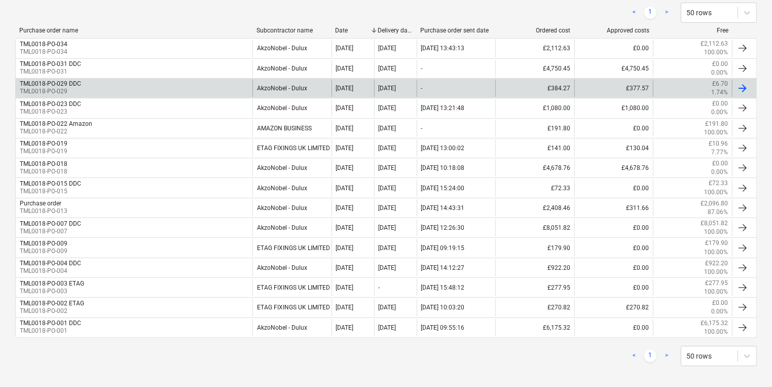
scroll to position [196, 0]
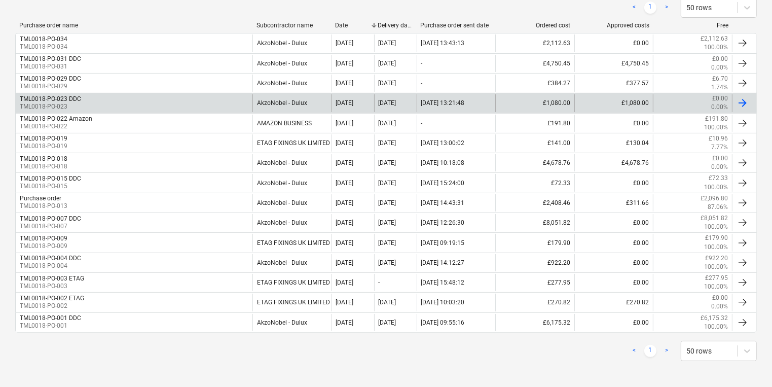
click at [166, 95] on div "TML0018-PO-023 DDC TML0018-PO-023" at bounding box center [134, 102] width 237 height 17
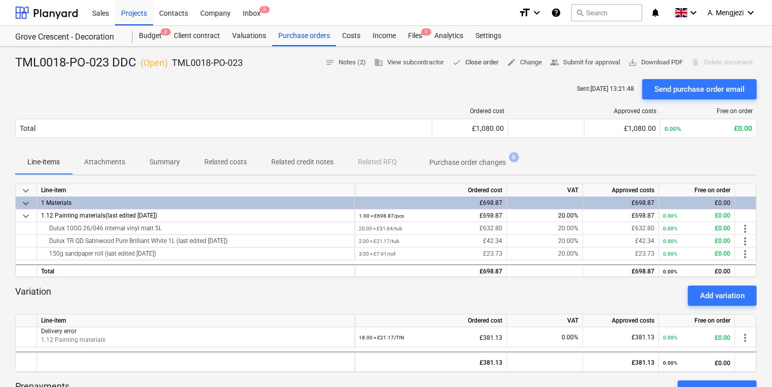
click at [483, 61] on span "done Close order" at bounding box center [475, 63] width 47 height 12
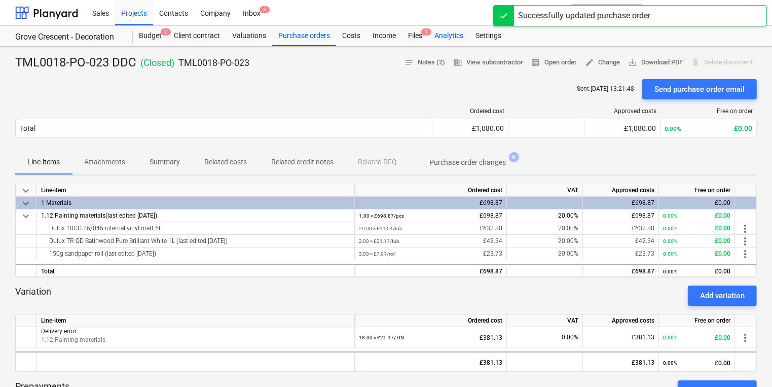
click at [430, 41] on div "Analytics" at bounding box center [448, 36] width 41 height 20
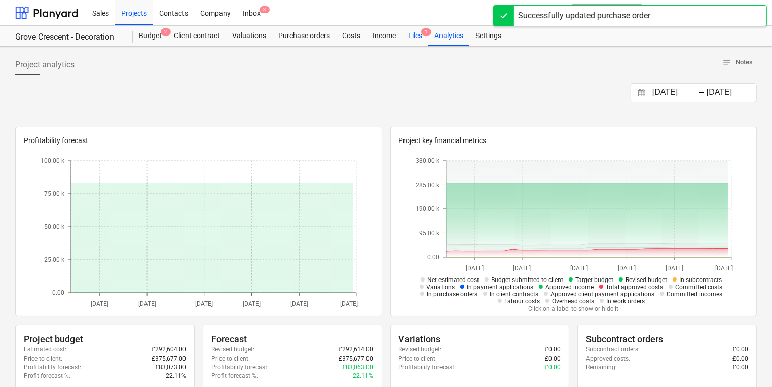
click at [421, 36] on div "Files 1" at bounding box center [415, 36] width 26 height 20
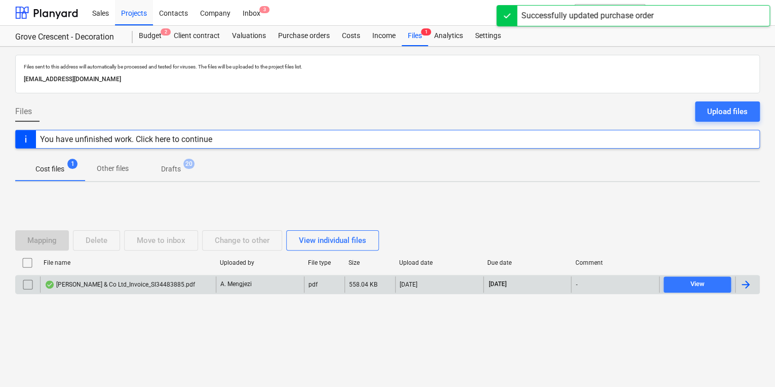
click at [29, 286] on input "checkbox" at bounding box center [28, 284] width 16 height 16
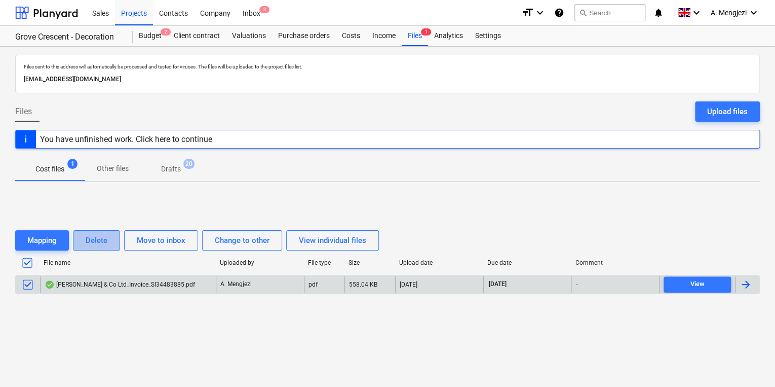
click at [95, 236] on div "Delete" at bounding box center [97, 240] width 22 height 13
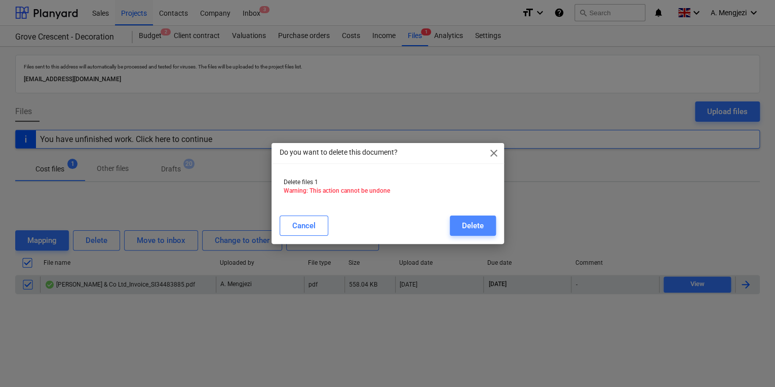
click at [472, 218] on button "Delete" at bounding box center [473, 225] width 46 height 20
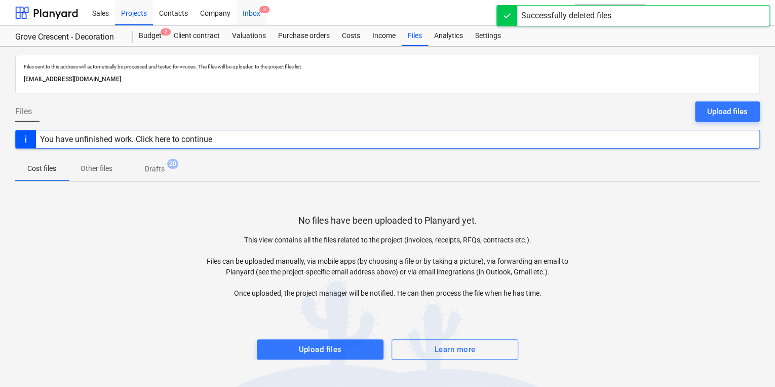
click at [249, 12] on div "Inbox 3" at bounding box center [252, 12] width 30 height 26
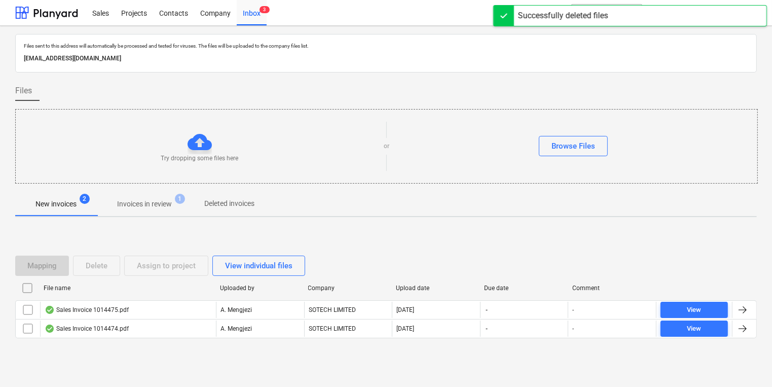
click at [168, 203] on p "Invoices in review" at bounding box center [144, 204] width 55 height 11
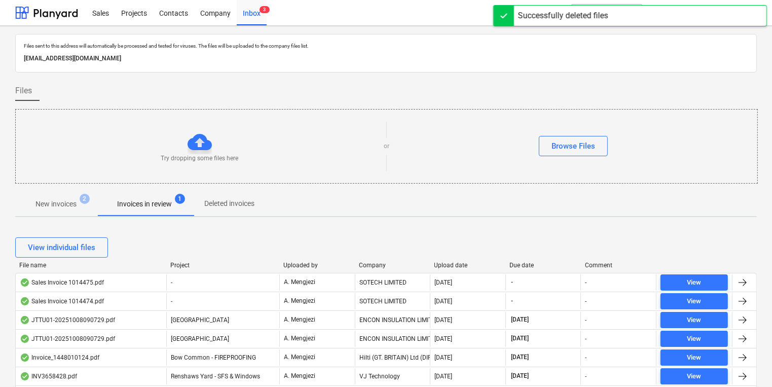
click at [381, 264] on div "Company" at bounding box center [392, 264] width 67 height 7
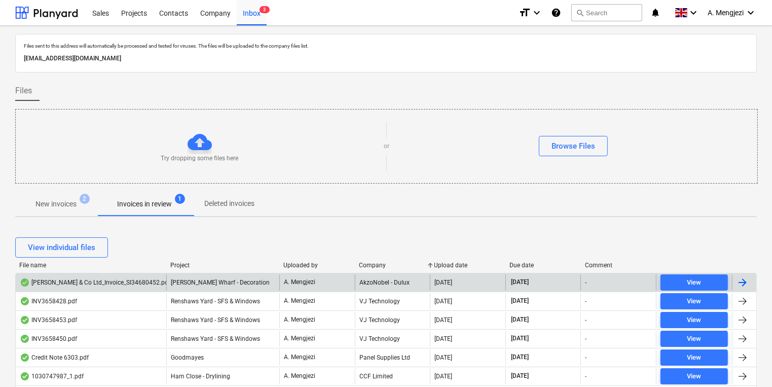
click at [377, 277] on div "AkzoNobel - Dulux" at bounding box center [393, 282] width 76 height 16
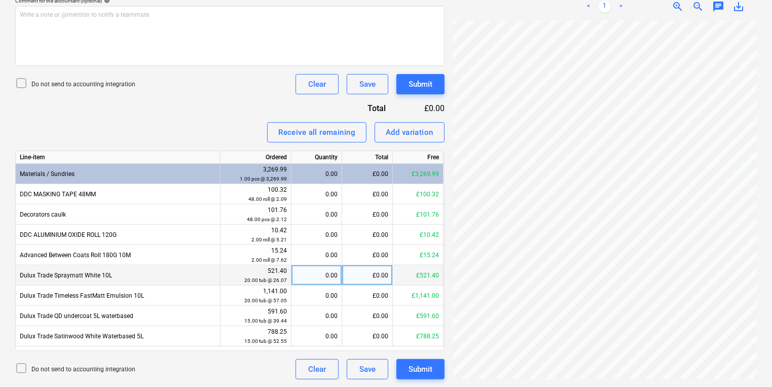
scroll to position [110, 154]
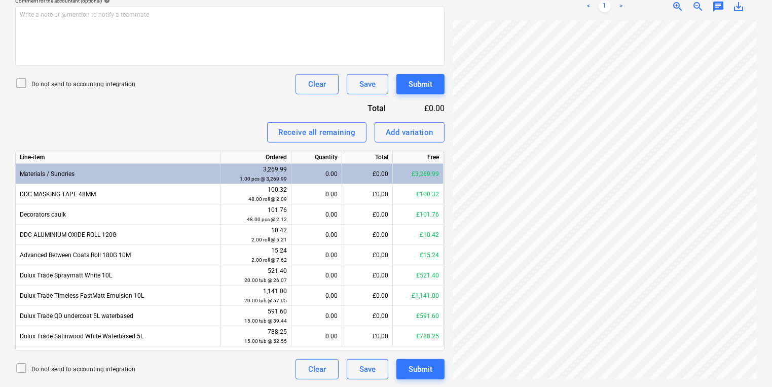
click at [180, 142] on div "Invoice name help S134680452 Invoice number (optional) help S134680452 Invoice …" at bounding box center [229, 114] width 429 height 530
click at [701, 4] on span "zoom_out" at bounding box center [698, 7] width 12 height 12
click at [695, 18] on div "< 1 > zoom_in zoom_out chat 0 save_alt" at bounding box center [605, 6] width 304 height 28
click at [697, 11] on span "zoom_out" at bounding box center [698, 7] width 12 height 12
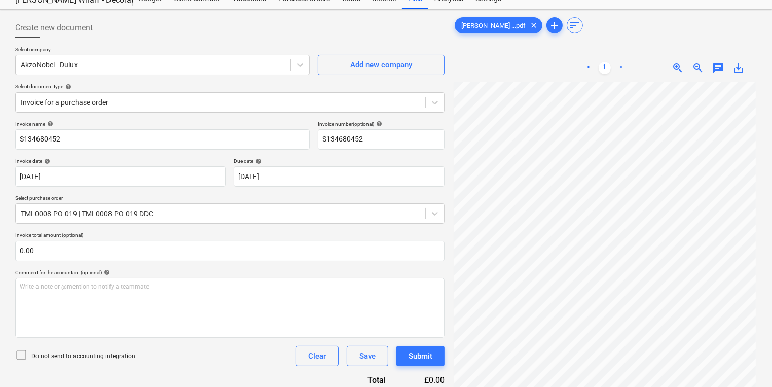
scroll to position [0, 0]
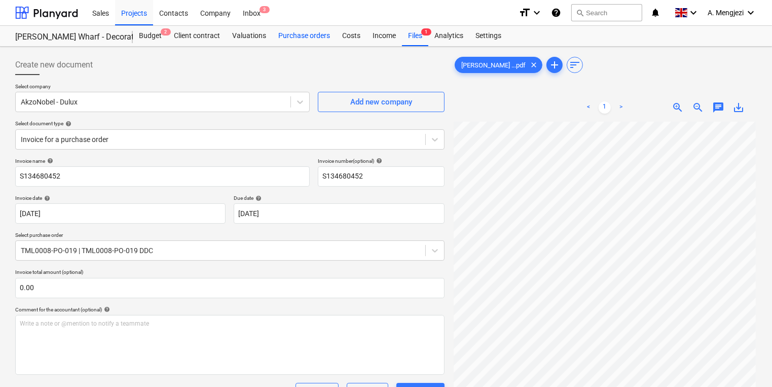
click at [316, 30] on div "Purchase orders" at bounding box center [304, 36] width 64 height 20
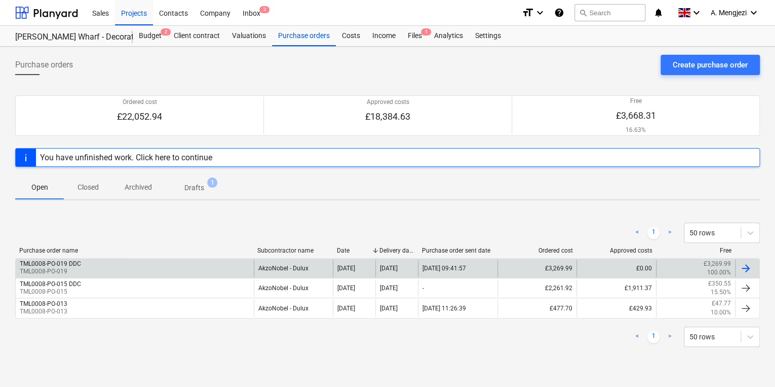
click at [156, 276] on div "TML0008-PO-019 DDC TML0008-PO-019" at bounding box center [135, 267] width 238 height 17
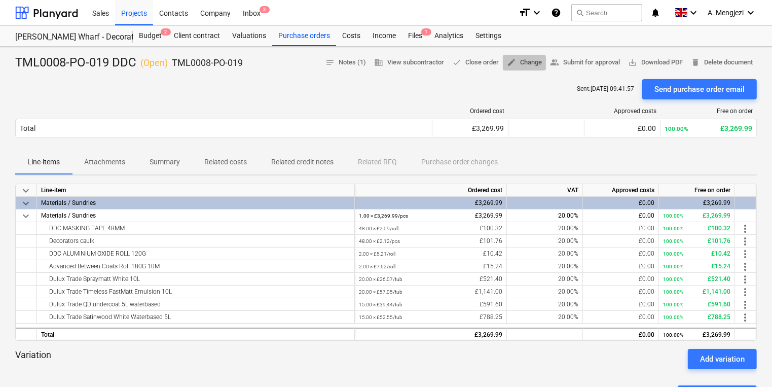
click at [519, 61] on span "edit Change" at bounding box center [524, 63] width 35 height 12
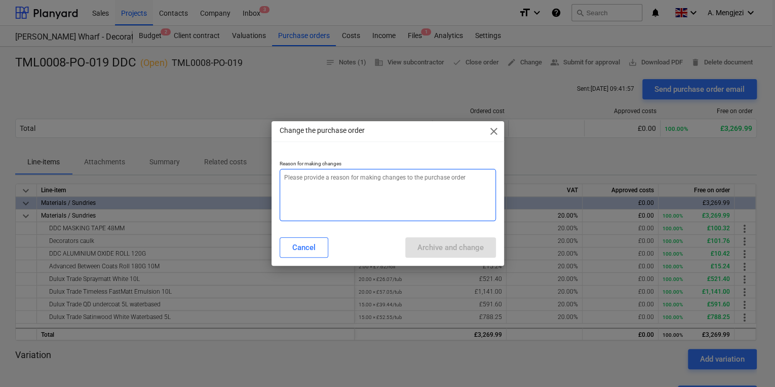
click at [385, 196] on textarea at bounding box center [388, 195] width 216 height 52
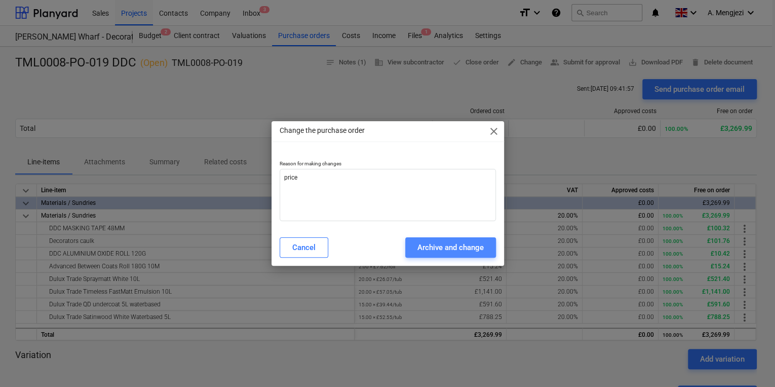
click at [446, 245] on div "Archive and change" at bounding box center [451, 247] width 66 height 13
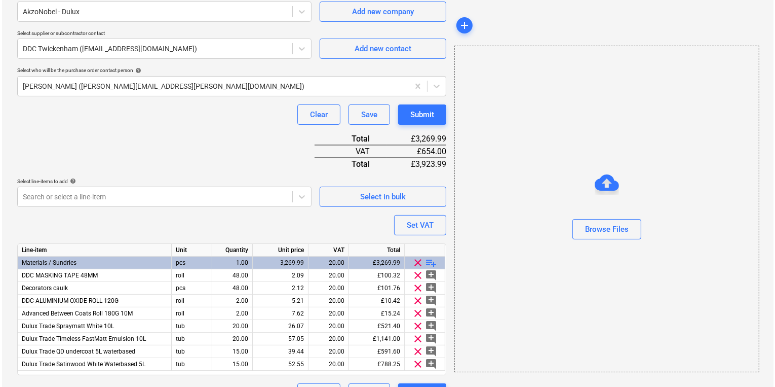
scroll to position [257, 0]
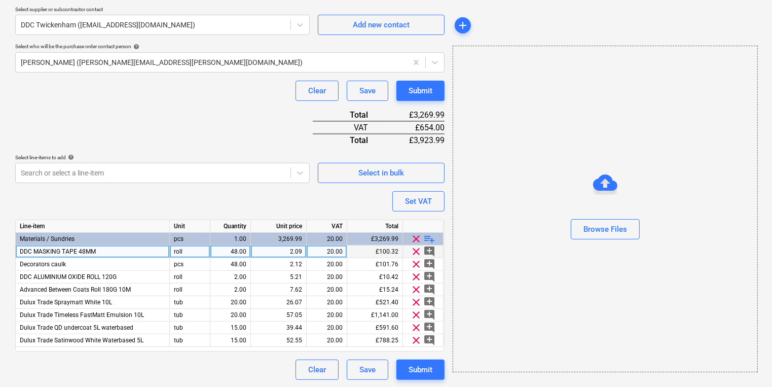
click at [278, 249] on div "2.09" at bounding box center [278, 251] width 47 height 13
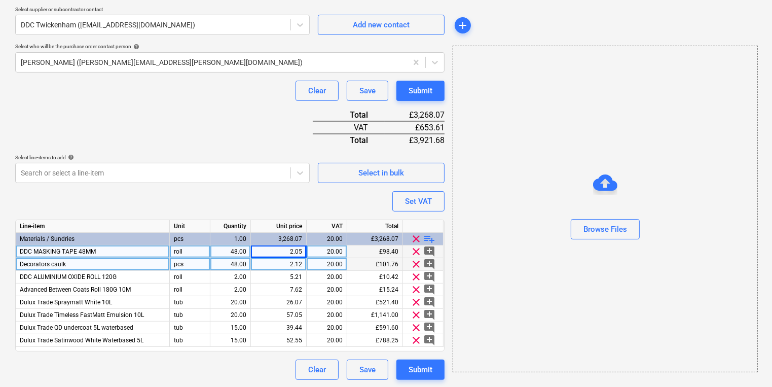
click at [291, 262] on div "2.12" at bounding box center [278, 264] width 47 height 13
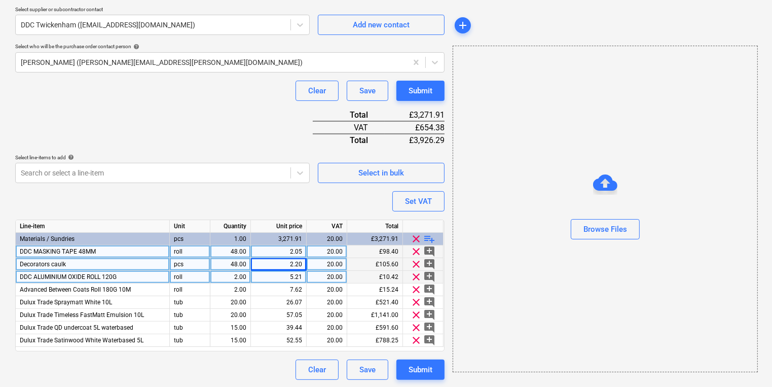
click at [291, 278] on div "5.21" at bounding box center [278, 277] width 47 height 13
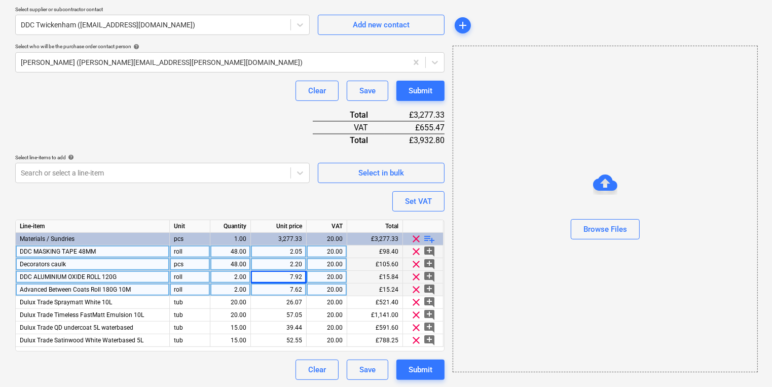
click at [298, 288] on div "7.62" at bounding box center [278, 289] width 47 height 13
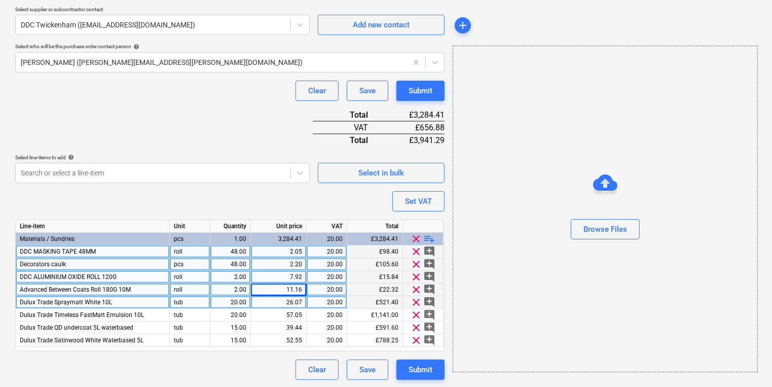
click at [298, 304] on div "26.07" at bounding box center [278, 302] width 47 height 13
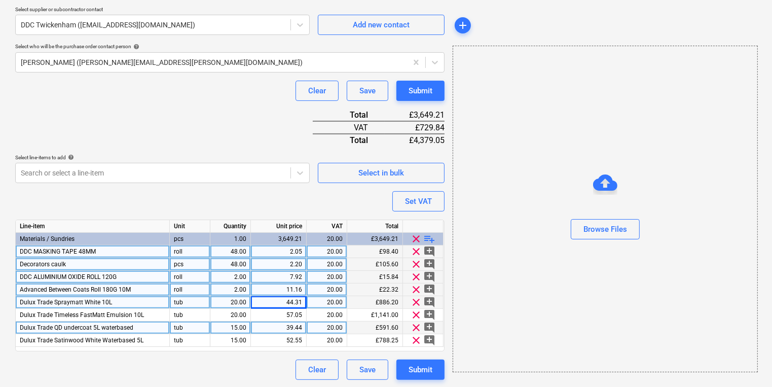
click at [284, 327] on div "39.44" at bounding box center [278, 327] width 47 height 13
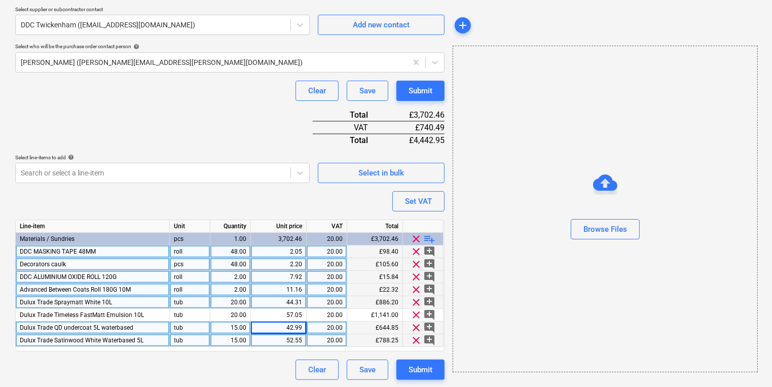
click at [288, 340] on div "52.55" at bounding box center [278, 340] width 47 height 13
click at [419, 363] on div "Submit" at bounding box center [420, 369] width 24 height 13
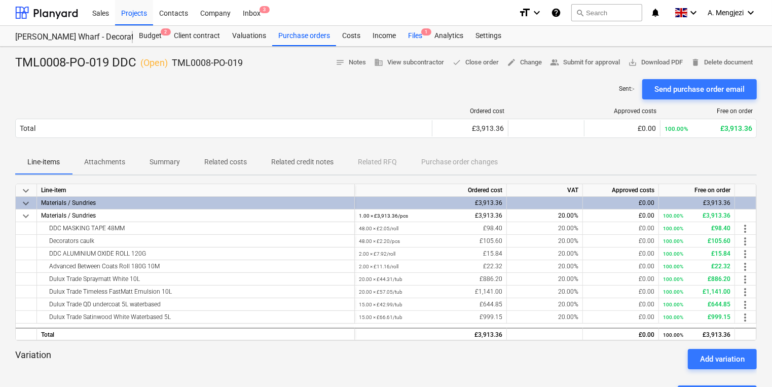
click at [411, 32] on div "Files 1" at bounding box center [415, 36] width 26 height 20
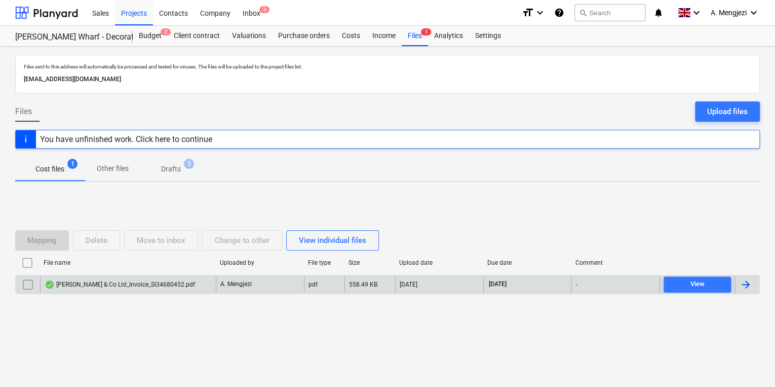
click at [157, 285] on div "[PERSON_NAME] & Co Ltd_Invoice_SI34680452.pdf" at bounding box center [120, 284] width 151 height 8
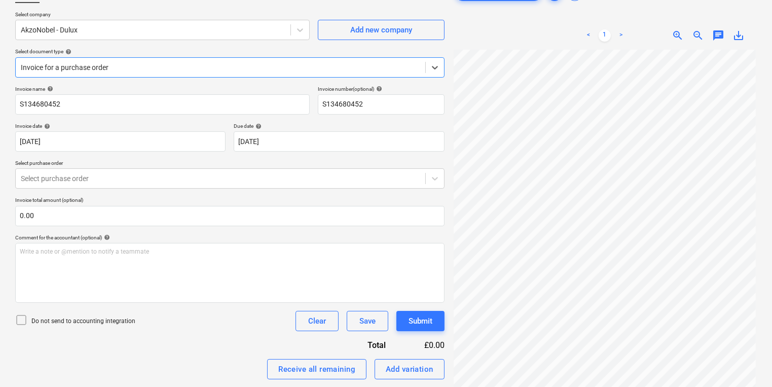
scroll to position [162, 0]
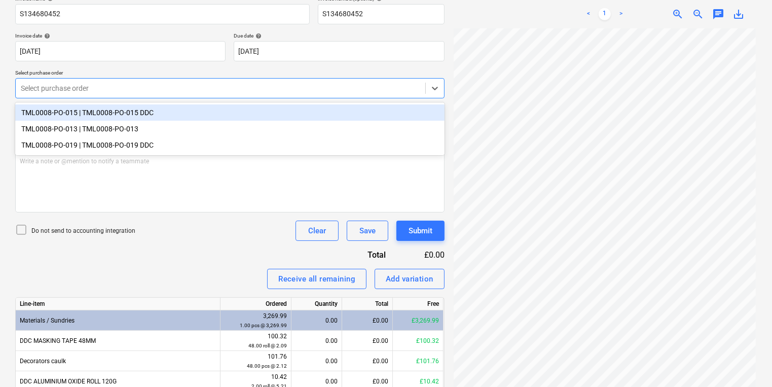
click at [323, 92] on div at bounding box center [220, 88] width 399 height 10
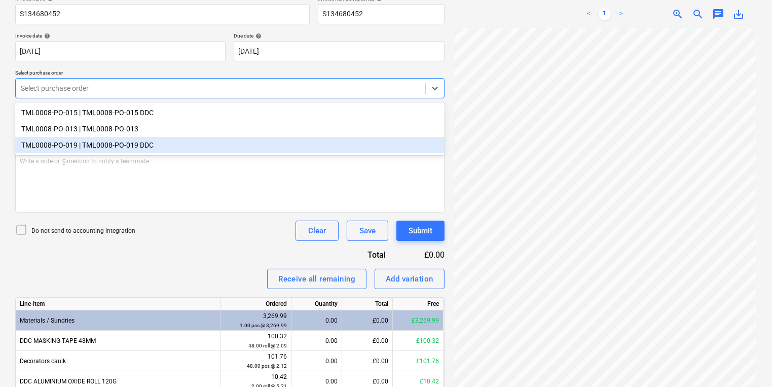
click at [322, 153] on div "TML0008-PO-019 | TML0008-PO-019 DDC" at bounding box center [229, 145] width 429 height 16
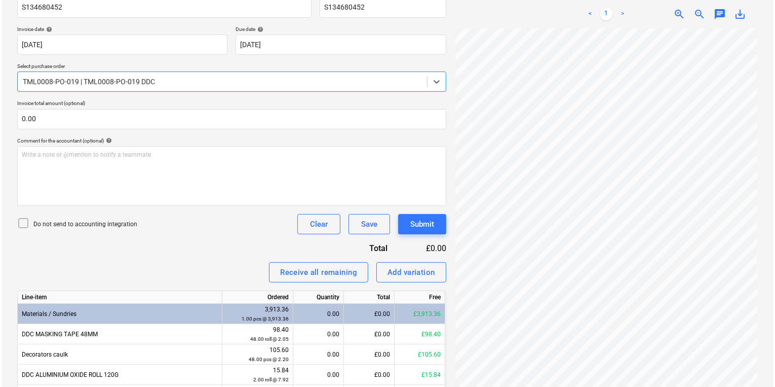
scroll to position [304, 0]
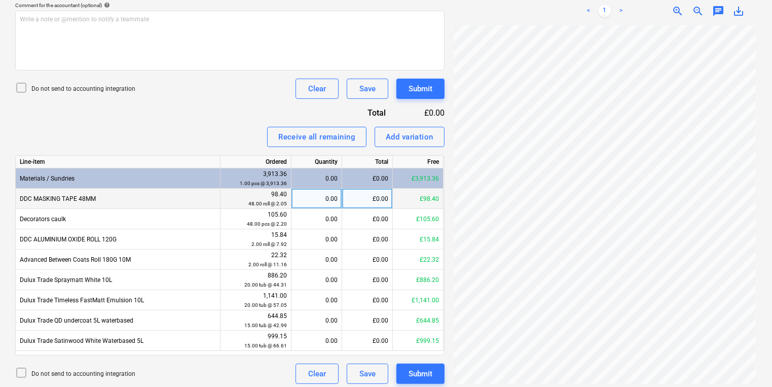
click at [312, 203] on div "0.00" at bounding box center [316, 199] width 42 height 20
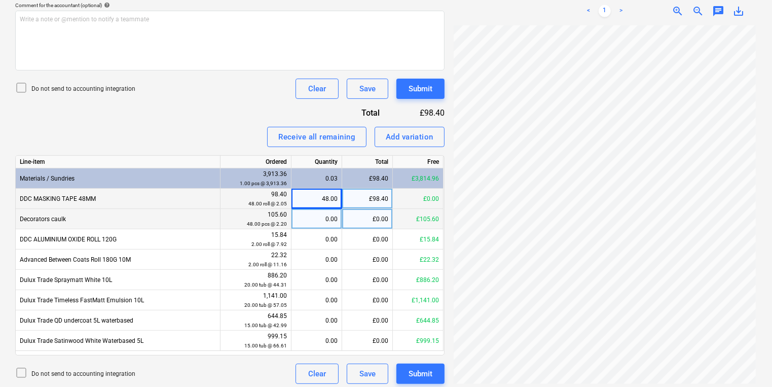
click at [331, 210] on div "0.00" at bounding box center [316, 219] width 42 height 20
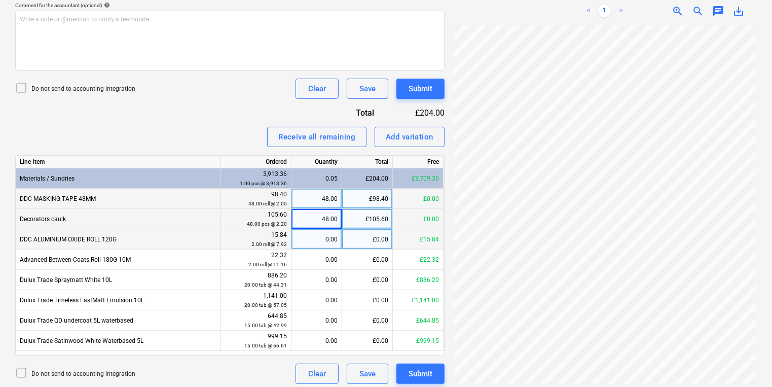
click at [334, 235] on div "0.00" at bounding box center [316, 239] width 42 height 20
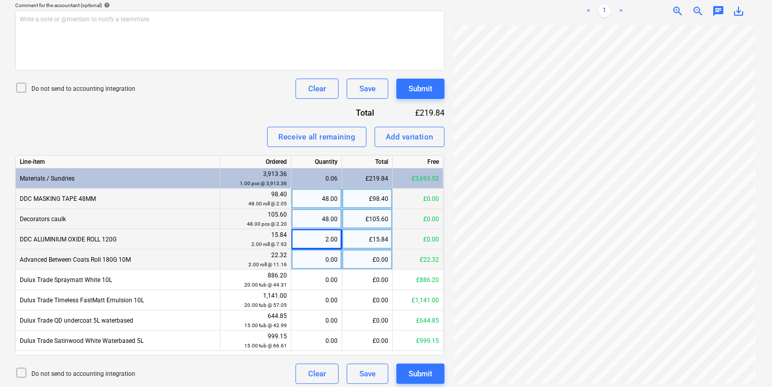
click at [325, 264] on div "0.00" at bounding box center [316, 259] width 42 height 20
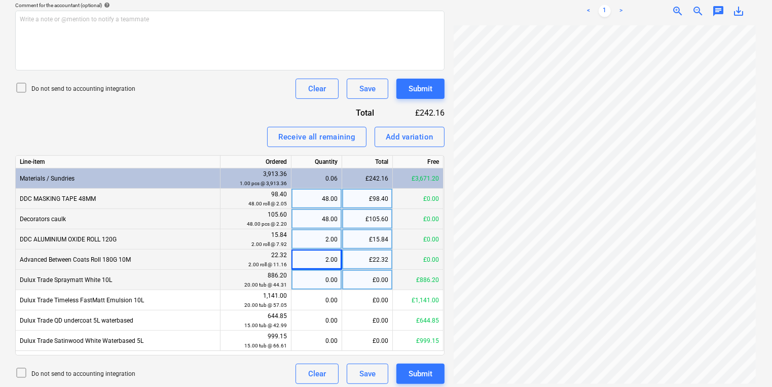
click at [309, 273] on div "0.00" at bounding box center [316, 280] width 42 height 20
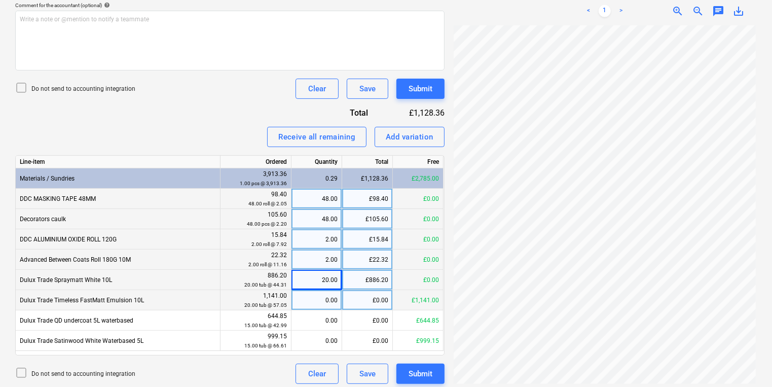
click at [322, 300] on div "0.00" at bounding box center [316, 300] width 42 height 20
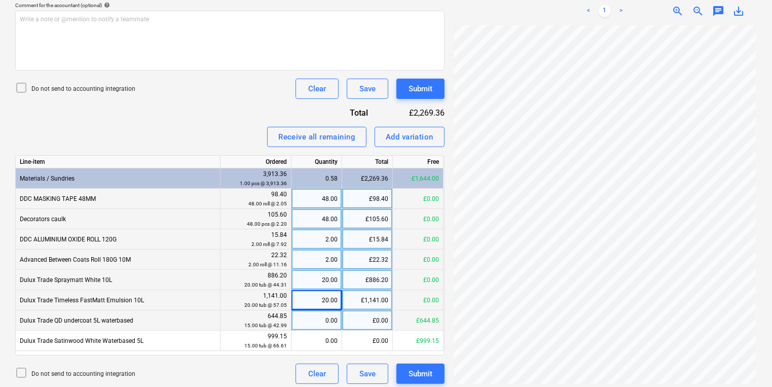
click at [322, 322] on div "0.00" at bounding box center [316, 320] width 42 height 20
click at [319, 327] on div "15.00" at bounding box center [316, 320] width 42 height 20
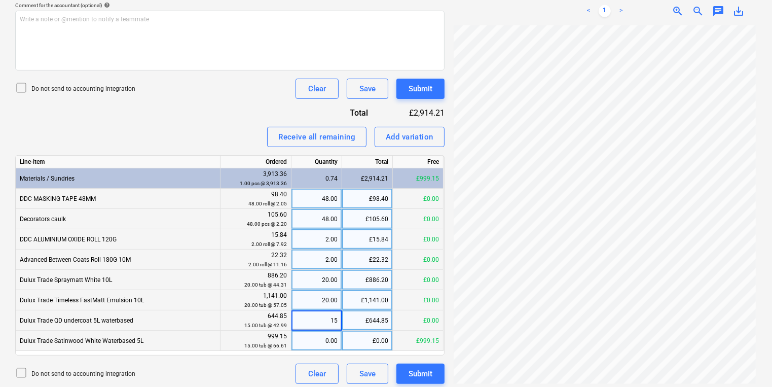
click at [324, 340] on div "0.00" at bounding box center [316, 340] width 42 height 20
click at [437, 81] on button "Submit" at bounding box center [420, 89] width 48 height 20
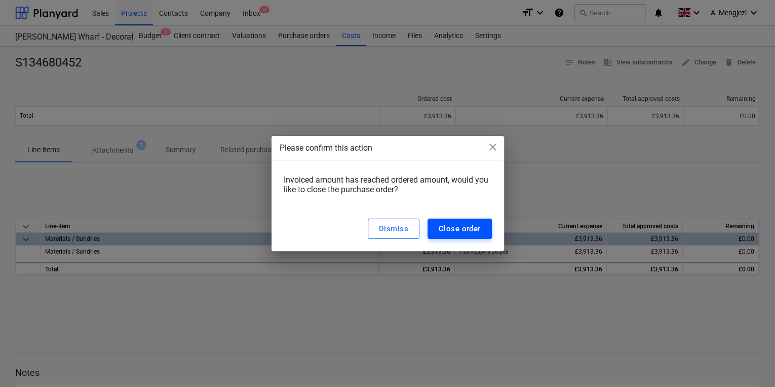
click at [451, 235] on div "Close order" at bounding box center [460, 228] width 42 height 13
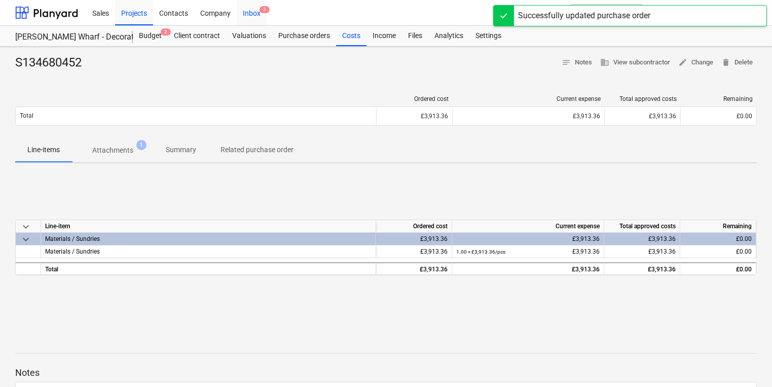
click at [253, 10] on div "Inbox 3" at bounding box center [252, 12] width 30 height 26
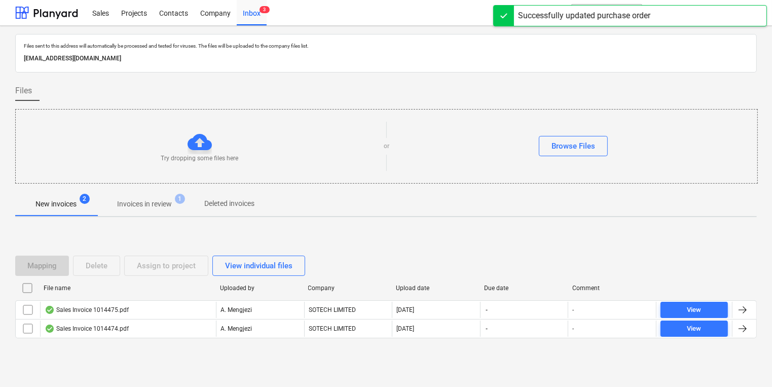
click at [123, 203] on p "Invoices in review" at bounding box center [144, 204] width 55 height 11
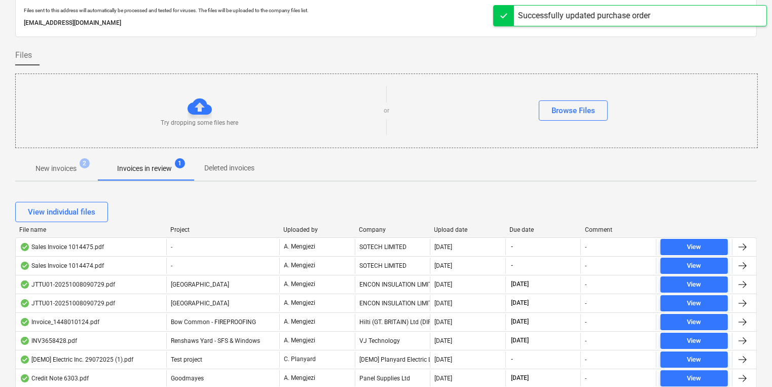
scroll to position [122, 0]
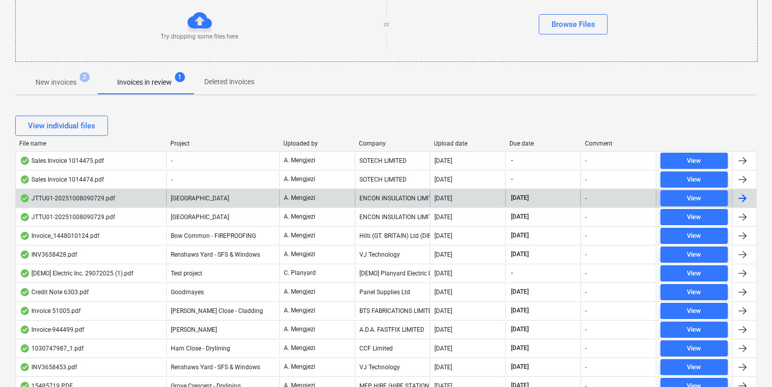
click at [404, 196] on div "ENCON INSULATION LIMITED" at bounding box center [393, 198] width 76 height 16
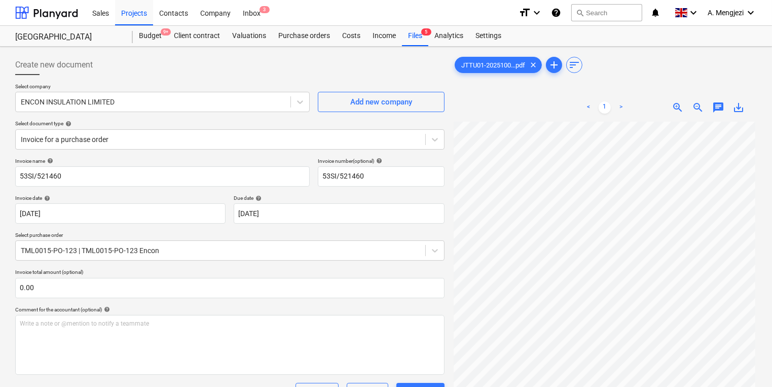
drag, startPoint x: 259, startPoint y: 62, endPoint x: 240, endPoint y: 55, distance: 21.0
click at [240, 55] on div "Create new document" at bounding box center [229, 65] width 429 height 20
click at [676, 105] on span "zoom_in" at bounding box center [677, 107] width 12 height 12
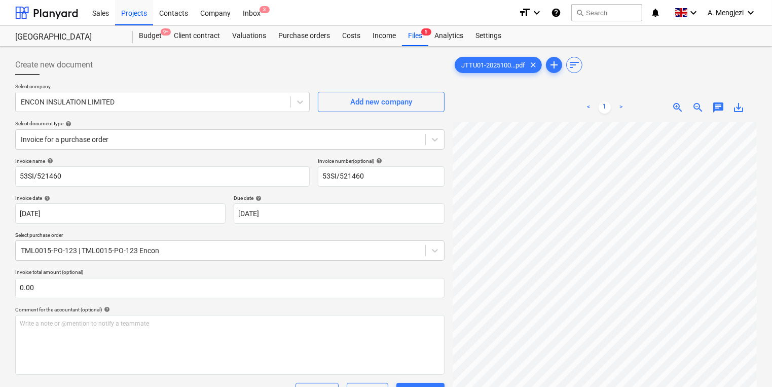
click at [676, 105] on span "zoom_in" at bounding box center [677, 107] width 12 height 12
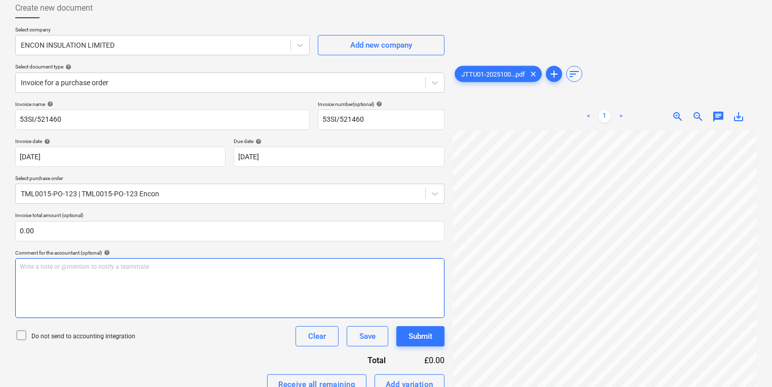
scroll to position [167, 0]
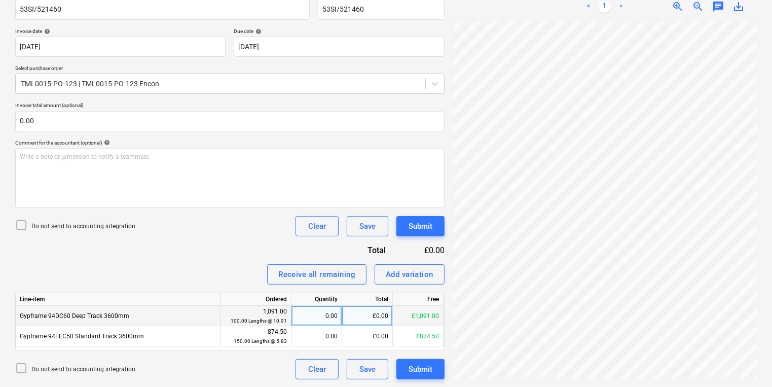
click at [324, 318] on div "0.00" at bounding box center [316, 316] width 42 height 20
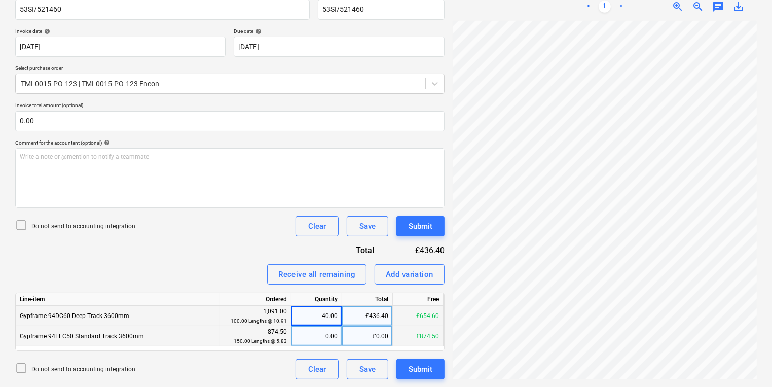
click at [319, 339] on div "0.00" at bounding box center [316, 336] width 42 height 20
click at [334, 241] on div "Create new document Select company ENCON INSULATION LIMITED Add new company Sel…" at bounding box center [385, 133] width 749 height 499
click at [428, 267] on div "Create new document Select company ENCON INSULATION LIMITED Add new company Sel…" at bounding box center [385, 133] width 749 height 499
click at [365, 317] on div "£436.40" at bounding box center [367, 316] width 51 height 20
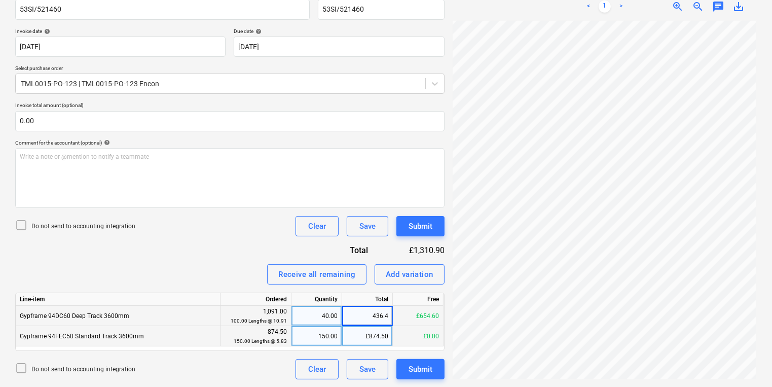
click at [361, 326] on div "£874.50" at bounding box center [367, 336] width 51 height 20
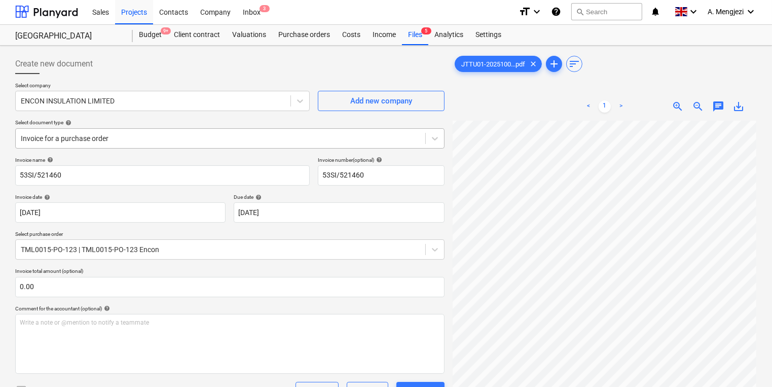
scroll to position [0, 0]
click at [314, 45] on div "Purchase orders" at bounding box center [304, 36] width 64 height 20
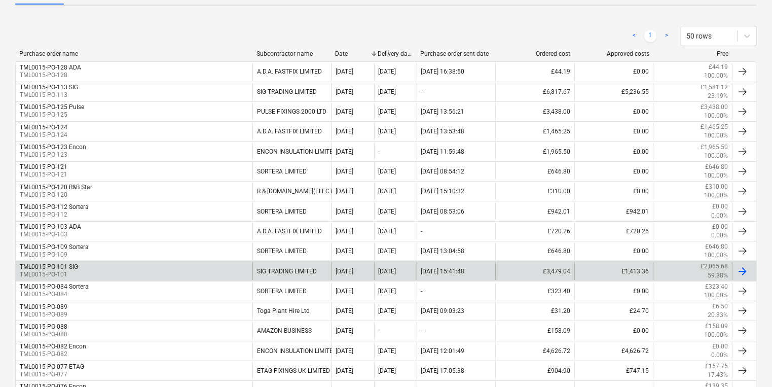
scroll to position [203, 0]
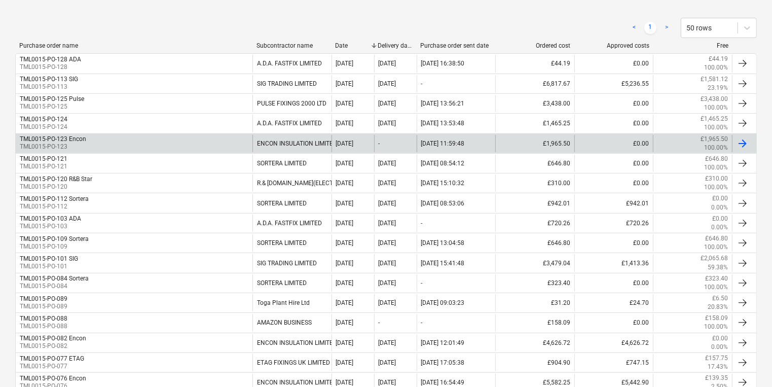
click at [178, 142] on div "TML0015-PO-123 Encon TML0015-PO-123" at bounding box center [134, 143] width 237 height 17
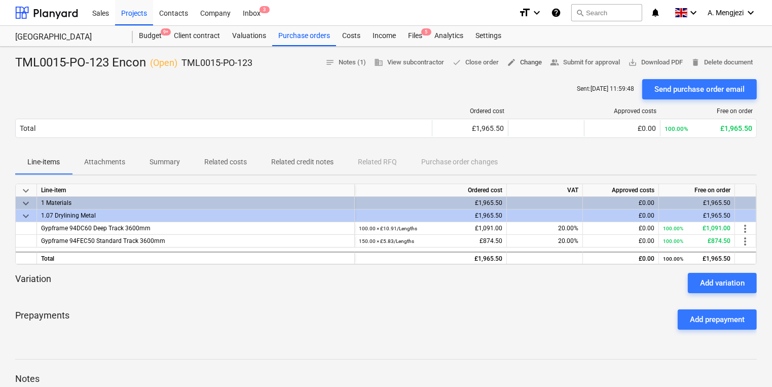
click at [517, 60] on span "edit Change" at bounding box center [524, 63] width 35 height 12
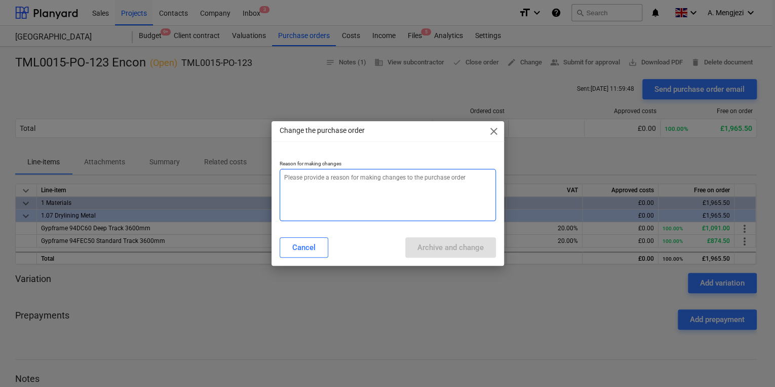
click at [416, 174] on textarea at bounding box center [388, 195] width 216 height 52
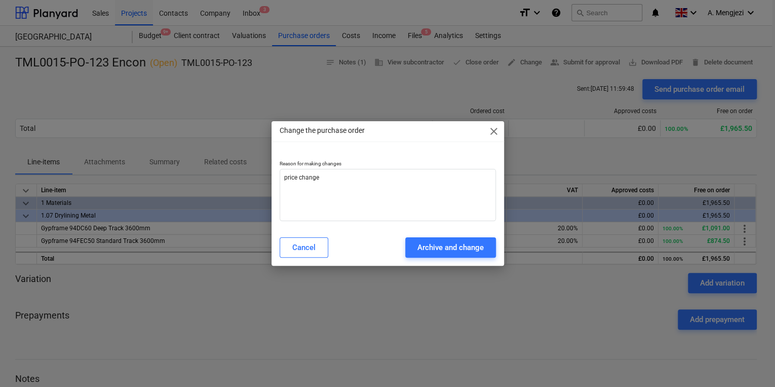
click at [429, 234] on div "Cancel Archive and change" at bounding box center [388, 247] width 229 height 28
click at [440, 244] on div "Archive and change" at bounding box center [451, 247] width 66 height 13
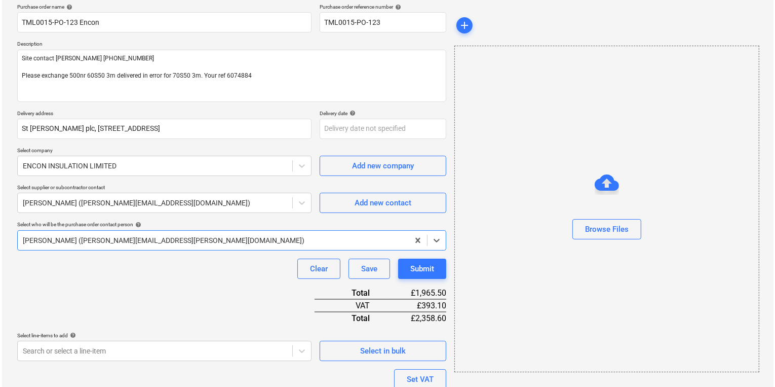
scroll to position [169, 0]
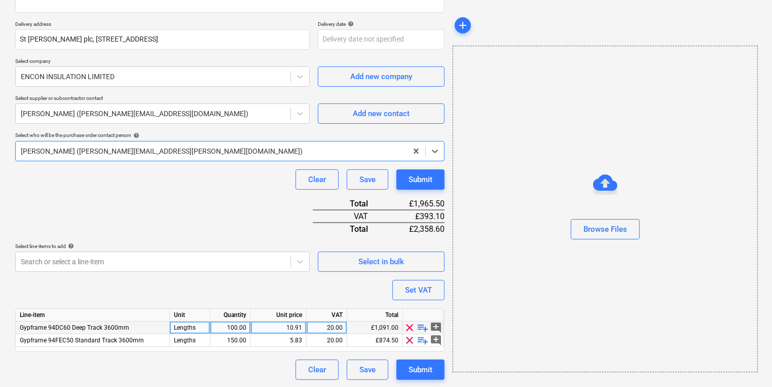
click at [278, 324] on div "10.91" at bounding box center [278, 327] width 47 height 13
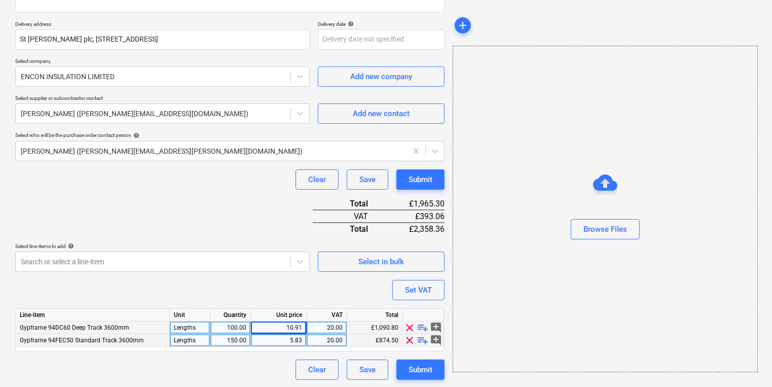
click at [279, 342] on div "5.83" at bounding box center [278, 340] width 47 height 13
click at [510, 182] on div "Browse Files" at bounding box center [605, 208] width 304 height 77
click at [424, 365] on div "Submit" at bounding box center [420, 369] width 24 height 13
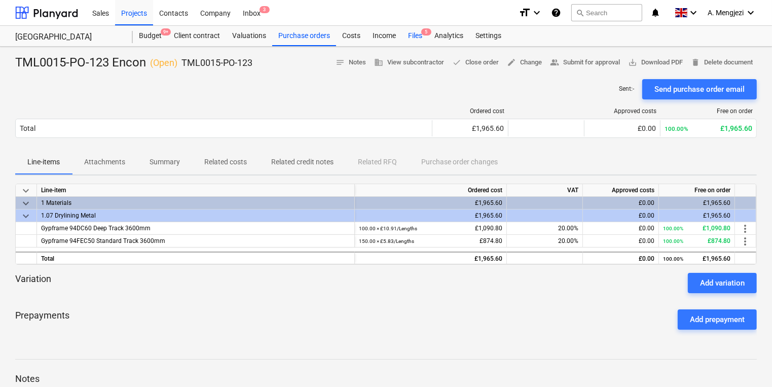
click at [419, 36] on div "Files 5" at bounding box center [415, 36] width 26 height 20
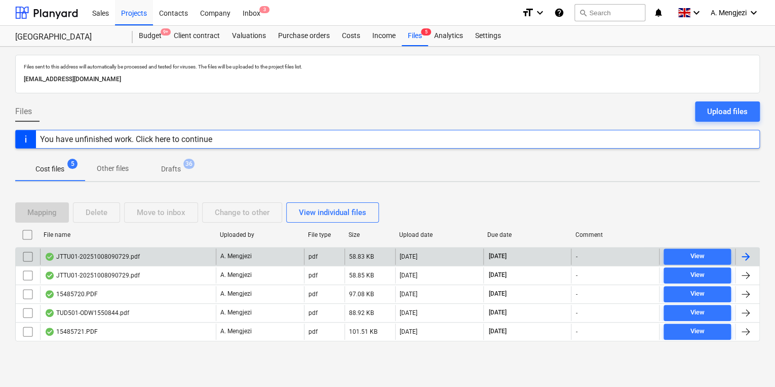
click at [120, 250] on div "JTTU01-20251008090729.pdf" at bounding box center [128, 256] width 176 height 16
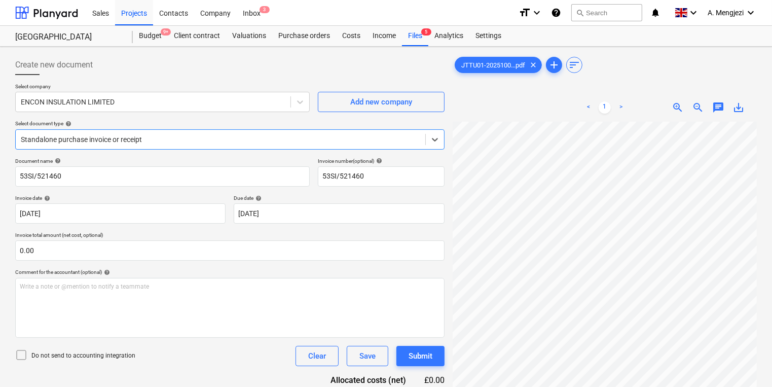
scroll to position [203, 0]
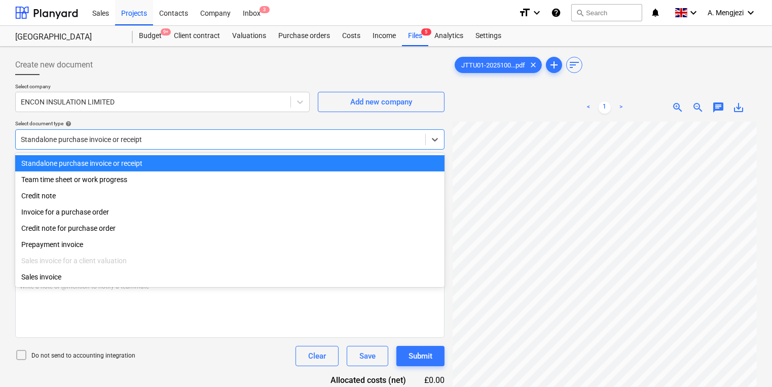
click at [177, 137] on div at bounding box center [220, 139] width 399 height 10
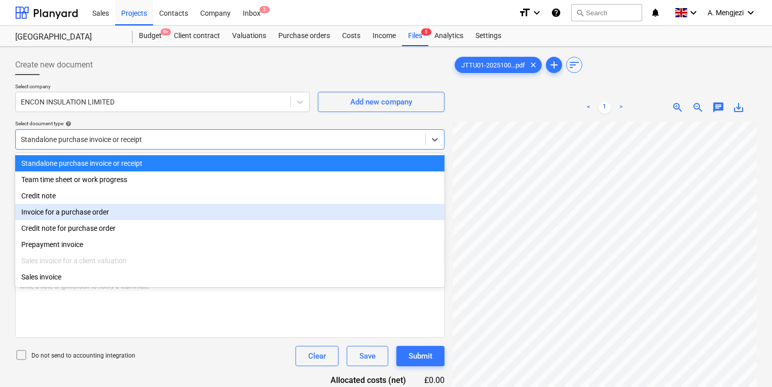
click at [153, 209] on div "Invoice for a purchase order" at bounding box center [229, 212] width 429 height 16
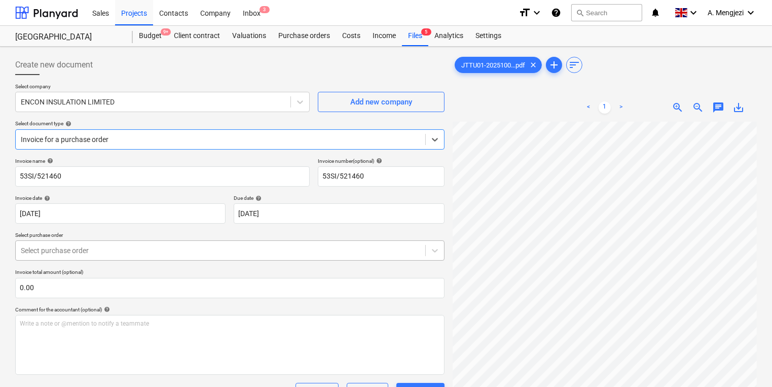
click at [414, 251] on body "Sales Projects Contacts Company Inbox 3 format_size keyboard_arrow_down help se…" at bounding box center [386, 193] width 772 height 387
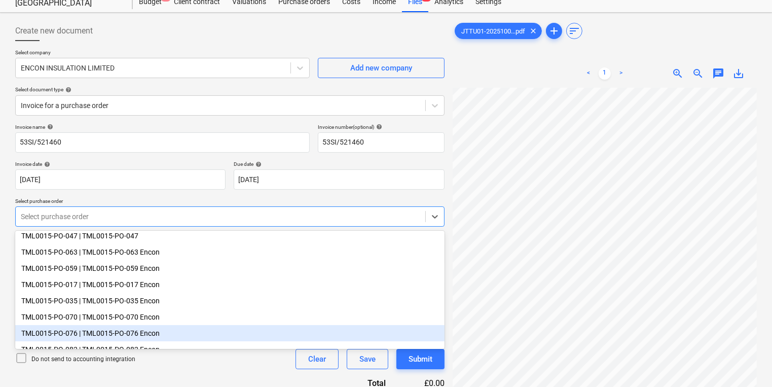
scroll to position [52, 0]
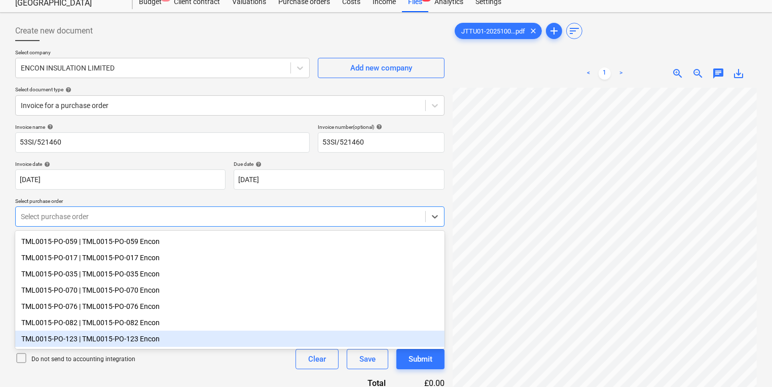
click at [187, 337] on div "TML0015-PO-123 | TML0015-PO-123 Encon" at bounding box center [229, 338] width 429 height 16
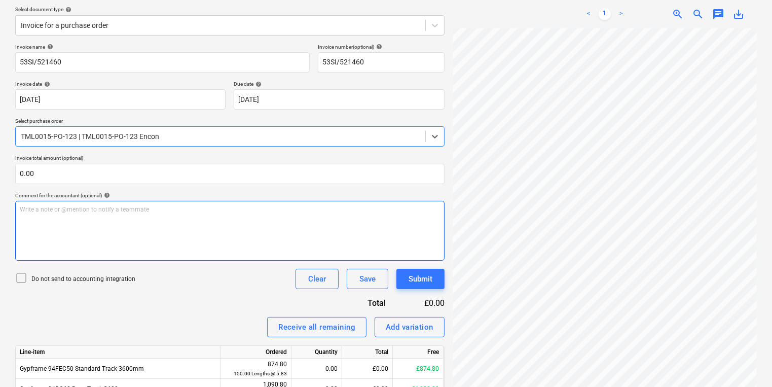
scroll to position [167, 0]
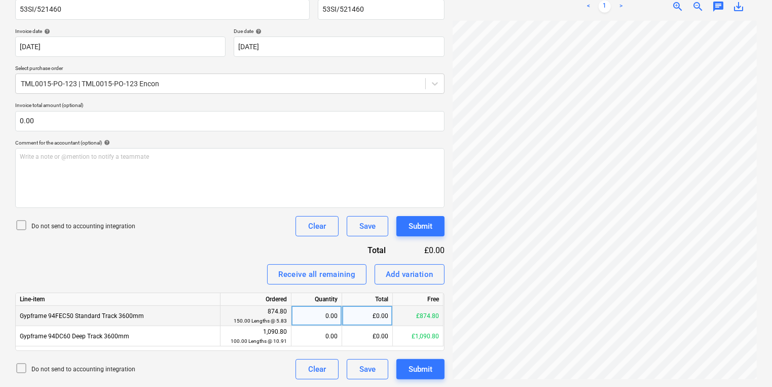
click at [351, 311] on div "£0.00" at bounding box center [367, 316] width 51 height 20
click at [328, 315] on div "0.00" at bounding box center [316, 316] width 42 height 20
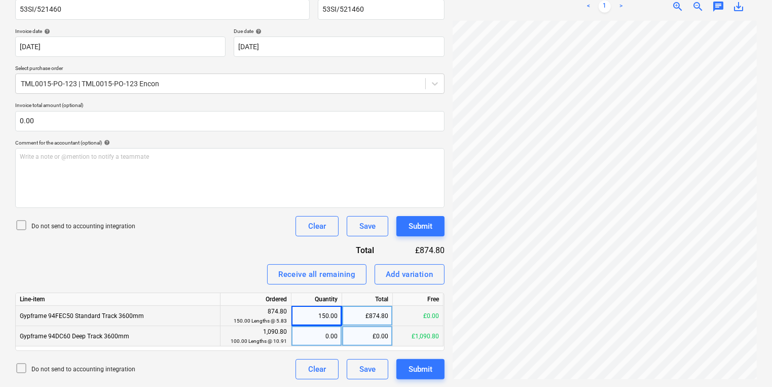
click at [313, 335] on div "0.00" at bounding box center [316, 336] width 42 height 20
click at [414, 275] on div "Create new document Select company ENCON INSULATION LIMITED Add new company Sel…" at bounding box center [385, 133] width 749 height 499
click at [424, 221] on div "Submit" at bounding box center [420, 225] width 24 height 13
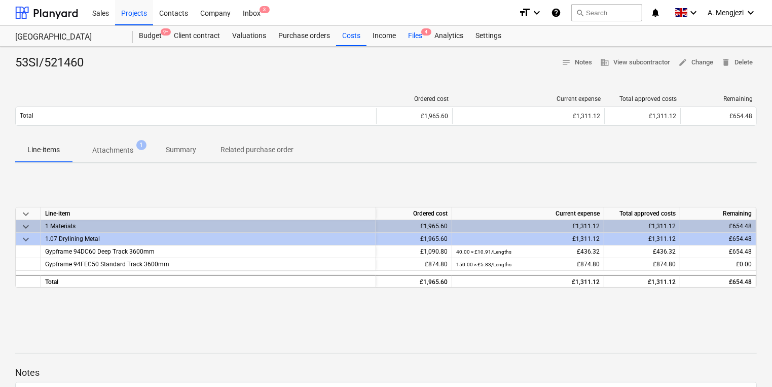
click at [413, 34] on div "Files 4" at bounding box center [415, 36] width 26 height 20
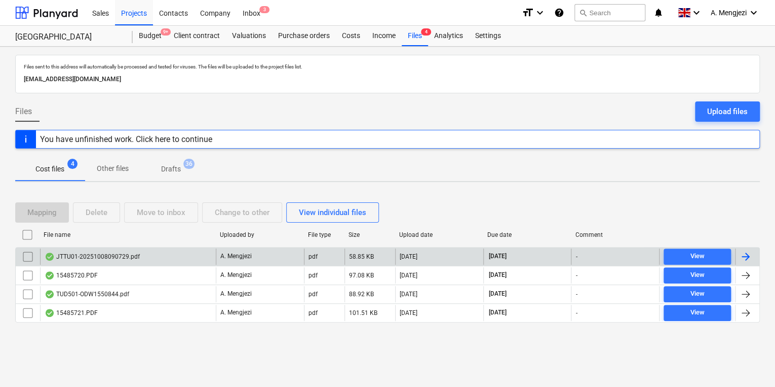
click at [178, 258] on div "JTTU01-20251008090729.pdf" at bounding box center [128, 256] width 176 height 16
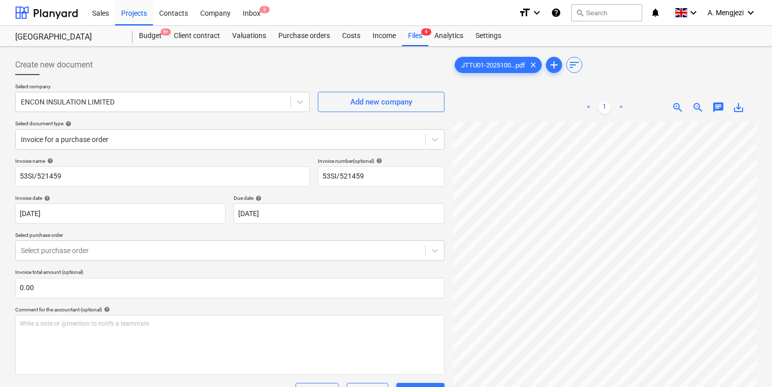
scroll to position [208, 30]
click at [198, 146] on div "Invoice for a purchase order" at bounding box center [220, 139] width 409 height 14
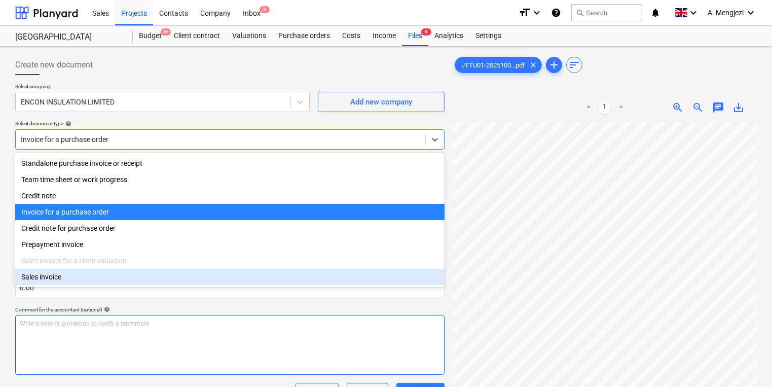
click at [184, 324] on p "Write a note or @mention to notify a teammate [PERSON_NAME]" at bounding box center [230, 323] width 420 height 9
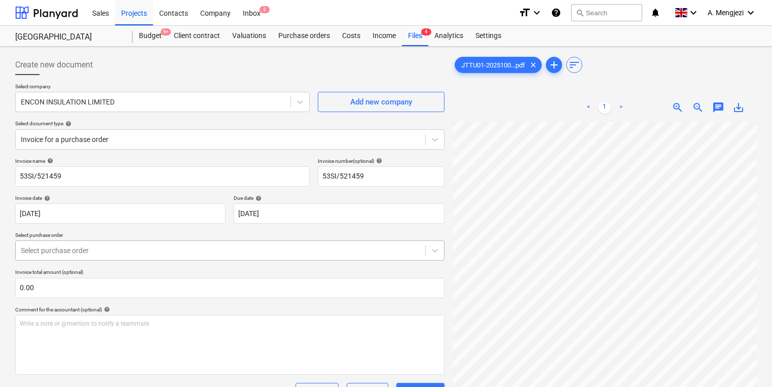
click at [175, 257] on body "Sales Projects Contacts Company Inbox 3 format_size keyboard_arrow_down help se…" at bounding box center [386, 193] width 772 height 387
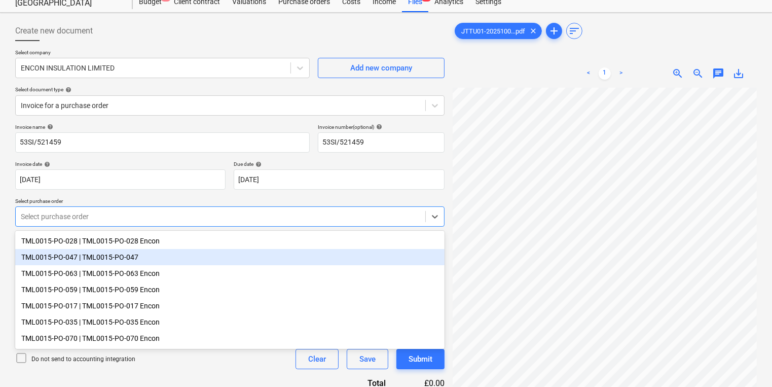
scroll to position [52, 0]
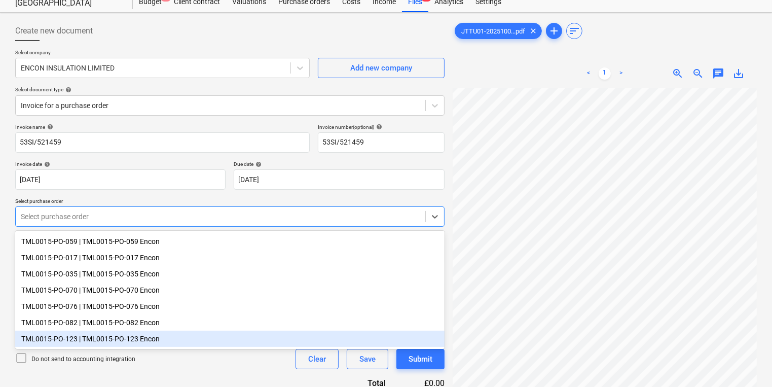
click at [149, 345] on div "TML0015-PO-123 | TML0015-PO-123 Encon" at bounding box center [229, 338] width 429 height 16
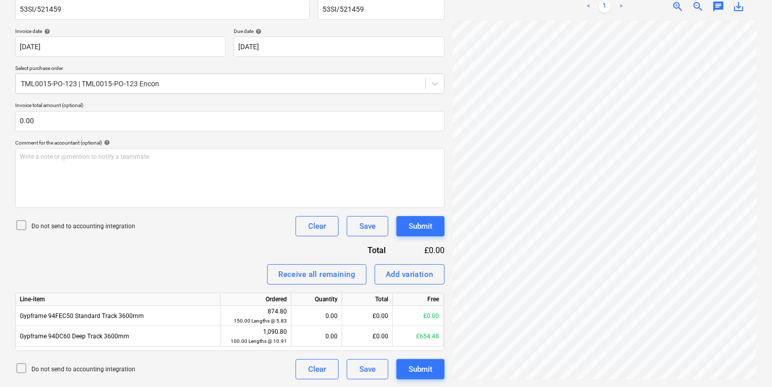
scroll to position [196, 248]
click at [426, 245] on div "Create new document Select company ENCON INSULATION LIMITED Add new company Sel…" at bounding box center [385, 133] width 749 height 499
click at [348, 274] on div "Create new document Select company ENCON INSULATION LIMITED Add new company Sel…" at bounding box center [385, 133] width 749 height 499
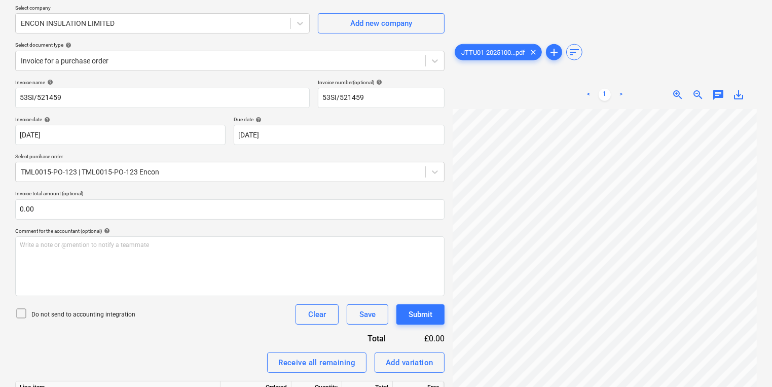
scroll to position [0, 0]
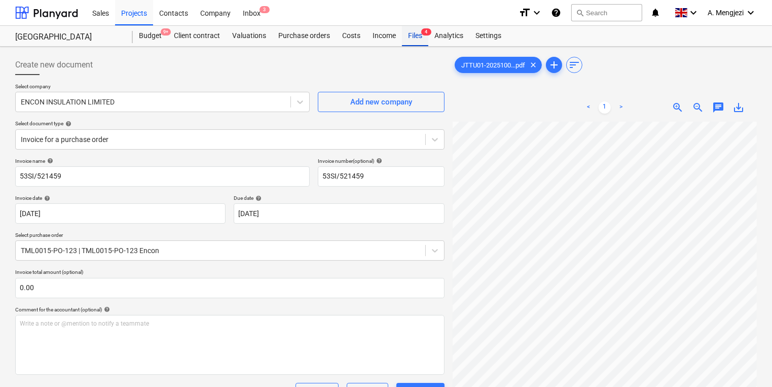
click at [411, 43] on div "Files 4" at bounding box center [415, 36] width 26 height 20
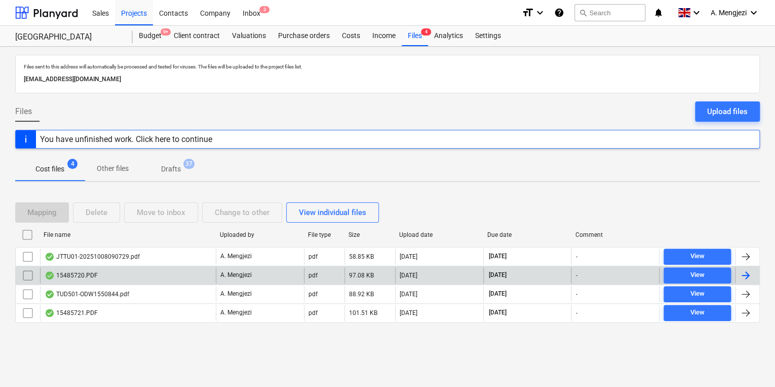
click at [151, 273] on div "15485720.PDF" at bounding box center [128, 275] width 176 height 16
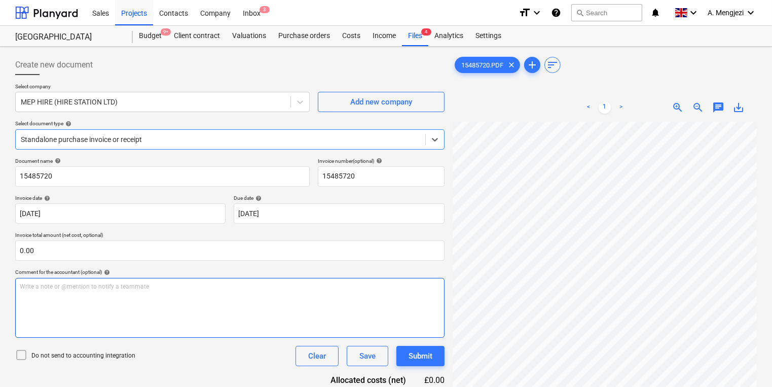
scroll to position [0, 120]
click at [373, 290] on div "Create new document Select company MEP HIRE (HIRE STATION LTD) Add new company …" at bounding box center [385, 267] width 749 height 433
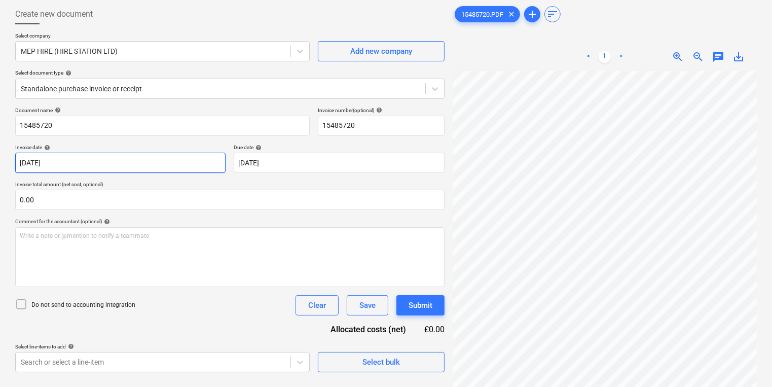
scroll to position [101, 0]
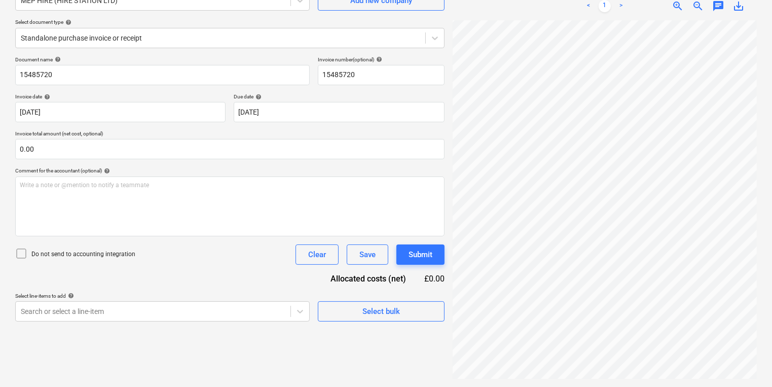
drag, startPoint x: 225, startPoint y: 15, endPoint x: 226, endPoint y: 20, distance: 5.1
click at [225, 16] on div "Select company MEP HIRE (HIRE STATION LTD) Add new company Select document type…" at bounding box center [229, 19] width 429 height 74
click at [229, 35] on div at bounding box center [220, 38] width 399 height 10
click at [693, 9] on span "zoom_out" at bounding box center [698, 6] width 12 height 12
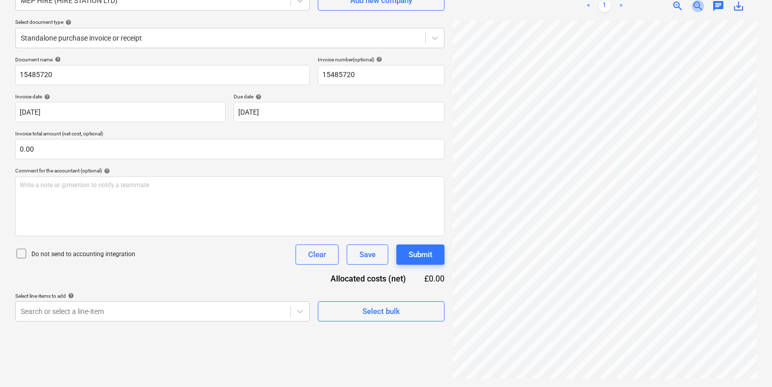
click at [693, 9] on span "zoom_out" at bounding box center [698, 6] width 12 height 12
click at [431, 312] on span "Select bulk" at bounding box center [380, 311] width 101 height 13
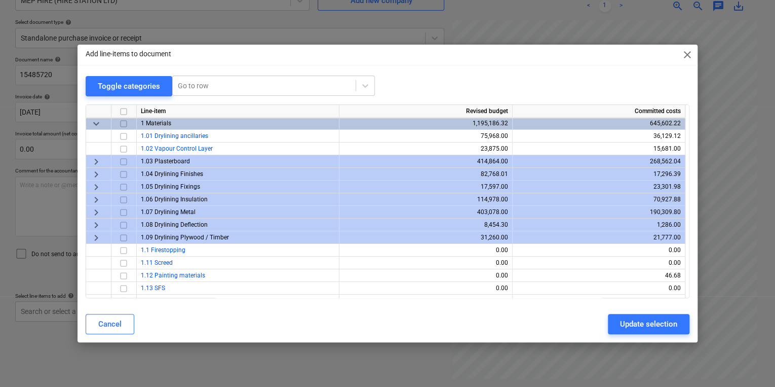
scroll to position [0, 0]
click at [98, 238] on span "keyboard_arrow_right" at bounding box center [96, 238] width 12 height 12
click at [98, 238] on span "keyboard_arrow_down" at bounding box center [96, 238] width 12 height 12
click at [98, 238] on span "keyboard_arrow_right" at bounding box center [96, 238] width 12 height 12
click at [98, 238] on span "keyboard_arrow_down" at bounding box center [96, 238] width 12 height 12
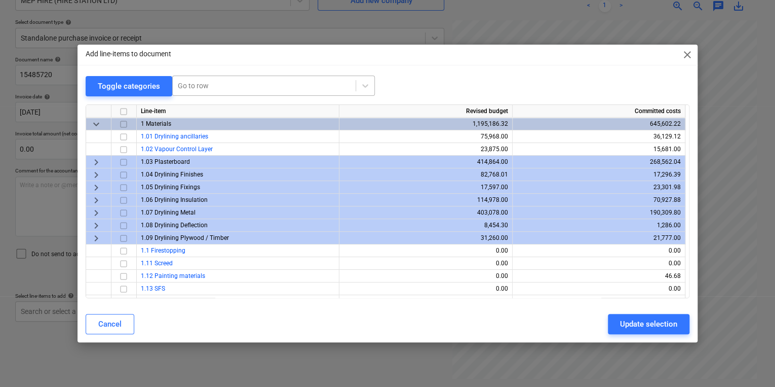
click at [258, 89] on div at bounding box center [264, 86] width 173 height 10
click at [414, 56] on div "Add line-items to document close" at bounding box center [388, 55] width 620 height 20
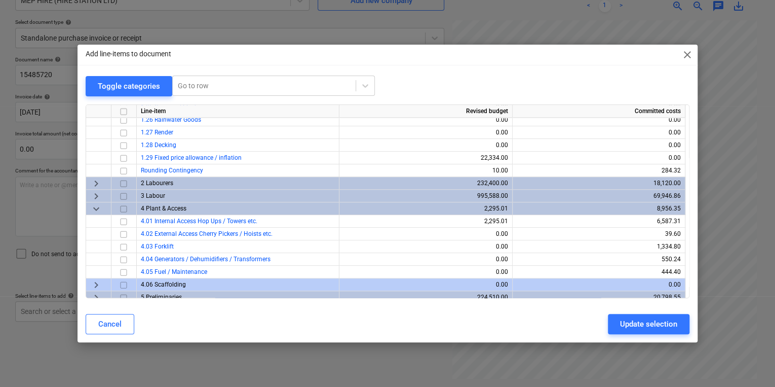
scroll to position [365, 0]
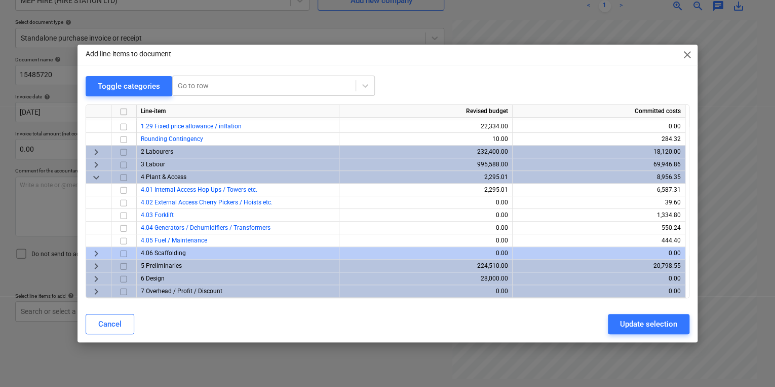
drag, startPoint x: 457, startPoint y: 55, endPoint x: 448, endPoint y: 64, distance: 12.9
click at [448, 64] on div "Add line-items to document close" at bounding box center [388, 55] width 620 height 20
click at [246, 368] on div "Add line-items to document close Toggle categories Go to row Line-item Revised …" at bounding box center [387, 193] width 775 height 387
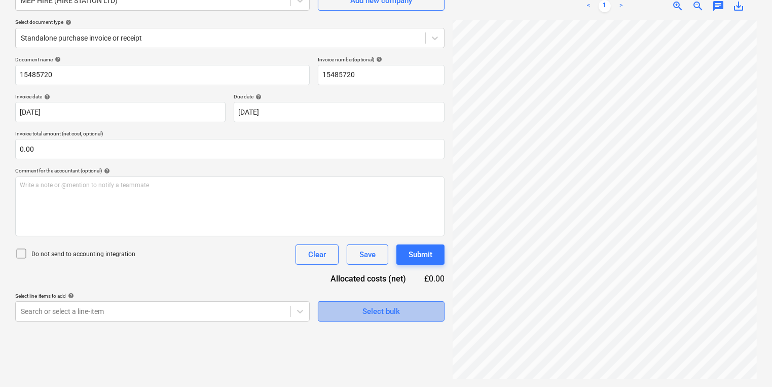
click at [379, 310] on div "Select bulk" at bounding box center [380, 311] width 37 height 13
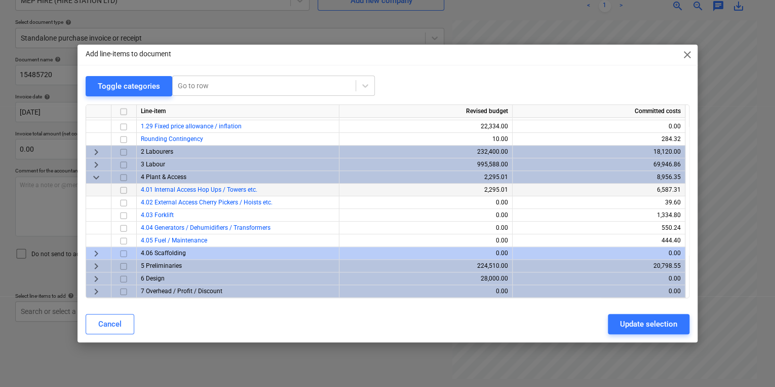
click at [124, 191] on input "checkbox" at bounding box center [124, 189] width 12 height 12
click at [645, 321] on div "Update selection" at bounding box center [648, 323] width 57 height 13
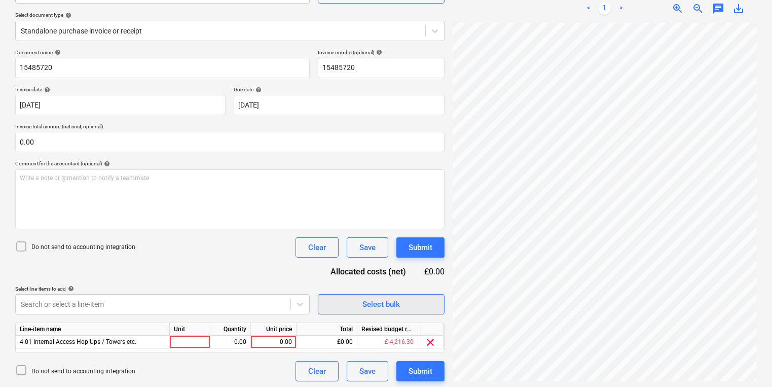
scroll to position [110, 0]
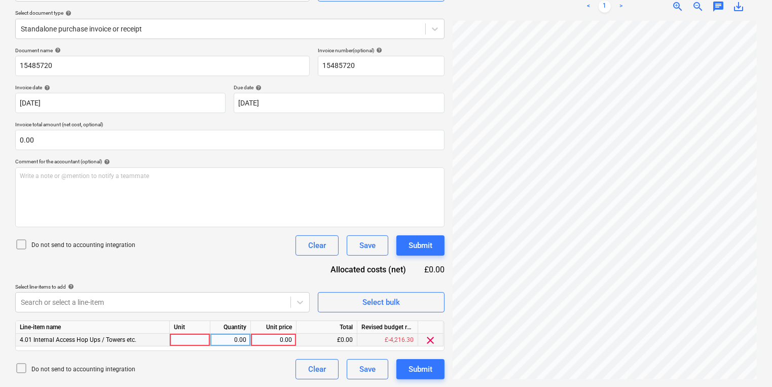
click at [175, 335] on div at bounding box center [190, 339] width 41 height 13
click at [239, 344] on div "2.00" at bounding box center [230, 339] width 32 height 13
click at [257, 341] on div "0.00" at bounding box center [273, 339] width 37 height 13
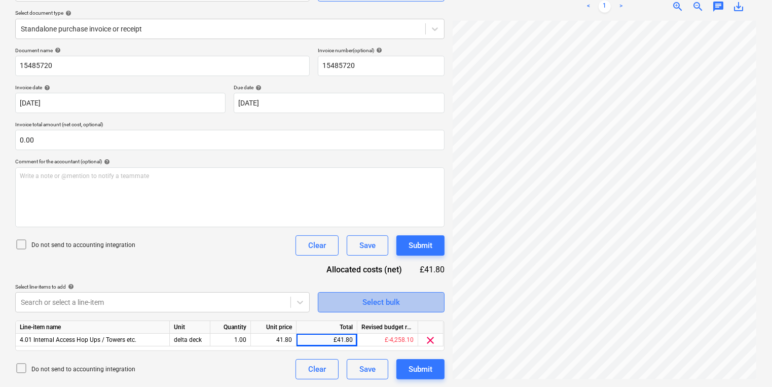
click at [412, 309] on button "Select bulk" at bounding box center [381, 302] width 127 height 20
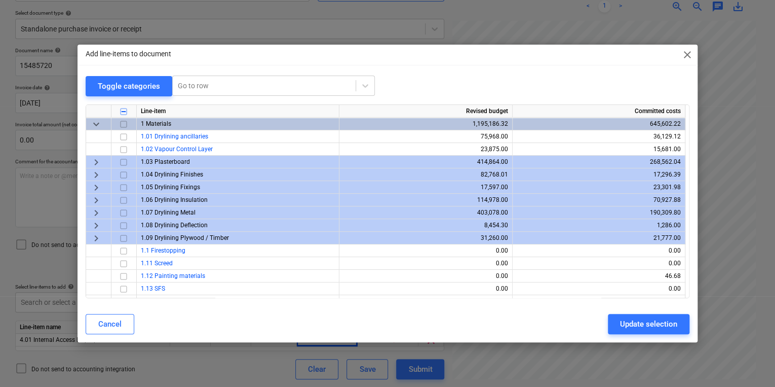
click at [411, 309] on div "Add line-items to document close Toggle categories Go to row Line-item Revised …" at bounding box center [388, 193] width 620 height 297
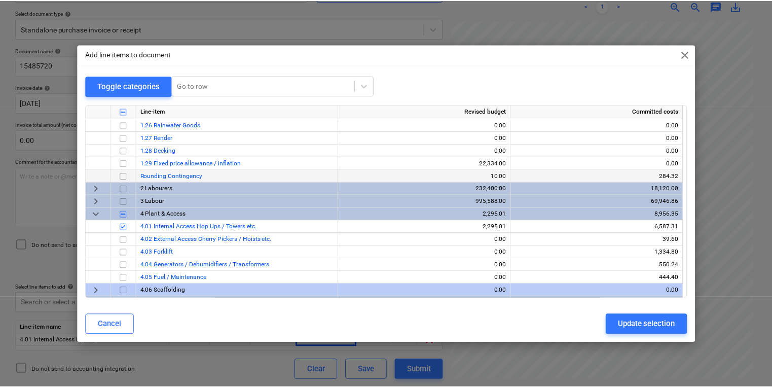
scroll to position [365, 0]
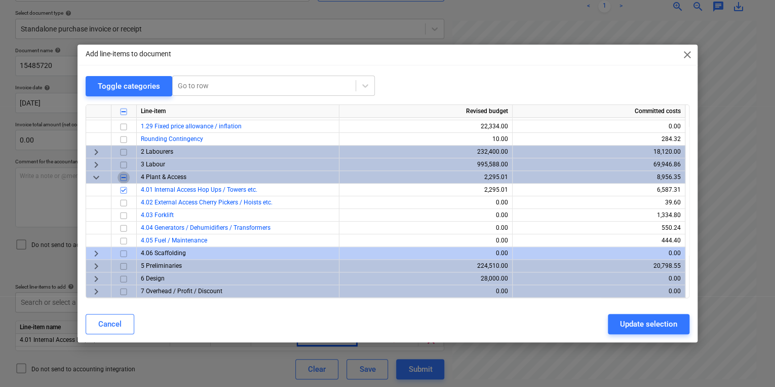
click at [118, 175] on input "checkbox" at bounding box center [124, 177] width 12 height 12
click at [658, 330] on div "Update selection" at bounding box center [648, 323] width 57 height 13
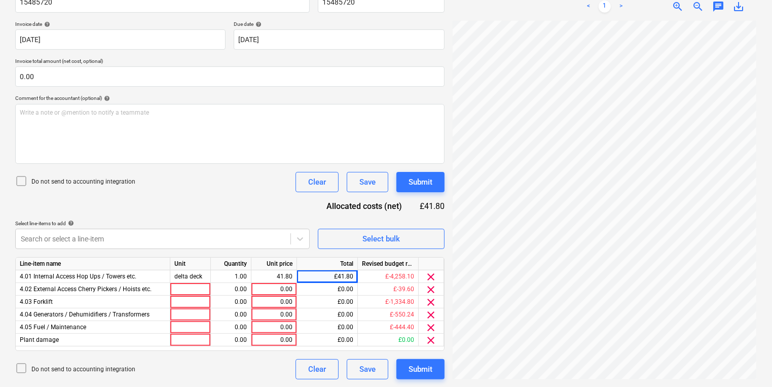
scroll to position [219, 0]
click at [771, 178] on html "Sales Projects Contacts Company Inbox 3 format_size keyboard_arrow_down help se…" at bounding box center [386, 19] width 772 height 387
click at [196, 312] on div at bounding box center [190, 314] width 41 height 13
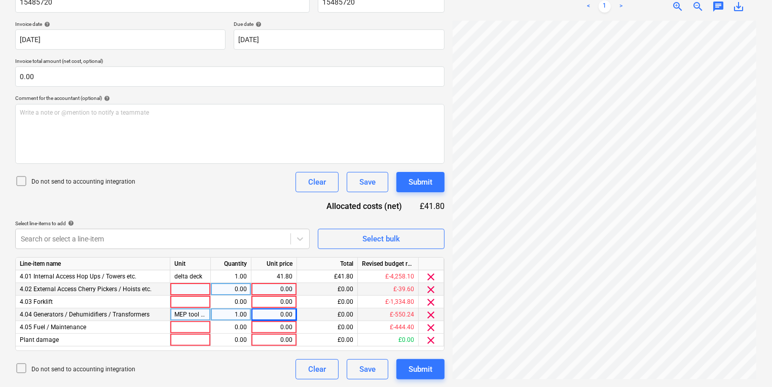
click at [301, 285] on div "Create new document Select company MEP HIRE (HIRE STATION LTD) Add new company …" at bounding box center [385, 130] width 749 height 506
click at [289, 318] on div "0.00" at bounding box center [273, 314] width 37 height 13
click at [754, 280] on div at bounding box center [605, 200] width 304 height 358
click at [162, 378] on div "Do not send to accounting integration Clear Save Submit" at bounding box center [229, 369] width 429 height 20
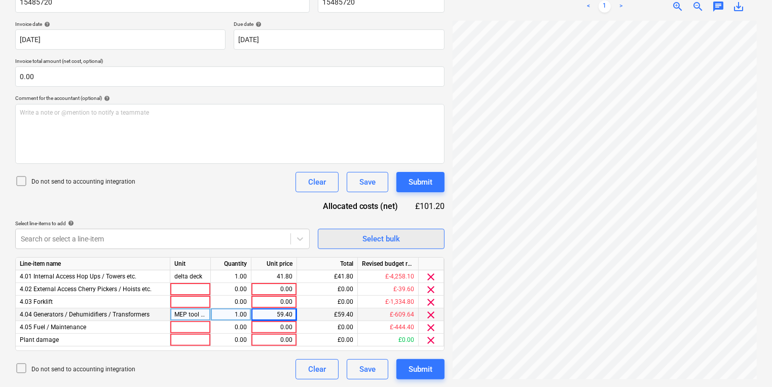
scroll to position [195, 158]
click at [201, 343] on div at bounding box center [190, 339] width 41 height 13
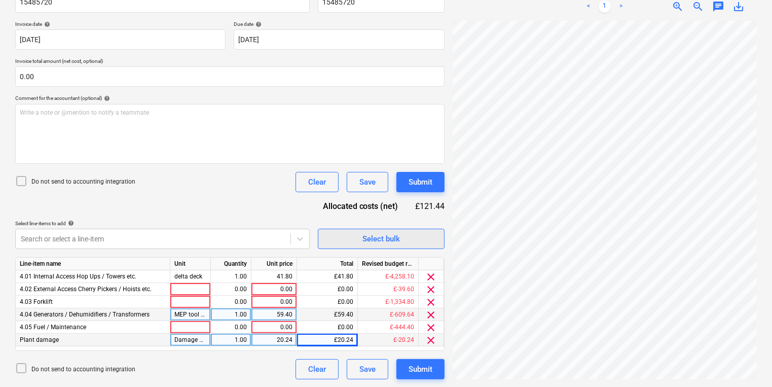
click at [376, 240] on div "Select bulk" at bounding box center [380, 238] width 37 height 13
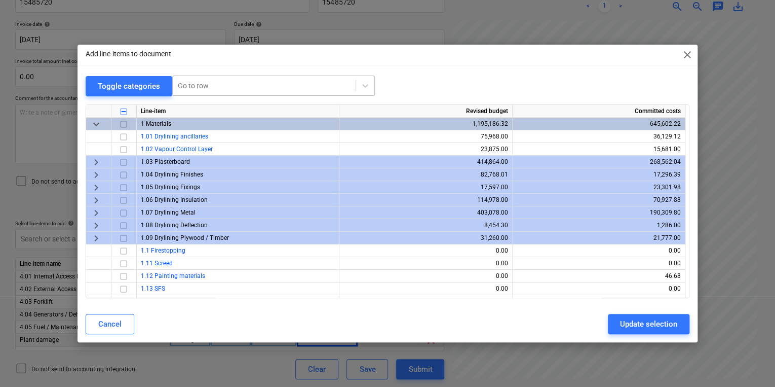
click at [286, 81] on div at bounding box center [264, 86] width 173 height 10
click at [505, 70] on div "Add line-items to document close Toggle categories Go to row Line-item Revised …" at bounding box center [388, 193] width 620 height 297
click at [685, 56] on span "close" at bounding box center [688, 55] width 12 height 12
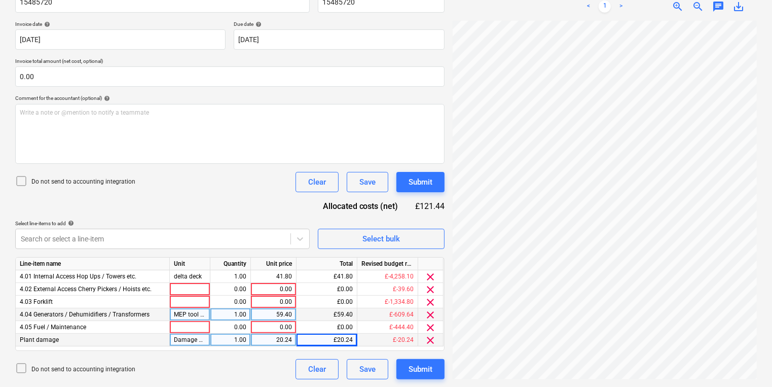
scroll to position [213, 9]
click at [764, 196] on div "Create new document Select company MEP HIRE (HIRE STATION LTD) Add new company …" at bounding box center [386, 130] width 772 height 514
click at [158, 380] on div "Create new document Select company MEP HIRE (HIRE STATION LTD) Add new company …" at bounding box center [229, 130] width 437 height 506
click at [368, 251] on div "Document name help 15485720 Invoice number (optional) help 15485720 Invoice dat…" at bounding box center [229, 181] width 429 height 395
click at [364, 237] on div "Select bulk" at bounding box center [380, 238] width 37 height 13
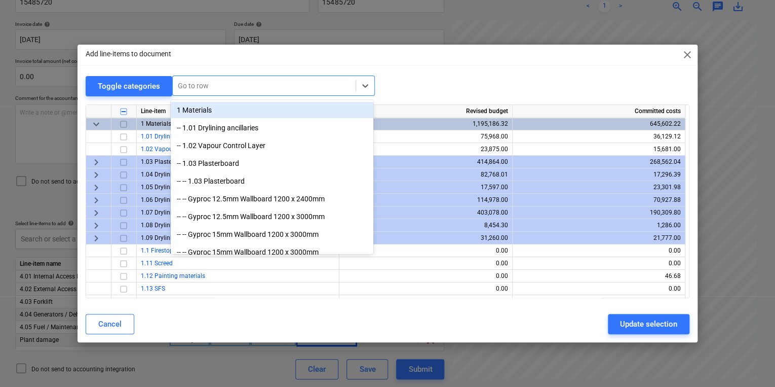
click at [231, 89] on div at bounding box center [264, 86] width 173 height 10
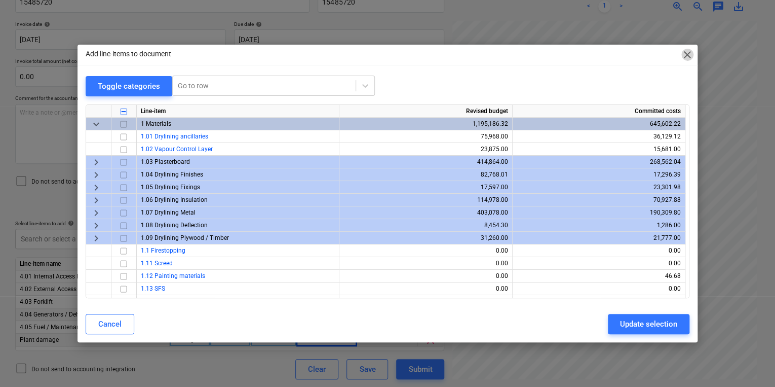
click at [691, 55] on span "close" at bounding box center [688, 55] width 12 height 12
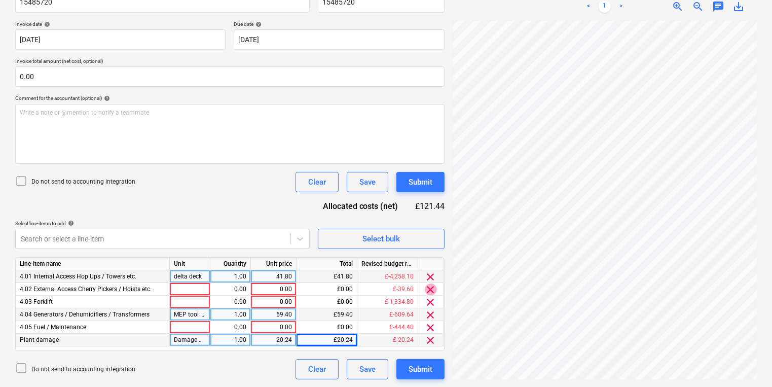
click at [435, 290] on span "clear" at bounding box center [431, 289] width 12 height 12
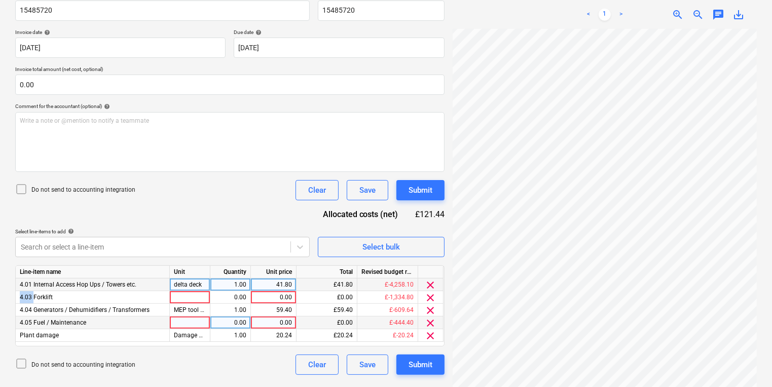
click at [435, 290] on div "clear" at bounding box center [430, 284] width 25 height 13
drag, startPoint x: 435, startPoint y: 290, endPoint x: 432, endPoint y: 300, distance: 10.6
click at [432, 300] on span "clear" at bounding box center [431, 297] width 12 height 12
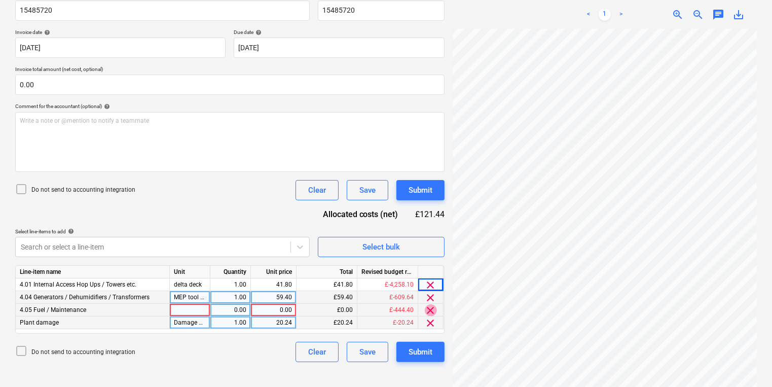
click at [434, 310] on span "clear" at bounding box center [431, 310] width 12 height 12
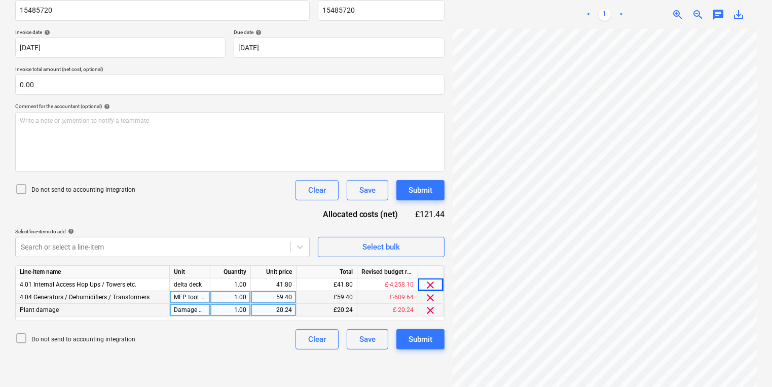
click at [104, 264] on div "Document name help 15485720 Invoice number (optional) help 15485720 Invoice dat…" at bounding box center [229, 170] width 429 height 357
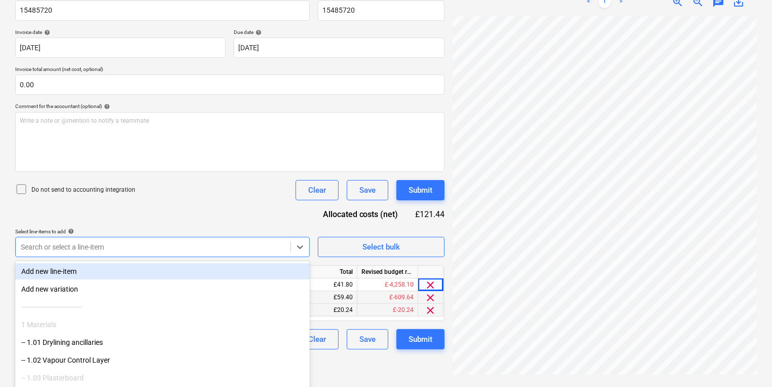
scroll to position [194, 0]
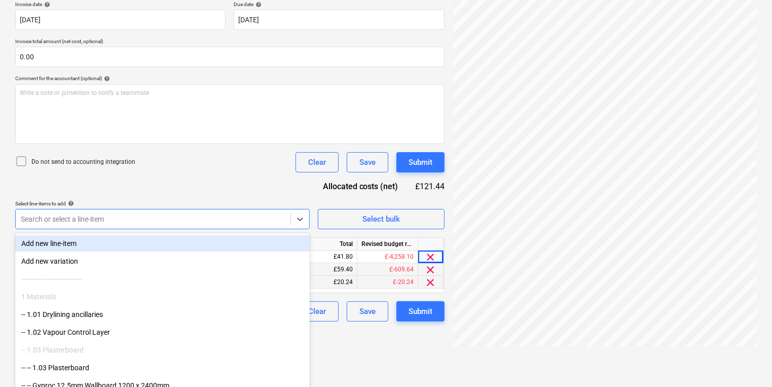
click at [105, 193] on body "Sales Projects Contacts Company Inbox 3 format_size keyboard_arrow_down help se…" at bounding box center [386, -1] width 772 height 387
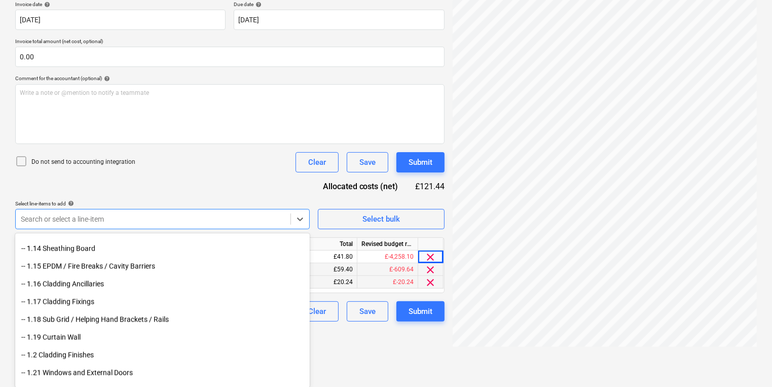
scroll to position [136, 0]
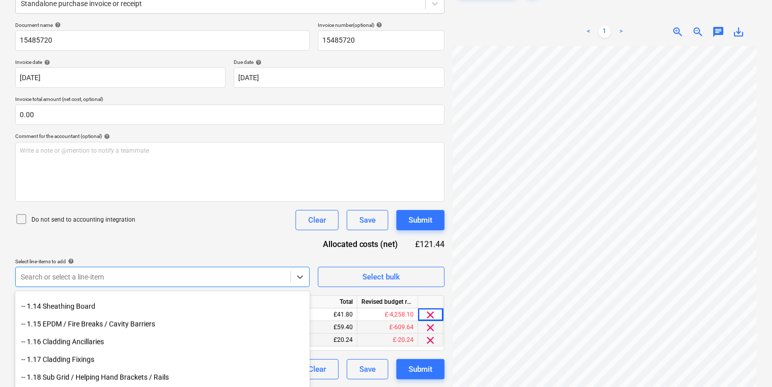
click at [153, 219] on div "Document name help 15485720 Invoice number (optional) help 15485720 Invoice dat…" at bounding box center [229, 200] width 429 height 357
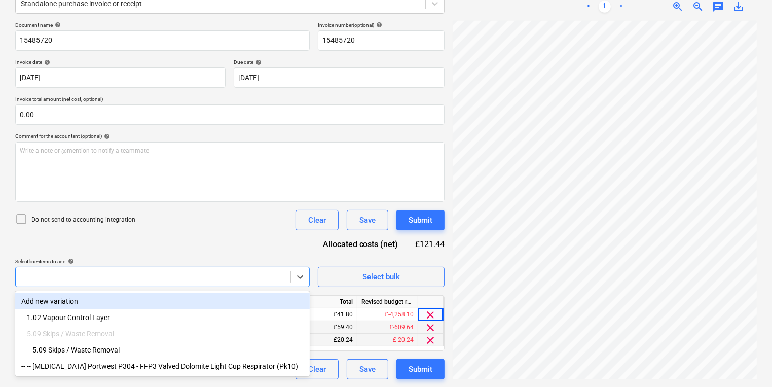
click at [148, 254] on div "Document name help 15485720 Invoice number (optional) help 15485720 Invoice dat…" at bounding box center [229, 200] width 429 height 357
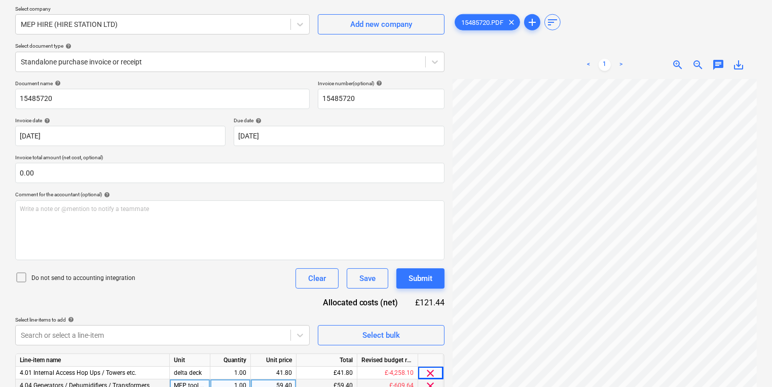
scroll to position [0, 0]
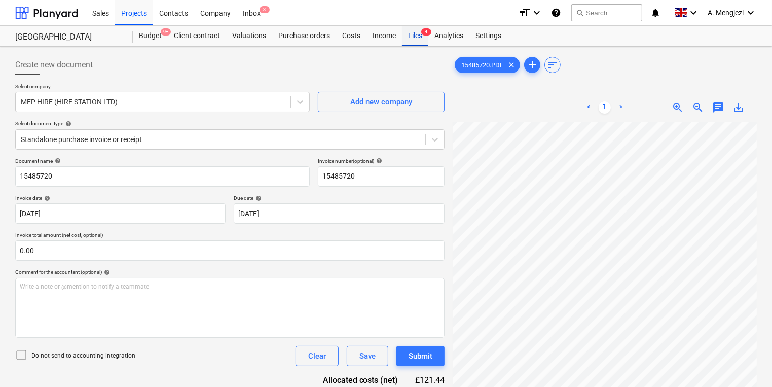
click at [409, 34] on div "Files 4" at bounding box center [415, 36] width 26 height 20
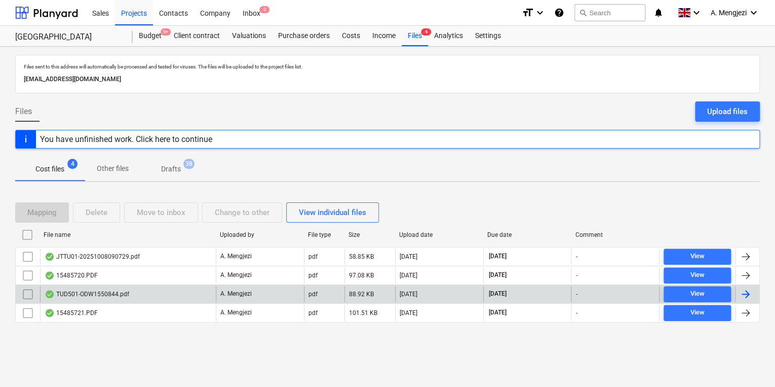
click at [142, 286] on div "TUD501-ODW1550844.pdf" at bounding box center [128, 294] width 176 height 16
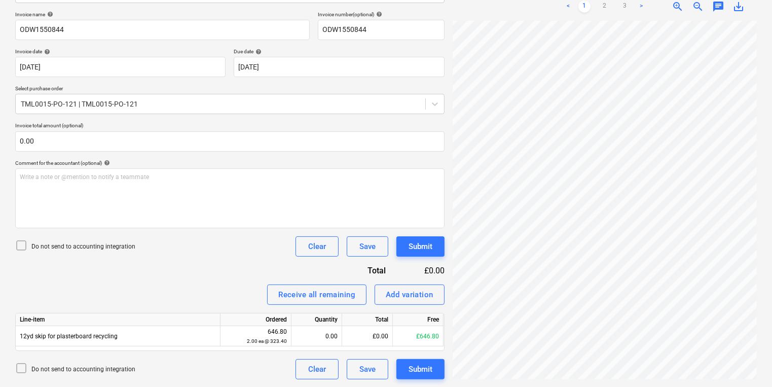
scroll to position [95, 0]
click at [771, 240] on html "Sales Projects Contacts Company Inbox 3 format_size keyboard_arrow_down help se…" at bounding box center [386, 47] width 772 height 387
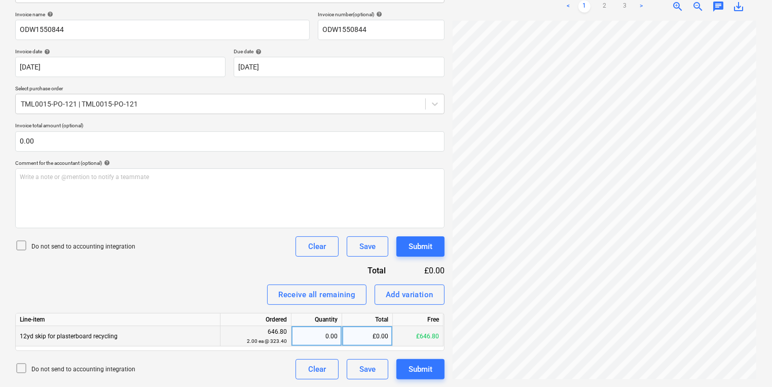
click at [319, 334] on div "0.00" at bounding box center [316, 336] width 42 height 20
click at [771, 240] on html "Sales Projects Contacts Company Inbox 3 format_size keyboard_arrow_down help se…" at bounding box center [386, 47] width 772 height 387
click at [422, 288] on div "Add variation" at bounding box center [410, 294] width 48 height 13
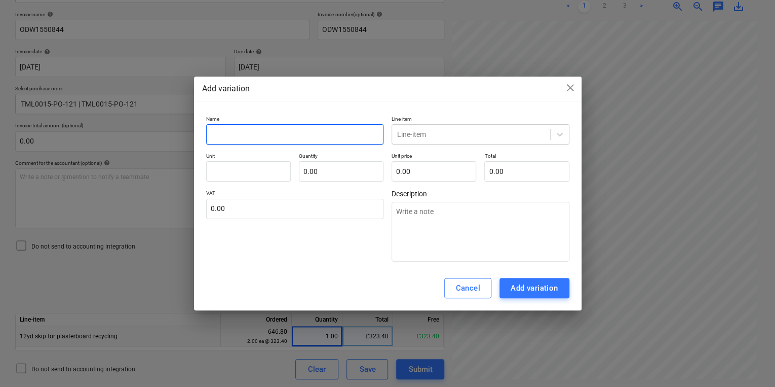
click at [353, 134] on input "text" at bounding box center [295, 134] width 178 height 20
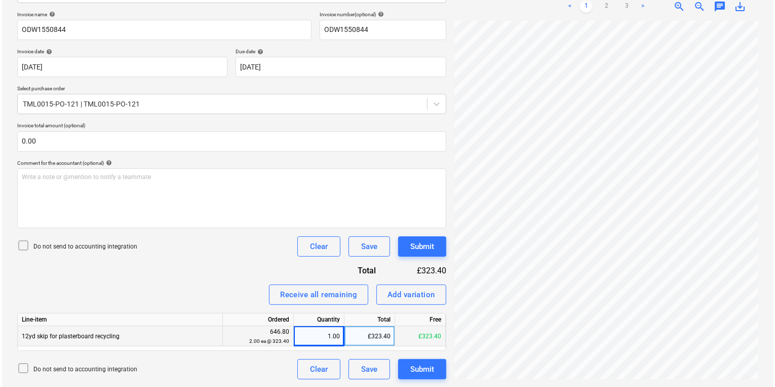
scroll to position [94, 154]
click at [428, 294] on div "Add variation" at bounding box center [410, 294] width 48 height 13
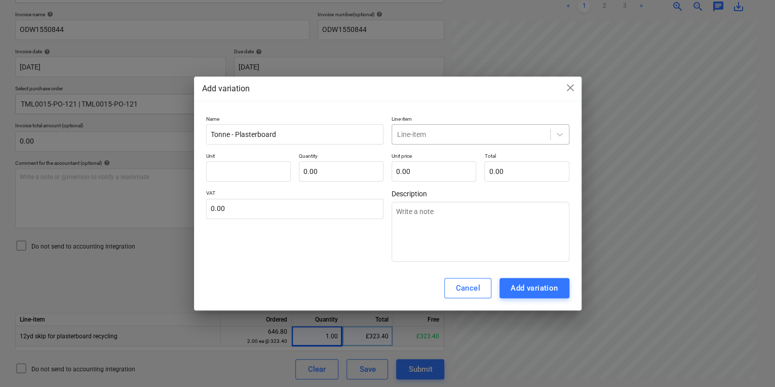
click at [453, 125] on div "Line-item" at bounding box center [481, 134] width 178 height 20
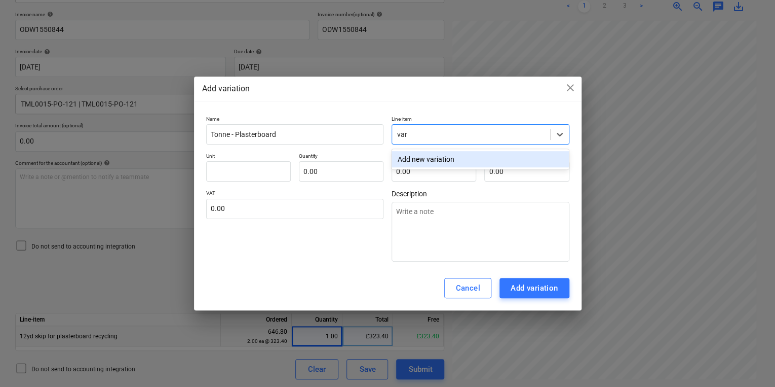
click at [467, 155] on div "Add new variation" at bounding box center [480, 159] width 177 height 16
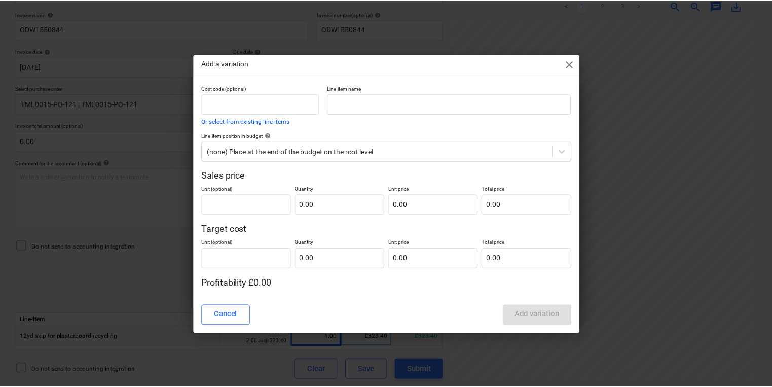
scroll to position [94, 153]
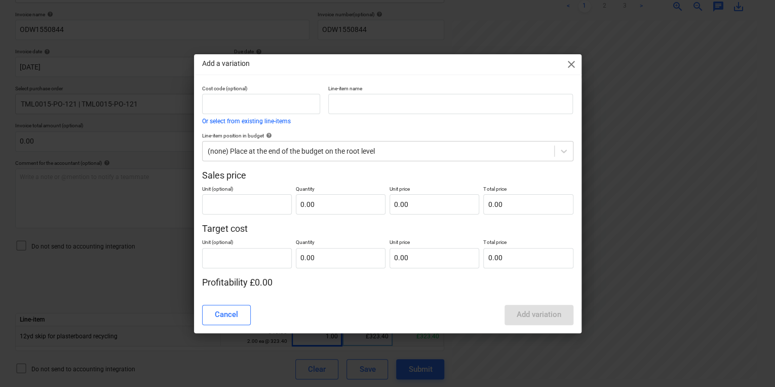
click at [570, 67] on span "close" at bounding box center [572, 64] width 12 height 12
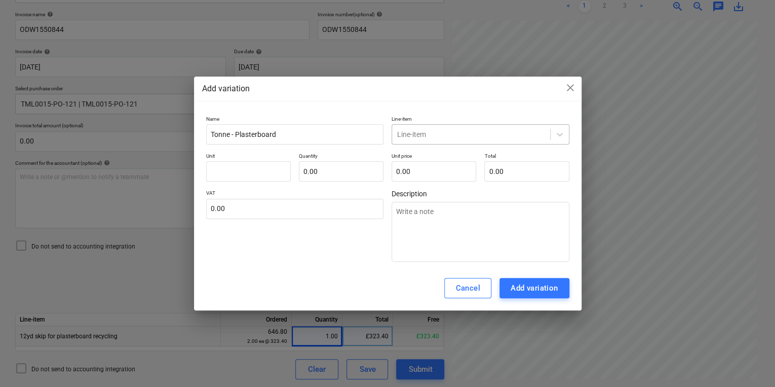
click at [508, 130] on div "Line-item" at bounding box center [471, 134] width 158 height 14
click at [509, 135] on div at bounding box center [471, 134] width 148 height 10
click at [503, 136] on div at bounding box center [471, 134] width 148 height 10
click at [430, 136] on div at bounding box center [471, 134] width 148 height 10
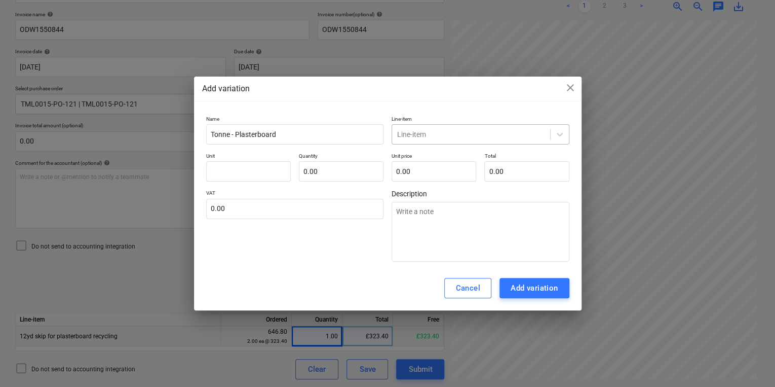
click at [536, 139] on div at bounding box center [471, 134] width 148 height 10
click at [288, 197] on p "VAT" at bounding box center [295, 194] width 178 height 9
click at [283, 170] on input "text" at bounding box center [248, 171] width 85 height 20
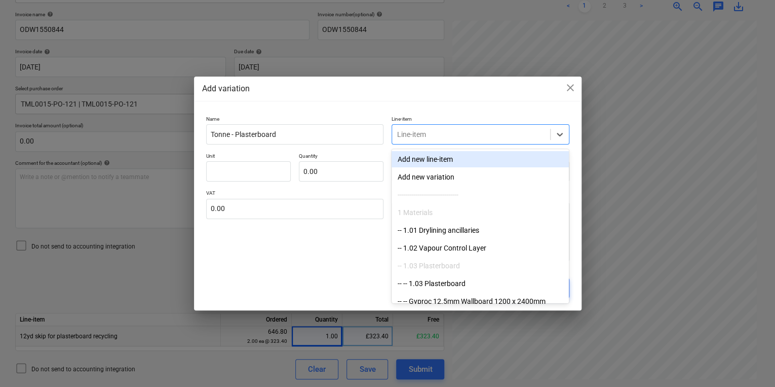
click at [474, 126] on div "Line-item" at bounding box center [481, 134] width 178 height 20
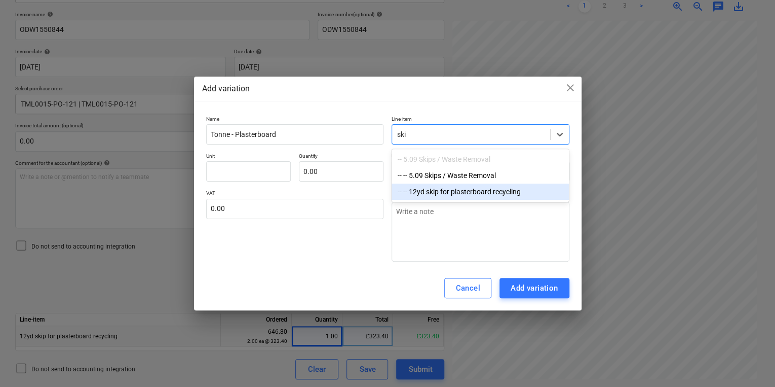
click at [499, 193] on div "-- -- 12yd skip for plasterboard recycling" at bounding box center [480, 191] width 177 height 16
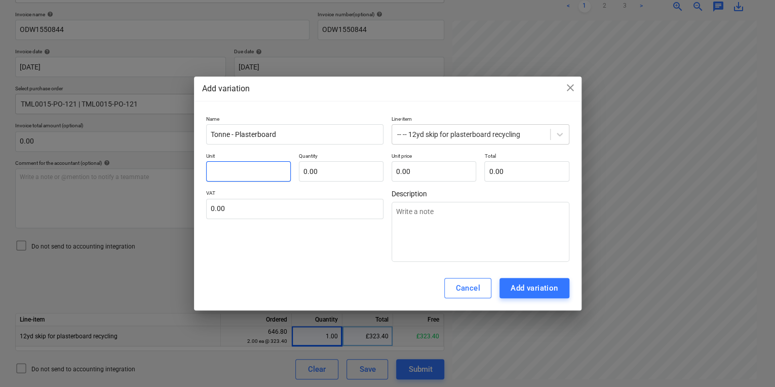
click at [277, 173] on input "text" at bounding box center [248, 171] width 85 height 20
click at [314, 175] on input "2" at bounding box center [341, 171] width 85 height 20
click at [552, 281] on button "Add variation" at bounding box center [535, 288] width 70 height 20
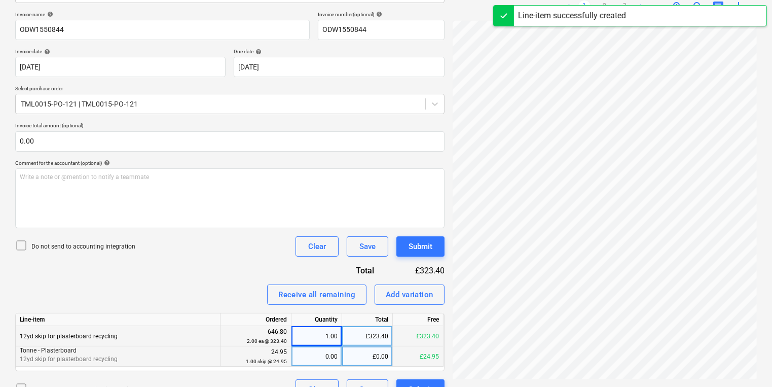
click at [322, 364] on div "0.00" at bounding box center [316, 356] width 42 height 20
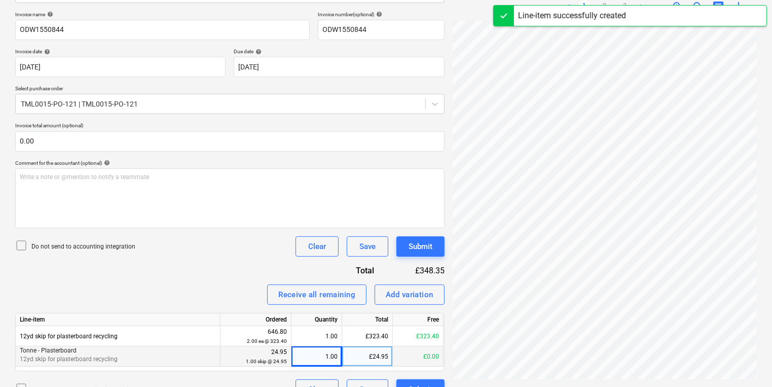
click at [391, 268] on div "£348.35" at bounding box center [418, 271] width 54 height 12
click at [409, 255] on button "Submit" at bounding box center [420, 246] width 48 height 20
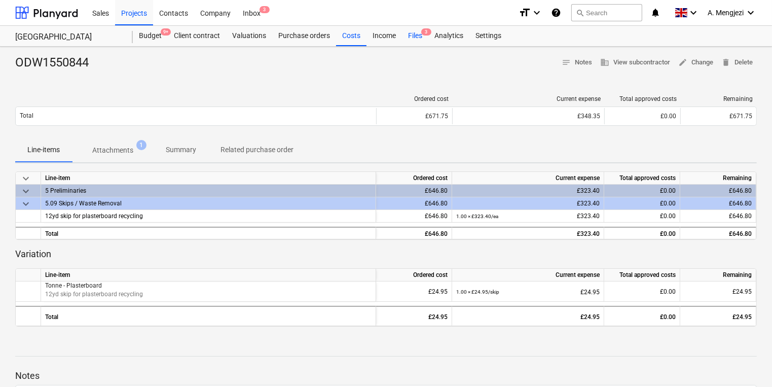
click at [416, 34] on div "Files 3" at bounding box center [415, 36] width 26 height 20
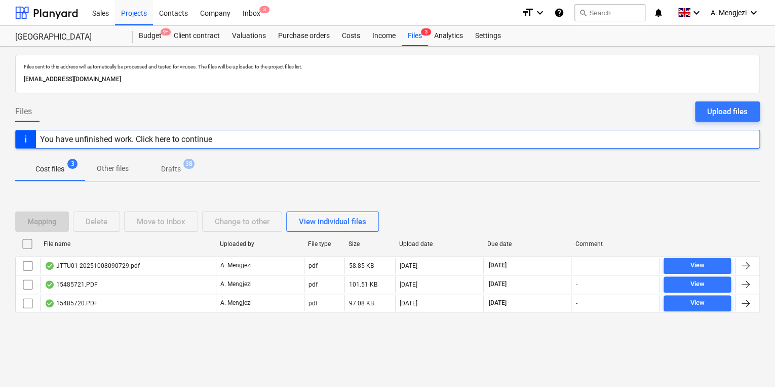
click at [160, 335] on div "Mapping Delete Move to inbox Change to other View individual files File name Up…" at bounding box center [387, 266] width 745 height 152
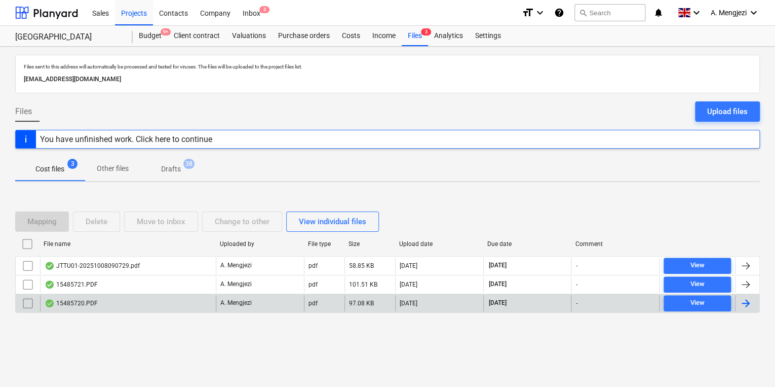
click at [160, 297] on div "15485720.PDF" at bounding box center [128, 303] width 176 height 16
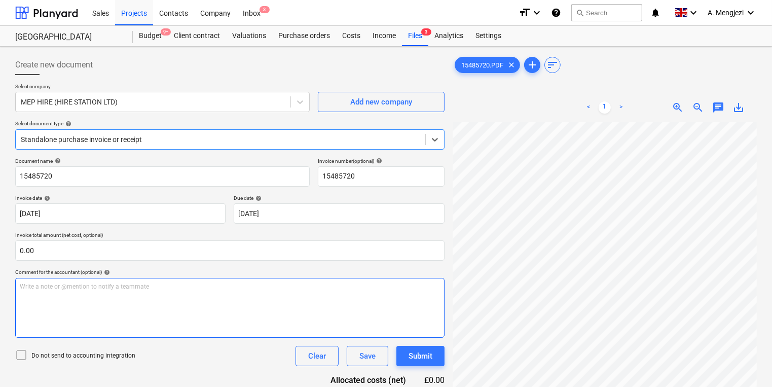
scroll to position [0, 159]
click at [322, 297] on div "Create new document Select company MEP HIRE (HIRE STATION LTD) Add new company …" at bounding box center [385, 267] width 749 height 433
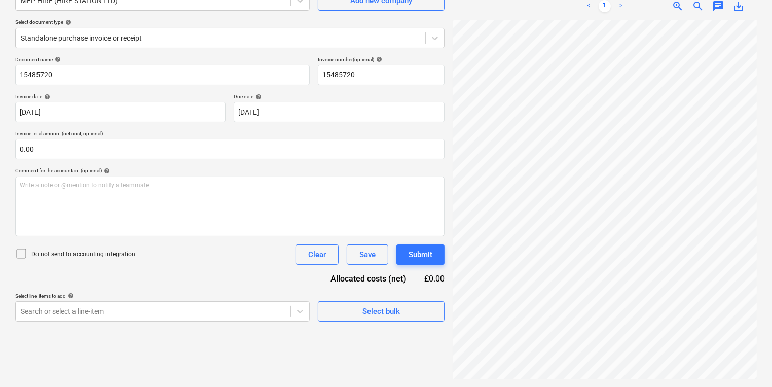
scroll to position [0, 89]
click at [771, 254] on html "Sales Projects Contacts Company Inbox 3 format_size keyboard_arrow_down help se…" at bounding box center [386, 92] width 772 height 387
click at [587, 165] on div "Create new document Select company MEP HIRE (HIRE STATION LTD) Add new company …" at bounding box center [386, 165] width 772 height 441
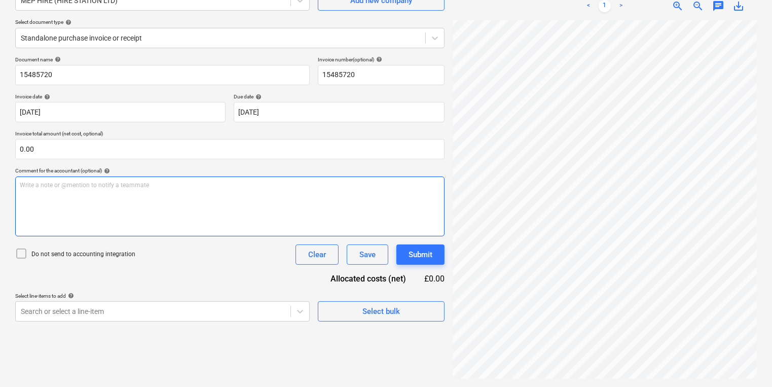
scroll to position [0, 128]
drag, startPoint x: 763, startPoint y: 148, endPoint x: 290, endPoint y: 185, distance: 474.2
click at [290, 185] on div "Create new document Select company MEP HIRE (HIRE STATION LTD) Add new company …" at bounding box center [385, 165] width 749 height 433
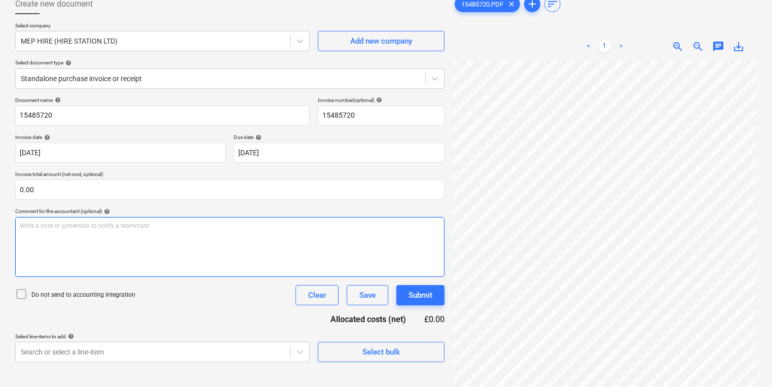
scroll to position [0, 0]
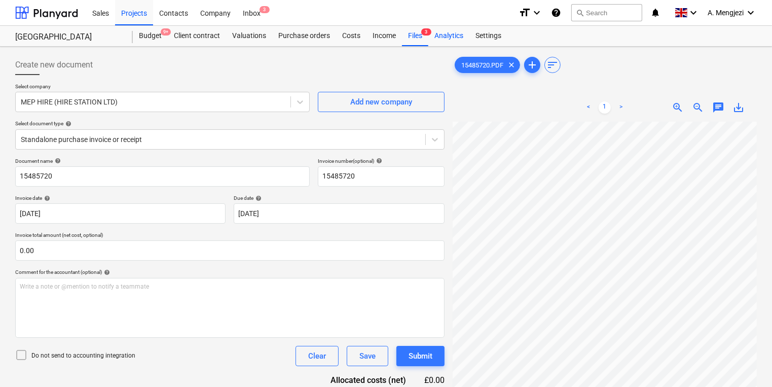
click at [428, 45] on div "Analytics" at bounding box center [448, 36] width 41 height 20
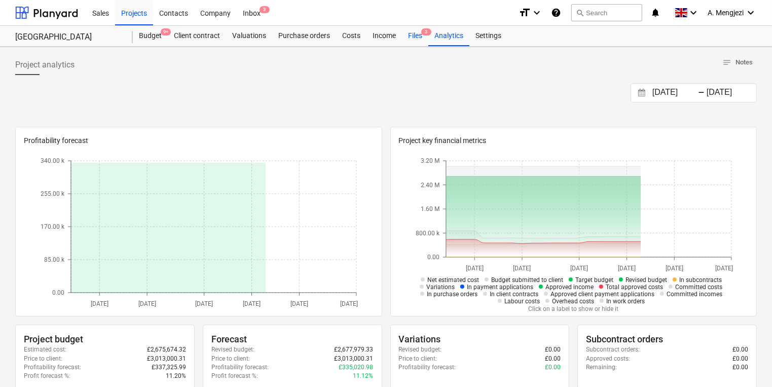
click at [417, 41] on div "Files 3" at bounding box center [415, 36] width 26 height 20
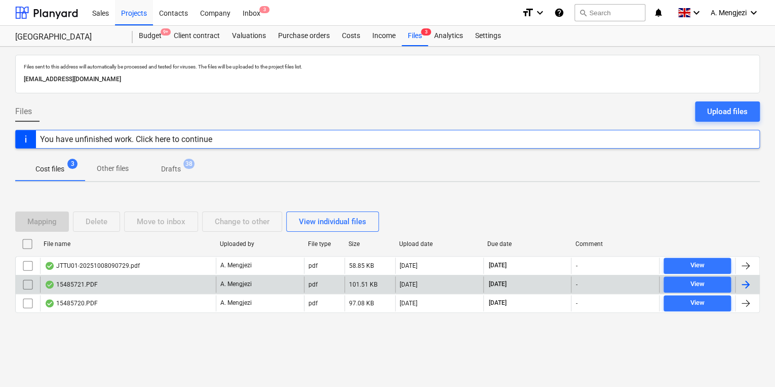
click at [199, 277] on div "15485721.PDF" at bounding box center [128, 284] width 176 height 16
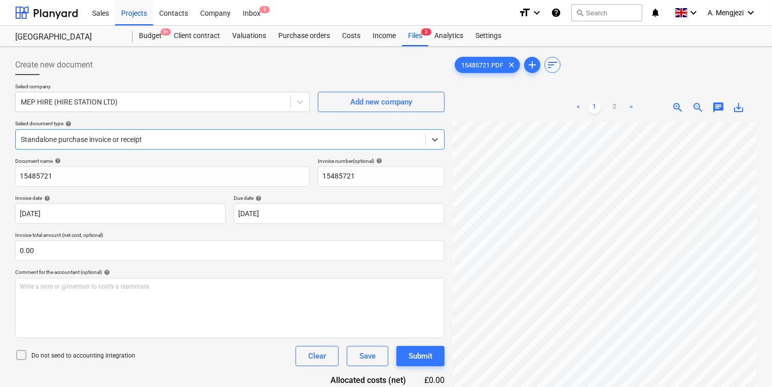
scroll to position [284, 0]
click at [257, 10] on div "Inbox 3" at bounding box center [252, 12] width 30 height 26
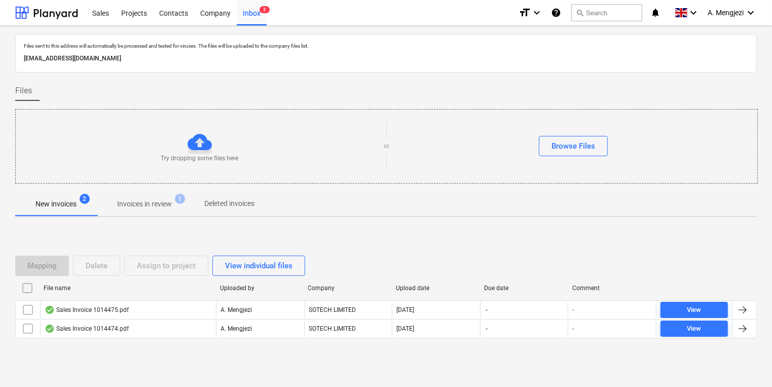
click at [180, 215] on div "New invoices 2 Invoices in review 1 Deleted invoices" at bounding box center [385, 204] width 741 height 25
click at [170, 191] on div at bounding box center [385, 187] width 741 height 8
click at [182, 198] on span "1" at bounding box center [180, 199] width 10 height 10
click at [149, 201] on p "Invoices in review" at bounding box center [144, 204] width 55 height 11
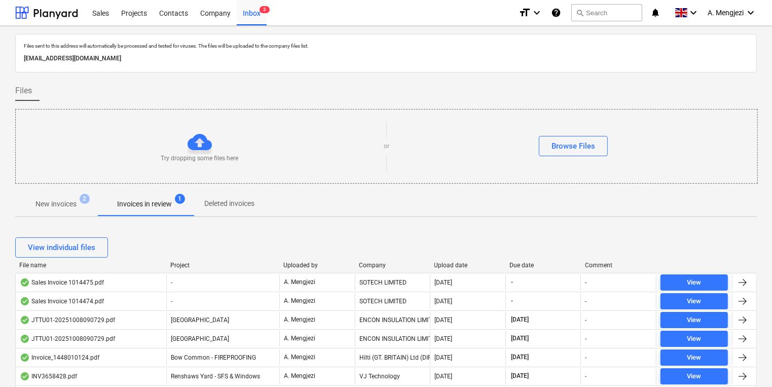
click at [374, 266] on div "Company" at bounding box center [392, 264] width 67 height 7
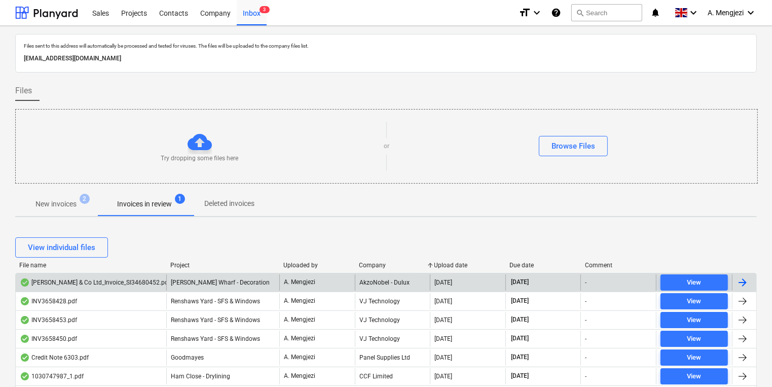
click at [379, 274] on div "AkzoNobel - Dulux" at bounding box center [393, 282] width 76 height 16
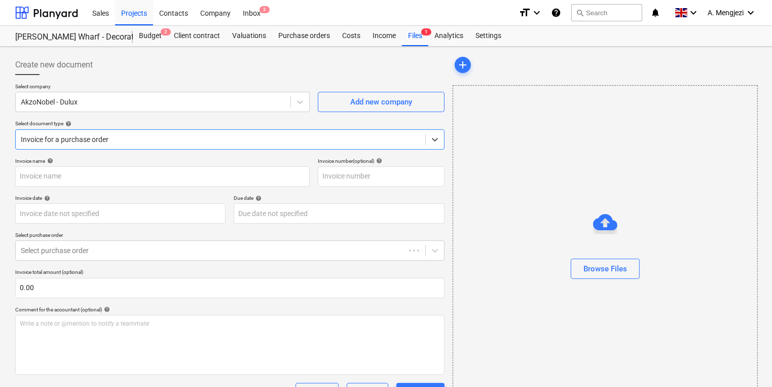
type input "S134680452"
type input "[DATE]"
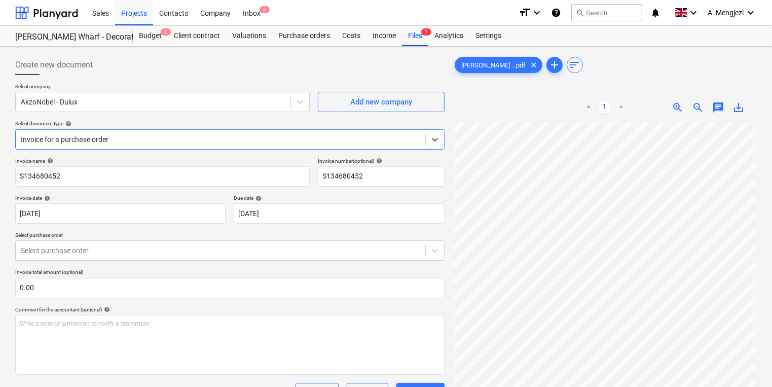
scroll to position [75, 0]
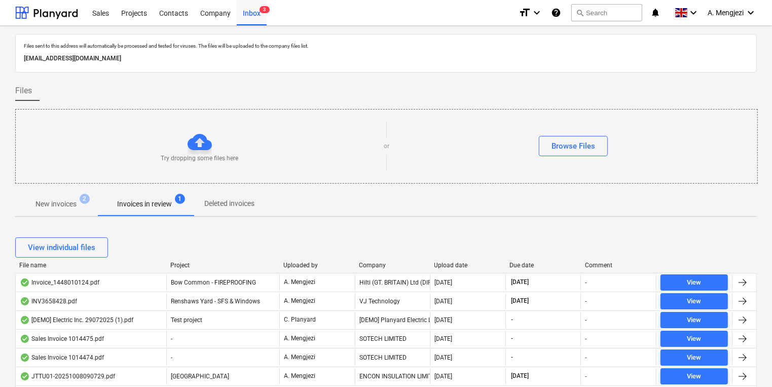
click at [576, 200] on div "New invoices 2 Invoices in review 1 Deleted invoices" at bounding box center [385, 204] width 741 height 24
drag, startPoint x: 475, startPoint y: 193, endPoint x: 463, endPoint y: 198, distance: 13.4
click at [475, 193] on div "New invoices 2 Invoices in review 1 Deleted invoices" at bounding box center [385, 204] width 741 height 24
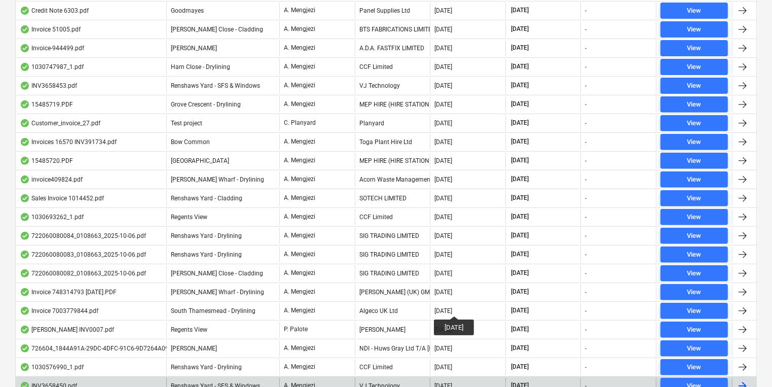
scroll to position [481, 0]
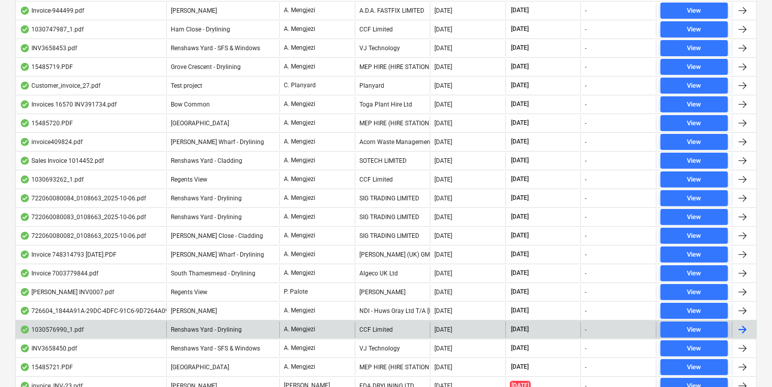
scroll to position [400, 0]
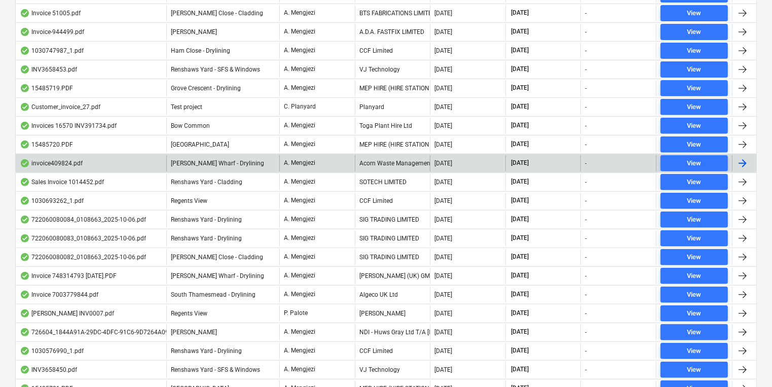
click at [424, 155] on div "Acorn Waste Management Ltd" at bounding box center [393, 163] width 76 height 16
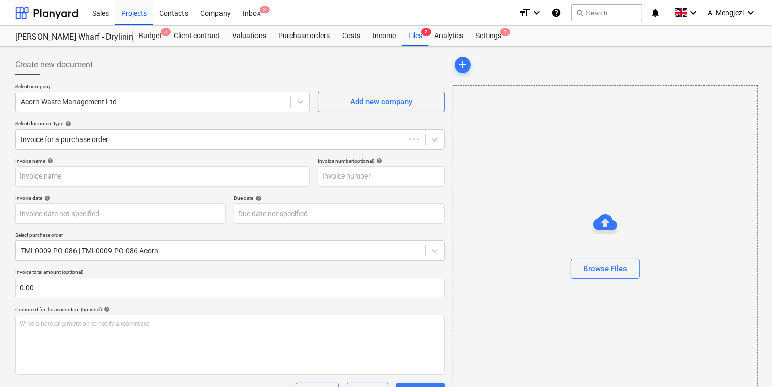
type input "409824"
type input "[DATE]"
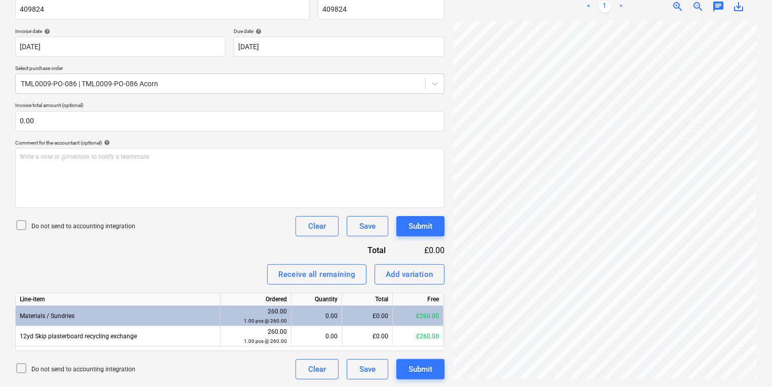
scroll to position [140, 140]
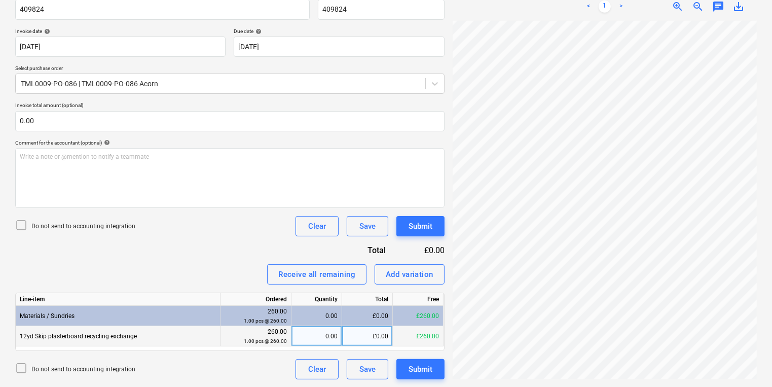
click at [385, 330] on div "£0.00" at bounding box center [367, 336] width 51 height 20
type input "150"
click at [759, 193] on div "invoice409824.pdf clear add sort < 1 > zoom_in zoom_out chat 0 save_alt" at bounding box center [604, 133] width 312 height 499
click at [395, 282] on button "Add variation" at bounding box center [409, 274] width 70 height 20
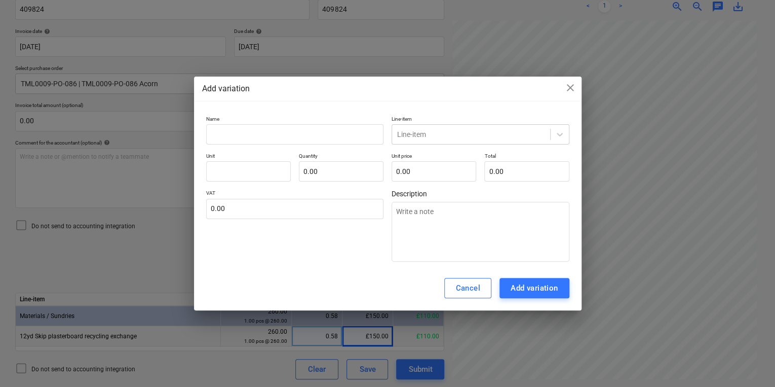
click at [280, 104] on div "Add variation close Name Line-item Line-item Unit Quantity 0.00 Unit price 0.00…" at bounding box center [388, 194] width 388 height 234
click at [289, 130] on input "text" at bounding box center [295, 134] width 178 height 20
type input "W"
type textarea "x"
type input "Wa"
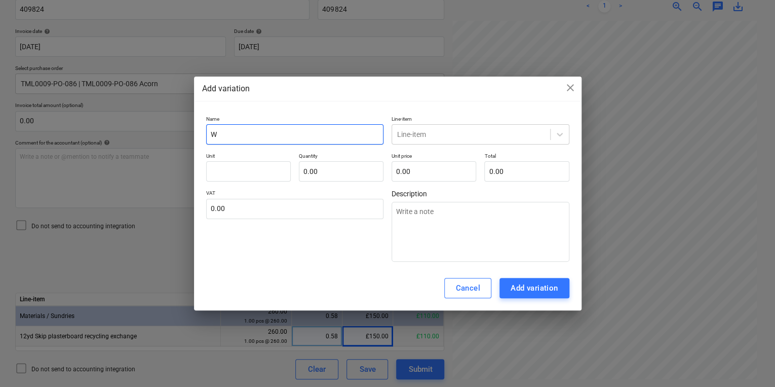
type textarea "x"
type input "Wai"
type textarea "x"
type input "Wait"
type textarea "x"
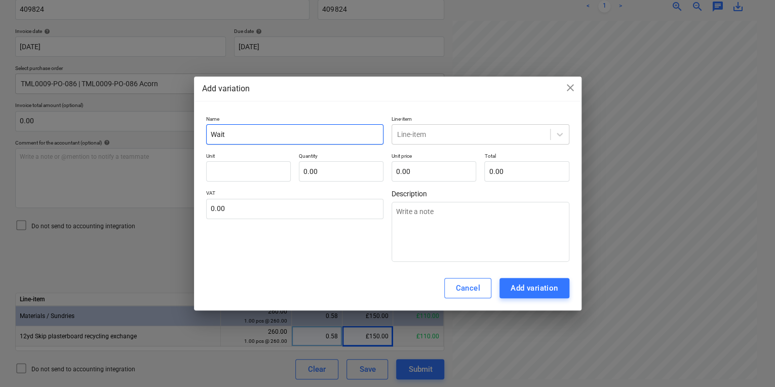
type input "Waiti"
type textarea "x"
type input "Waitin"
type textarea "x"
type input "Waiting"
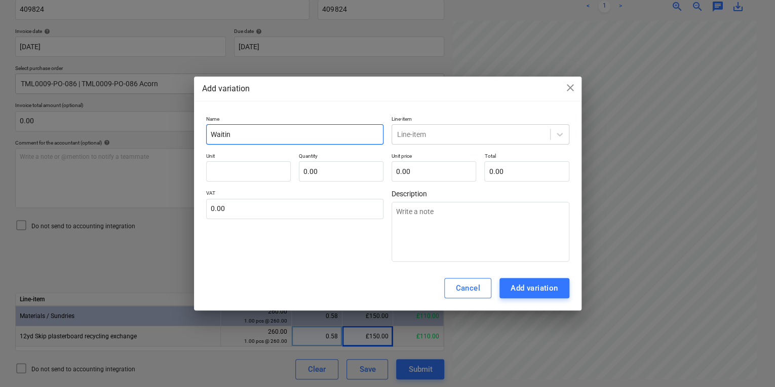
type textarea "x"
type input "Waiting"
type textarea "x"
type input "Waiting t"
type textarea "x"
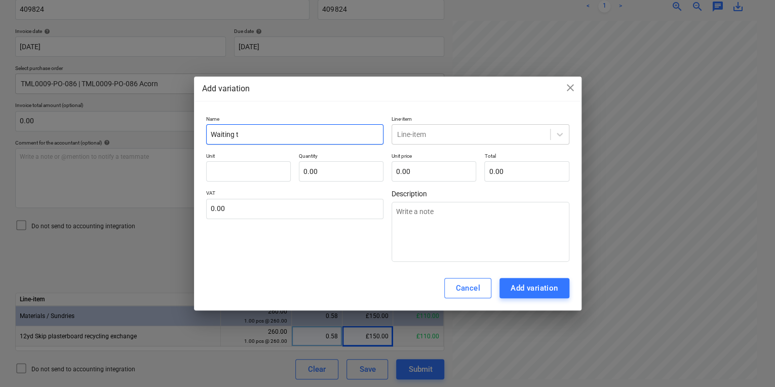
type input "Waiting ti"
type textarea "x"
type input "Waiting tim"
type textarea "x"
type input "Waiting time"
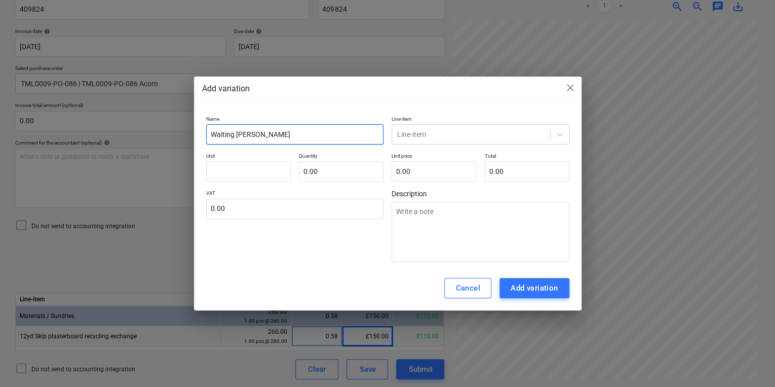
type textarea "x"
type input "Waiting time"
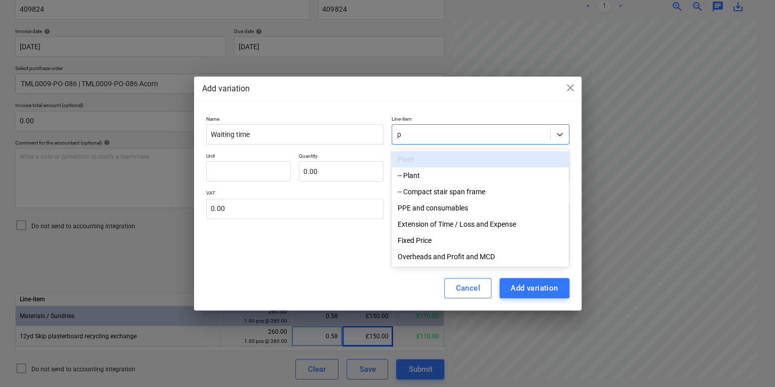
type input "pl"
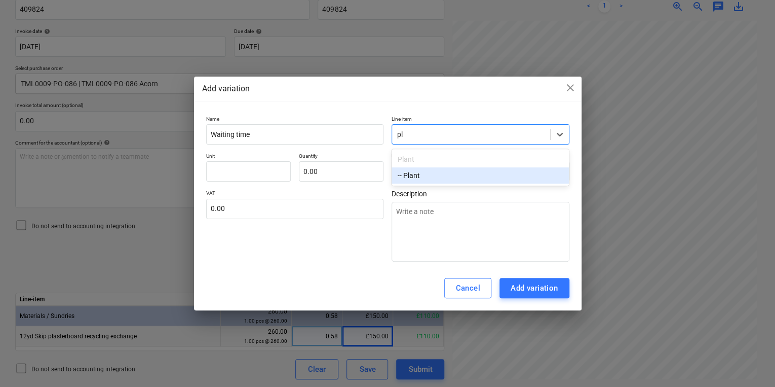
type textarea "x"
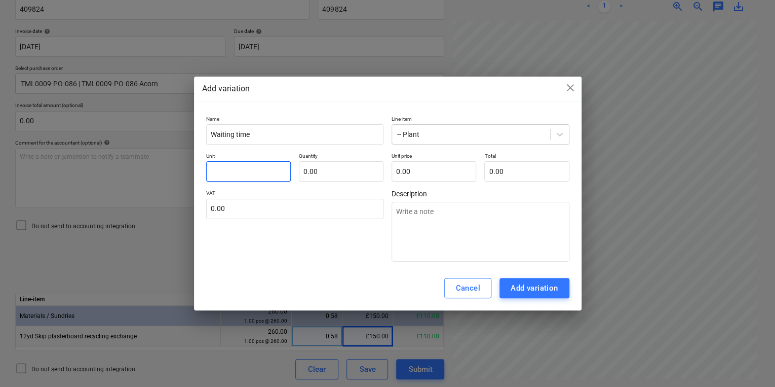
type input "p"
type textarea "x"
type input "pl"
type textarea "x"
type input "pla"
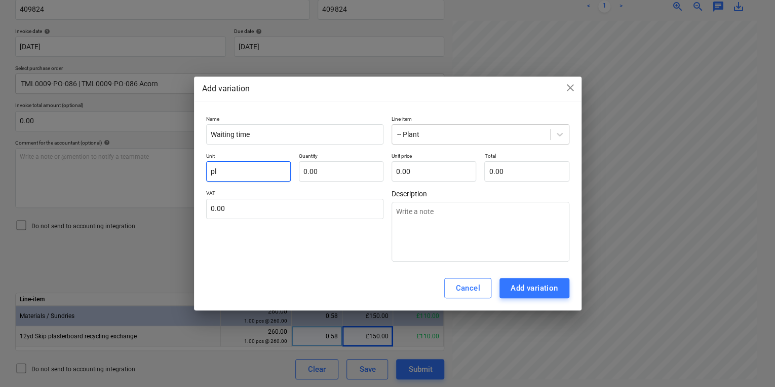
type textarea "x"
type input "plan"
type textarea "x"
type input "plant"
type textarea "x"
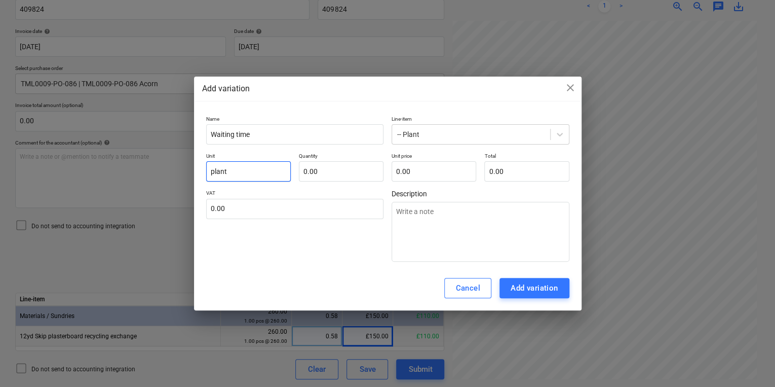
type input "plant"
type input "1"
type textarea "x"
type input "1.00"
type input "0.00"
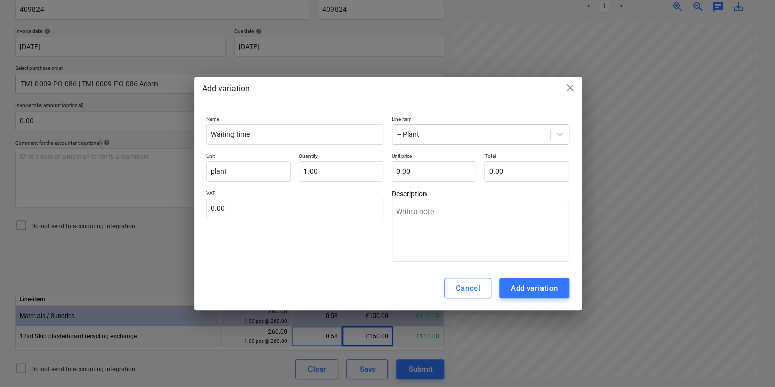
click at [579, 162] on div "Name Waiting time Line-item -- Plant Unit plant Quantity 1.00 Unit price 0.00 T…" at bounding box center [388, 188] width 388 height 155
drag, startPoint x: 663, startPoint y: 163, endPoint x: 555, endPoint y: 161, distance: 107.5
click at [555, 161] on div "Add variation close Name Waiting time Line-item -- Plant Unit plant Quantity 1.…" at bounding box center [387, 193] width 775 height 387
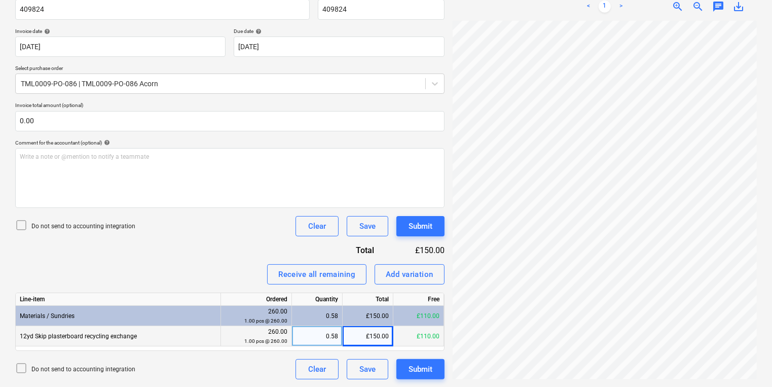
scroll to position [185, 154]
click at [426, 268] on div "Add variation" at bounding box center [410, 274] width 48 height 13
type textarea "x"
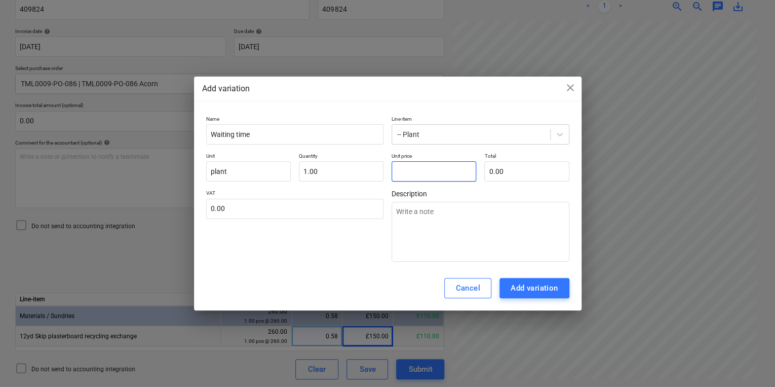
click at [417, 180] on input "text" at bounding box center [434, 171] width 85 height 20
type textarea "x"
type input "8"
type input "8.00"
type textarea "x"
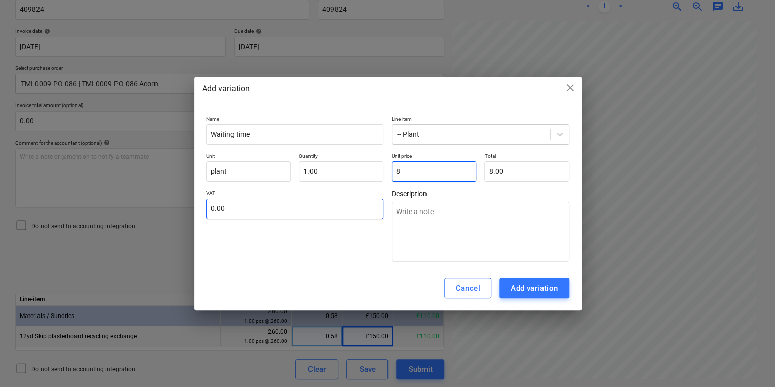
type input "80"
type input "80.00"
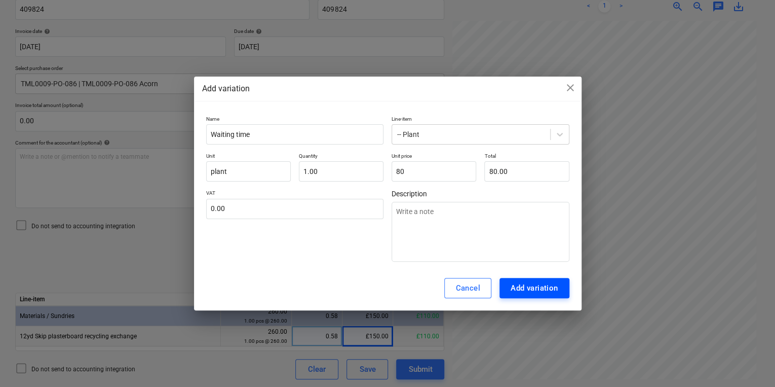
type input "80.00"
click at [527, 292] on div "Add variation" at bounding box center [535, 287] width 48 height 13
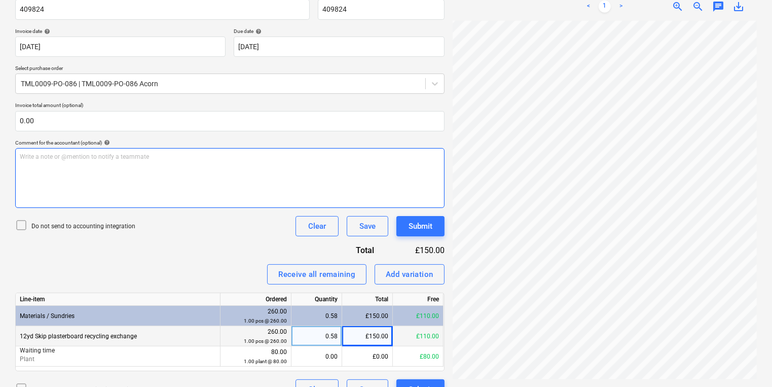
scroll to position [213, 4]
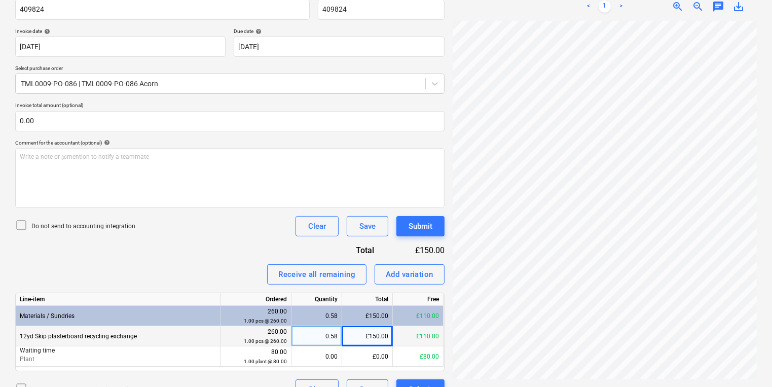
click at [447, 278] on div "Create new document Select company Acorn Waste Management Ltd Add new company S…" at bounding box center [229, 143] width 437 height 519
click at [440, 279] on button "Add variation" at bounding box center [409, 274] width 70 height 20
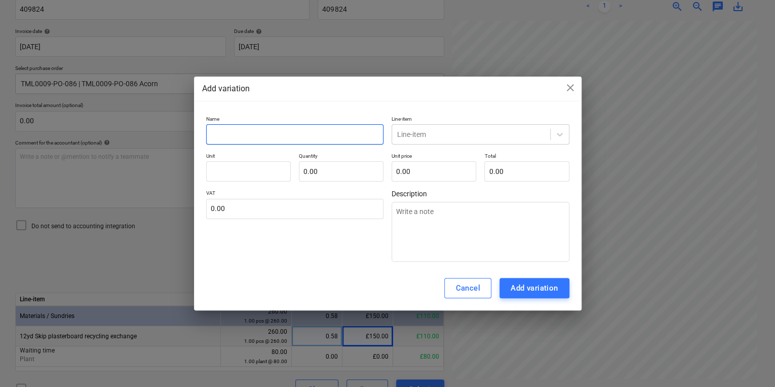
click at [257, 133] on input "text" at bounding box center [295, 134] width 178 height 20
type textarea "x"
type input "E"
type textarea "x"
type input "Ex"
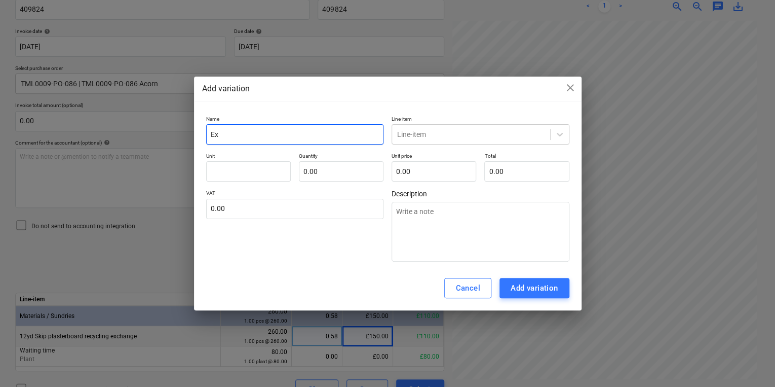
type textarea "x"
type input "Exc"
type textarea "x"
type input "Exce"
type textarea "x"
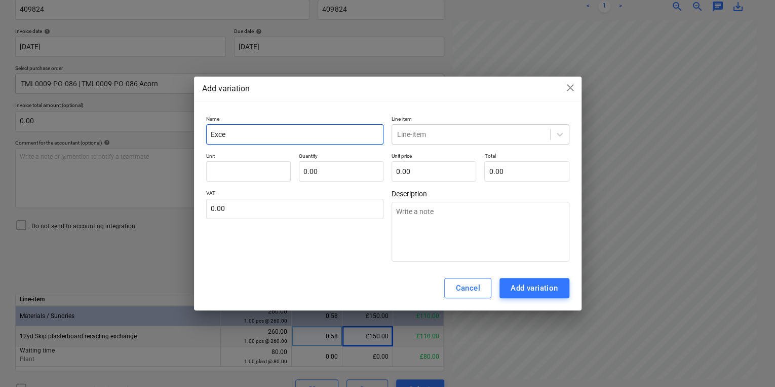
type input "Exces"
type textarea "x"
type input "Excess"
type textarea "x"
type input "Excess"
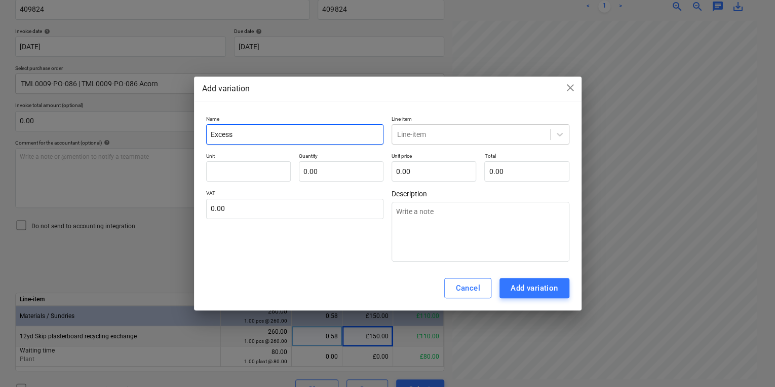
type textarea "x"
type input "Excess w"
type textarea "x"
type input "Excess we"
type textarea "x"
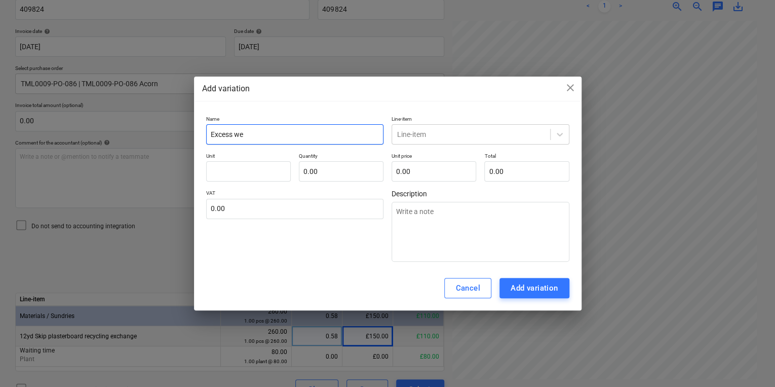
type input "Excess wei"
type textarea "x"
type input "Excess weig"
type textarea "x"
type input "Excess weigh"
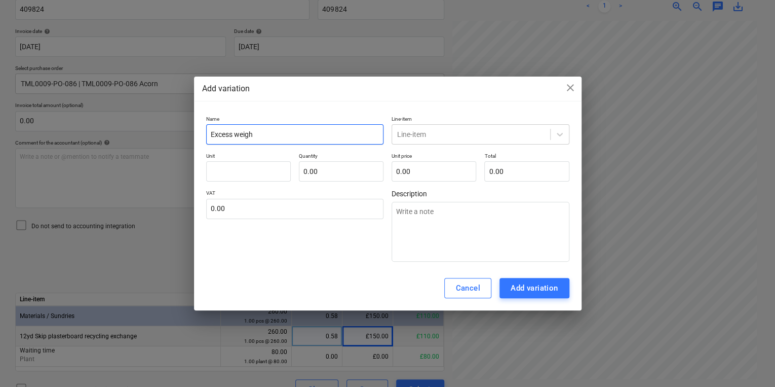
type textarea "x"
type input "Excess weight"
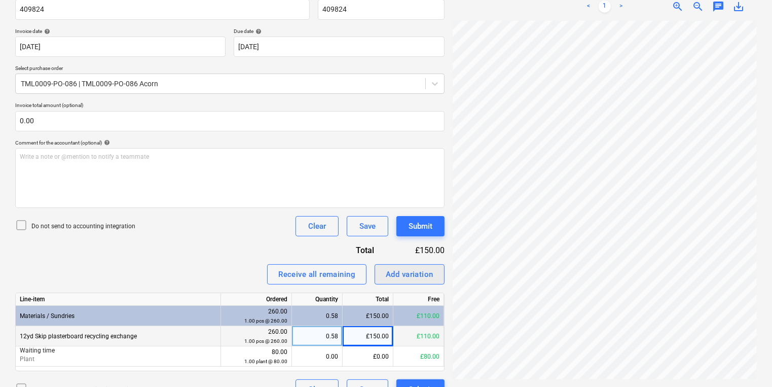
scroll to position [203, 154]
click at [430, 269] on div "Add variation" at bounding box center [410, 274] width 48 height 13
type textarea "x"
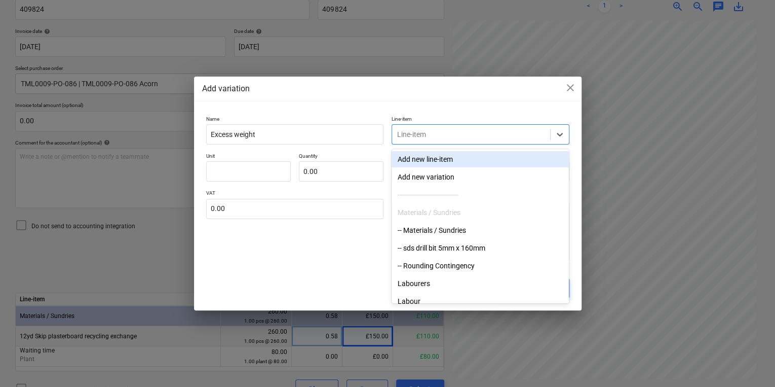
click at [419, 135] on div at bounding box center [471, 134] width 148 height 10
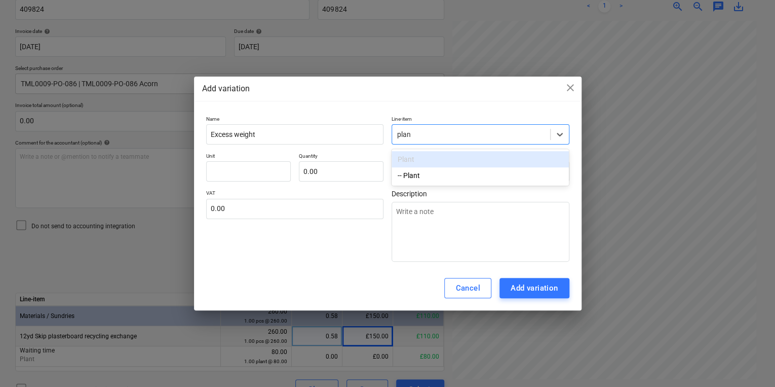
type input "plant"
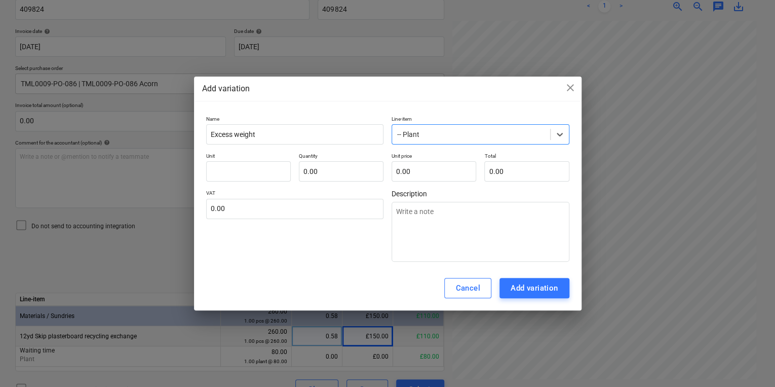
type textarea "x"
type input "p"
type textarea "x"
type input "pl"
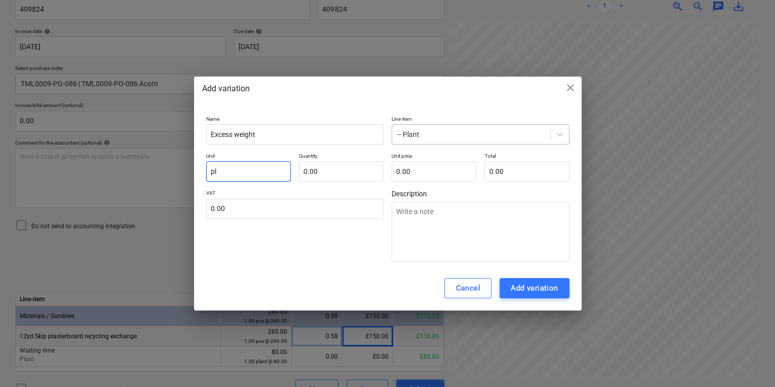
type textarea "x"
type input "pla"
type textarea "x"
type input "plan"
type textarea "x"
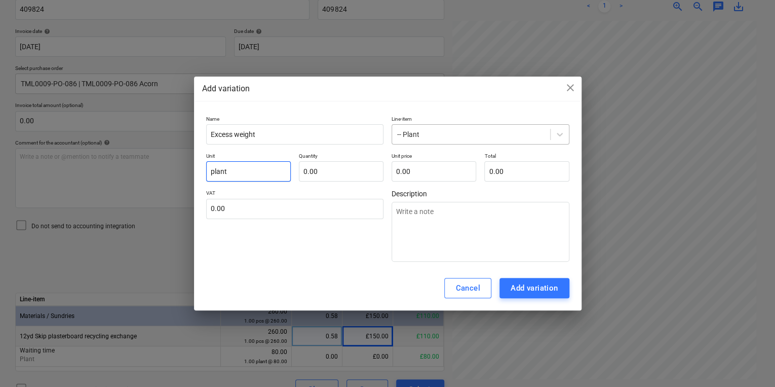
type input "plant"
type textarea "x"
type input "1.00"
type textarea "x"
type input "3"
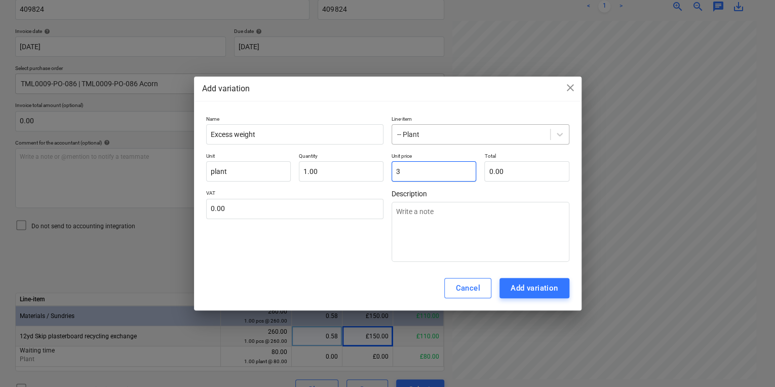
type input "3.00"
type textarea "x"
type input "38"
type input "38.00"
type textarea "x"
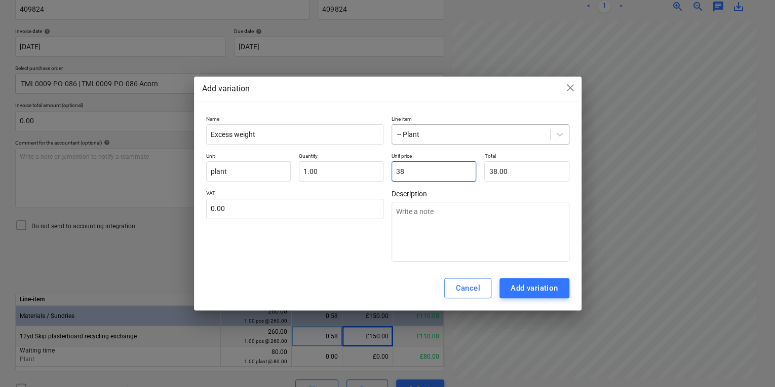
type input "387"
type input "387.00"
type textarea "x"
type input "38"
type input "38.00"
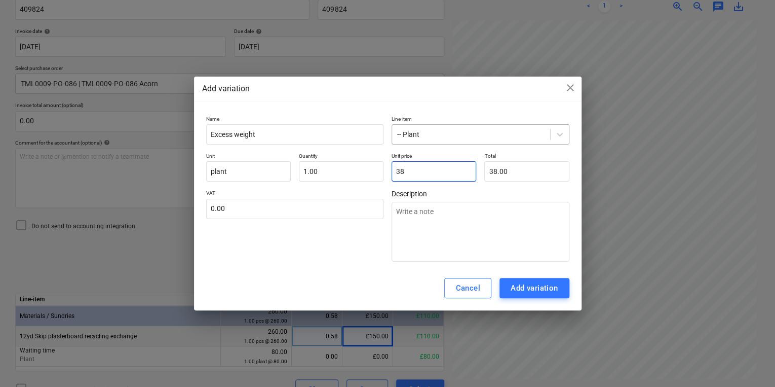
type textarea "x"
type input "381"
type input "381.00"
type textarea "x"
type input "381."
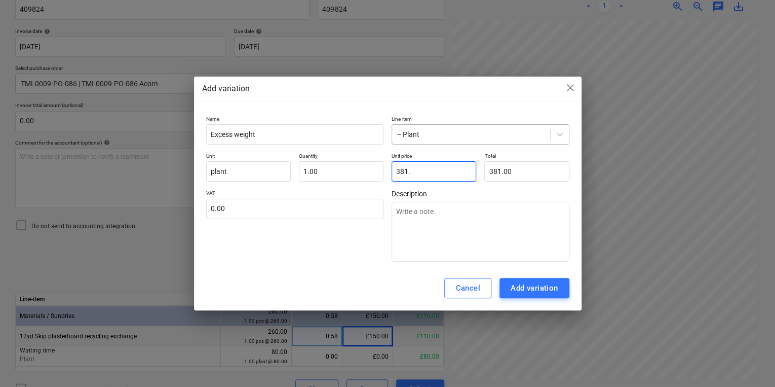
type textarea "x"
type input "381.7"
type input "381.70"
type textarea "x"
type input "381.70"
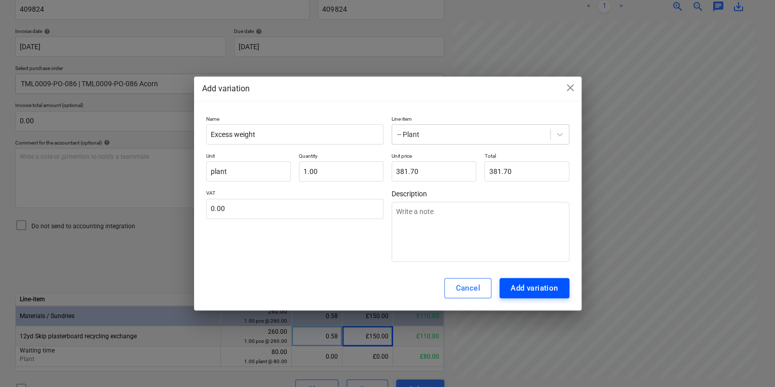
click at [535, 295] on button "Add variation" at bounding box center [535, 288] width 70 height 20
type textarea "x"
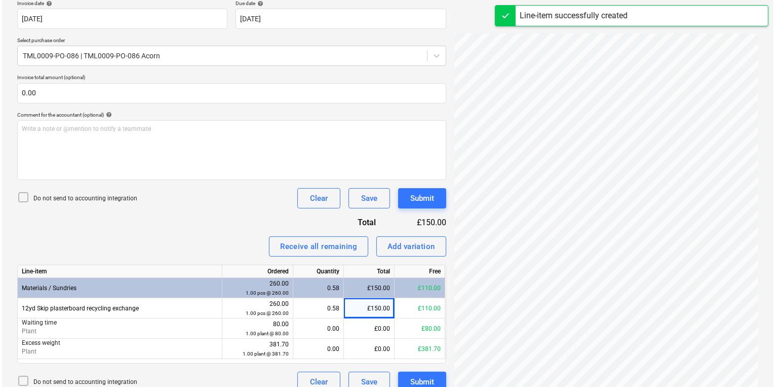
scroll to position [207, 0]
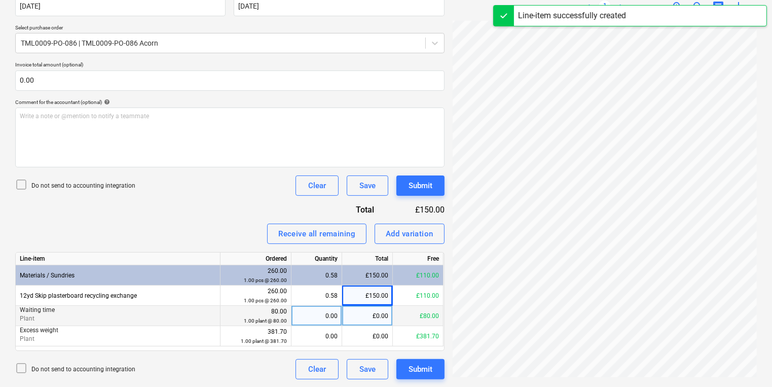
click at [319, 321] on div "0.00" at bounding box center [316, 316] width 42 height 20
type input "1"
click at [322, 318] on div "1.00" at bounding box center [316, 316] width 42 height 20
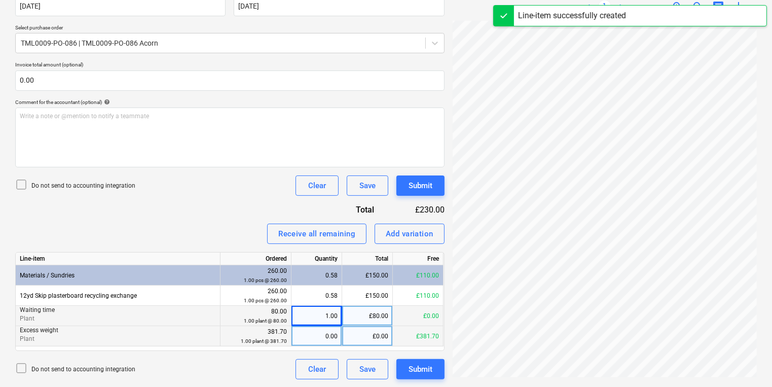
click at [322, 328] on div "0.00" at bounding box center [316, 336] width 42 height 20
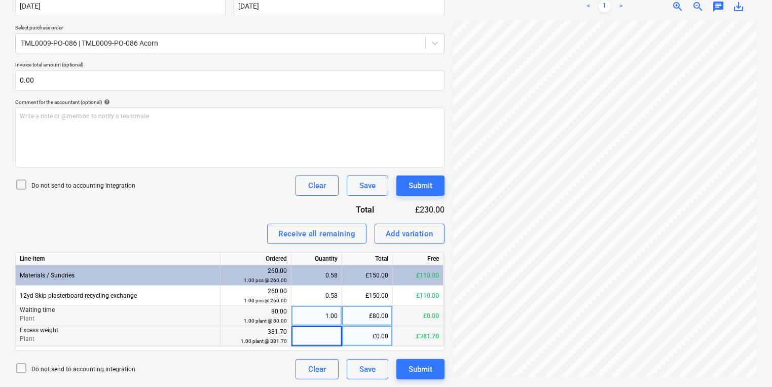
type input "1"
click at [408, 371] on div "Submit" at bounding box center [420, 368] width 24 height 13
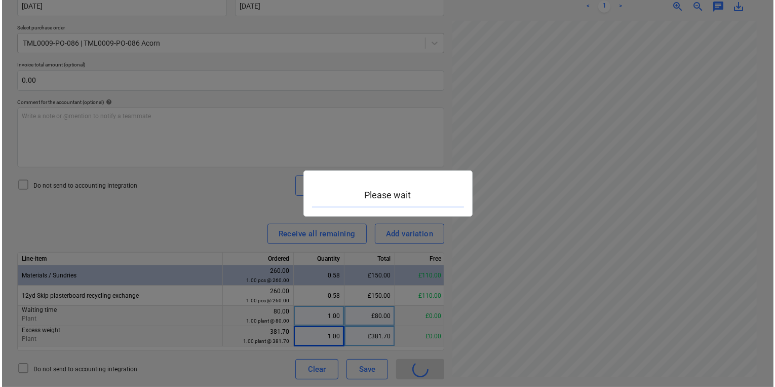
scroll to position [288, 153]
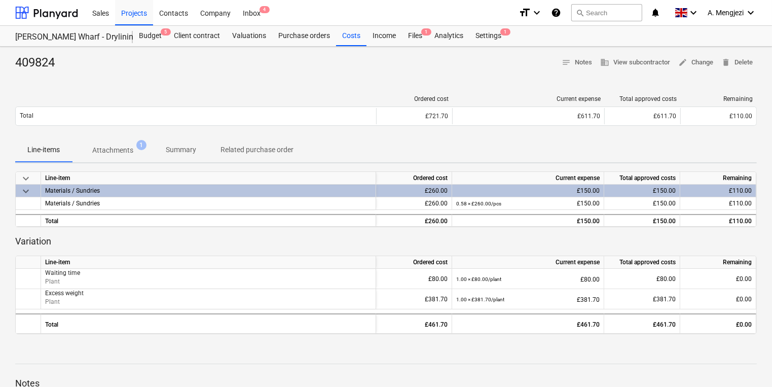
click at [158, 59] on div "409824 notes Notes business View subcontractor edit Change delete Delete" at bounding box center [385, 63] width 741 height 16
click at [153, 40] on div "Budget 5" at bounding box center [150, 36] width 35 height 20
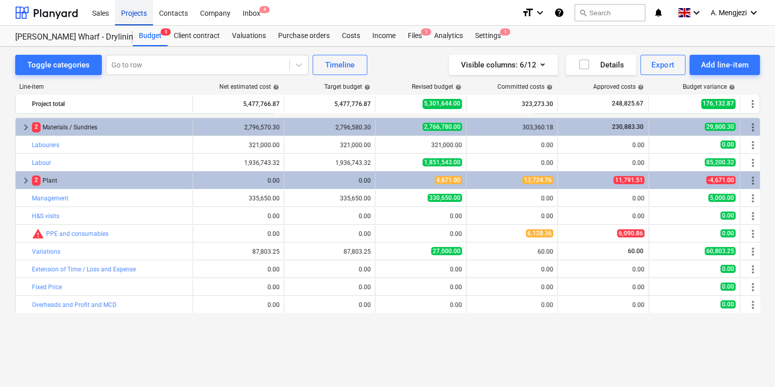
click at [139, 14] on div "Projects" at bounding box center [134, 12] width 38 height 26
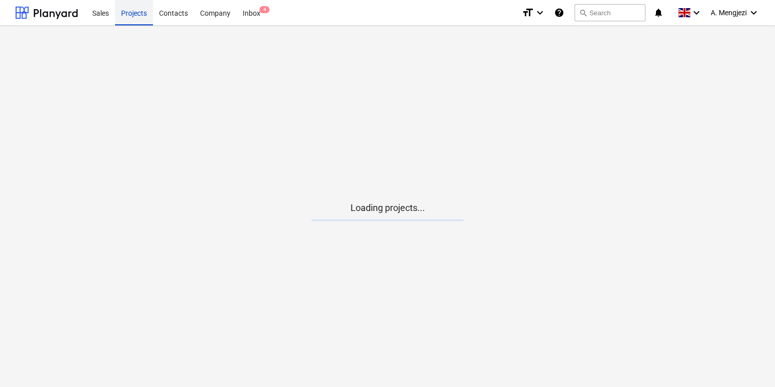
click at [139, 14] on div "Projects" at bounding box center [134, 12] width 38 height 26
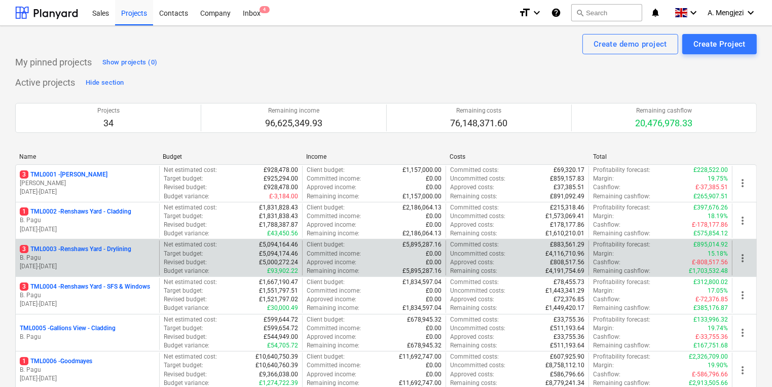
click at [105, 261] on p "B. Pagu" at bounding box center [87, 257] width 135 height 9
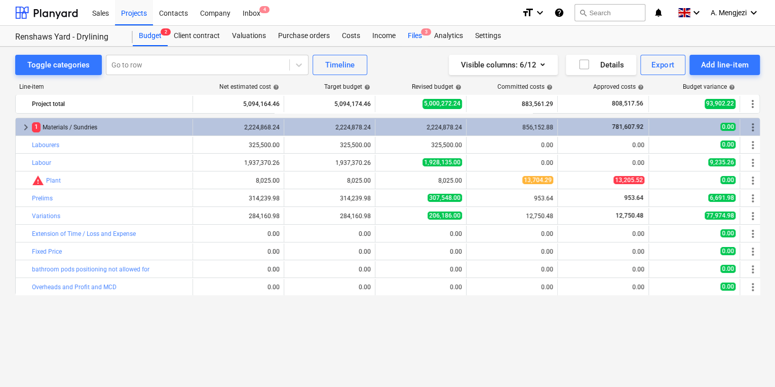
click at [422, 34] on span "3" at bounding box center [426, 31] width 10 height 7
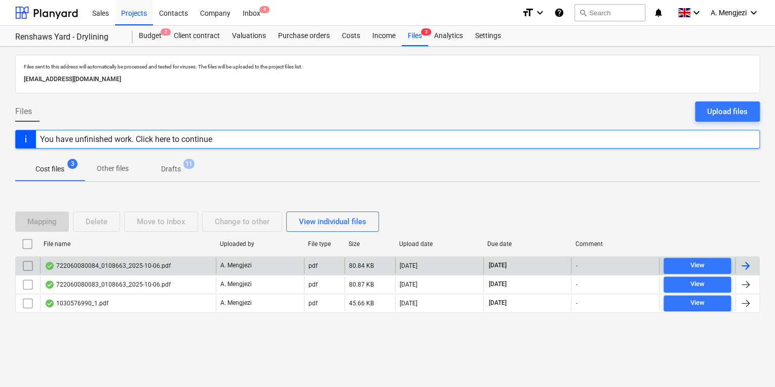
click at [213, 266] on div "722060080084_0108663_2025-10-06.pdf" at bounding box center [128, 265] width 176 height 16
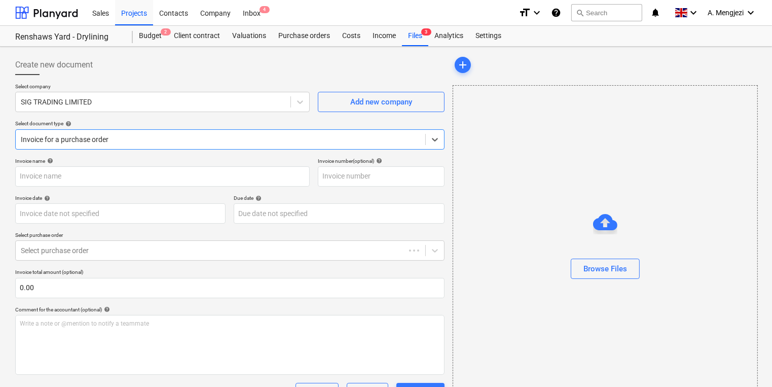
type input "722060080084"
type input "[DATE]"
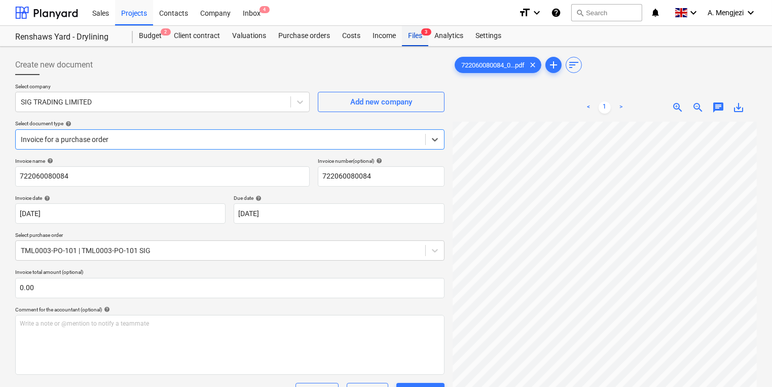
click at [407, 46] on link "Files 3" at bounding box center [415, 36] width 26 height 20
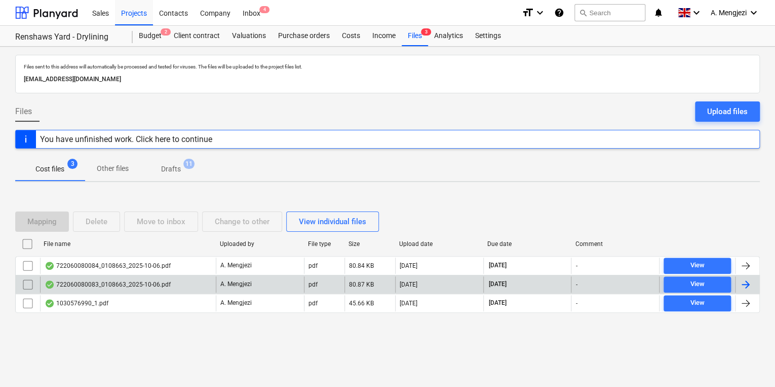
click at [147, 283] on div "722060080083_0108663_2025-10-06.pdf" at bounding box center [108, 284] width 126 height 8
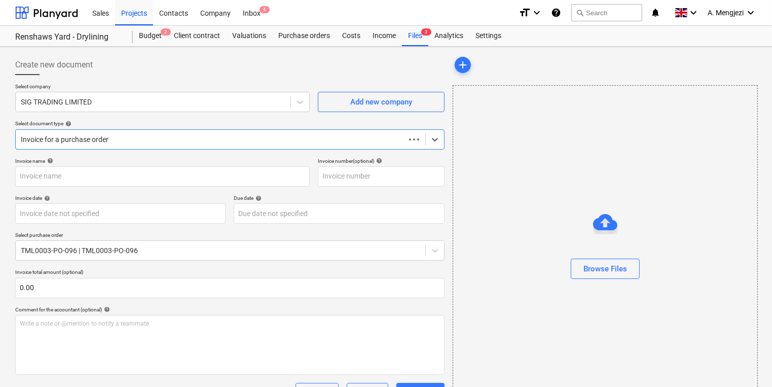
type input "722060080083"
type input "[DATE]"
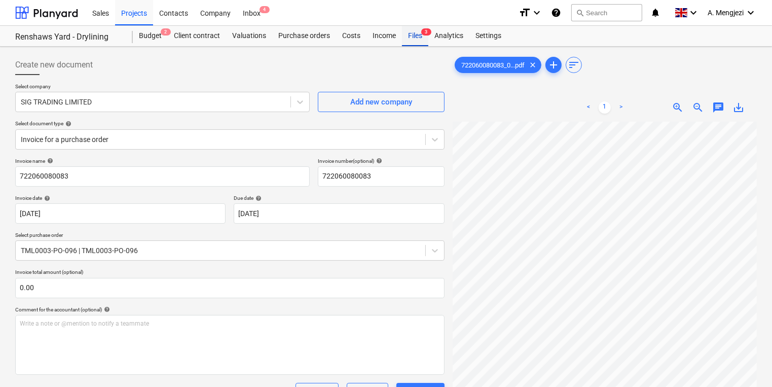
click at [418, 43] on div "Files 3" at bounding box center [415, 36] width 26 height 20
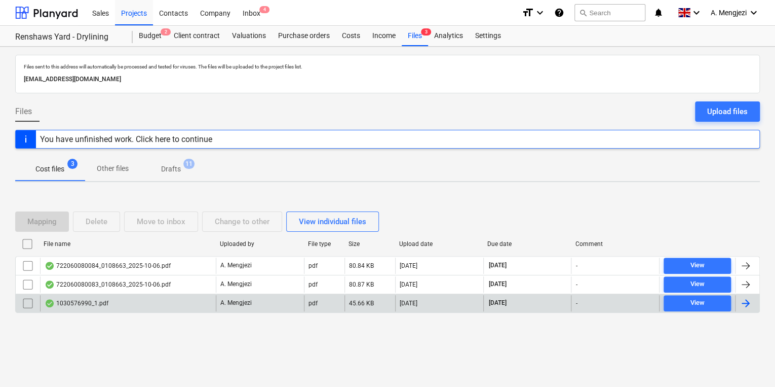
click at [70, 305] on div "1030576990_1.pdf" at bounding box center [77, 303] width 64 height 8
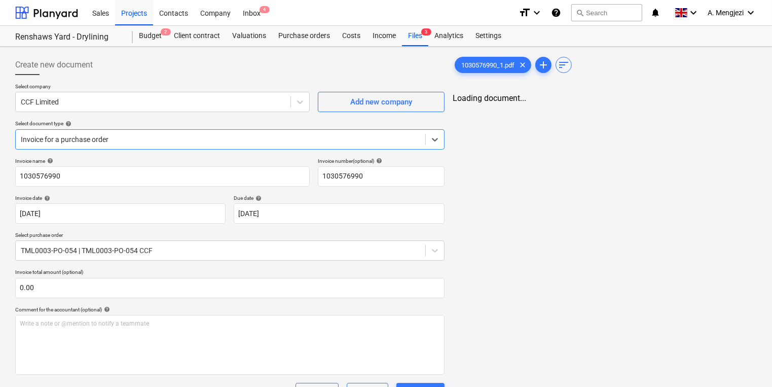
type input "1030576990"
type input "[DATE]"
click at [417, 36] on div "Files 3" at bounding box center [415, 36] width 26 height 20
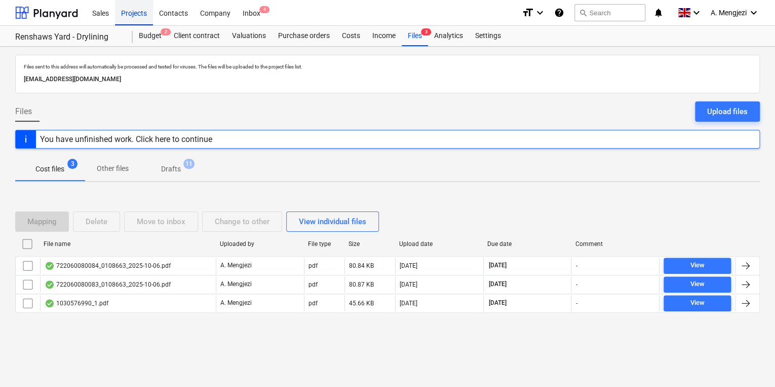
click at [145, 8] on div "Projects" at bounding box center [134, 12] width 38 height 26
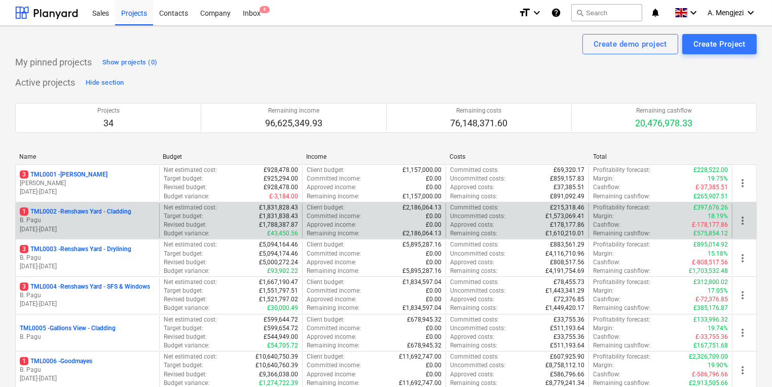
click at [117, 225] on p "30.09.2024 - 14.01.2026" at bounding box center [87, 229] width 135 height 9
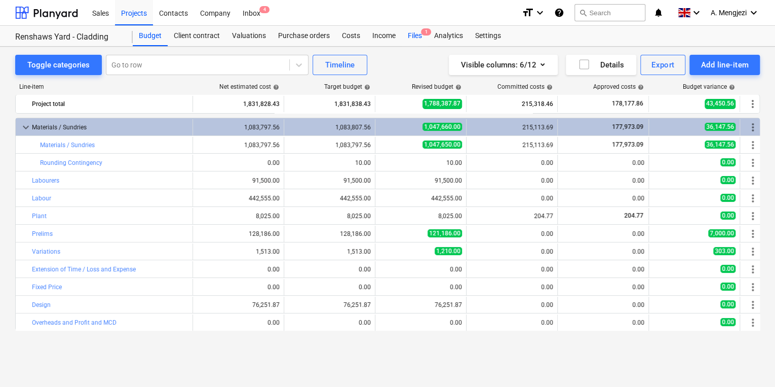
click at [418, 36] on div "Files 1" at bounding box center [415, 36] width 26 height 20
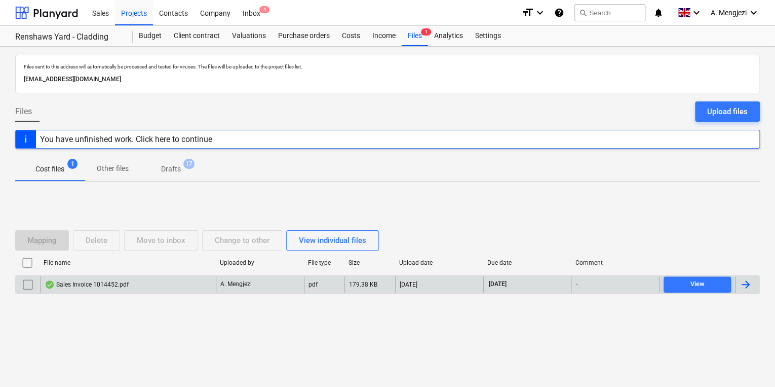
click at [131, 283] on div "Sales Invoice 1014452.pdf" at bounding box center [128, 284] width 176 height 16
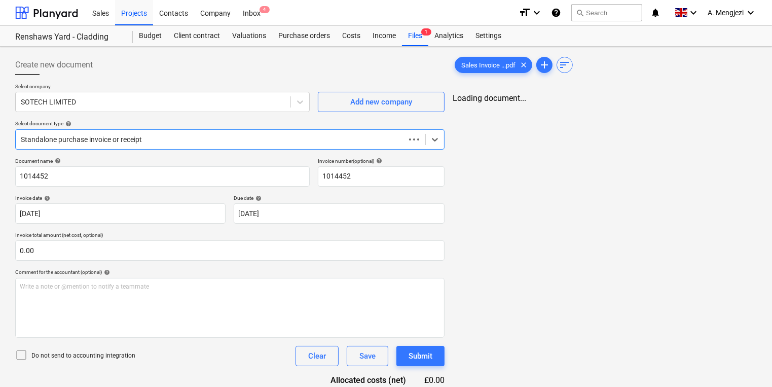
type input "1014452"
type input "[DATE]"
click at [139, 10] on div "Projects" at bounding box center [134, 12] width 38 height 26
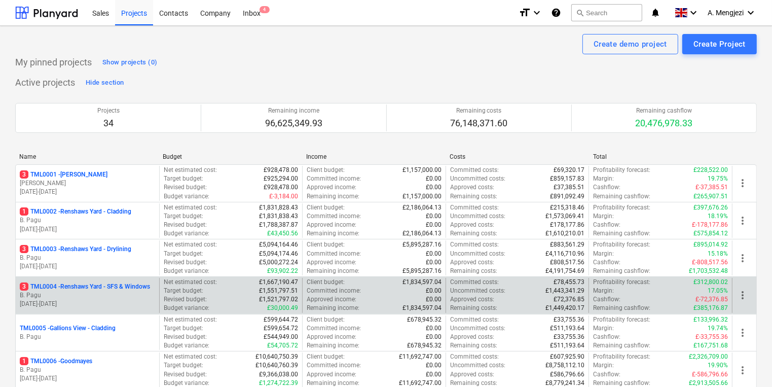
click at [115, 304] on p "30.09.2024 - 22.12.2025" at bounding box center [87, 303] width 135 height 9
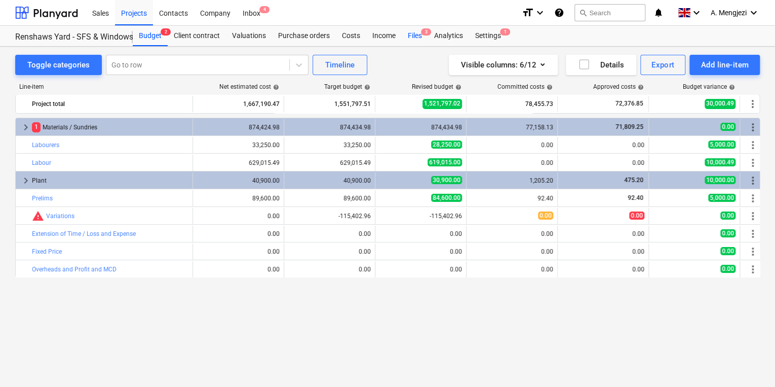
click at [418, 35] on div "Files 3" at bounding box center [415, 36] width 26 height 20
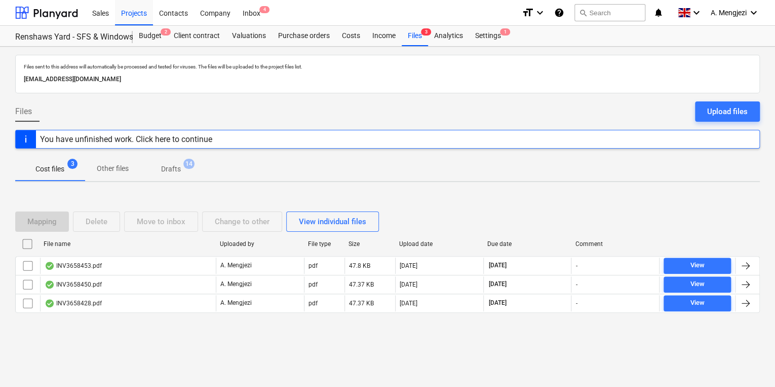
click at [191, 350] on div "Files sent to this address will automatically be processed and tested for virus…" at bounding box center [387, 217] width 775 height 340
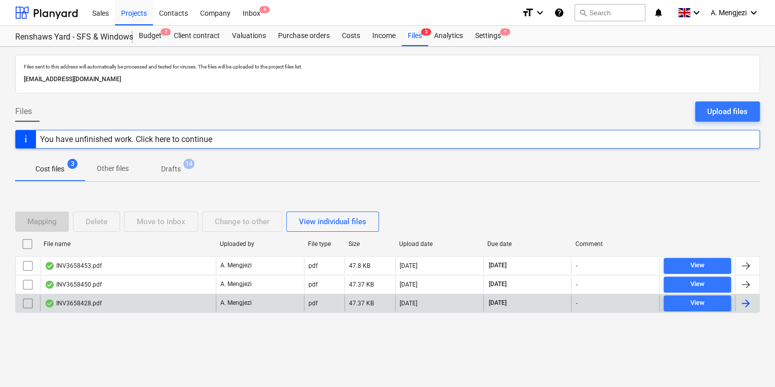
click at [156, 298] on div "INV3658428.pdf" at bounding box center [128, 303] width 176 height 16
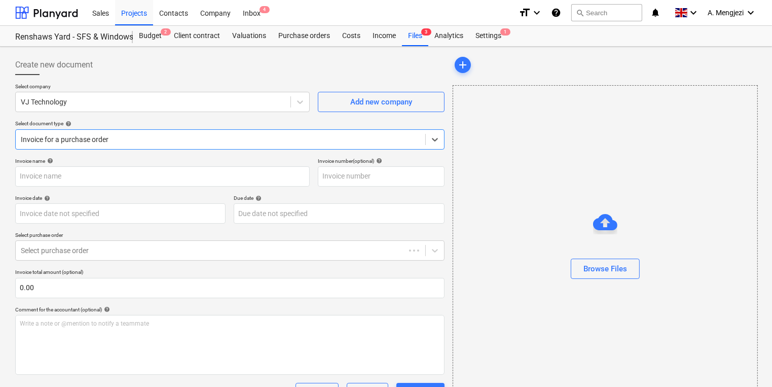
type input "INV3658428"
type input "[DATE]"
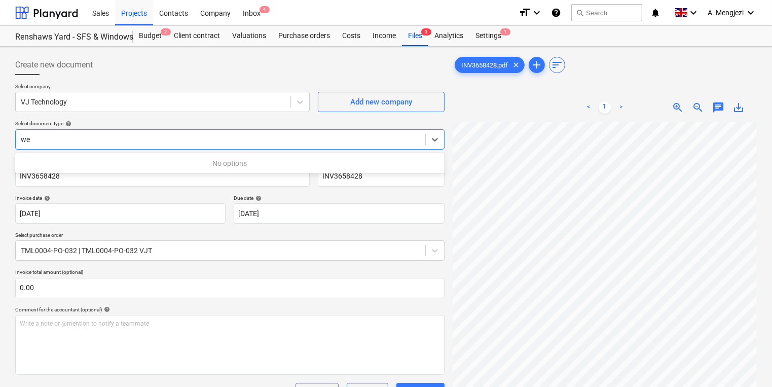
type input "w"
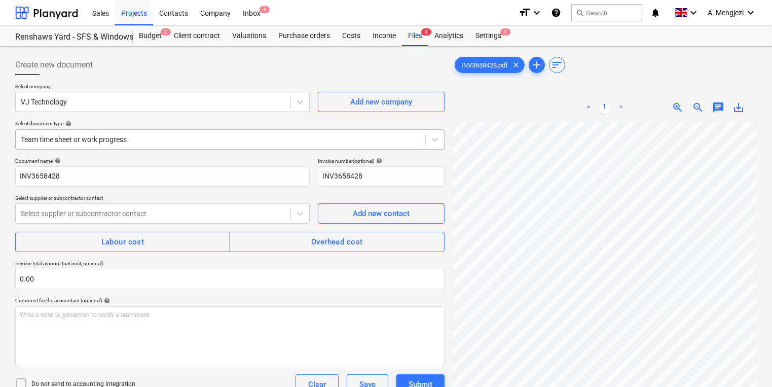
click at [282, 143] on div at bounding box center [220, 139] width 399 height 10
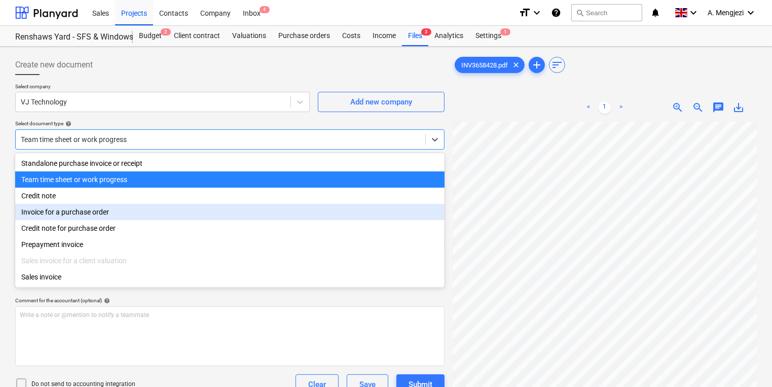
click at [253, 214] on div "Invoice for a purchase order" at bounding box center [229, 212] width 429 height 16
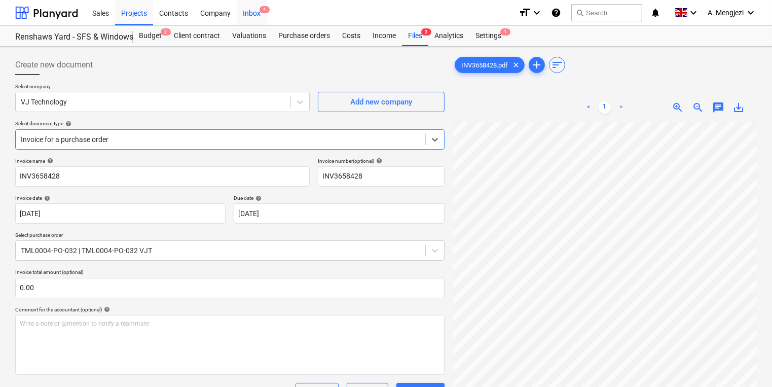
click at [262, 15] on div "Inbox 4" at bounding box center [252, 12] width 30 height 26
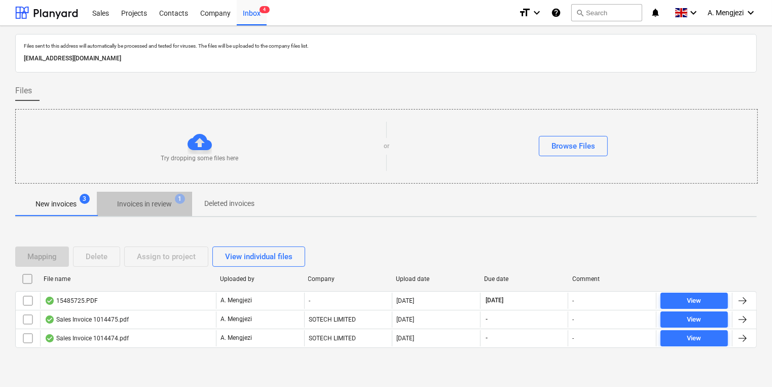
click at [150, 203] on p "Invoices in review" at bounding box center [144, 204] width 55 height 11
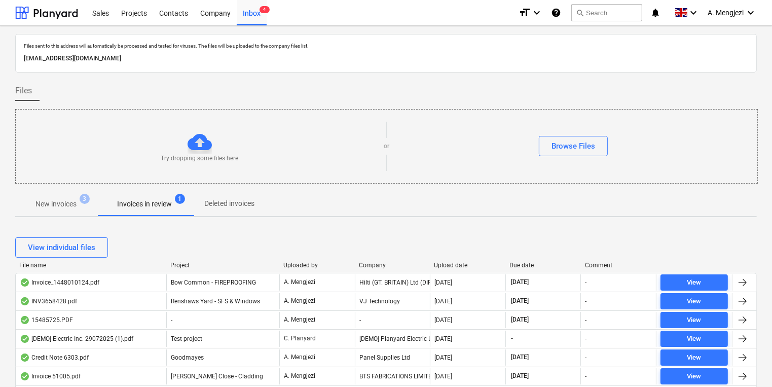
click at [373, 264] on div "Company" at bounding box center [392, 264] width 67 height 7
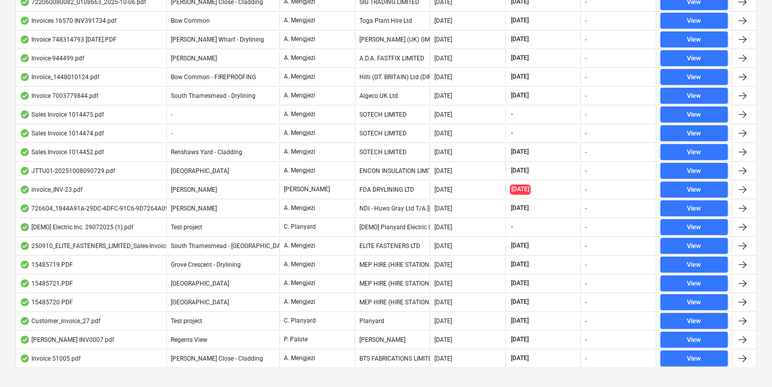
scroll to position [481, 0]
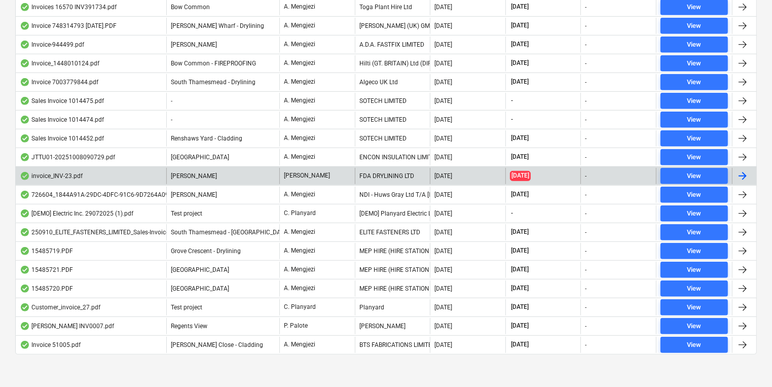
scroll to position [441, 0]
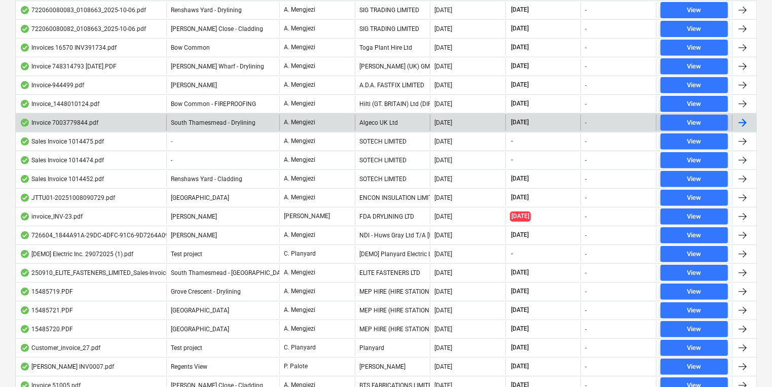
click at [386, 121] on div "Algeco UK Ltd" at bounding box center [393, 123] width 76 height 16
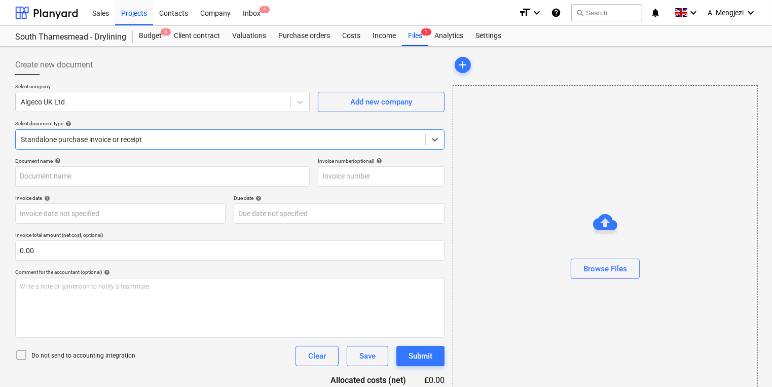
type input "7003779844"
type input "[DATE]"
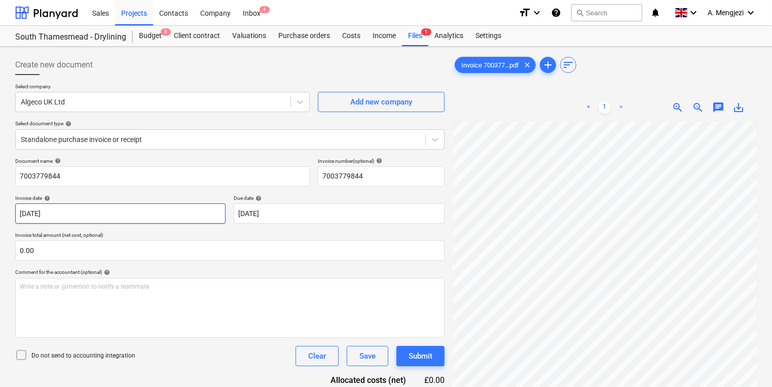
click at [138, 219] on body "Sales Projects Contacts Company Inbox 4 format_size keyboard_arrow_down help se…" at bounding box center [386, 193] width 772 height 387
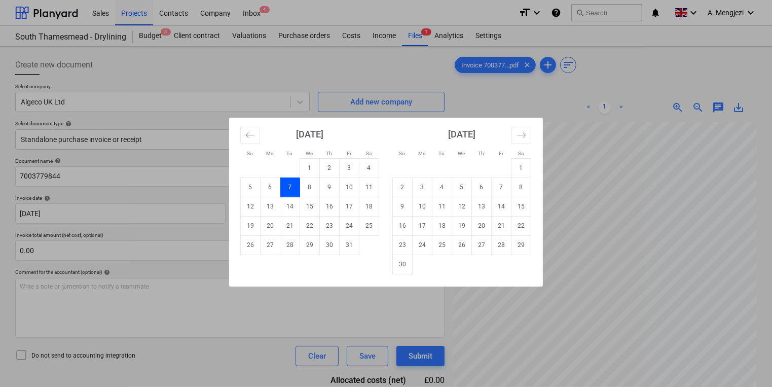
click at [318, 87] on div "Su Mo Tu We Th Fr Sa Su Mo Tu We Th Fr Sa [DATE] 1 2 3 4 5 6 7 8 9 10 11 12 13 …" at bounding box center [386, 193] width 772 height 387
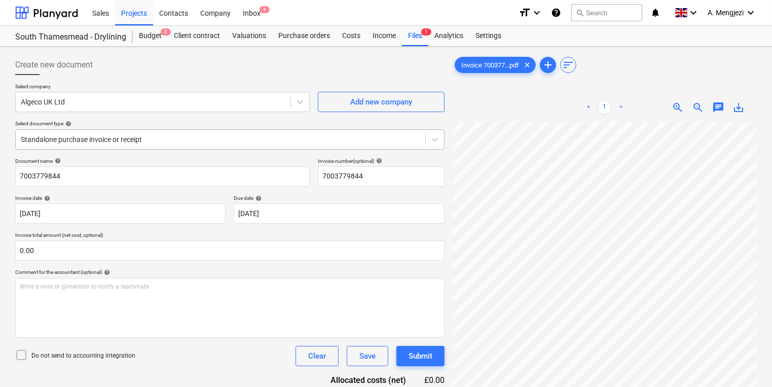
click at [124, 140] on div at bounding box center [220, 139] width 399 height 10
click at [125, 140] on div at bounding box center [220, 139] width 399 height 10
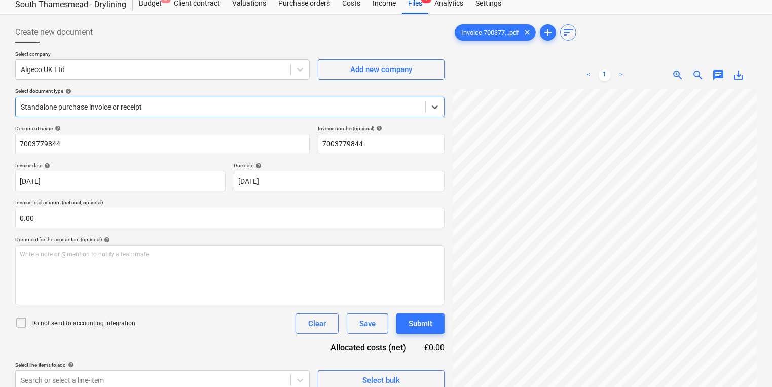
scroll to position [101, 0]
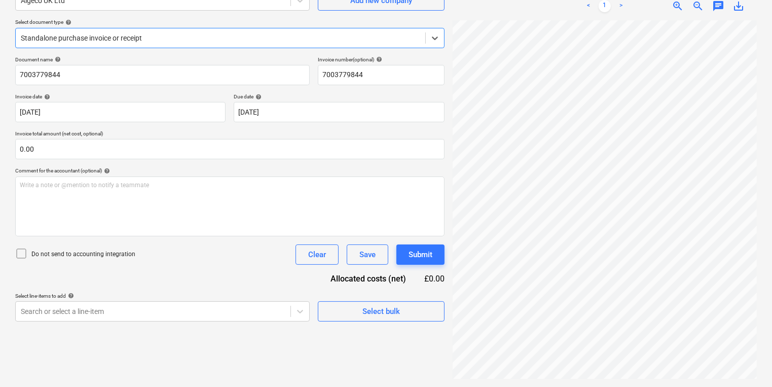
click at [377, 336] on div "Create new document Select company Algeco UK Ltd Add new company Select documen…" at bounding box center [229, 165] width 437 height 433
click at [772, 282] on html "Sales Projects Contacts Company Inbox 4 format_size keyboard_arrow_down help se…" at bounding box center [386, 92] width 772 height 387
click at [443, 305] on button "Select bulk" at bounding box center [381, 311] width 127 height 20
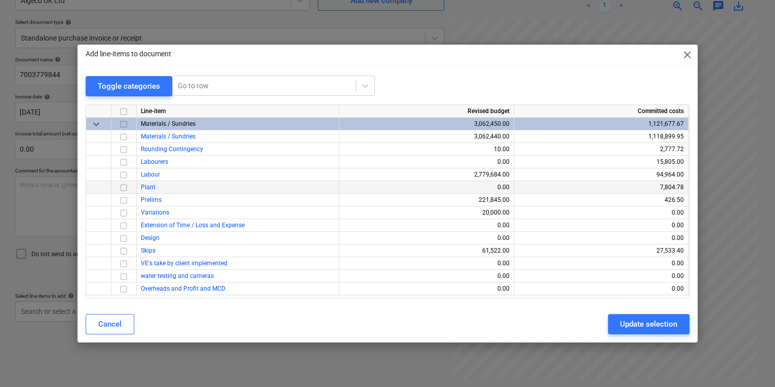
click at [128, 184] on input "checkbox" at bounding box center [124, 187] width 12 height 12
click at [654, 320] on div "Update selection" at bounding box center [648, 323] width 57 height 13
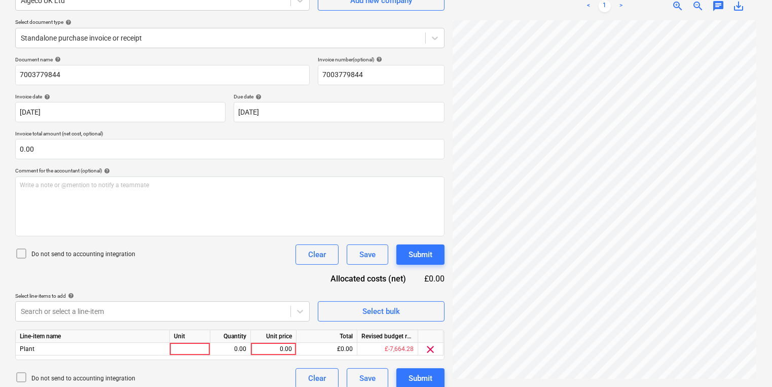
scroll to position [71, 32]
click at [772, 247] on html "Sales Projects Contacts Company Inbox 4 format_size keyboard_arrow_down help se…" at bounding box center [386, 92] width 772 height 387
click at [208, 355] on div "Line-item name Unit Quantity Unit price Total Revised budget remaining Plant 0.…" at bounding box center [229, 344] width 429 height 30
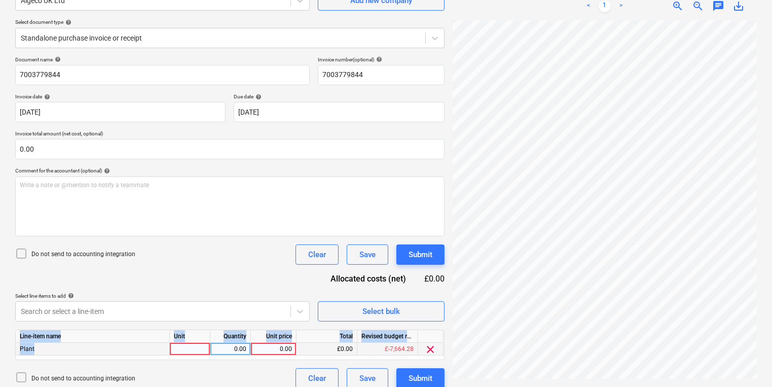
drag, startPoint x: 208, startPoint y: 355, endPoint x: 203, endPoint y: 351, distance: 6.9
click at [203, 351] on div at bounding box center [190, 349] width 41 height 13
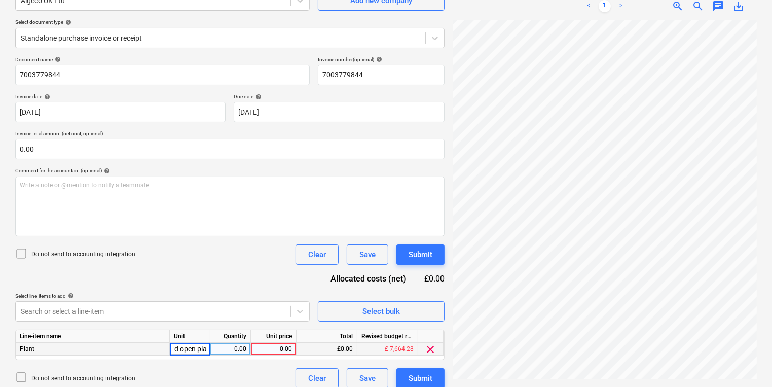
type input "AV Standard open plan"
click at [427, 277] on div "Create new document Select company Algeco UK Ltd Add new company Select documen…" at bounding box center [385, 170] width 749 height 443
click at [284, 346] on div "0.00" at bounding box center [273, 349] width 37 height 13
type input "60"
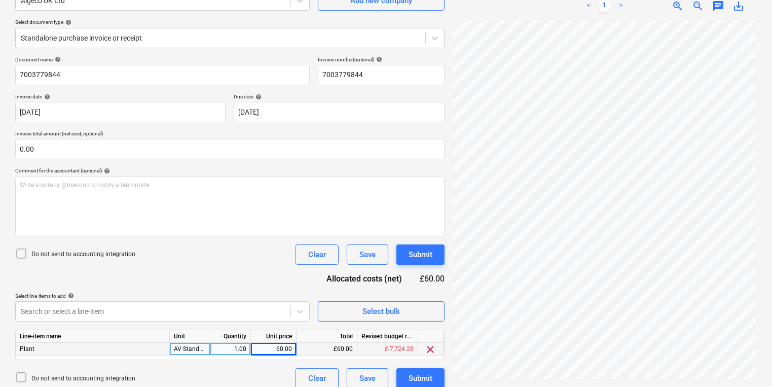
scroll to position [93, 0]
click at [772, 285] on html "Sales Projects Contacts Company Inbox 4 format_size keyboard_arrow_down help se…" at bounding box center [386, 92] width 772 height 387
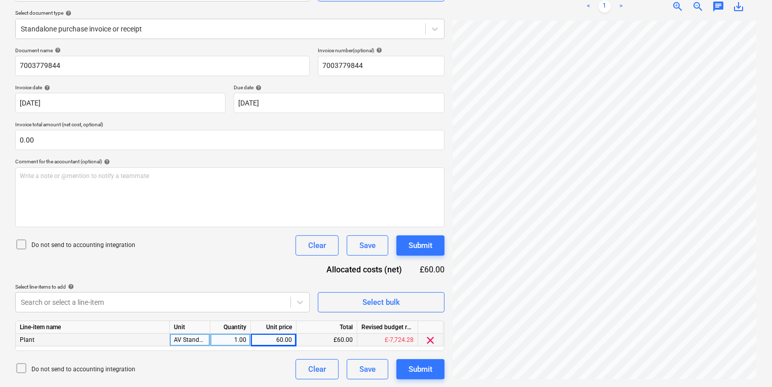
scroll to position [288, 154]
click at [126, 191] on div "Write a note or @mention to notify a teammate [PERSON_NAME]" at bounding box center [229, 197] width 429 height 60
click at [124, 216] on div at bounding box center [229, 197] width 429 height 60
click at [335, 226] on div "Document name help 7003779844 Invoice number (optional) help 7003779844 Invoice…" at bounding box center [229, 213] width 429 height 332
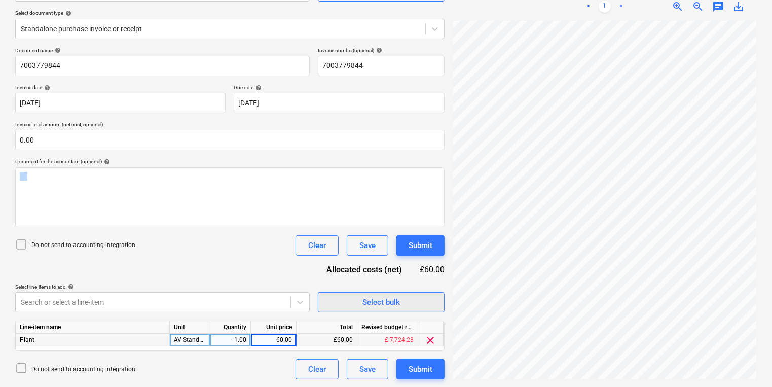
click at [368, 308] on button "Select bulk" at bounding box center [381, 302] width 127 height 20
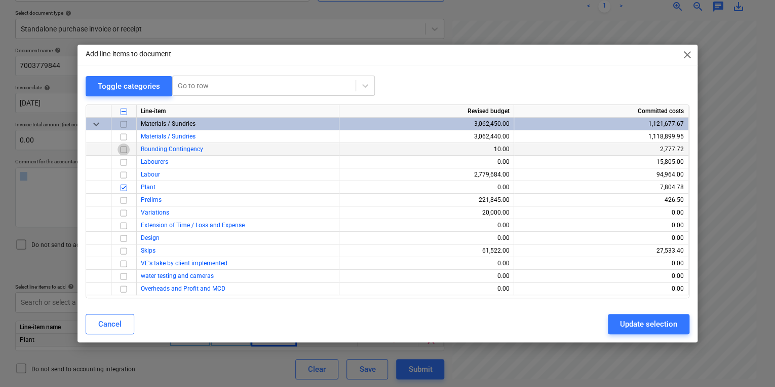
click at [128, 152] on input "checkbox" at bounding box center [124, 149] width 12 height 12
click at [668, 323] on div "Update selection" at bounding box center [648, 323] width 57 height 13
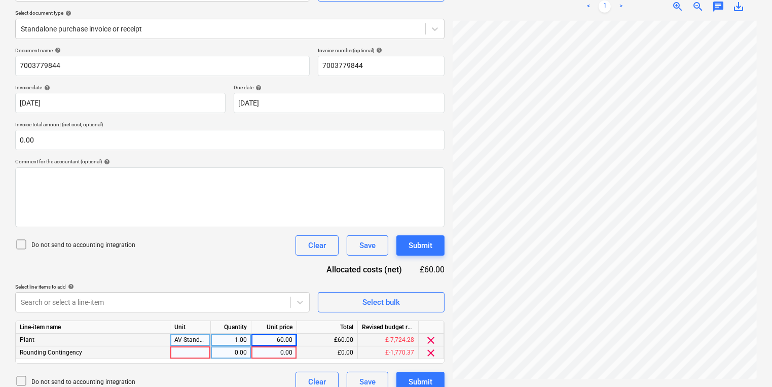
click at [193, 351] on div at bounding box center [190, 352] width 41 height 13
type input "L"
type input "Loss"
type input "1"
type input "12"
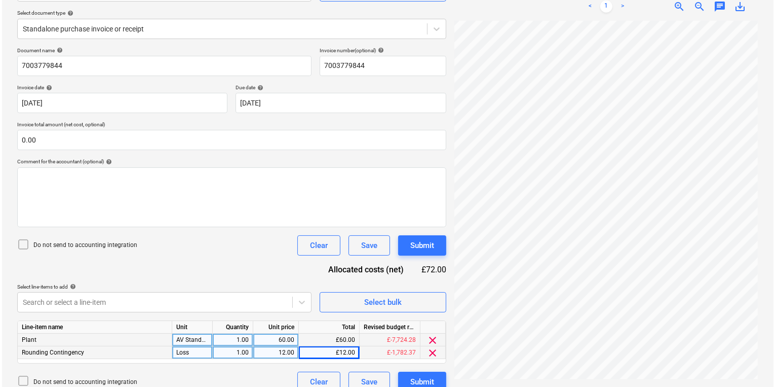
scroll to position [288, 154]
click at [419, 250] on div "Submit" at bounding box center [420, 245] width 24 height 13
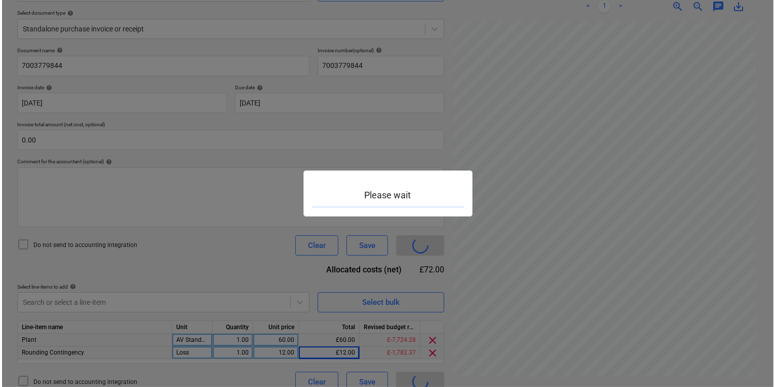
scroll to position [288, 153]
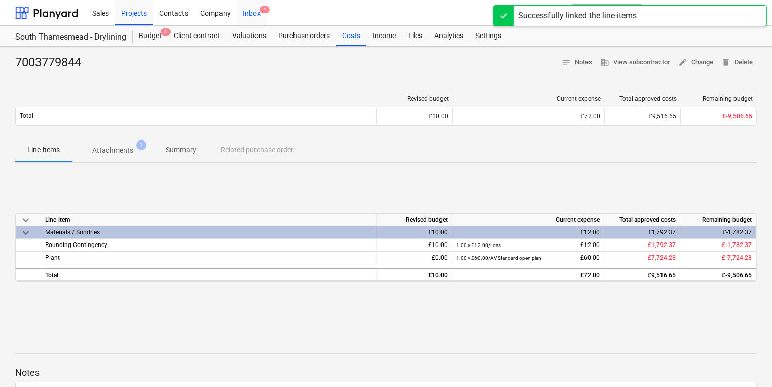
click at [257, 6] on div "Inbox 4" at bounding box center [252, 12] width 30 height 26
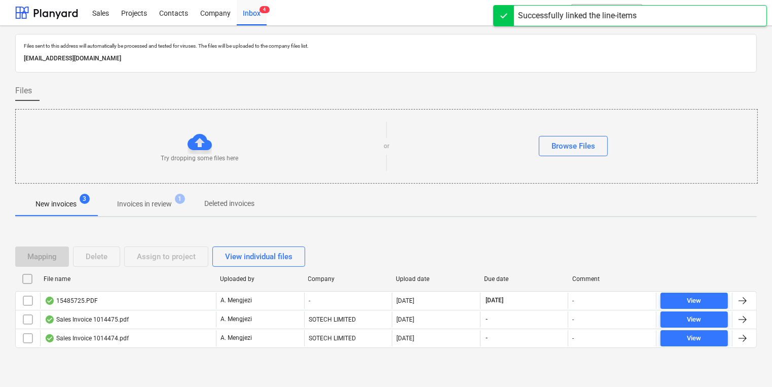
click at [168, 210] on span "Invoices in review 1" at bounding box center [144, 204] width 95 height 18
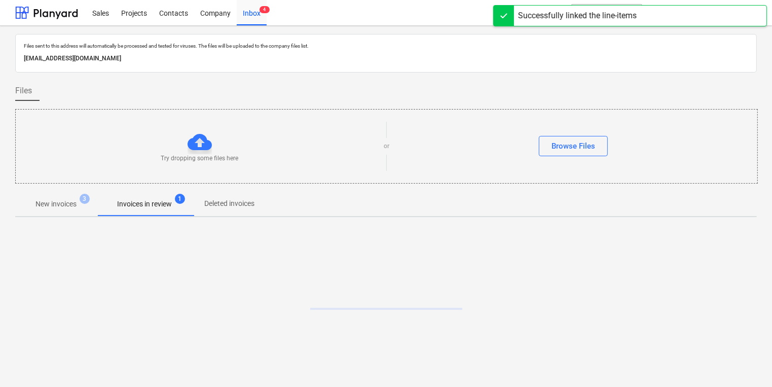
click at [162, 200] on p "Invoices in review" at bounding box center [144, 204] width 55 height 11
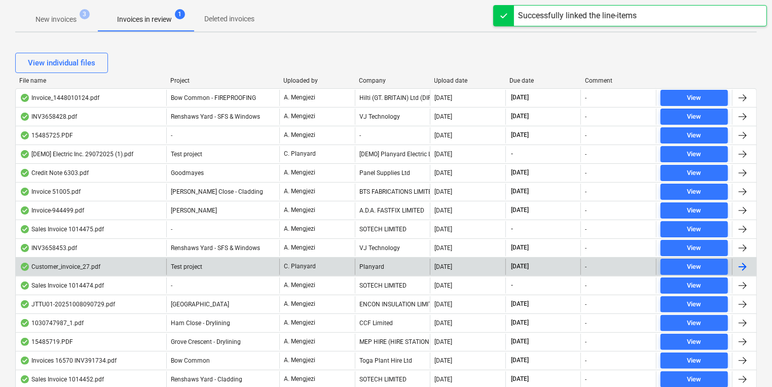
scroll to position [203, 0]
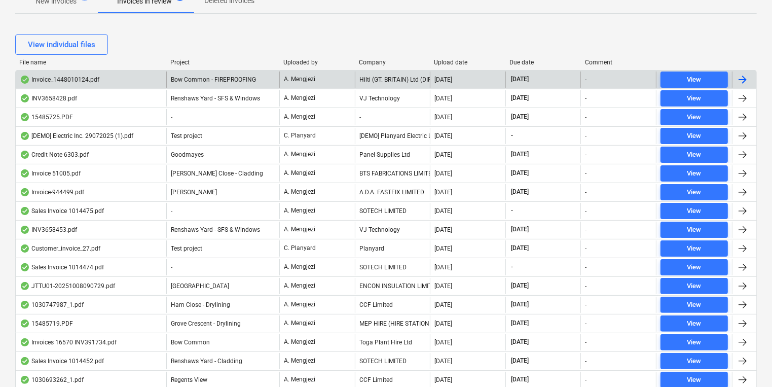
click at [377, 73] on div "Hilti (GT. BRITAIN) Ltd (DIRECT DEBIT)" at bounding box center [393, 79] width 76 height 16
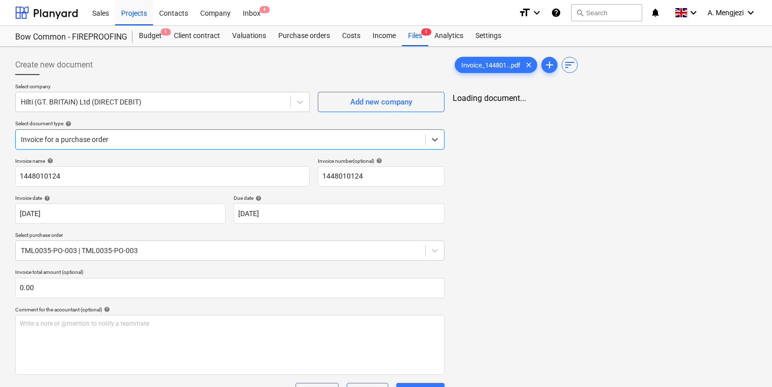
type input "1448010124"
type input "[DATE]"
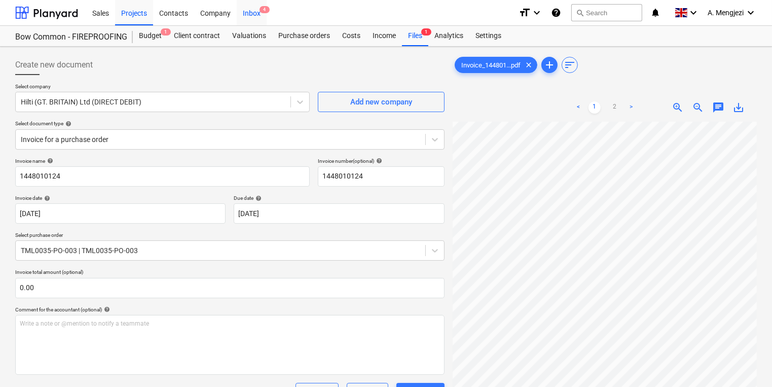
click at [258, 10] on div "Inbox 4" at bounding box center [252, 12] width 30 height 26
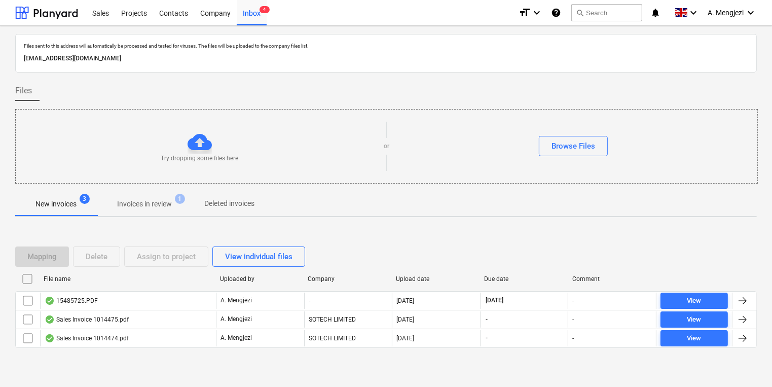
click at [150, 286] on div "File name" at bounding box center [128, 279] width 176 height 16
checkbox input "false"
click at [152, 287] on div "File name Uploaded by Company Upload date Due date Comment" at bounding box center [385, 281] width 741 height 20
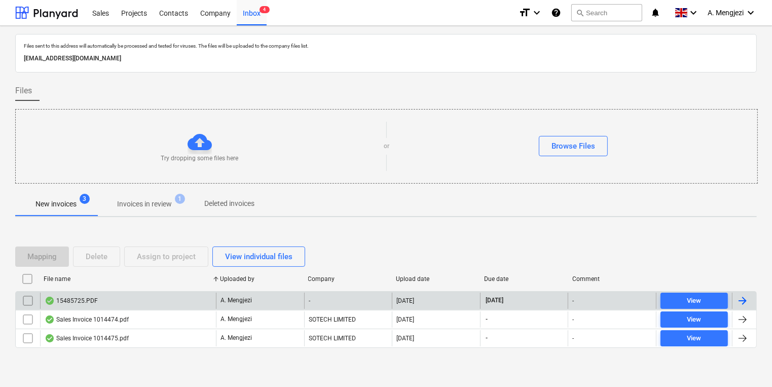
click at [153, 293] on div "15485725.PDF" at bounding box center [128, 300] width 176 height 16
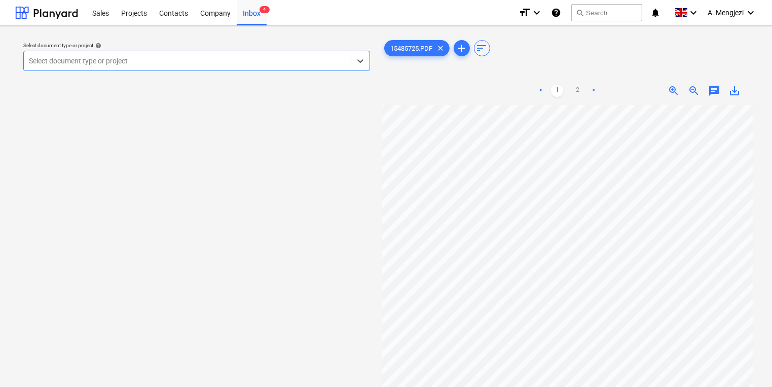
scroll to position [122, 0]
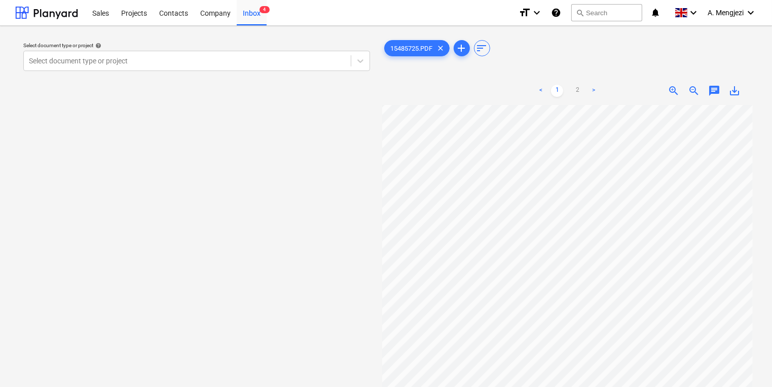
click at [324, 255] on div "Select document type or project help Select document type or project 15485725.P…" at bounding box center [385, 250] width 741 height 433
click at [239, 64] on div at bounding box center [187, 61] width 317 height 10
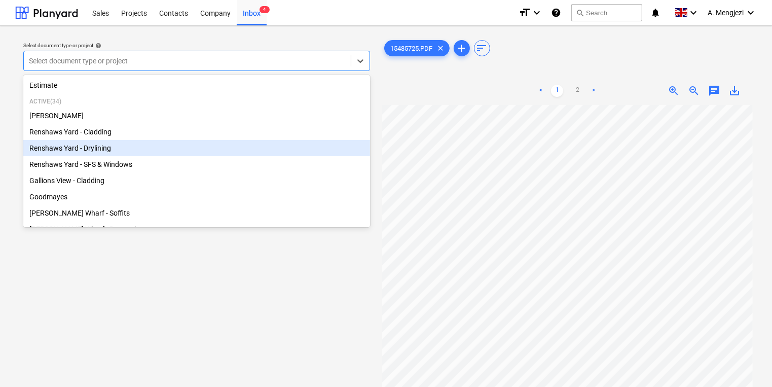
click at [217, 149] on div "Renshaws Yard - Drylining" at bounding box center [196, 148] width 347 height 16
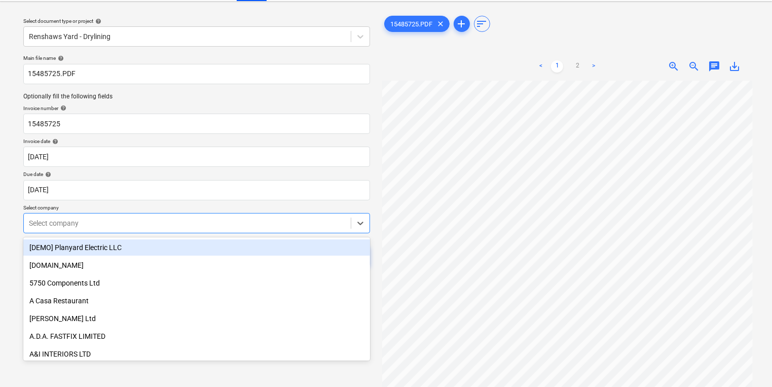
click at [205, 246] on body "Sales Projects Contacts Company Inbox 4 format_size keyboard_arrow_down help se…" at bounding box center [386, 169] width 772 height 387
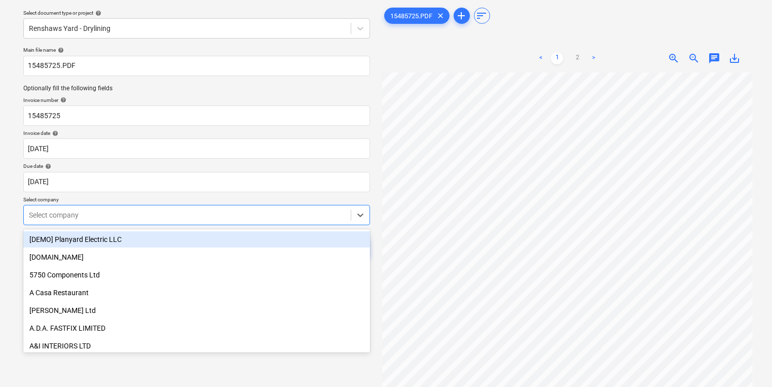
scroll to position [32, 0]
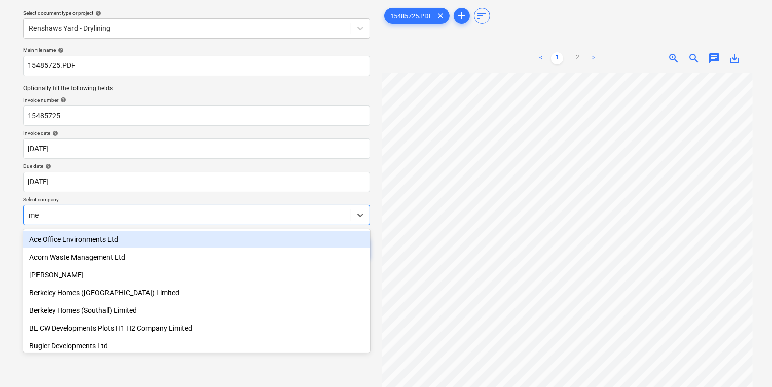
type input "mep"
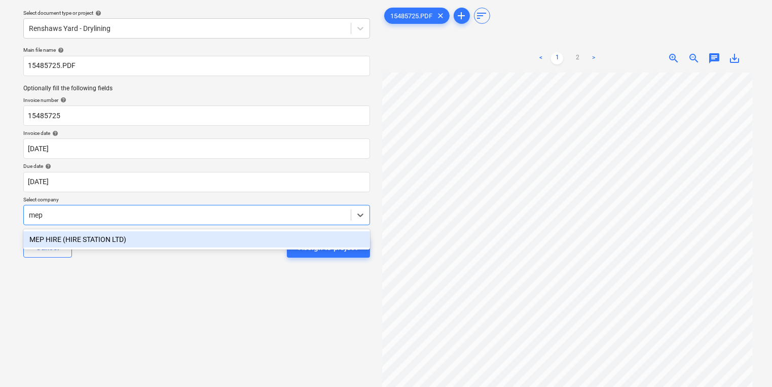
click at [180, 237] on div "MEP HIRE (HIRE STATION LTD)" at bounding box center [196, 239] width 347 height 16
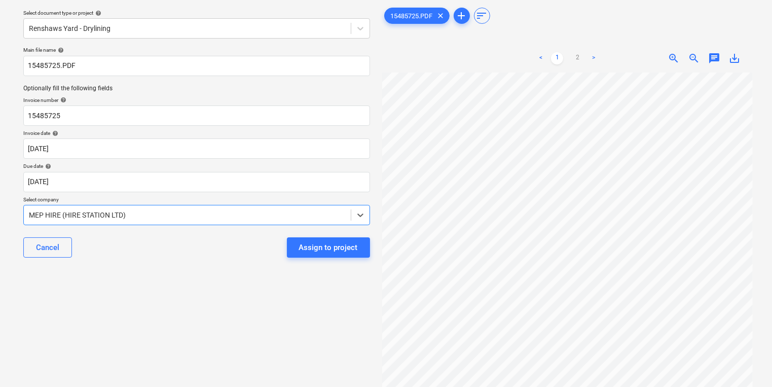
click at [318, 256] on button "Assign to project" at bounding box center [328, 247] width 83 height 20
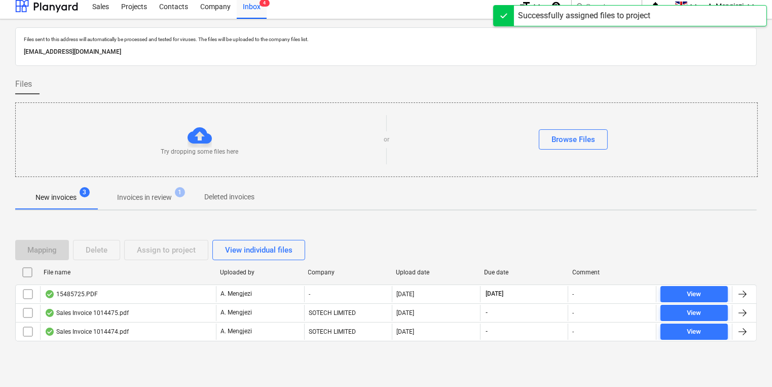
scroll to position [6, 0]
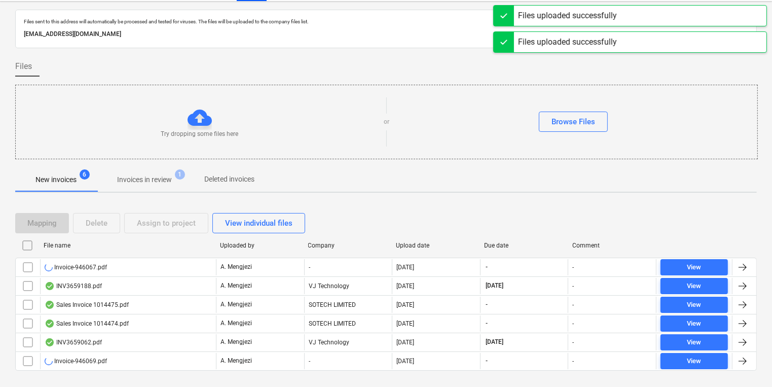
scroll to position [32, 0]
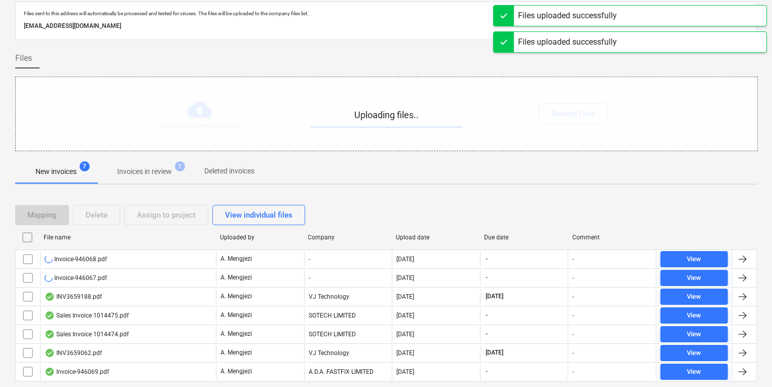
click at [275, 94] on div "Uploading files.." at bounding box center [386, 113] width 741 height 73
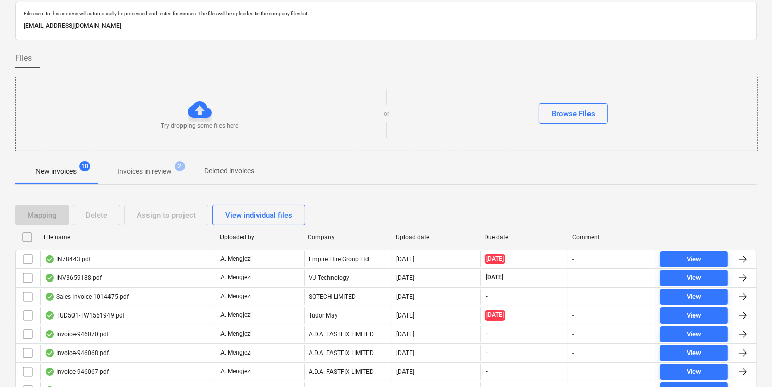
click at [175, 81] on div "Try dropping some files here or Browse Files" at bounding box center [386, 114] width 742 height 74
click at [707, 125] on div "Try dropping some files here or Browse Files" at bounding box center [386, 113] width 741 height 57
click at [192, 79] on div "Try dropping some files here or Browse Files" at bounding box center [386, 114] width 742 height 74
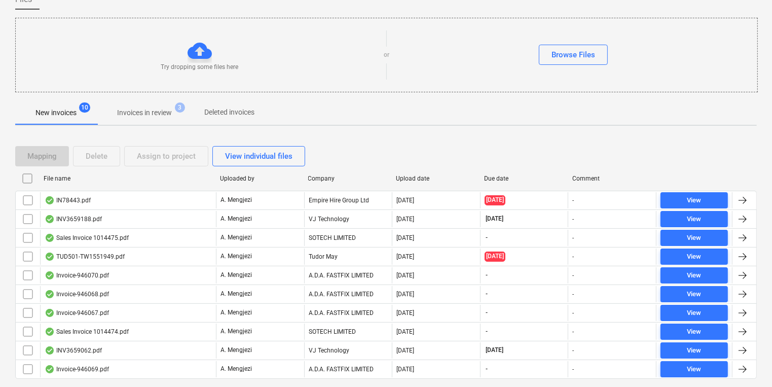
scroll to position [118, 0]
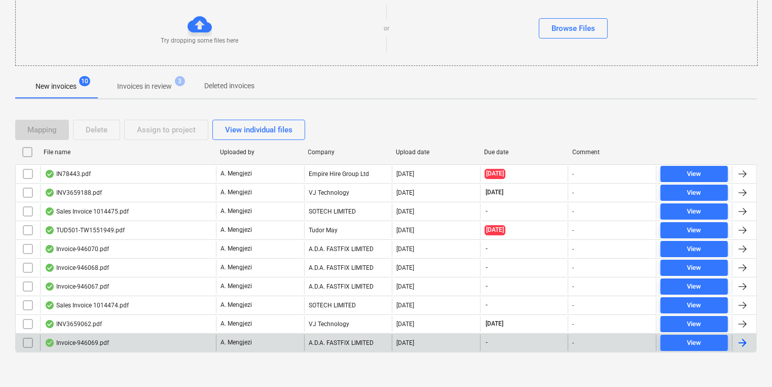
click at [359, 346] on div "A.D.A. FASTFIX LIMITED" at bounding box center [348, 342] width 88 height 16
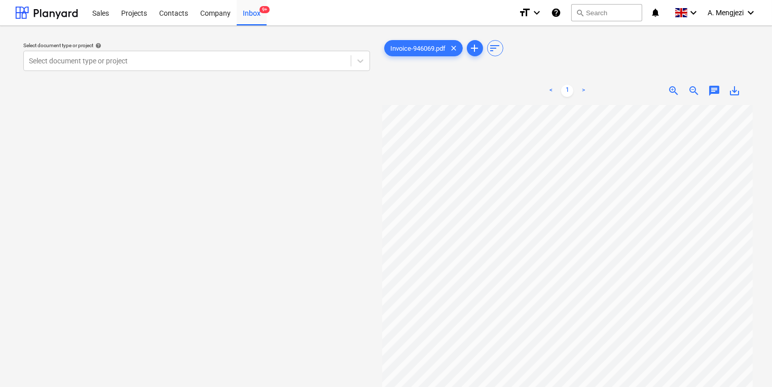
click at [245, 48] on div "Select document type or project help" at bounding box center [196, 45] width 347 height 7
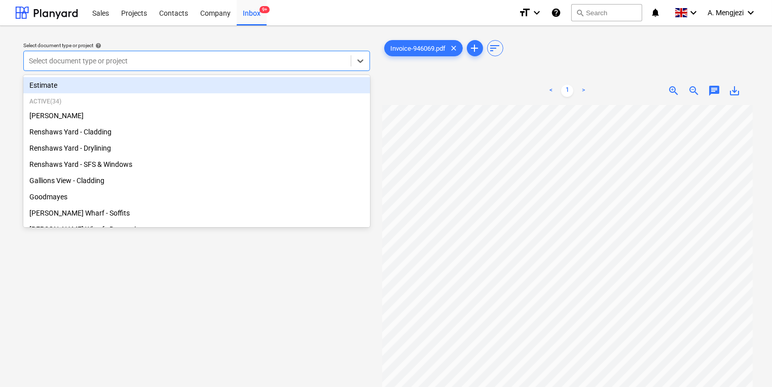
click at [247, 63] on div at bounding box center [187, 61] width 317 height 10
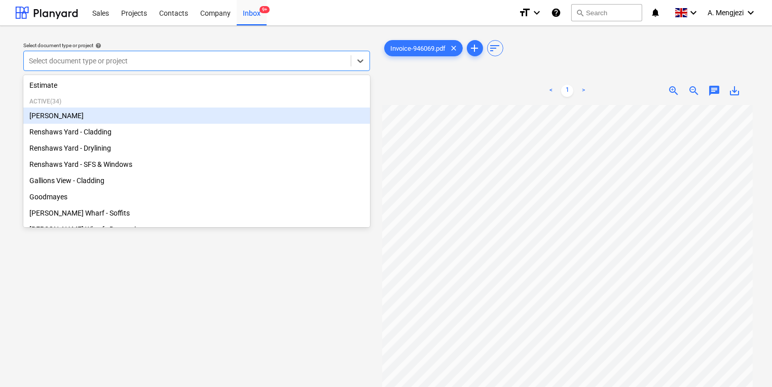
click at [227, 111] on div "[PERSON_NAME]" at bounding box center [196, 115] width 347 height 16
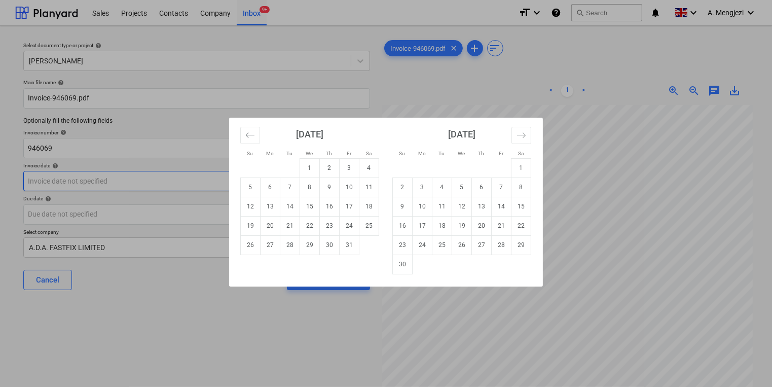
click at [213, 181] on body "Sales Projects Contacts Company Inbox 9+ format_size keyboard_arrow_down help s…" at bounding box center [386, 193] width 772 height 387
click at [318, 185] on td "8" at bounding box center [310, 186] width 20 height 19
type input "[DATE]"
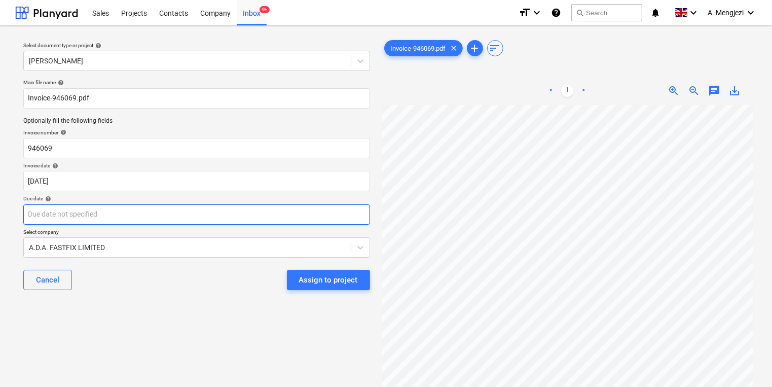
click at [314, 218] on body "Sales Projects Contacts Company Inbox 9+ format_size keyboard_arrow_down help s…" at bounding box center [386, 193] width 772 height 387
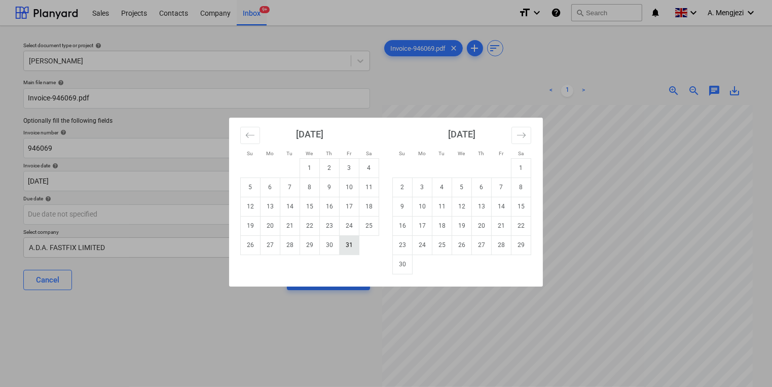
click at [340, 243] on td "31" at bounding box center [350, 244] width 20 height 19
type input "[DATE]"
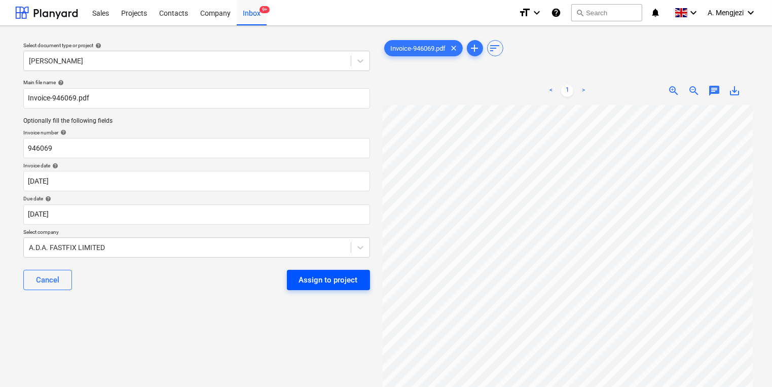
click at [359, 277] on button "Assign to project" at bounding box center [328, 280] width 83 height 20
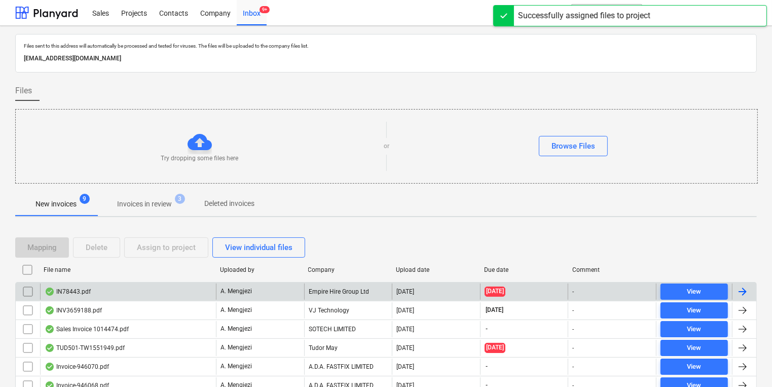
click at [229, 284] on div "A. Mengjezi" at bounding box center [260, 291] width 88 height 16
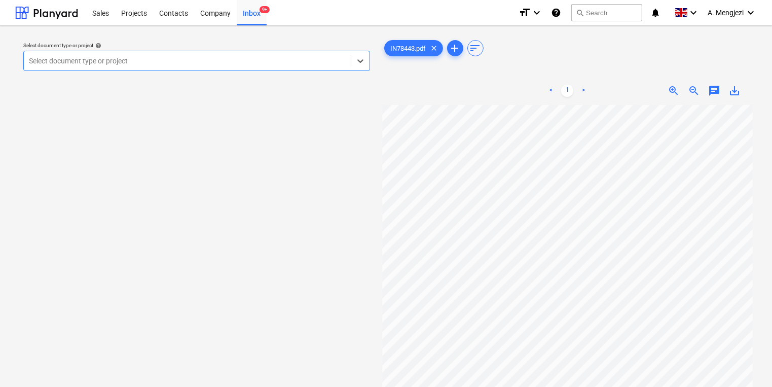
scroll to position [41, 0]
click at [259, 15] on div "Inbox 9+" at bounding box center [252, 12] width 30 height 26
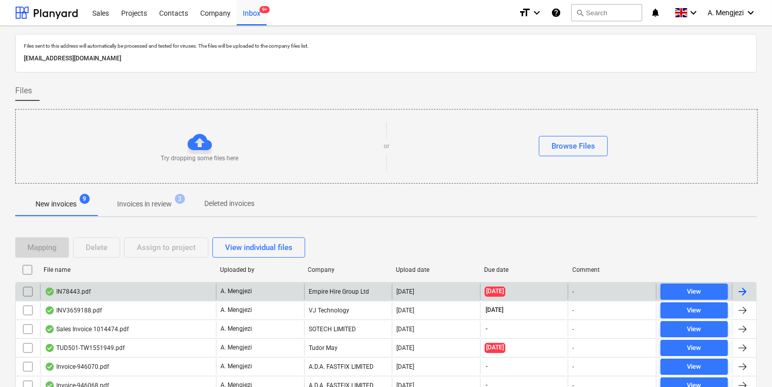
click at [36, 288] on div at bounding box center [28, 291] width 24 height 16
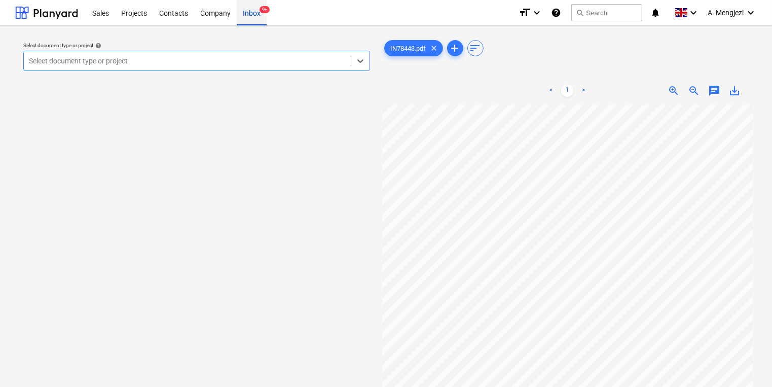
drag, startPoint x: 248, startPoint y: 24, endPoint x: 267, endPoint y: 11, distance: 23.3
click at [249, 24] on div "Inbox 9+" at bounding box center [252, 12] width 30 height 26
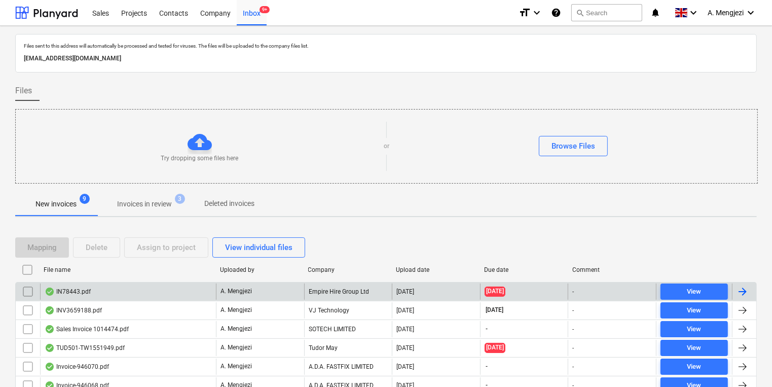
click at [30, 294] on input "checkbox" at bounding box center [28, 291] width 16 height 16
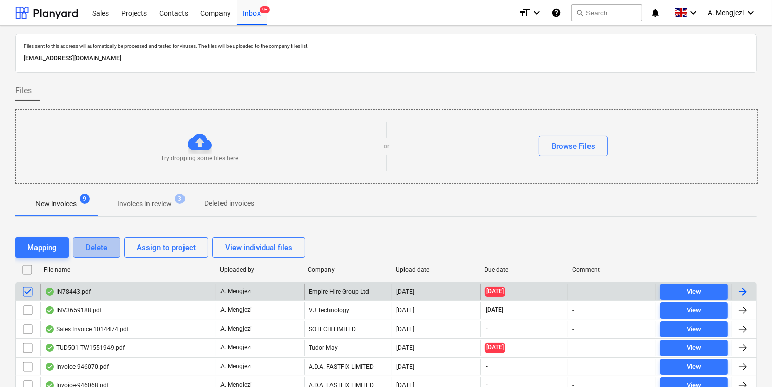
click at [83, 253] on button "Delete" at bounding box center [96, 247] width 47 height 20
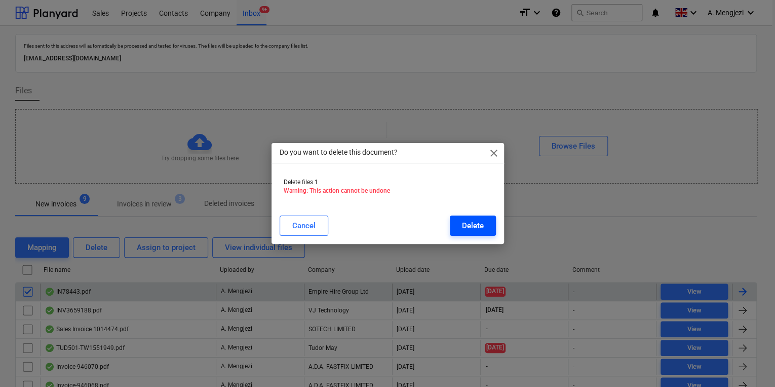
click at [479, 220] on div "Delete" at bounding box center [473, 225] width 22 height 13
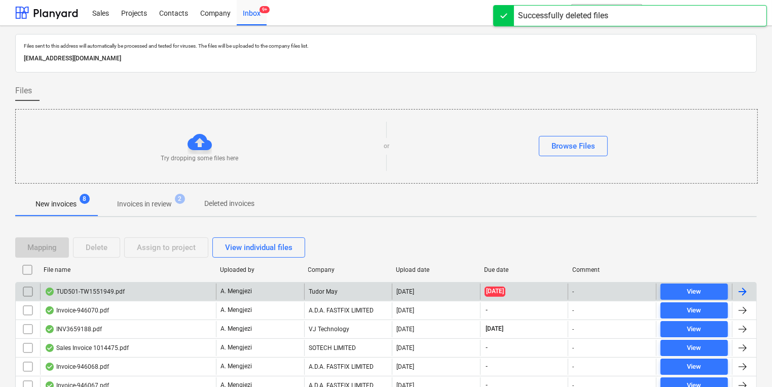
click at [462, 288] on div "[DATE]" at bounding box center [436, 291] width 88 height 16
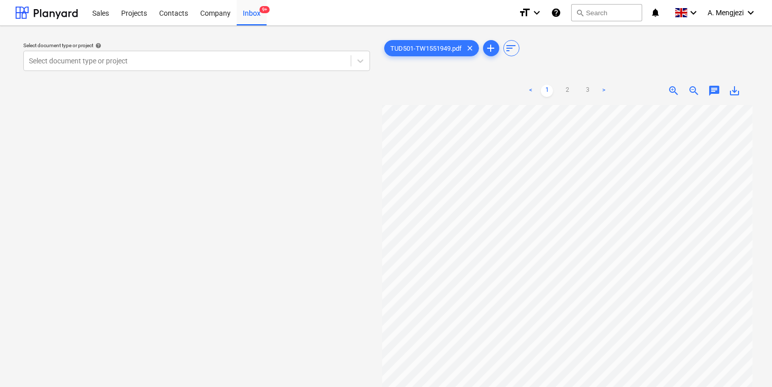
scroll to position [289, 0]
click at [229, 66] on div at bounding box center [187, 61] width 317 height 10
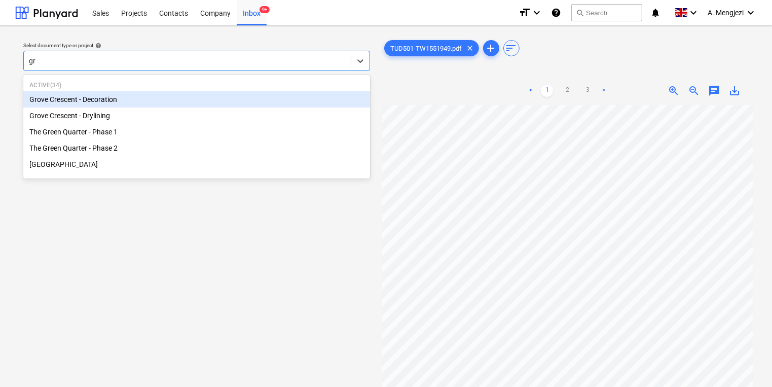
type input "gro"
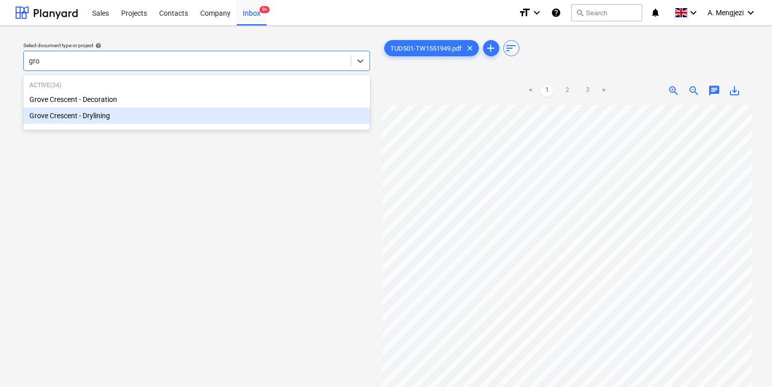
click at [168, 110] on div "Grove Crescent - Drylining" at bounding box center [196, 115] width 347 height 16
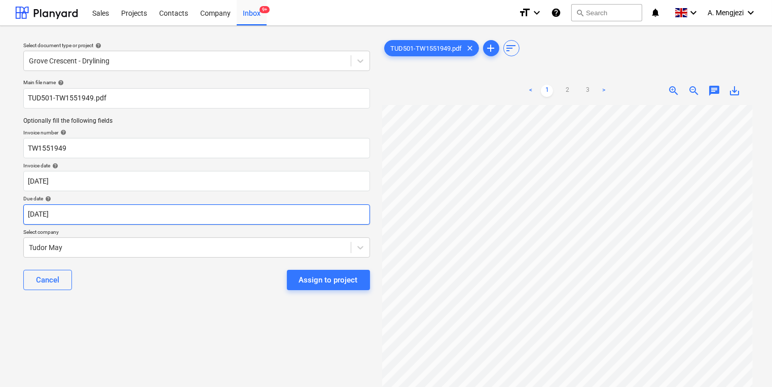
scroll to position [56, 87]
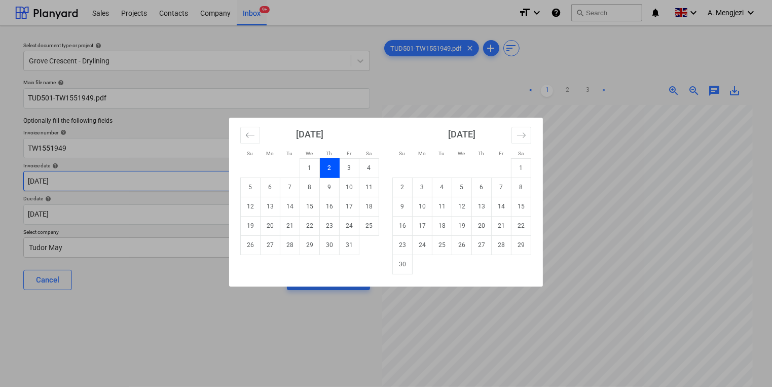
click at [132, 178] on body "Sales Projects Contacts Company Inbox 9+ format_size keyboard_arrow_down help s…" at bounding box center [386, 193] width 772 height 387
drag, startPoint x: 288, startPoint y: 186, endPoint x: 289, endPoint y: 192, distance: 5.2
click at [289, 186] on td "7" at bounding box center [290, 186] width 20 height 19
type input "[DATE]"
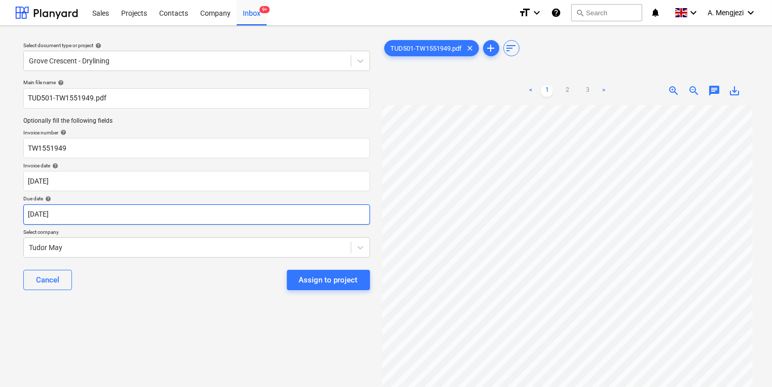
click at [289, 206] on body "Sales Projects Contacts Company Inbox 9+ format_size keyboard_arrow_down help s…" at bounding box center [386, 193] width 772 height 387
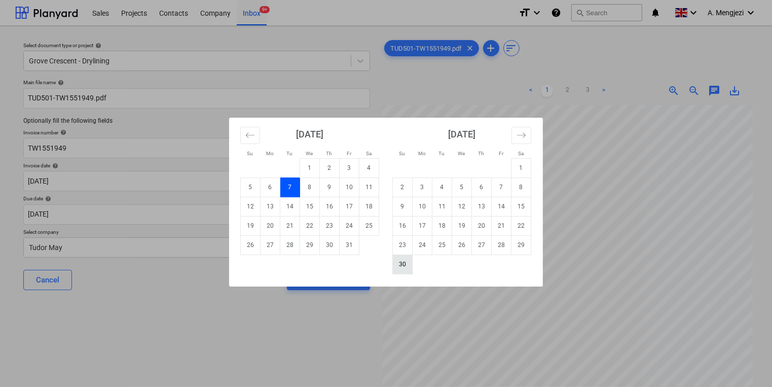
click at [401, 259] on td "30" at bounding box center [403, 263] width 20 height 19
type input "[DATE]"
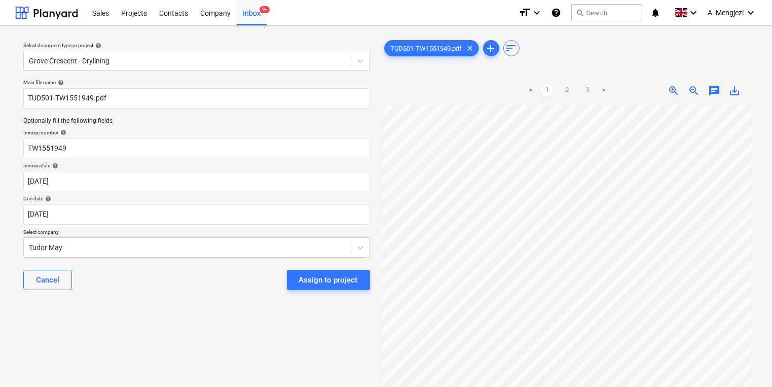
click at [270, 200] on div "Due date help" at bounding box center [196, 198] width 347 height 7
click at [285, 254] on body "Sales Projects Contacts Company Inbox 9+ format_size keyboard_arrow_down help s…" at bounding box center [386, 193] width 772 height 387
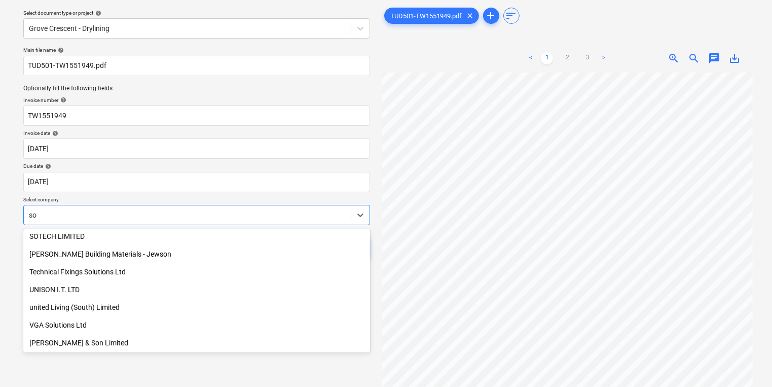
scroll to position [446, 0]
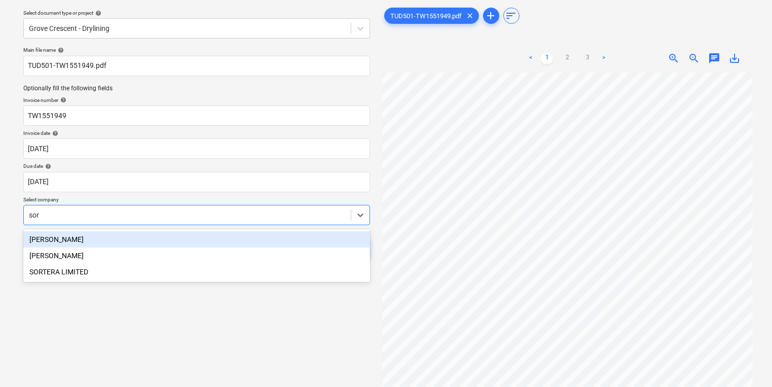
type input "sort"
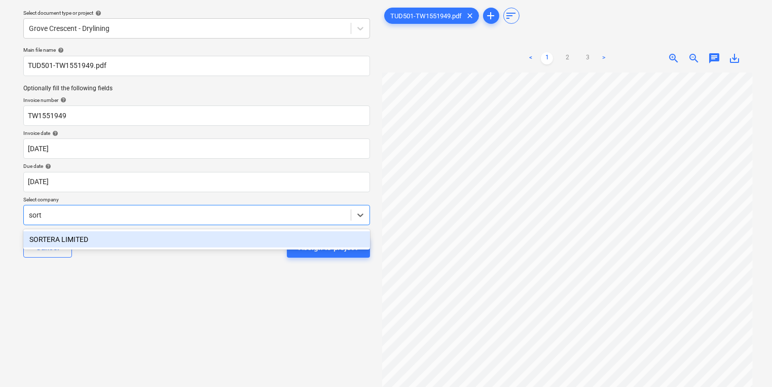
click at [271, 246] on div "SORTERA LIMITED" at bounding box center [196, 239] width 347 height 16
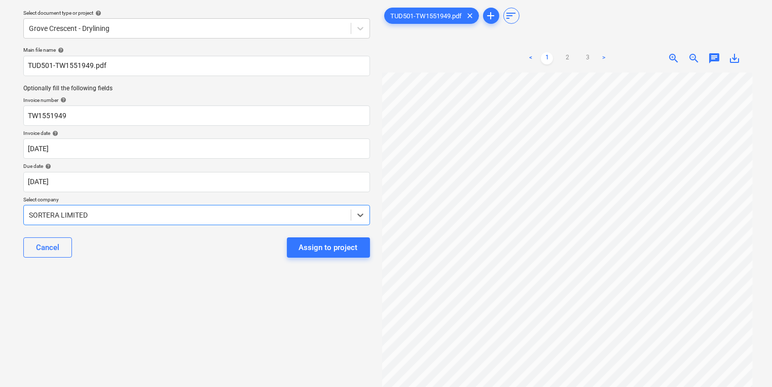
click at [314, 261] on div "Cancel Assign to project" at bounding box center [196, 247] width 347 height 36
click at [314, 253] on div "Assign to project" at bounding box center [328, 247] width 59 height 13
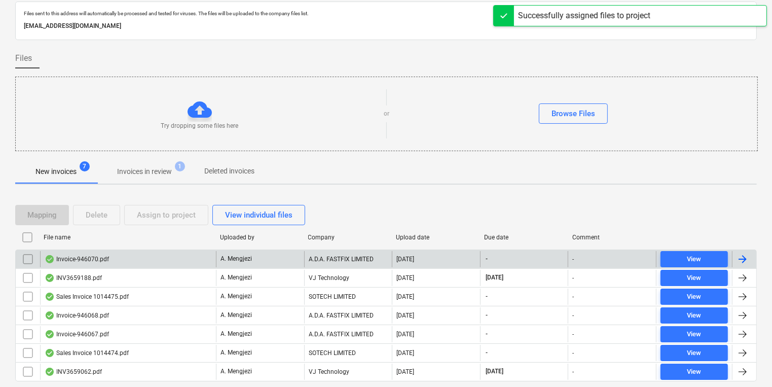
click at [236, 265] on div "A. Mengjezi" at bounding box center [260, 259] width 88 height 16
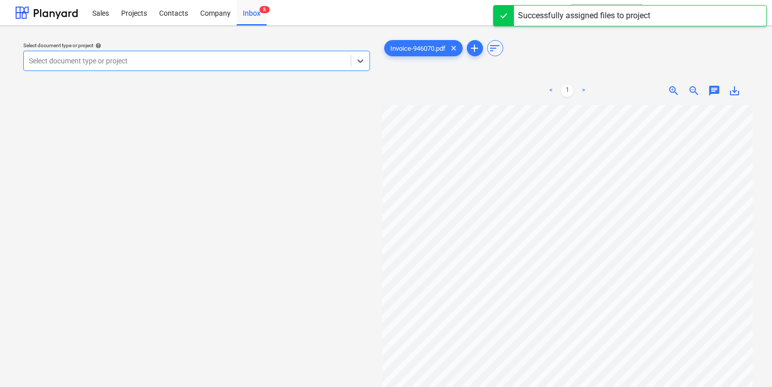
click at [206, 65] on div at bounding box center [187, 61] width 317 height 10
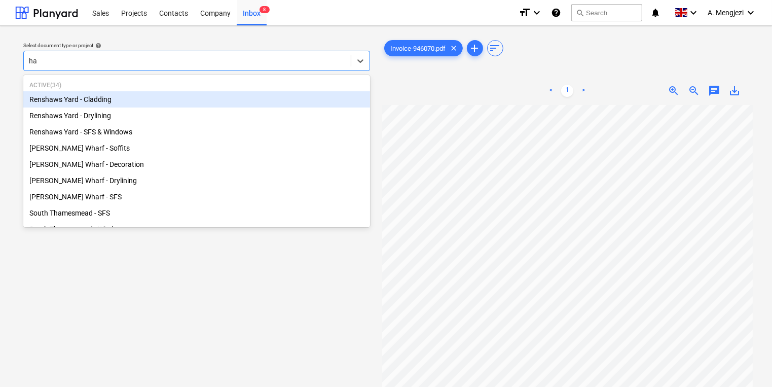
type input "ham"
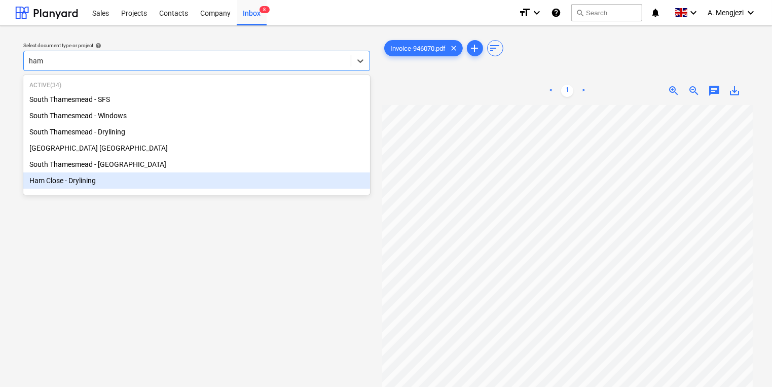
click at [95, 180] on div "Ham Close - Drylining" at bounding box center [196, 180] width 347 height 16
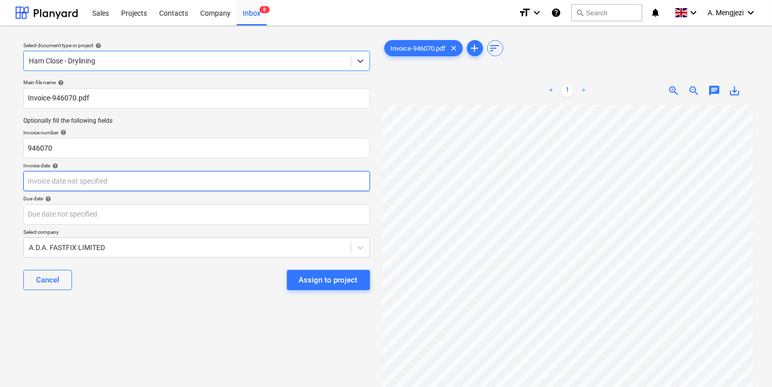
click at [88, 178] on body "Sales Projects Contacts Company Inbox 8 format_size keyboard_arrow_down help se…" at bounding box center [386, 193] width 772 height 387
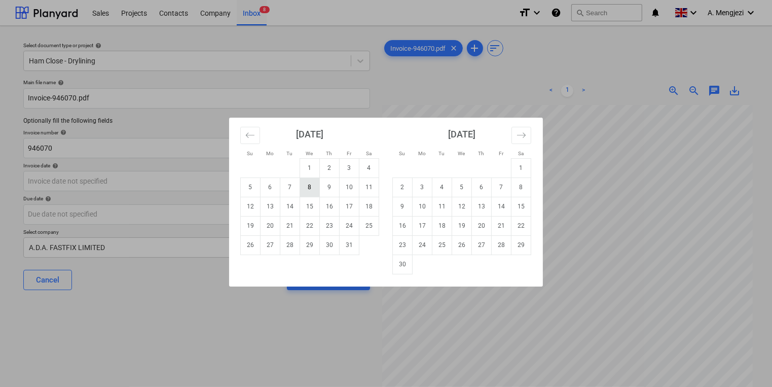
click at [306, 188] on td "8" at bounding box center [310, 186] width 20 height 19
type input "[DATE]"
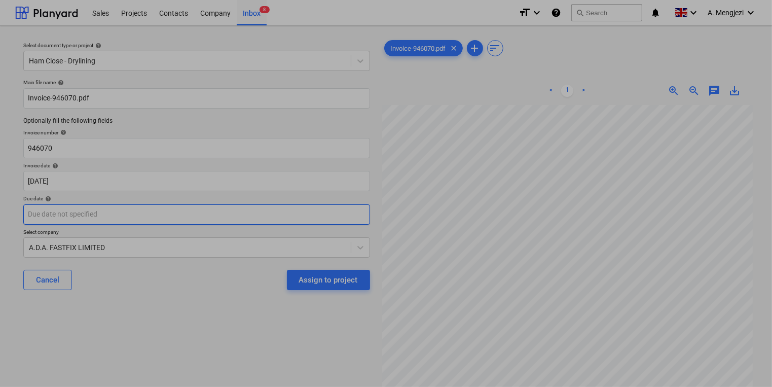
click at [289, 211] on body "Sales Projects Contacts Company Inbox 8 format_size keyboard_arrow_down help se…" at bounding box center [386, 193] width 772 height 387
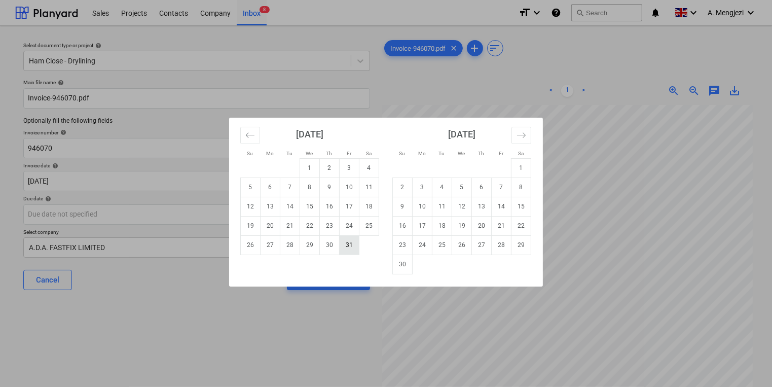
click at [345, 247] on td "31" at bounding box center [350, 244] width 20 height 19
click at [345, 247] on body "Sales Projects Contacts Company Inbox 8 format_size keyboard_arrow_down help se…" at bounding box center [386, 193] width 772 height 387
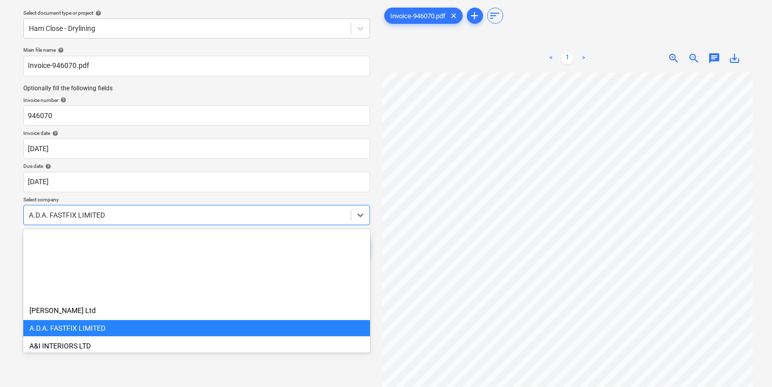
scroll to position [89, 0]
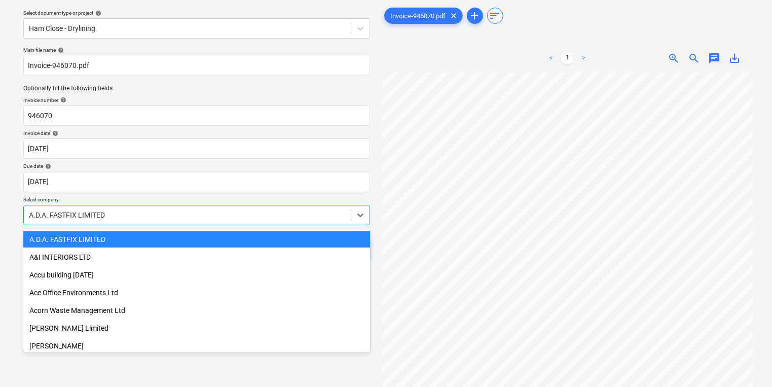
click at [288, 191] on div "[DATE]" at bounding box center [196, 182] width 347 height 20
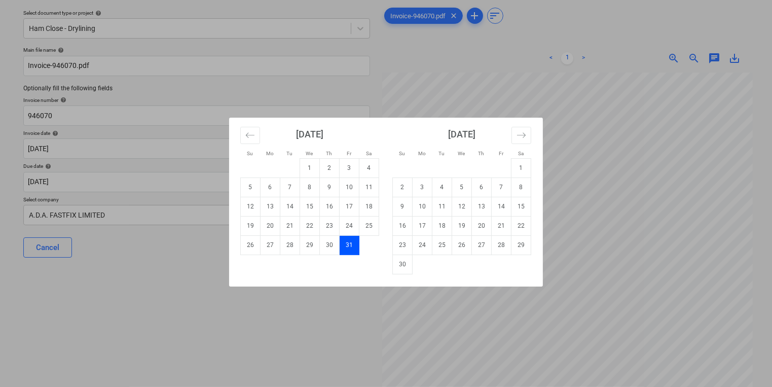
click at [422, 265] on td "Calendar" at bounding box center [422, 263] width 20 height 19
click at [409, 263] on td "30" at bounding box center [403, 263] width 20 height 19
type input "[DATE]"
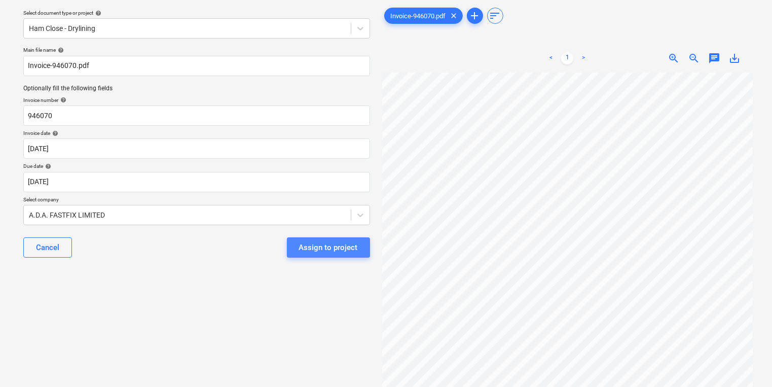
click at [357, 252] on div "Assign to project" at bounding box center [328, 247] width 59 height 13
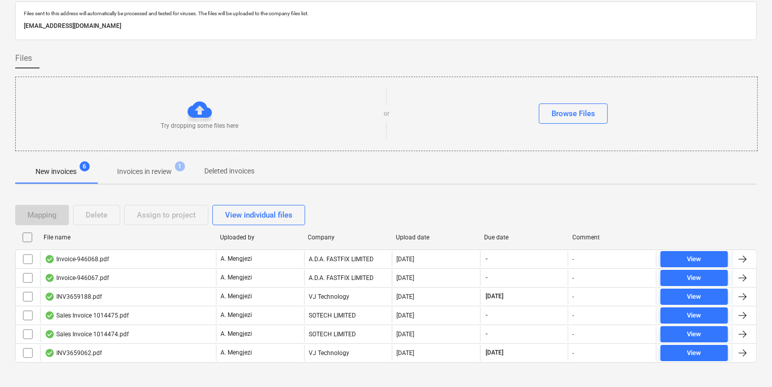
click at [215, 138] on div "Try dropping some files here or Browse Files" at bounding box center [386, 113] width 741 height 57
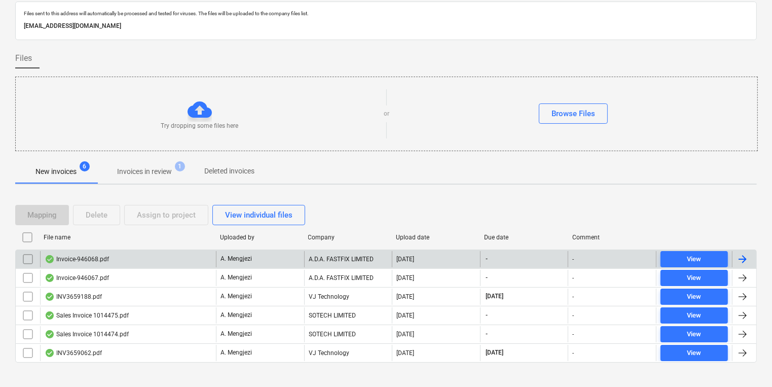
click at [247, 257] on p "A. Mengjezi" at bounding box center [235, 258] width 31 height 9
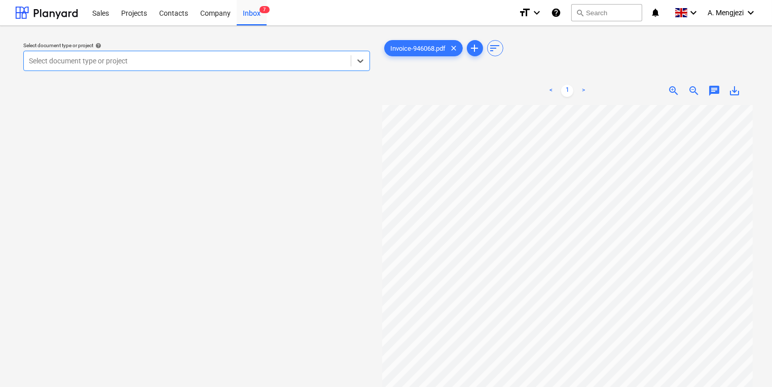
scroll to position [41, 0]
click at [205, 68] on div "Select document type or project" at bounding box center [187, 61] width 327 height 14
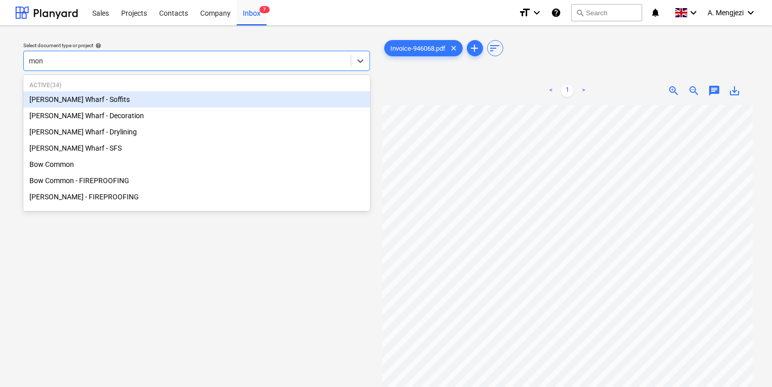
type input "mont"
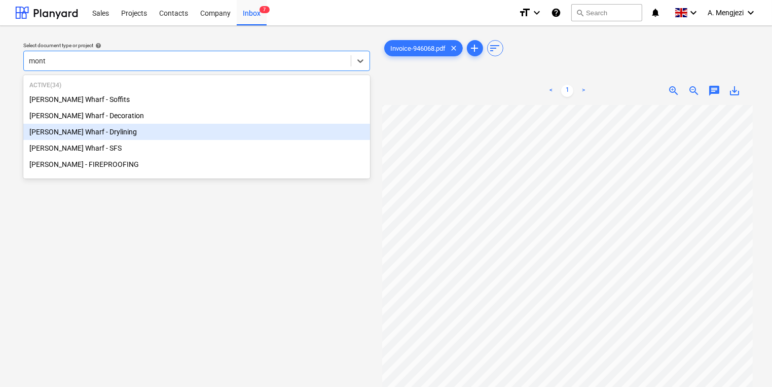
click at [181, 132] on div "[PERSON_NAME] Wharf - Drylining" at bounding box center [196, 132] width 347 height 16
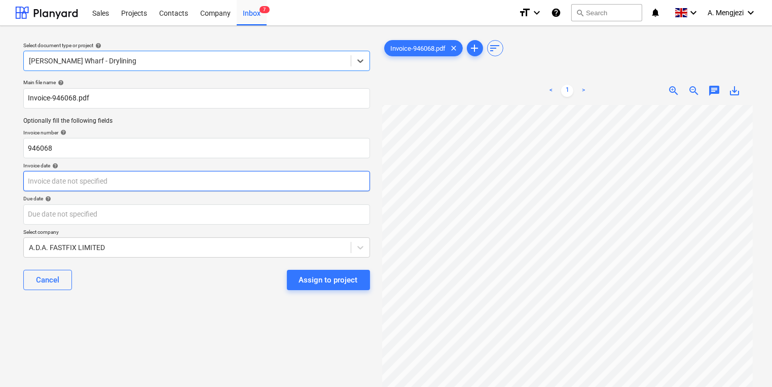
click at [180, 179] on body "Sales Projects Contacts Company Inbox 7 format_size keyboard_arrow_down help se…" at bounding box center [386, 193] width 772 height 387
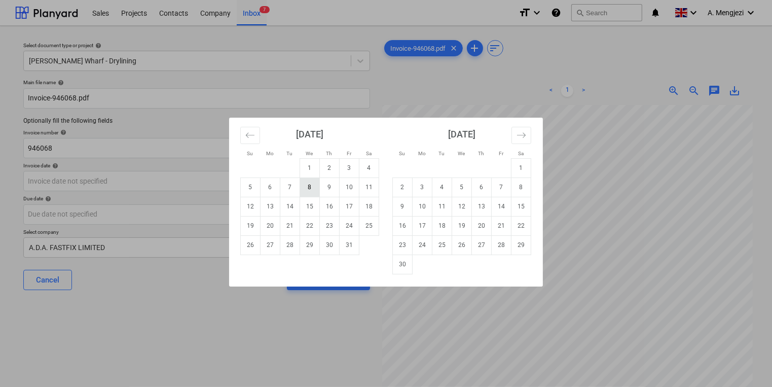
click at [314, 182] on td "8" at bounding box center [310, 186] width 20 height 19
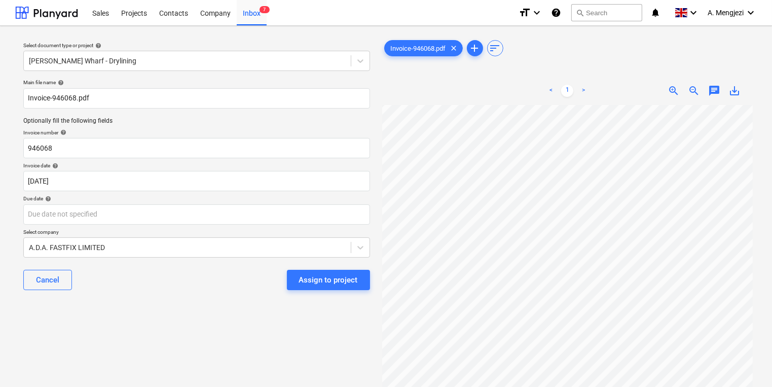
type input "[DATE]"
click at [315, 205] on body "Sales Projects Contacts Company Inbox 7 format_size keyboard_arrow_down help se…" at bounding box center [386, 193] width 772 height 387
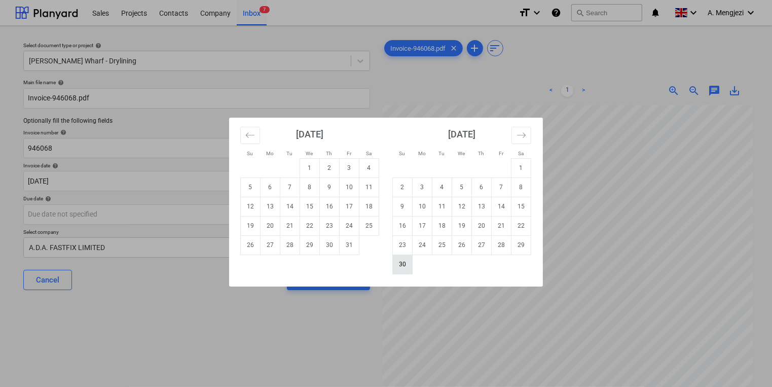
click at [407, 264] on td "30" at bounding box center [403, 263] width 20 height 19
type input "[DATE]"
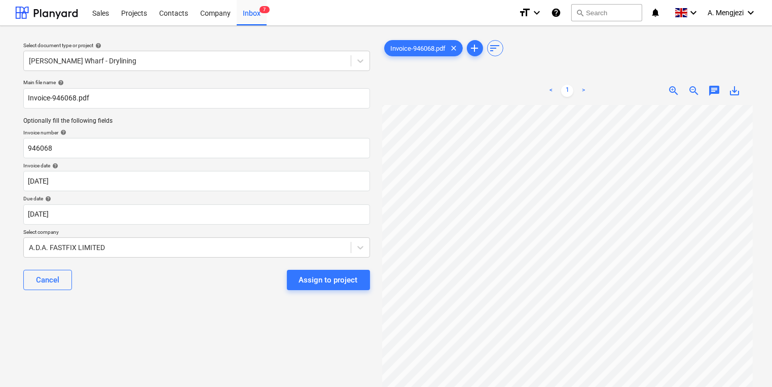
click at [357, 281] on button "Assign to project" at bounding box center [328, 280] width 83 height 20
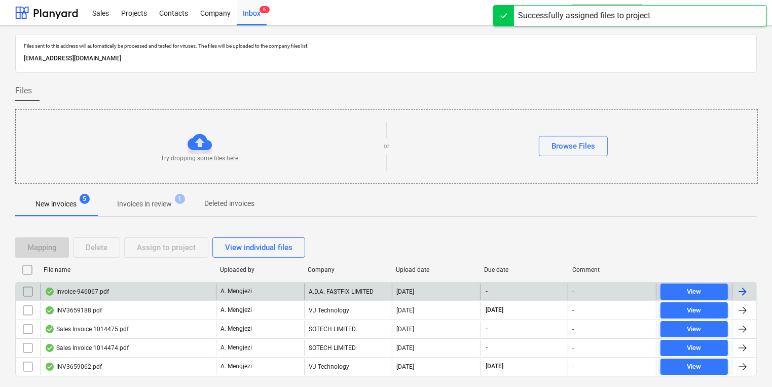
click at [283, 294] on div "A. Mengjezi" at bounding box center [260, 291] width 88 height 16
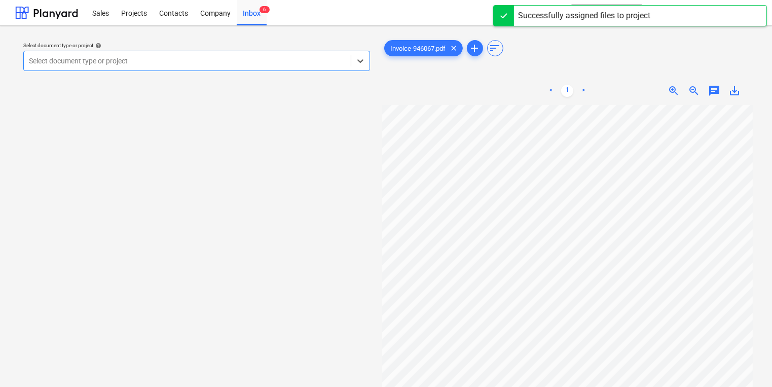
drag, startPoint x: 122, startPoint y: 40, endPoint x: 133, endPoint y: 49, distance: 14.4
click at [123, 41] on div "Select document type or project help Select is focused ,type to refine list, pr…" at bounding box center [196, 56] width 355 height 37
click at [140, 59] on div at bounding box center [187, 61] width 317 height 10
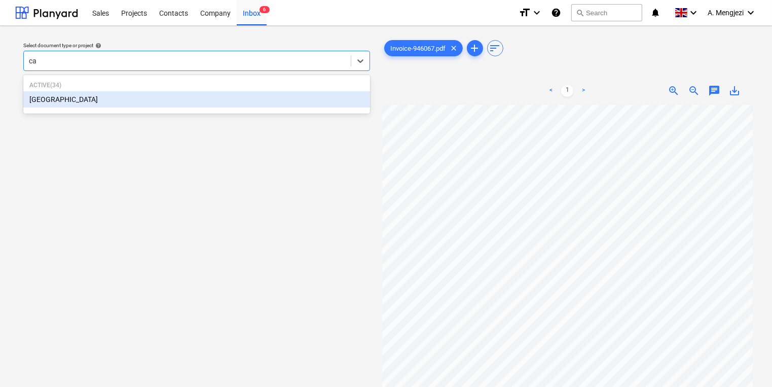
type input "cam"
click at [240, 95] on div "[GEOGRAPHIC_DATA]" at bounding box center [196, 99] width 347 height 16
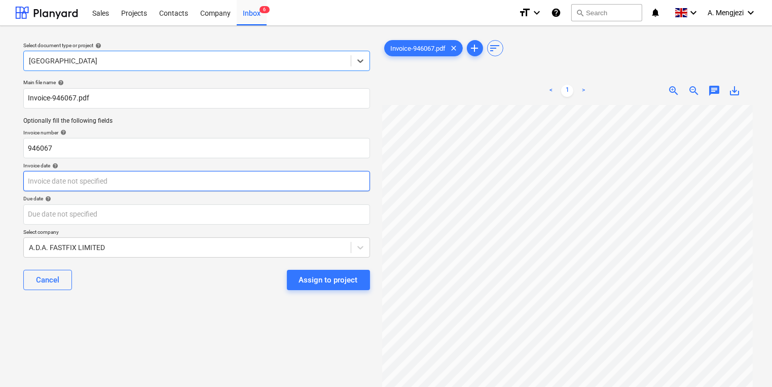
click at [213, 180] on body "Sales Projects Contacts Company Inbox 6 format_size keyboard_arrow_down help se…" at bounding box center [386, 193] width 772 height 387
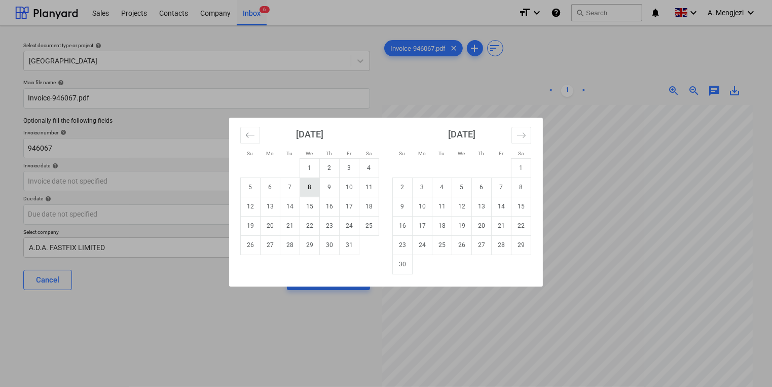
click at [306, 194] on td "8" at bounding box center [310, 186] width 20 height 19
type input "[DATE]"
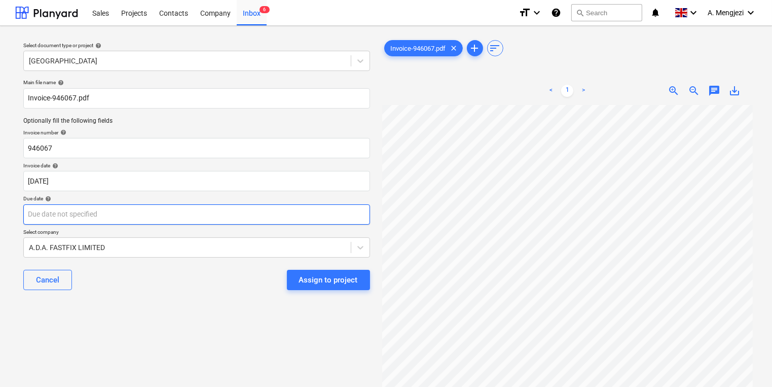
click at [310, 219] on body "Sales Projects Contacts Company Inbox 6 format_size keyboard_arrow_down help se…" at bounding box center [386, 193] width 772 height 387
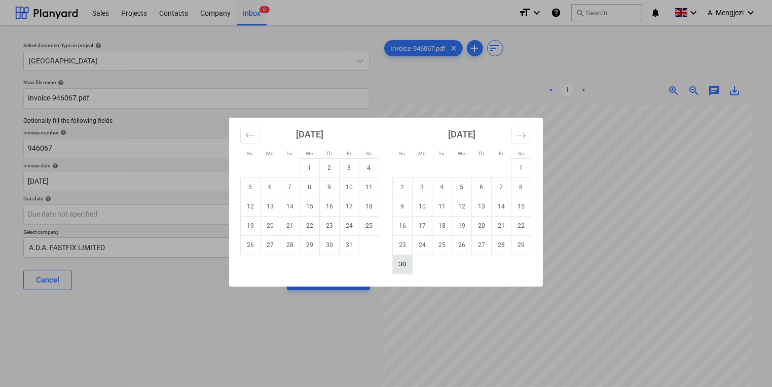
click at [406, 259] on td "30" at bounding box center [403, 263] width 20 height 19
type input "[DATE]"
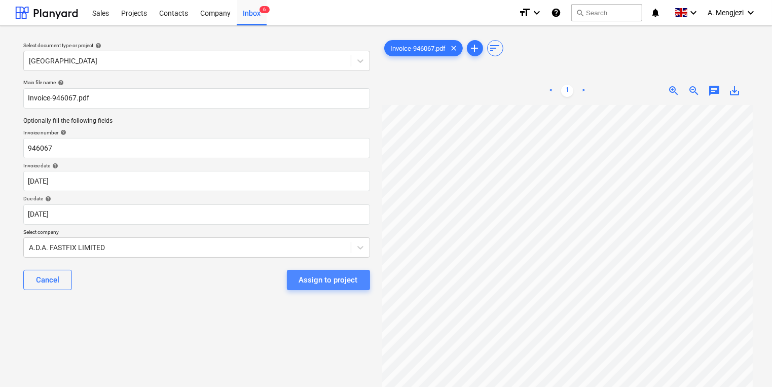
click at [349, 278] on div "Assign to project" at bounding box center [328, 279] width 59 height 13
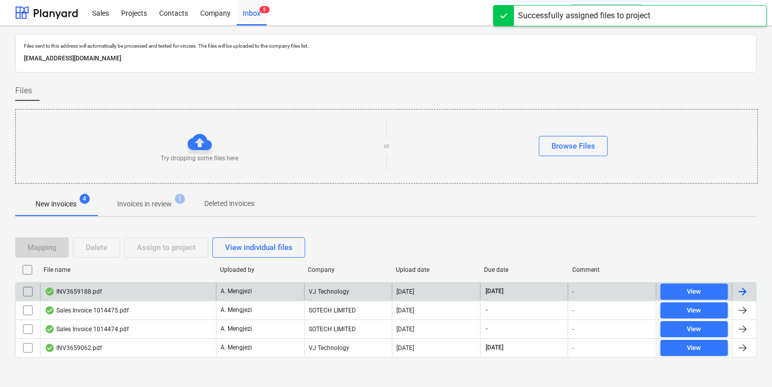
click at [251, 293] on p "A. Mengjezi" at bounding box center [235, 291] width 31 height 9
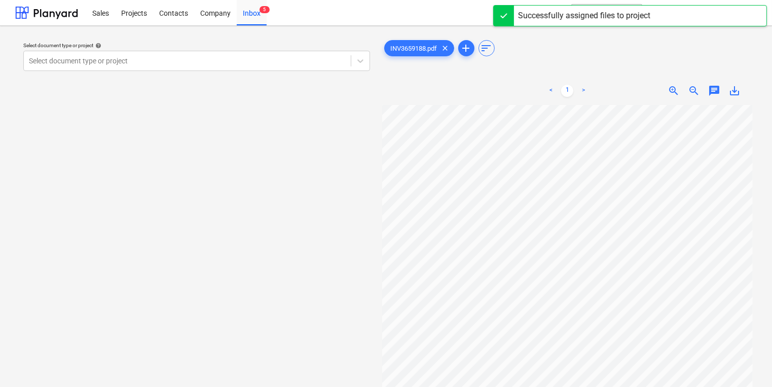
scroll to position [0, 87]
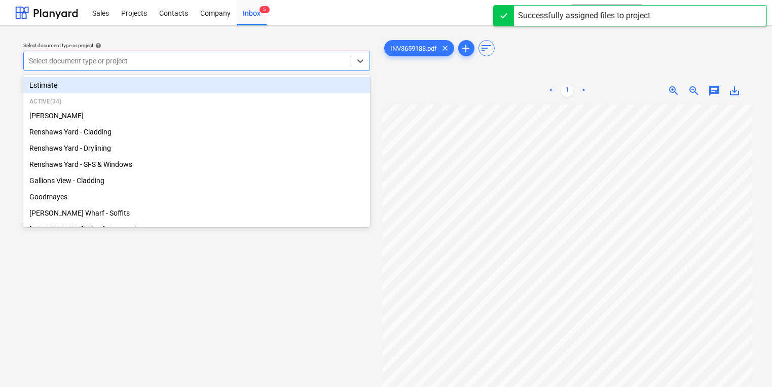
click at [227, 57] on div at bounding box center [187, 61] width 317 height 10
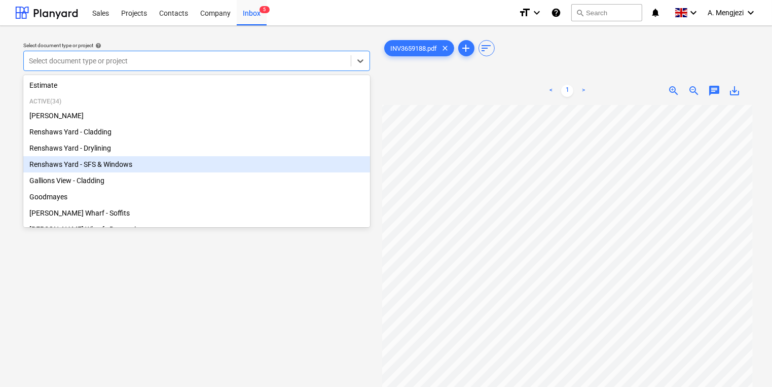
click at [164, 166] on div "Renshaws Yard - SFS & Windows" at bounding box center [196, 164] width 347 height 16
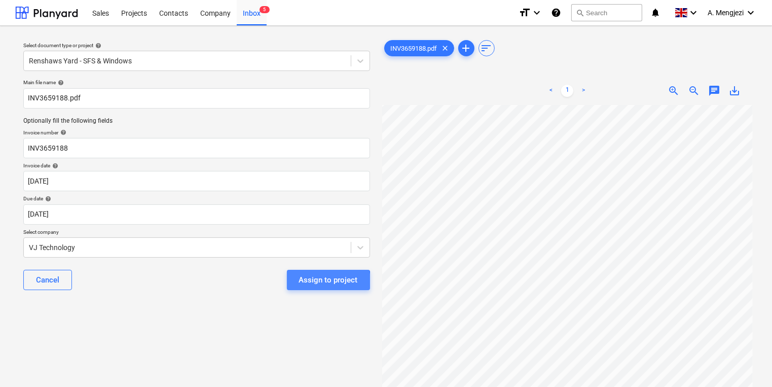
drag, startPoint x: 297, startPoint y: 286, endPoint x: 301, endPoint y: 282, distance: 6.1
click at [301, 282] on button "Assign to project" at bounding box center [328, 280] width 83 height 20
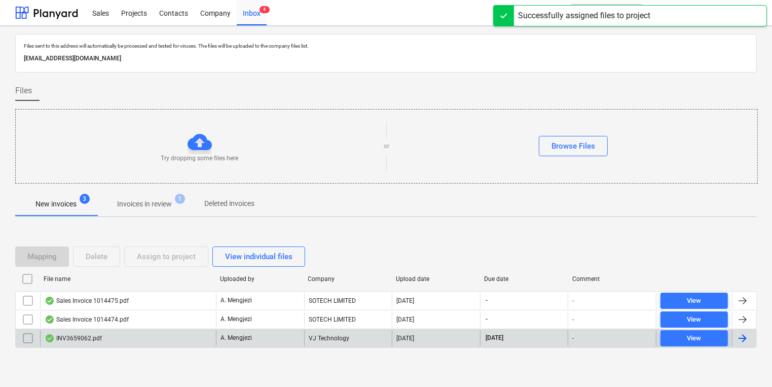
click at [286, 334] on div "A. Mengjezi" at bounding box center [260, 338] width 88 height 16
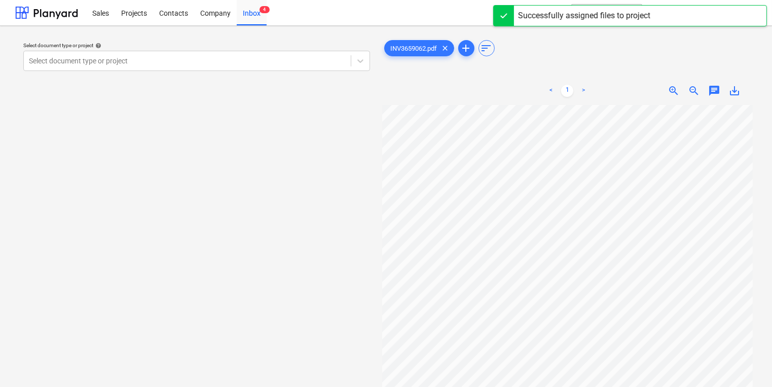
scroll to position [0, 87]
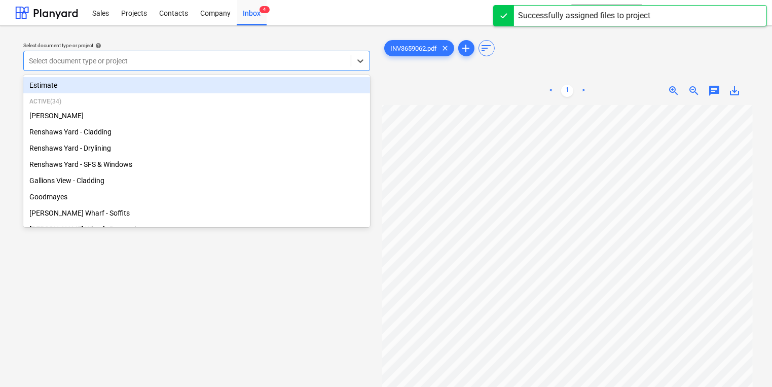
click at [201, 70] on div "Select document type or project" at bounding box center [196, 61] width 347 height 20
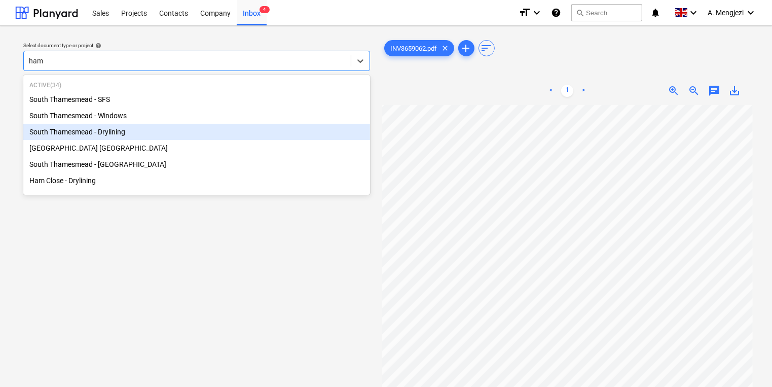
type input "ham"
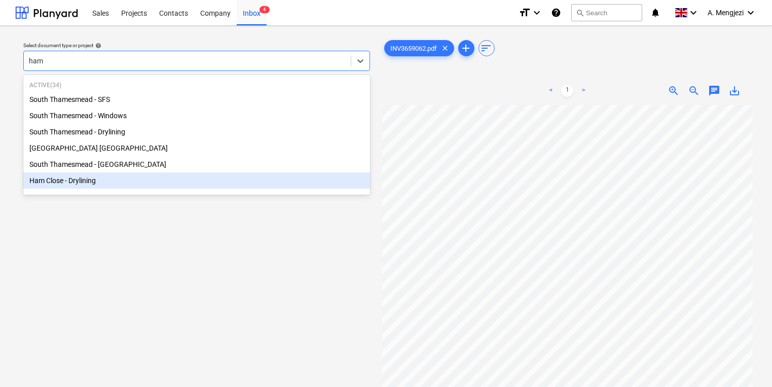
click at [101, 187] on div "Ham Close - Drylining" at bounding box center [196, 180] width 347 height 16
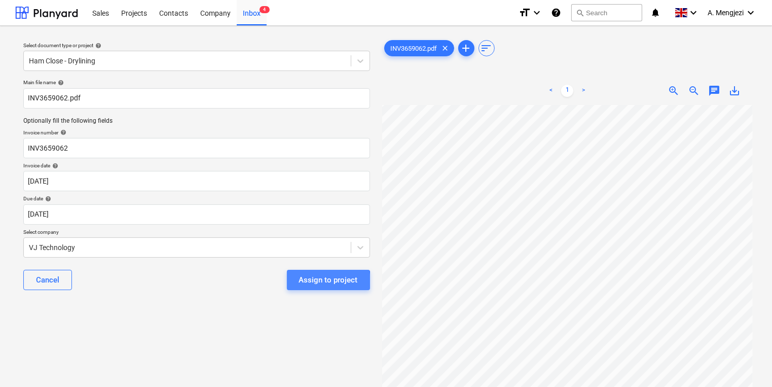
click at [301, 283] on div "Assign to project" at bounding box center [328, 279] width 59 height 13
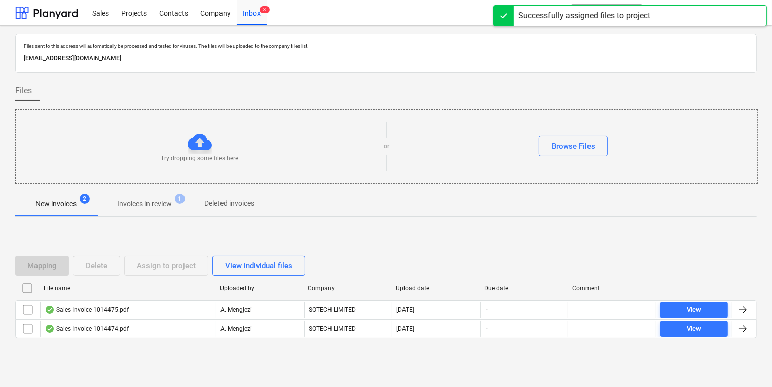
click at [329, 170] on div "Try dropping some files here or Browse Files" at bounding box center [386, 146] width 741 height 57
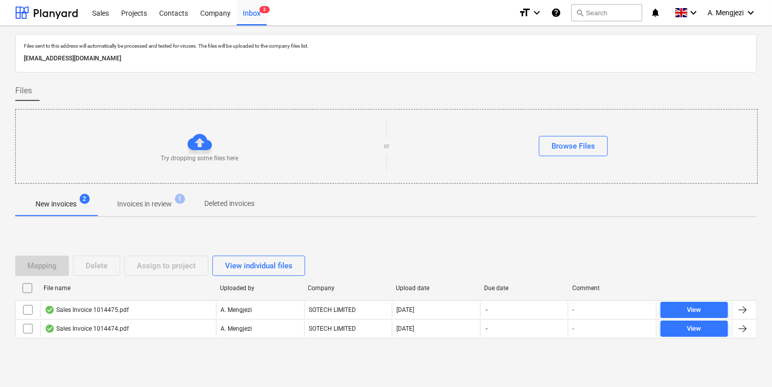
click at [153, 206] on p "Invoices in review" at bounding box center [144, 204] width 55 height 11
